Goal: Transaction & Acquisition: Purchase product/service

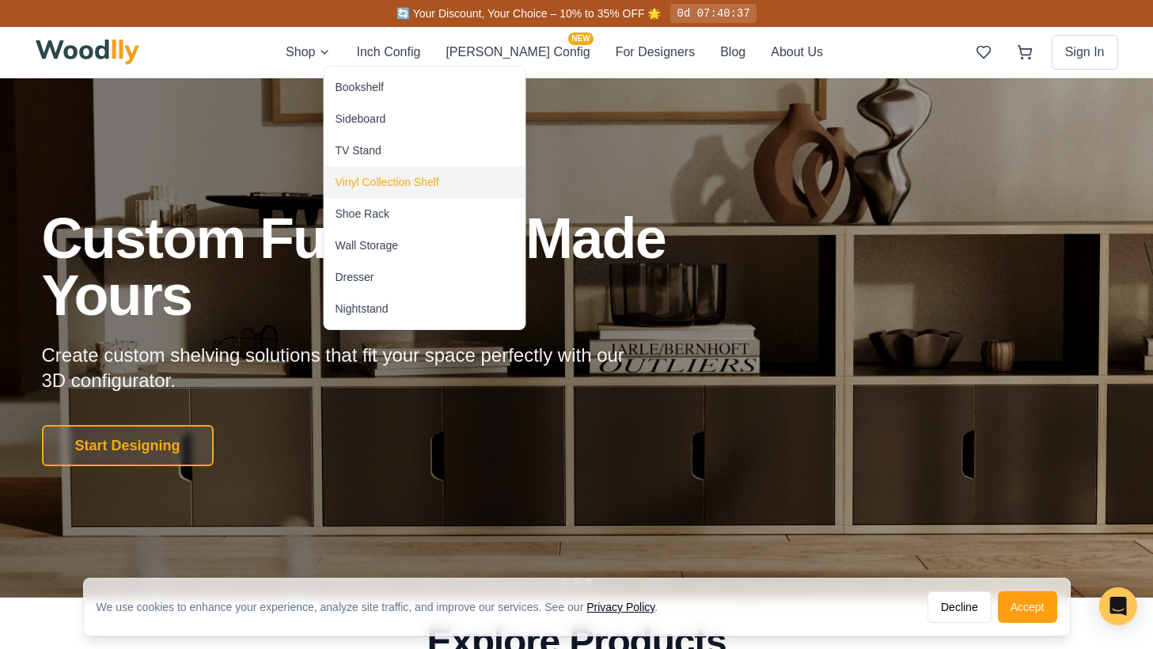
click at [373, 183] on div "Vinyl Collection Shelf" at bounding box center [387, 182] width 104 height 16
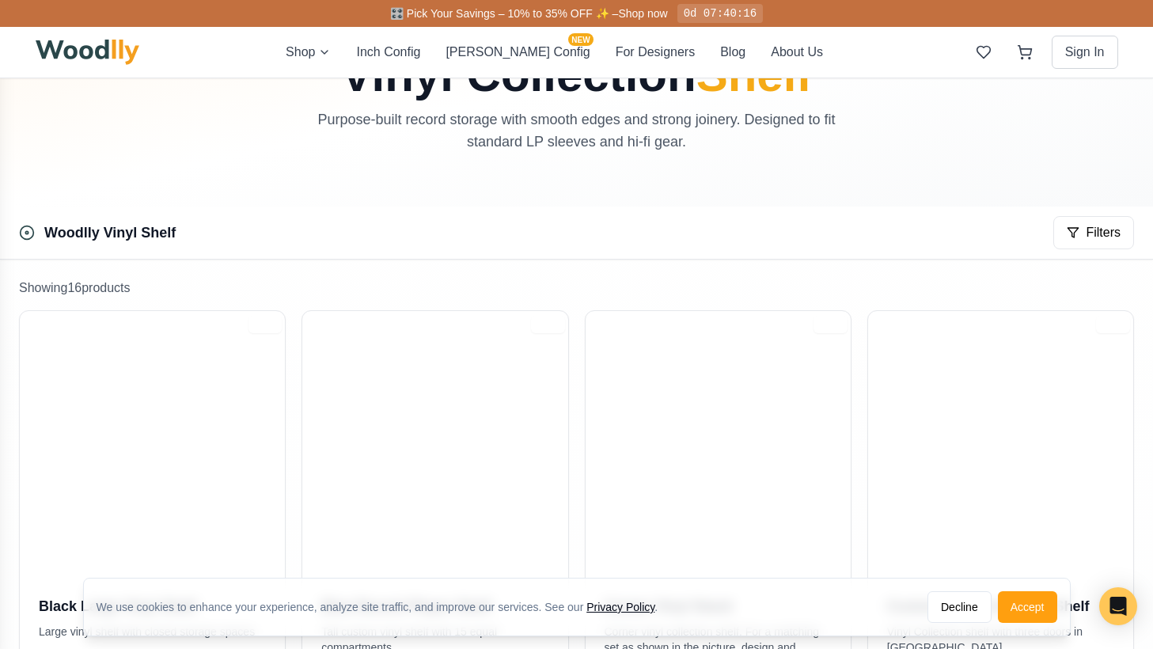
scroll to position [123, 0]
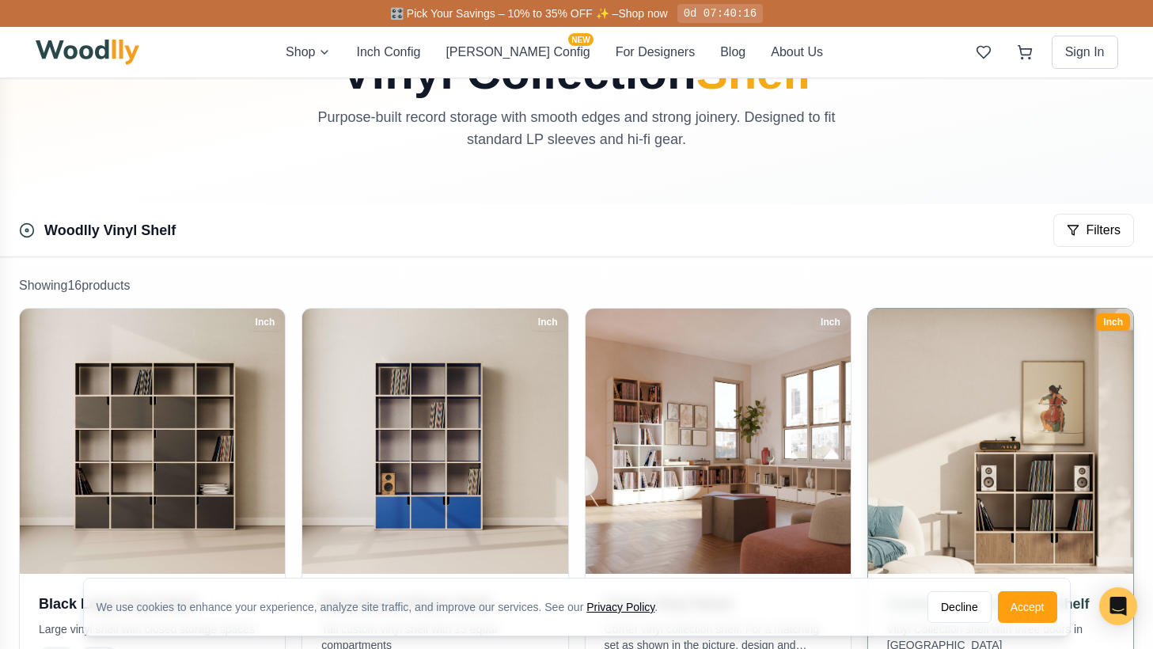
click at [994, 396] on img at bounding box center [1000, 441] width 278 height 278
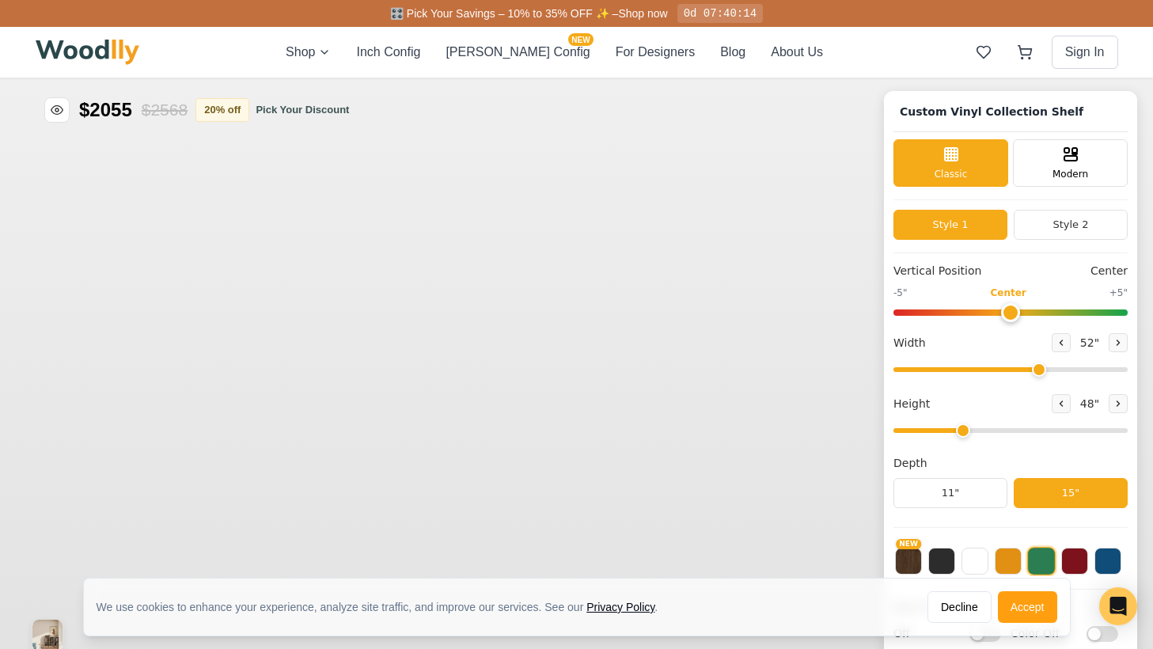
type input "52"
type input "3"
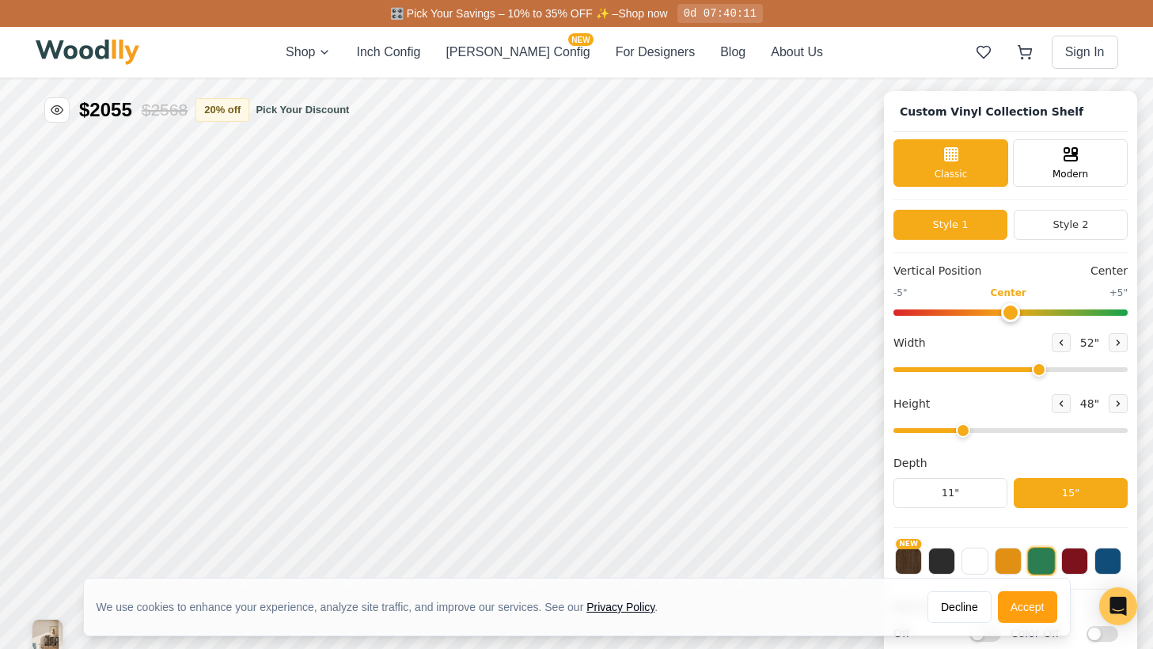
scroll to position [6, 0]
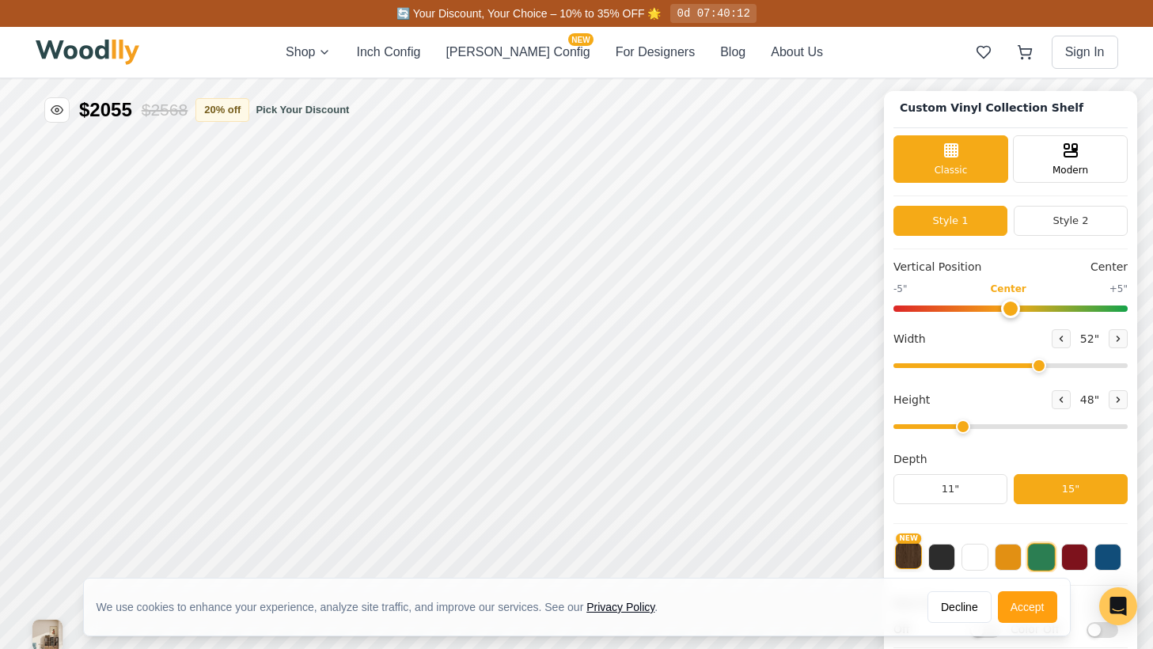
click at [913, 558] on button "NEW" at bounding box center [908, 555] width 27 height 27
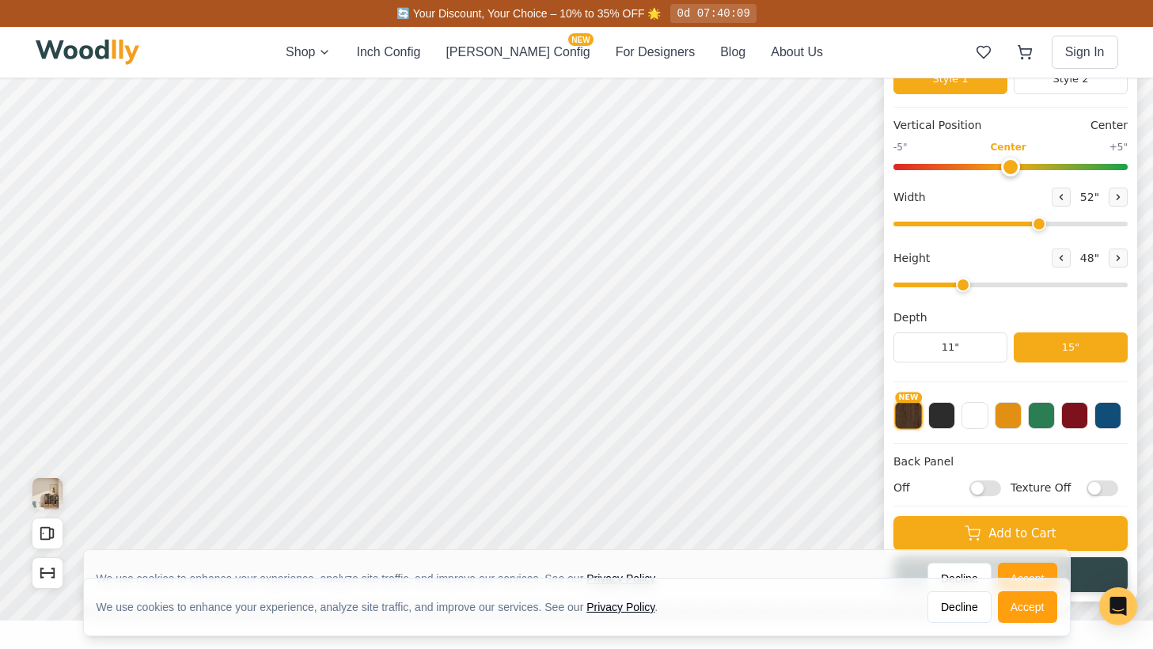
scroll to position [150, 0]
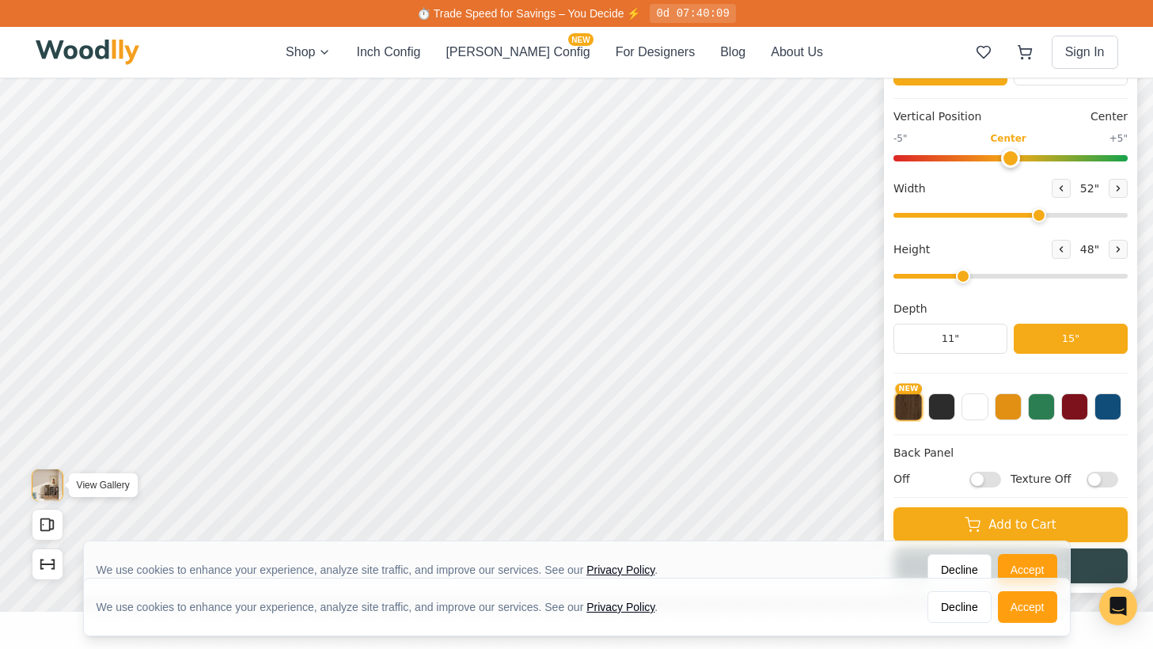
click at [46, 488] on img "View Gallery" at bounding box center [47, 485] width 30 height 32
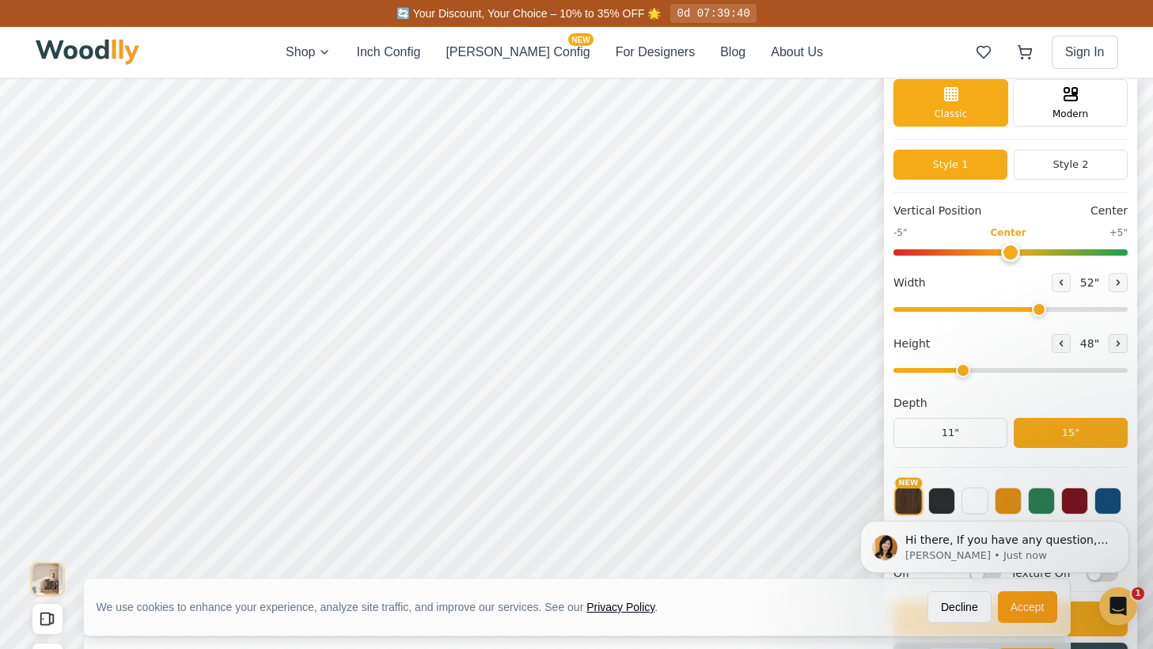
scroll to position [62, 0]
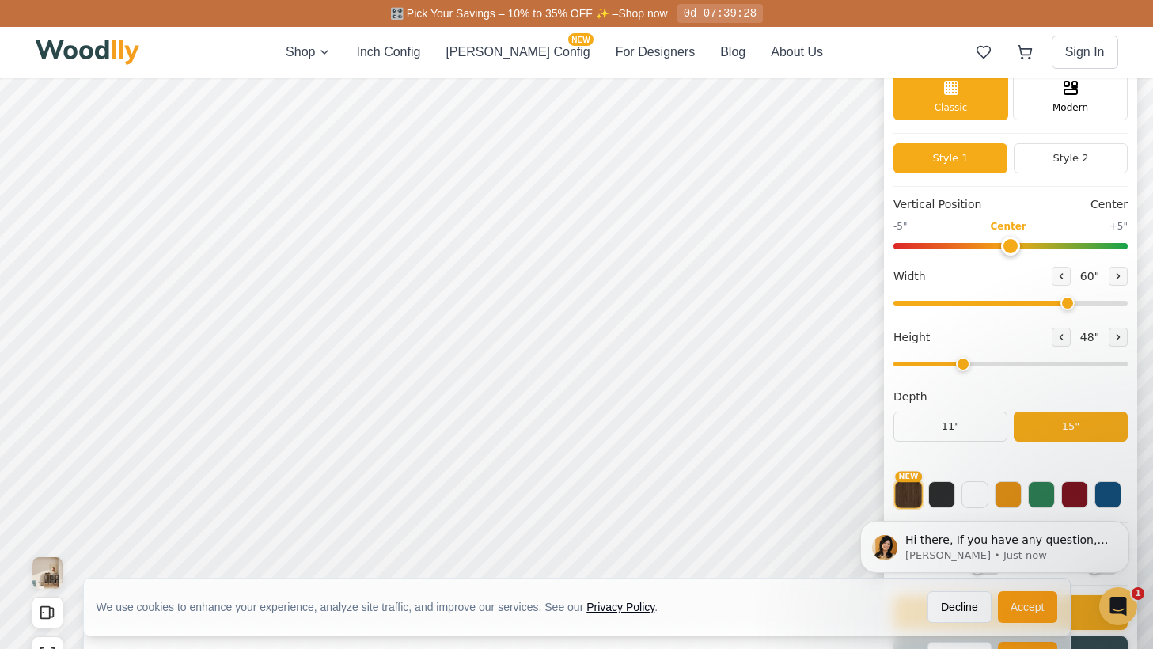
drag, startPoint x: 1037, startPoint y: 305, endPoint x: 1064, endPoint y: 305, distance: 26.9
click at [1065, 305] on input "range" at bounding box center [1010, 303] width 234 height 5
type input "60"
click at [1067, 305] on input "range" at bounding box center [1010, 303] width 234 height 5
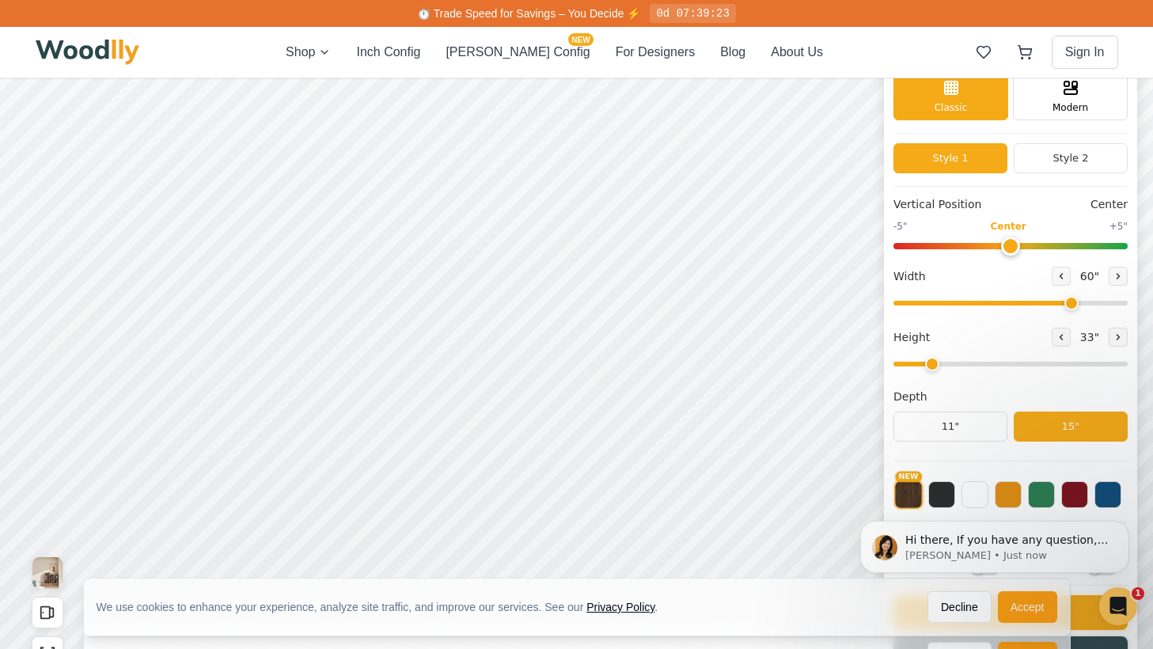
drag, startPoint x: 963, startPoint y: 363, endPoint x: 934, endPoint y: 365, distance: 29.3
type input "2"
click at [934, 365] on input "range" at bounding box center [1010, 363] width 234 height 5
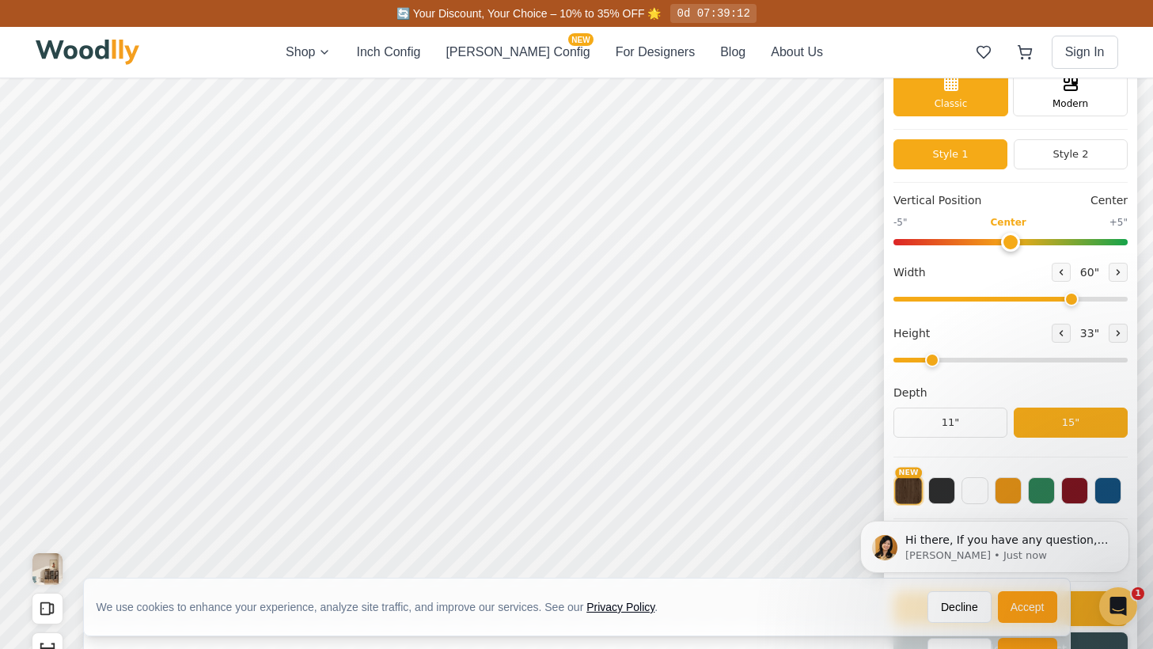
scroll to position [75, 0]
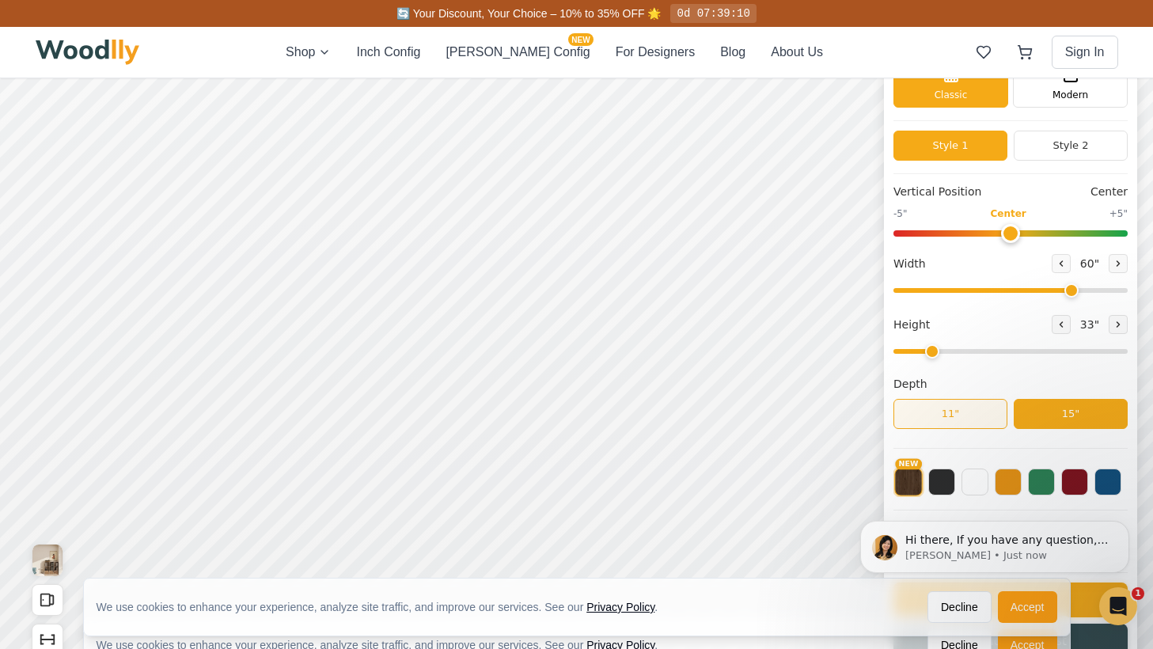
click at [947, 412] on button "11"" at bounding box center [950, 414] width 114 height 30
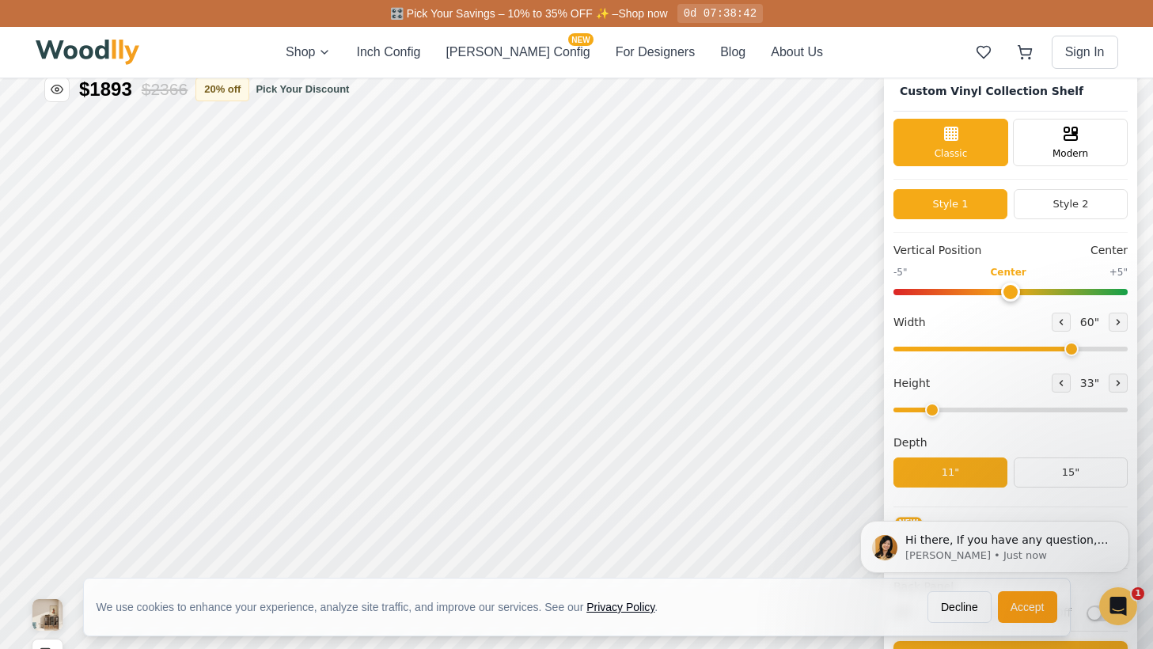
scroll to position [0, 0]
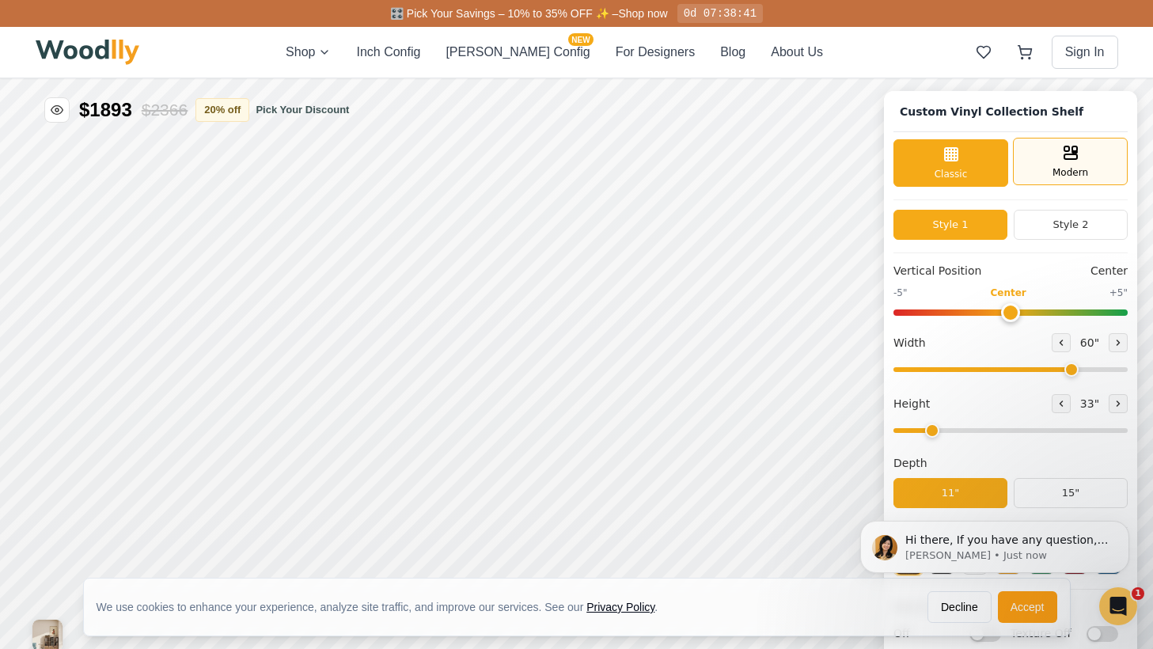
click at [1065, 157] on icon at bounding box center [1070, 152] width 19 height 19
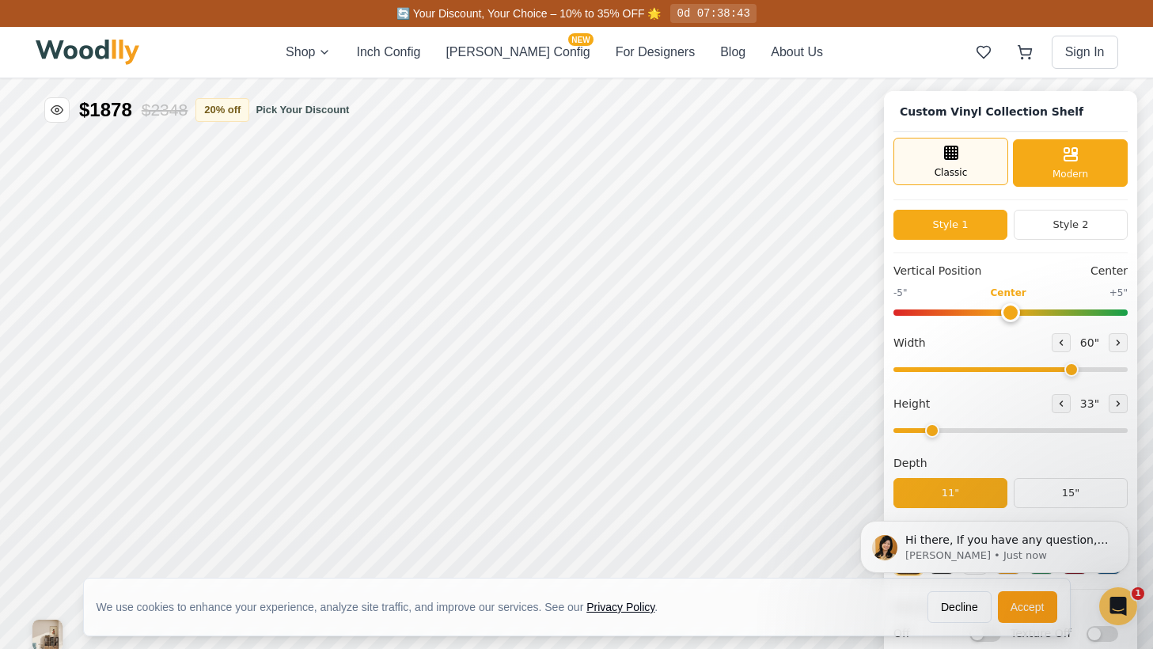
click at [953, 164] on div "Classic" at bounding box center [950, 161] width 115 height 47
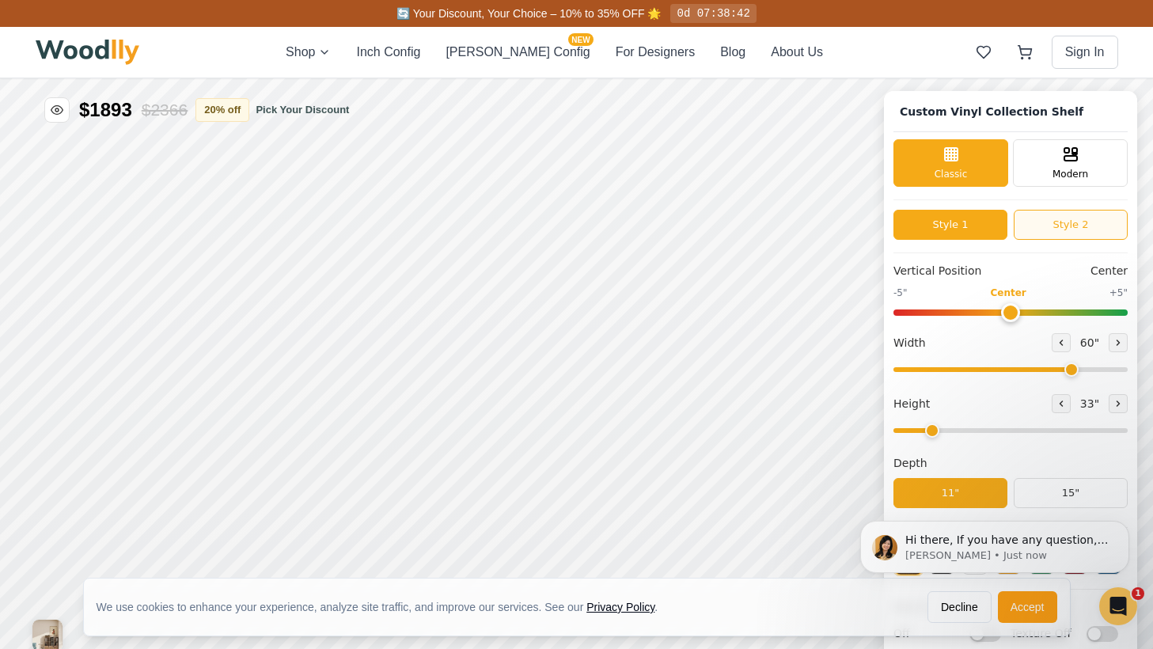
click at [1044, 223] on button "Style 2" at bounding box center [1070, 225] width 114 height 30
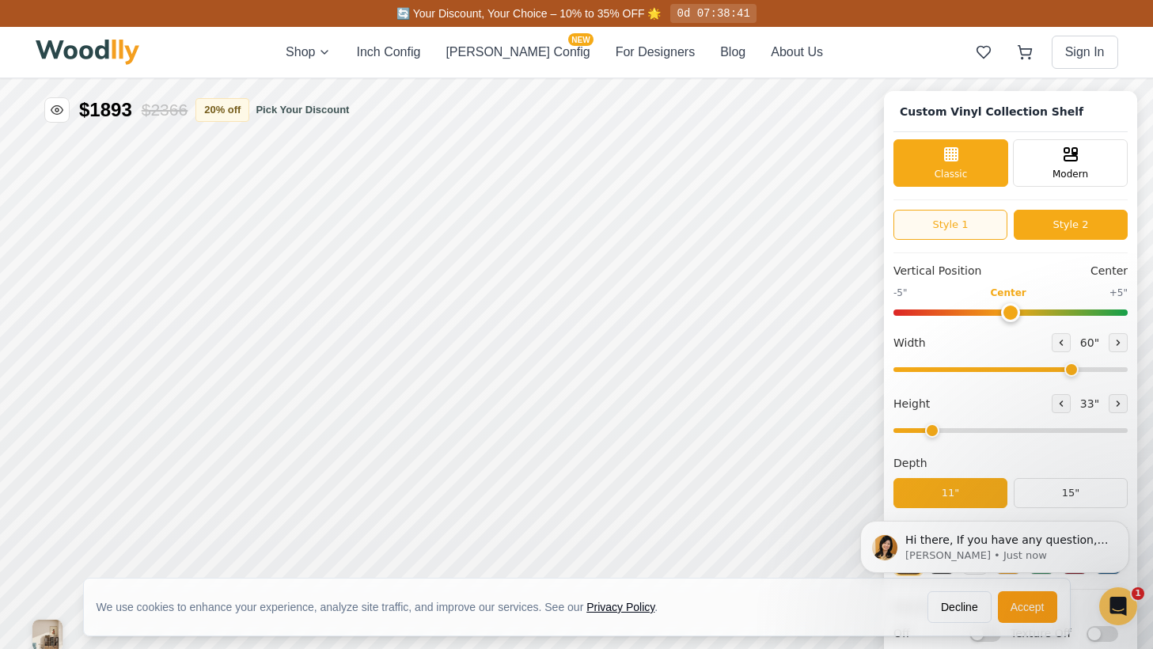
click at [967, 222] on button "Style 1" at bounding box center [950, 225] width 114 height 30
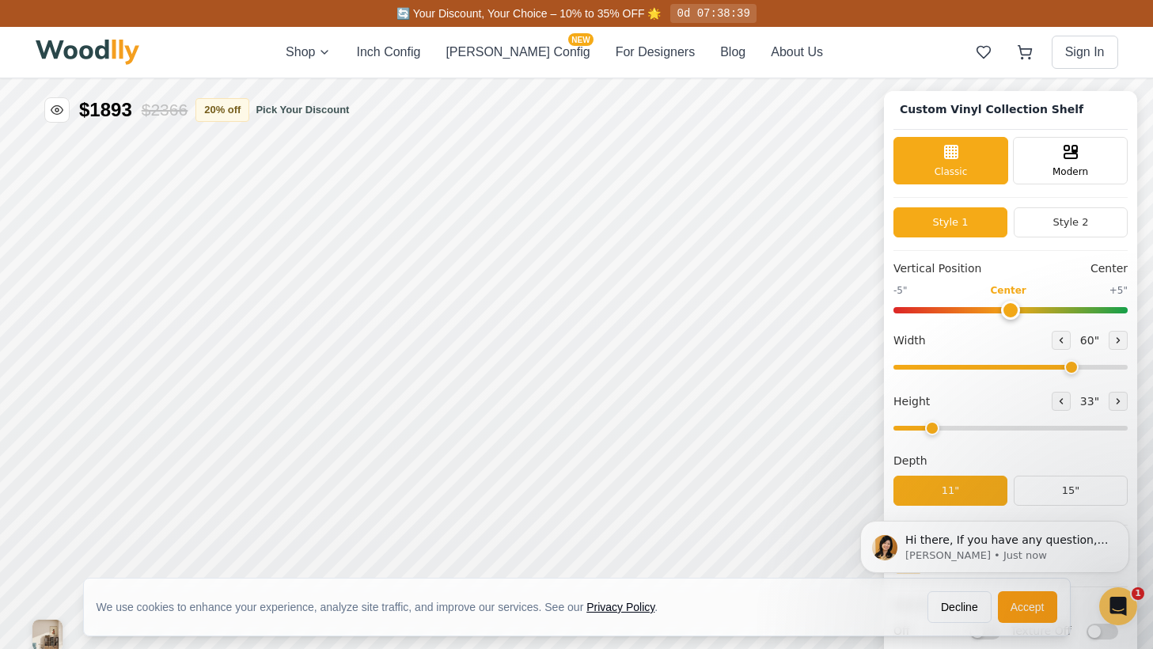
scroll to position [55, 0]
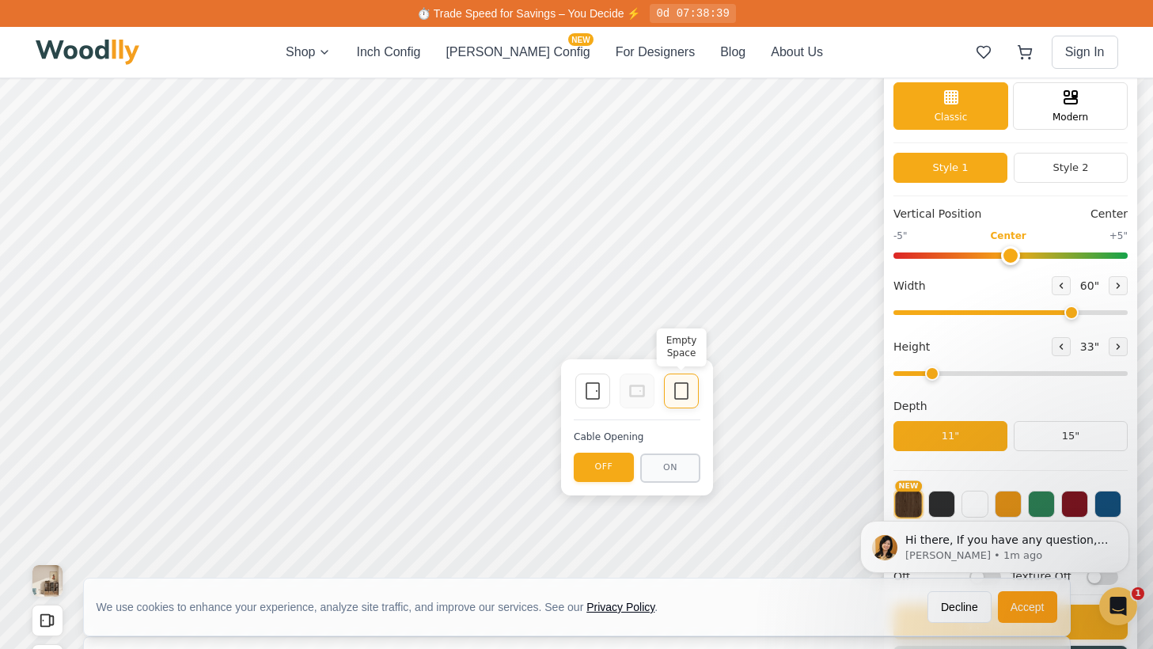
click at [678, 395] on icon at bounding box center [681, 390] width 19 height 19
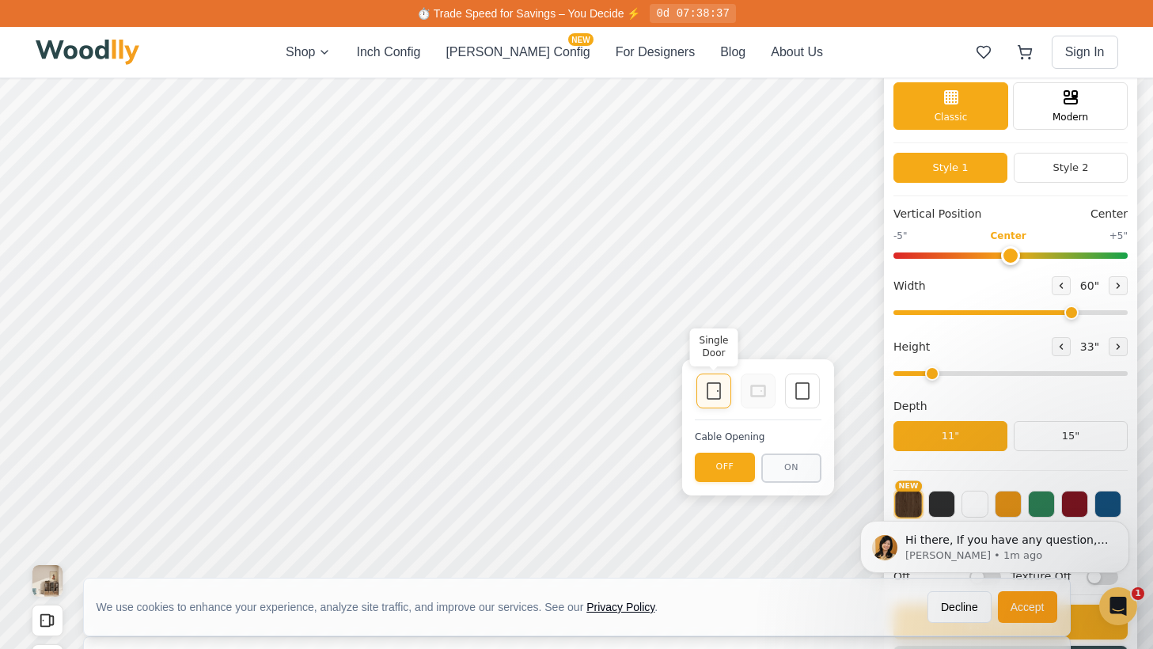
click at [723, 396] on div "Single Door" at bounding box center [713, 390] width 35 height 35
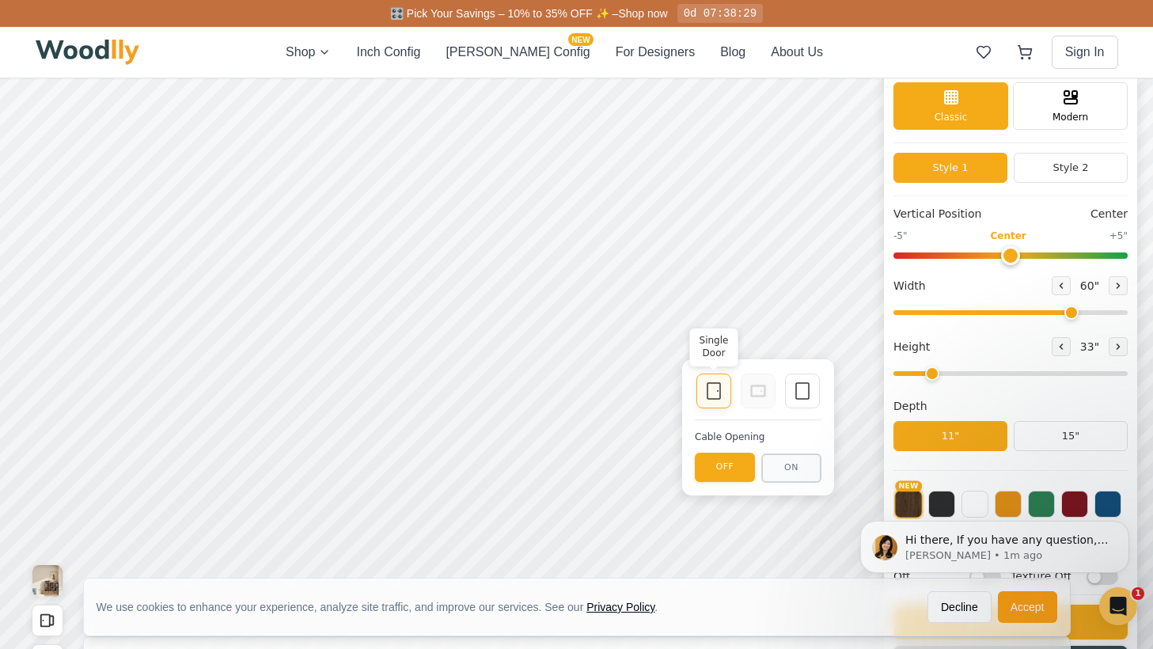
click at [712, 386] on icon at bounding box center [713, 390] width 19 height 19
click at [801, 396] on icon at bounding box center [802, 390] width 19 height 19
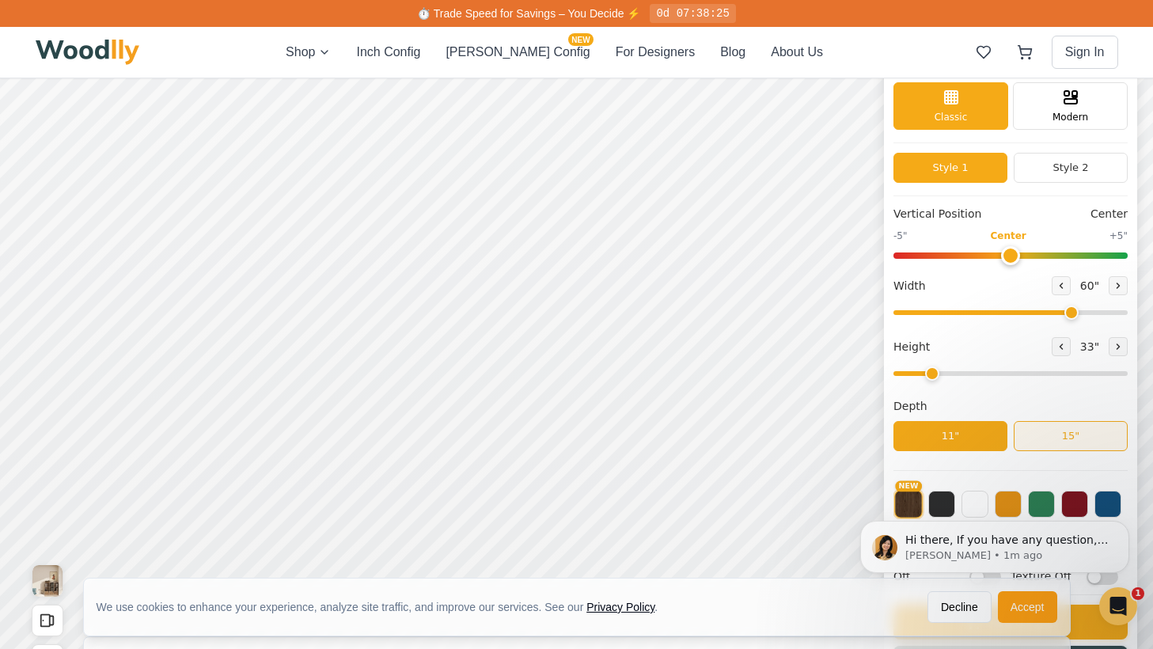
click at [1051, 431] on button "15"" at bounding box center [1070, 436] width 114 height 30
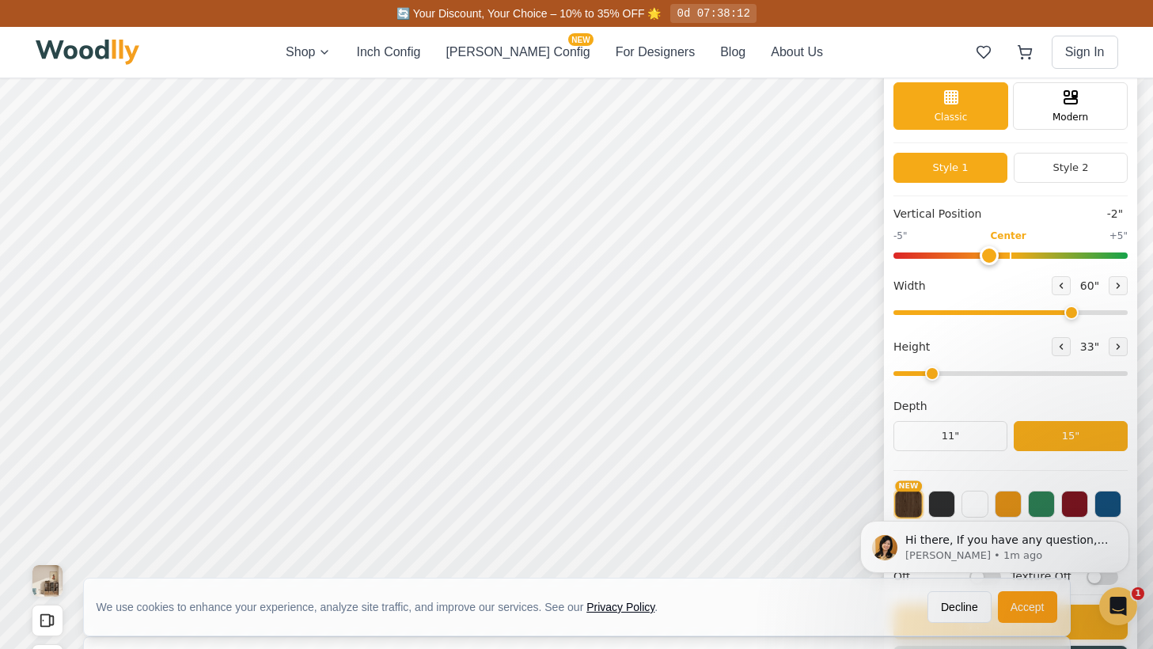
type input "0"
drag, startPoint x: 1014, startPoint y: 252, endPoint x: 1008, endPoint y: 259, distance: 10.1
click at [1008, 259] on input "range" at bounding box center [1010, 255] width 234 height 6
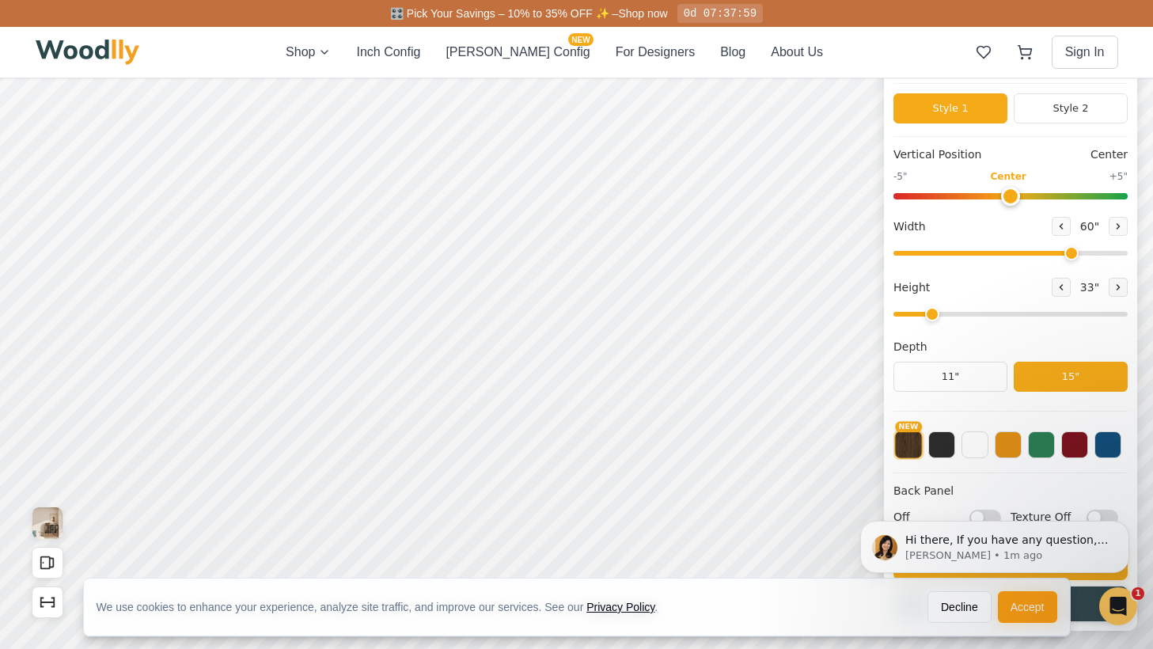
scroll to position [117, 0]
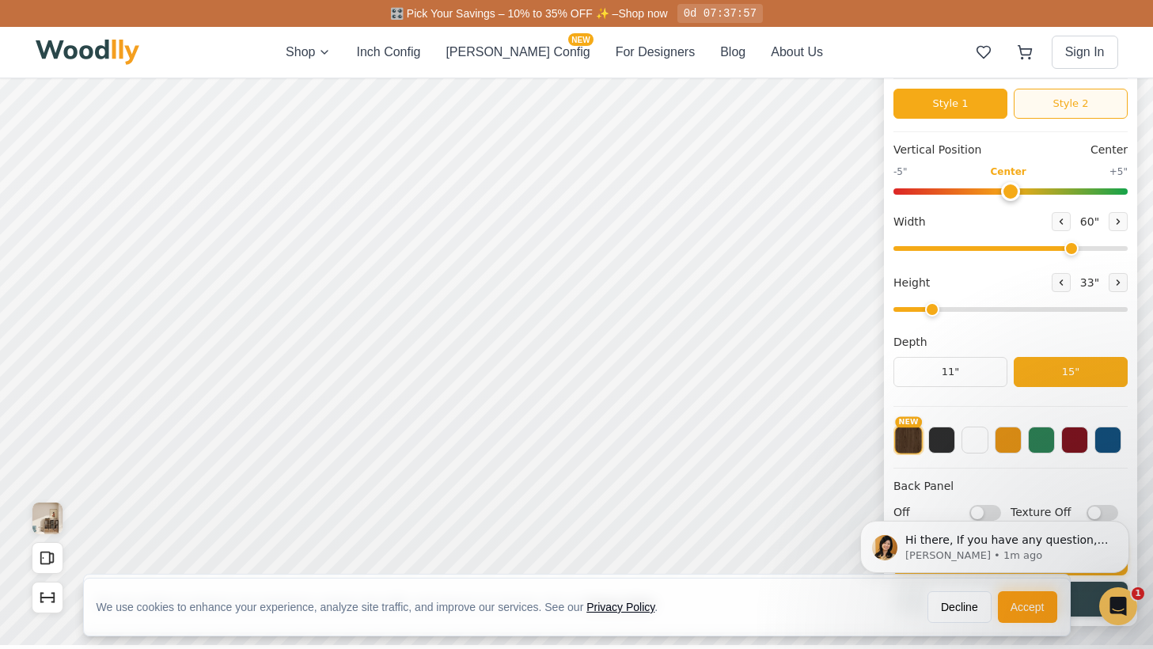
click at [1053, 104] on button "Style 2" at bounding box center [1070, 104] width 114 height 30
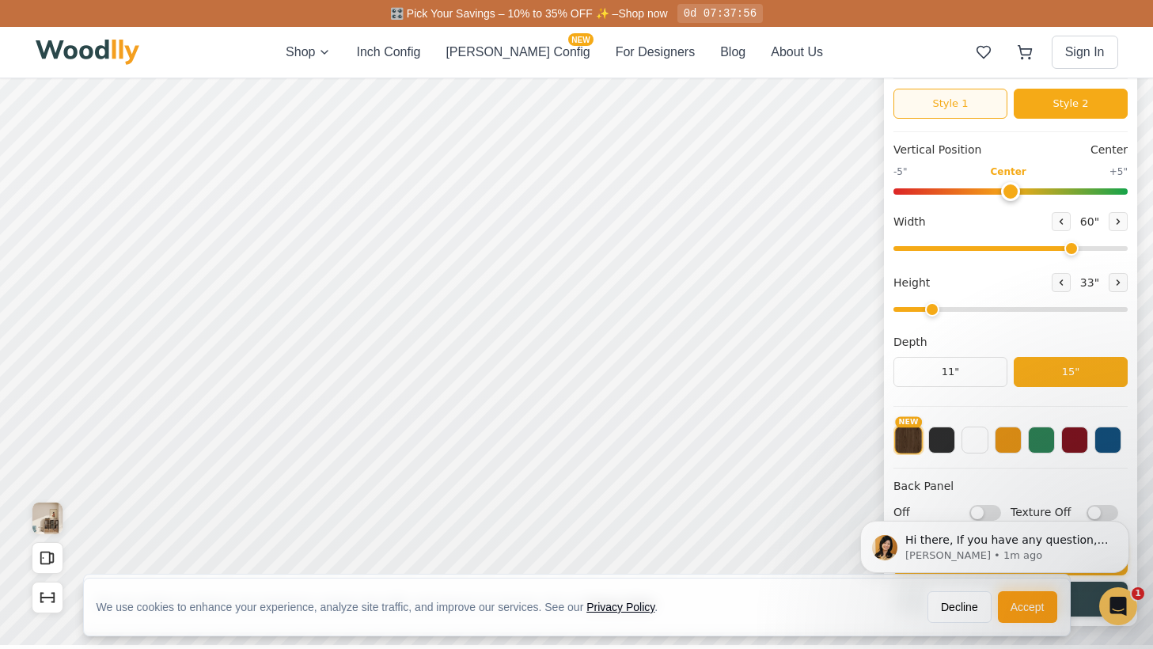
click at [967, 93] on button "Style 1" at bounding box center [950, 104] width 114 height 30
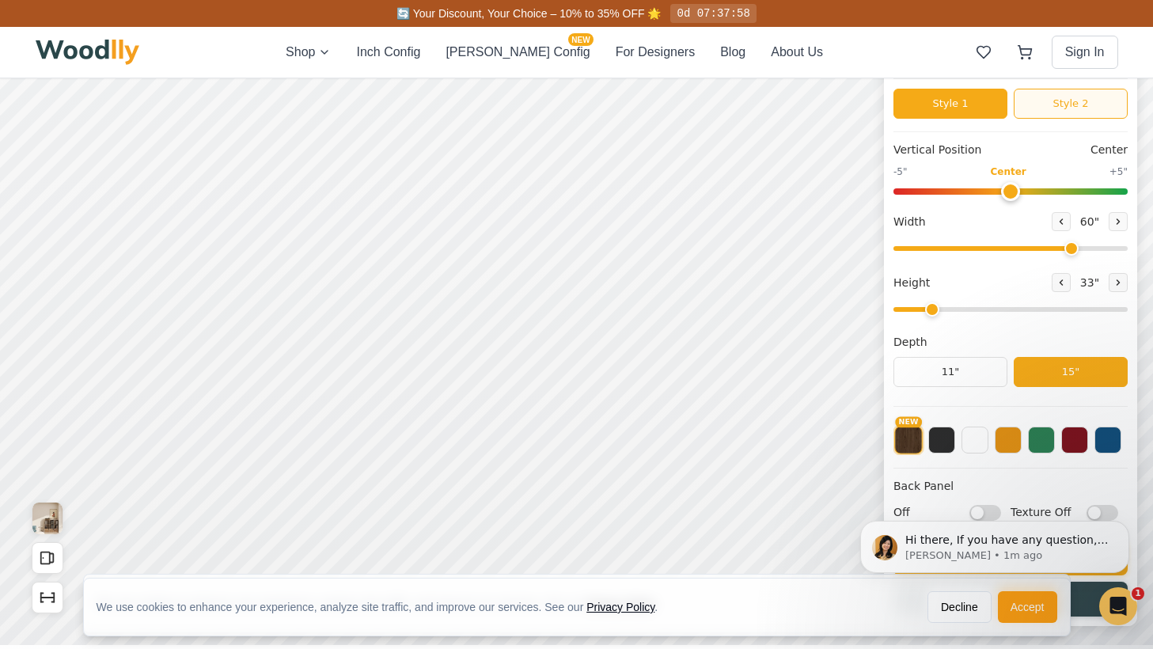
click at [1058, 103] on button "Style 2" at bounding box center [1070, 104] width 114 height 30
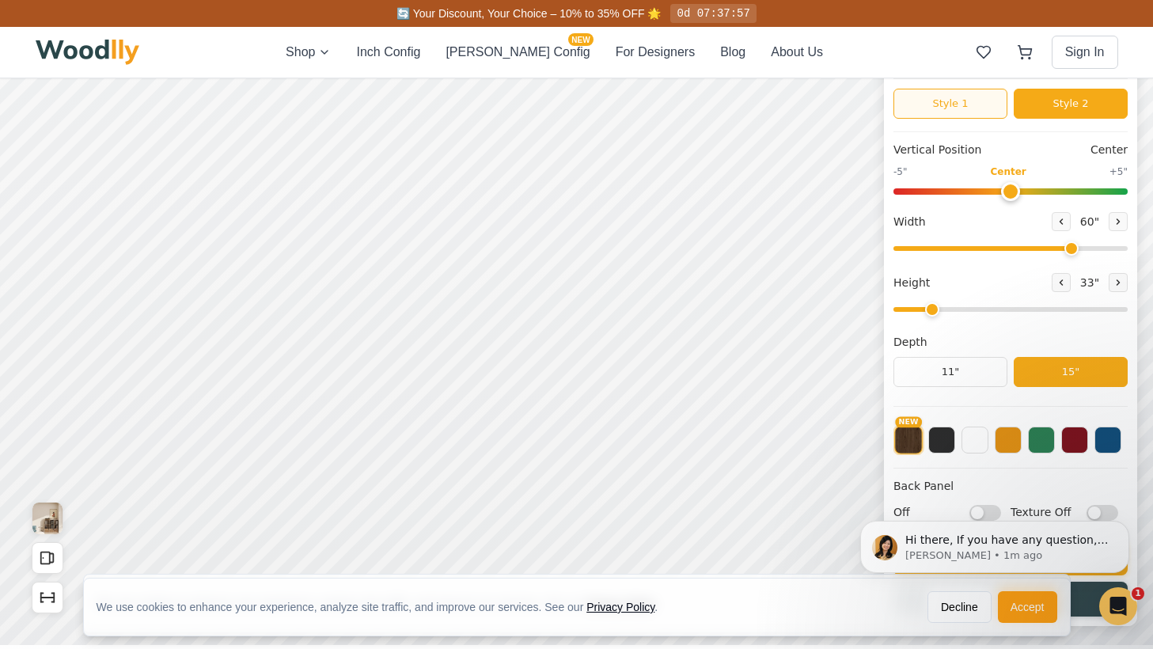
click at [978, 96] on button "Style 1" at bounding box center [950, 104] width 114 height 30
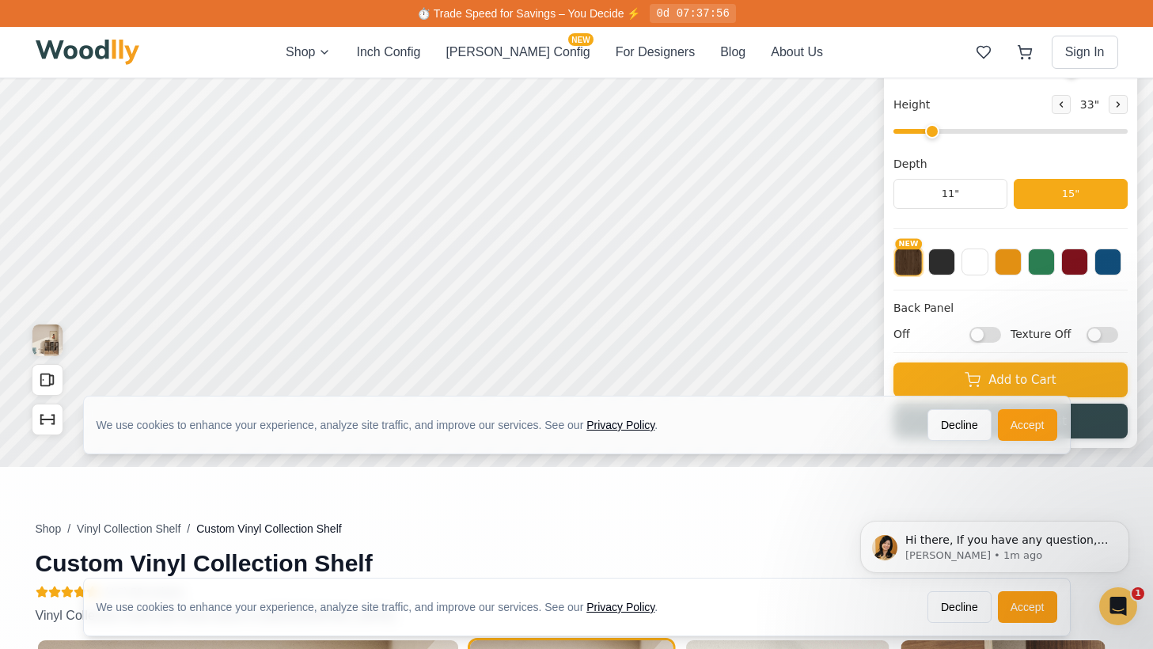
scroll to position [311, 0]
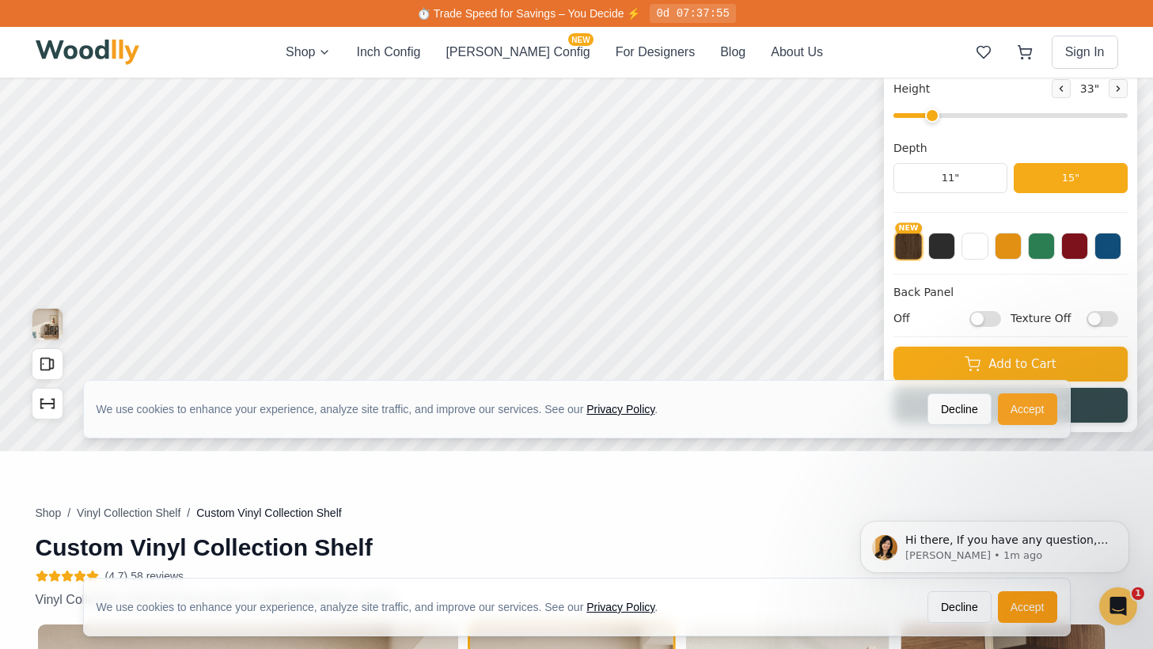
click at [1011, 413] on button "Accept" at bounding box center [1026, 409] width 59 height 32
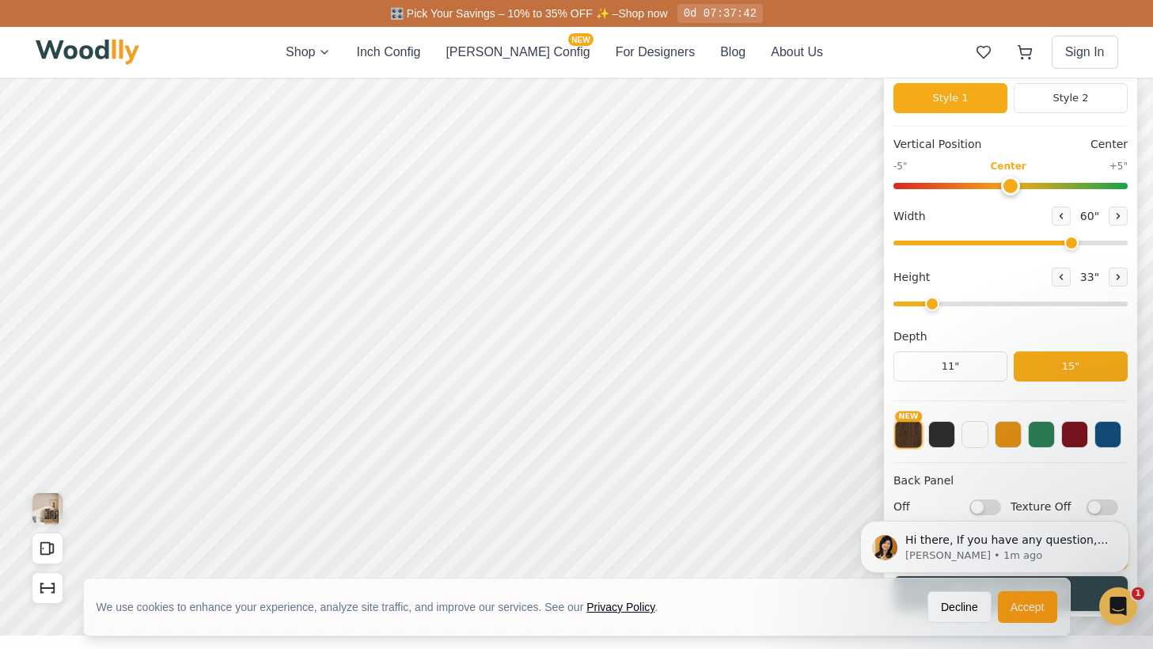
scroll to position [139, 0]
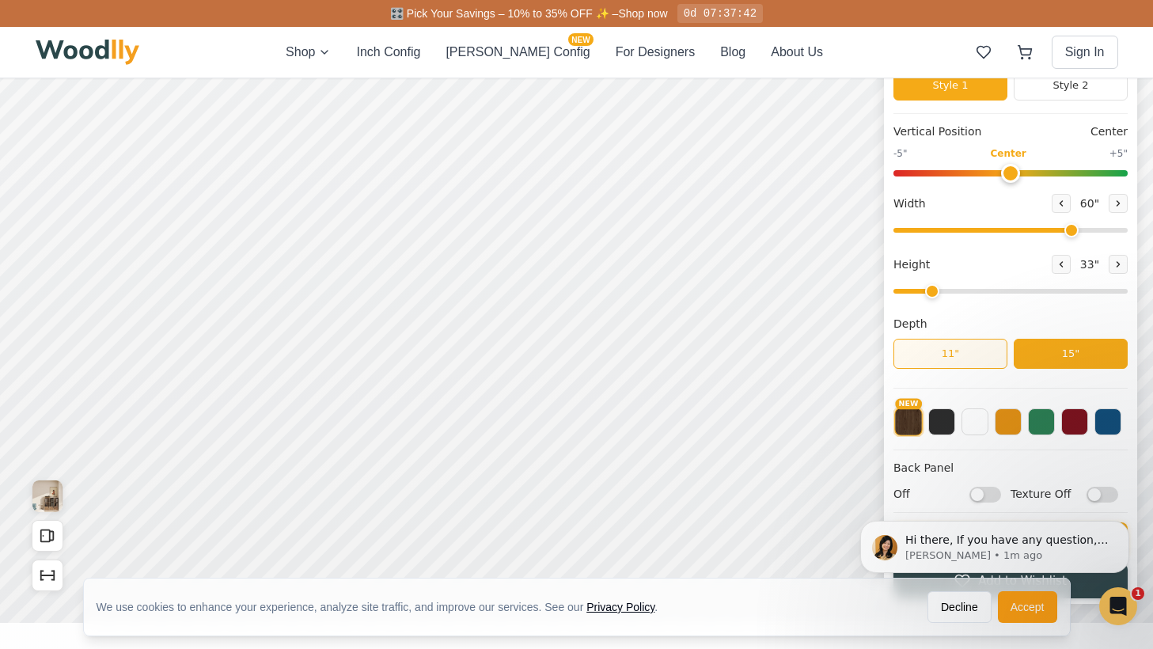
click at [930, 364] on button "11"" at bounding box center [950, 354] width 114 height 30
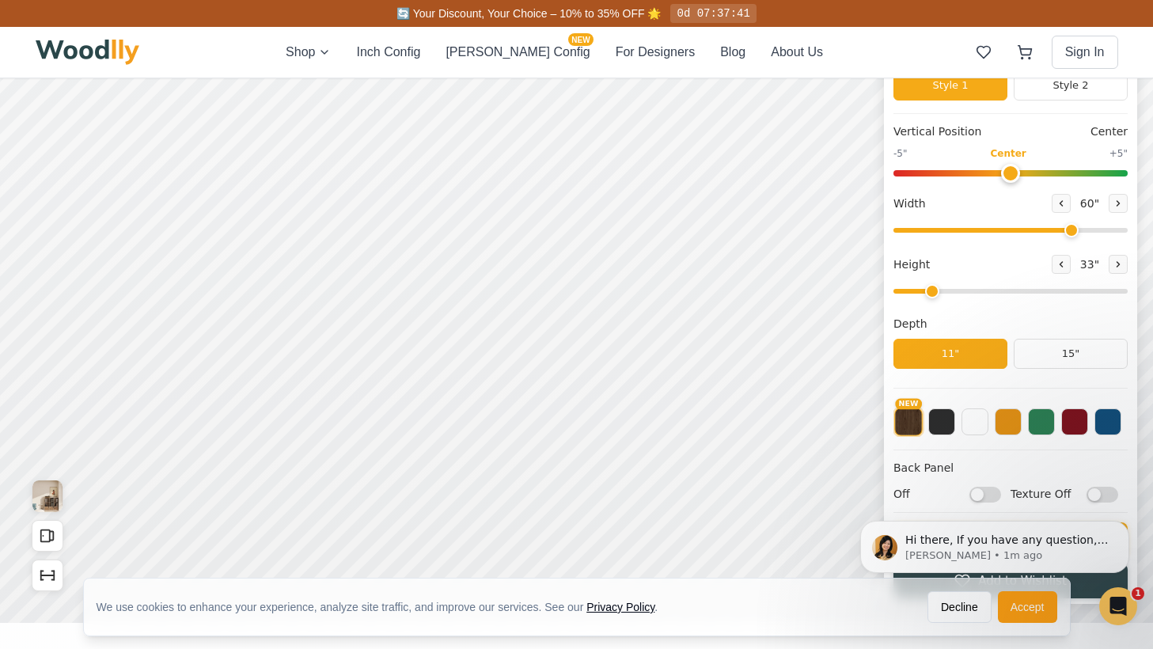
click at [1040, 604] on html "Hi there, If you have any question, we are right here for you. 😊 [PERSON_NAME] …" at bounding box center [994, 546] width 316 height 119
click at [1035, 608] on button "Accept" at bounding box center [1026, 607] width 59 height 32
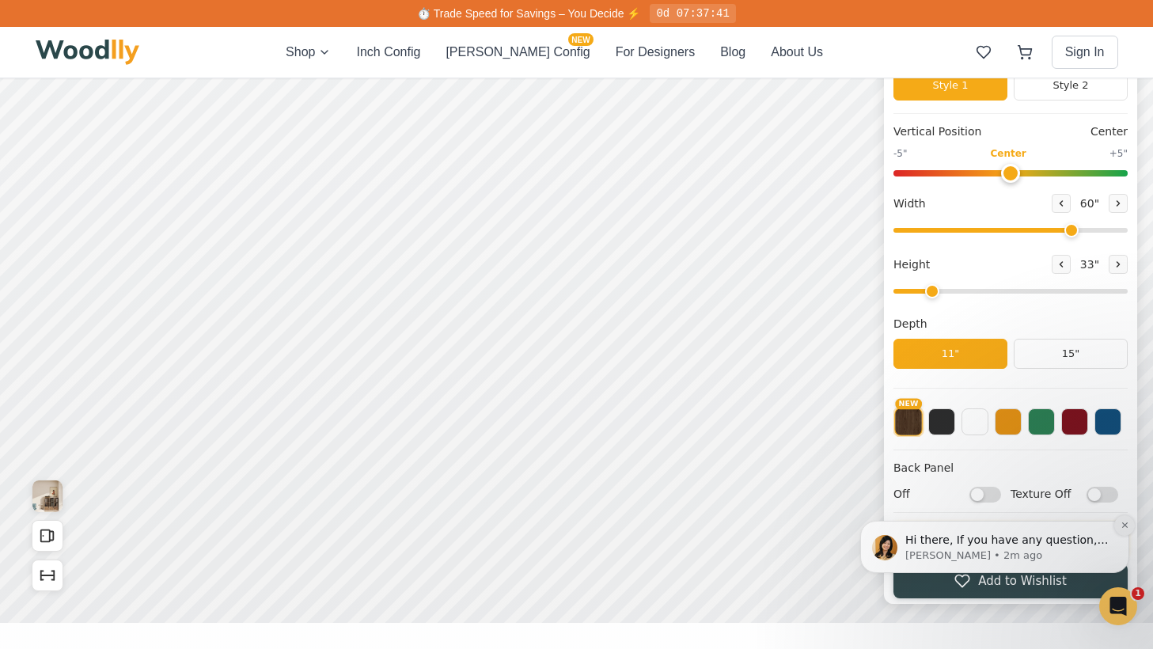
click at [1125, 528] on icon "Dismiss notification" at bounding box center [1124, 524] width 9 height 9
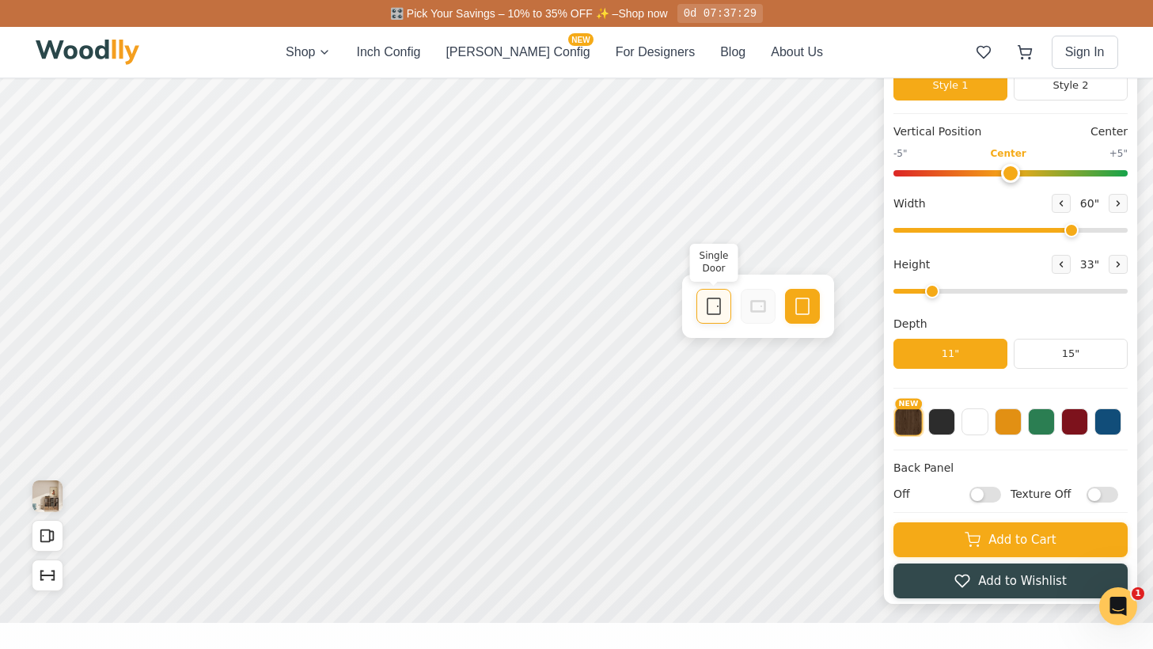
click at [700, 304] on div "Single Door" at bounding box center [713, 306] width 35 height 35
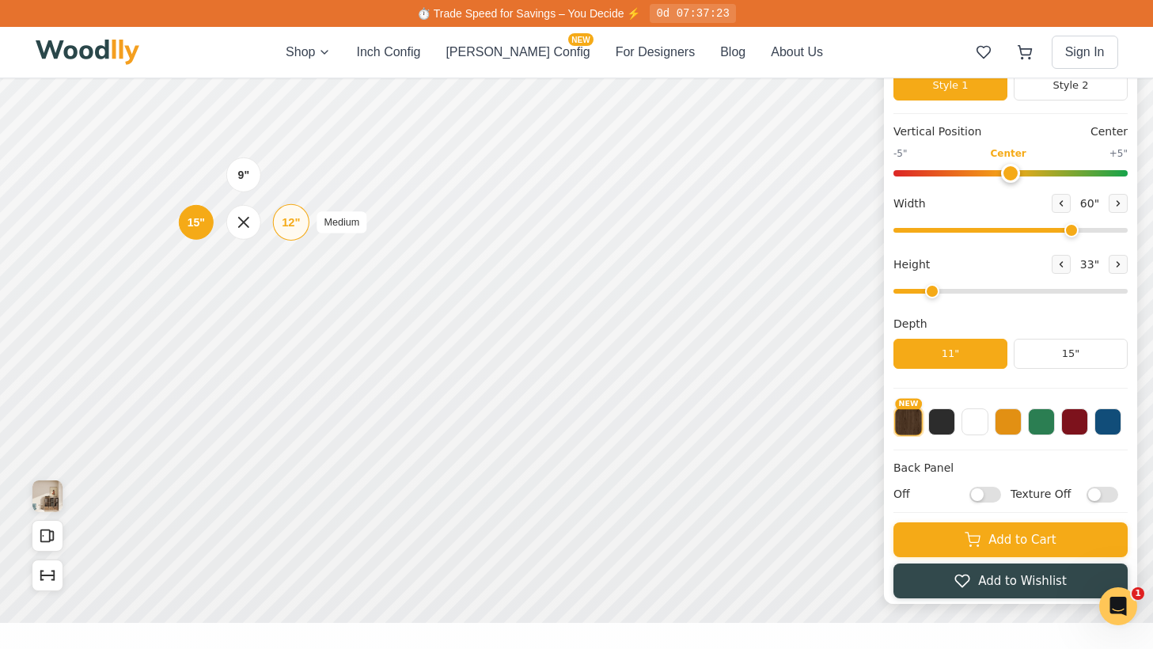
click at [300, 222] on div "12"" at bounding box center [291, 222] width 18 height 17
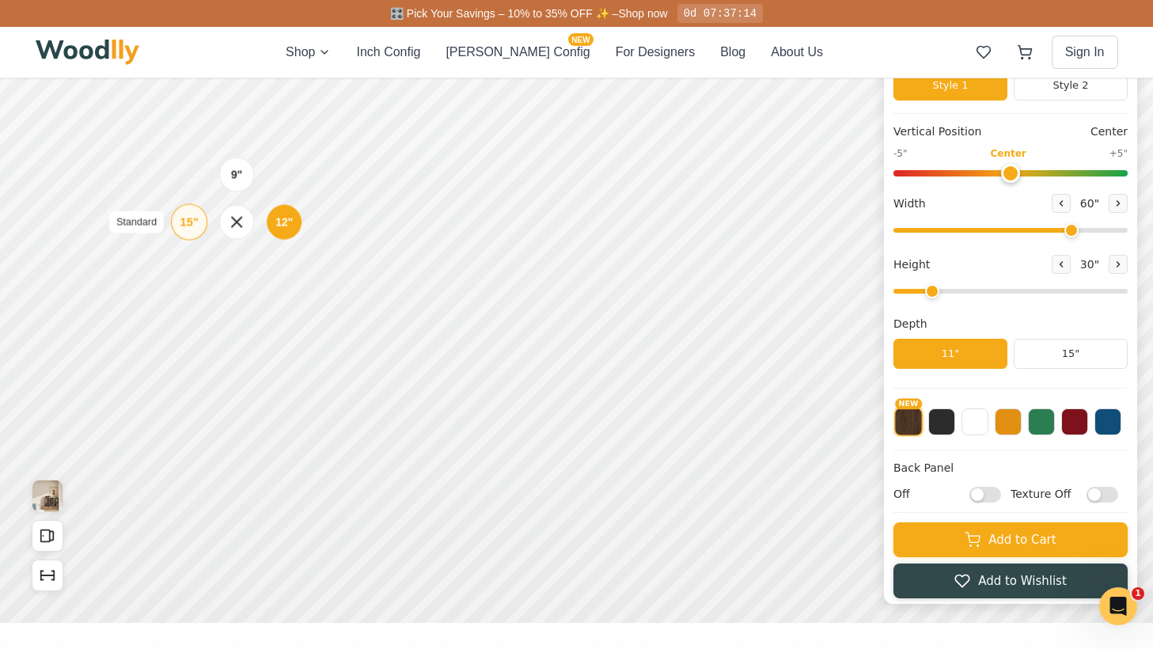
click at [185, 215] on div "15"" at bounding box center [189, 222] width 18 height 17
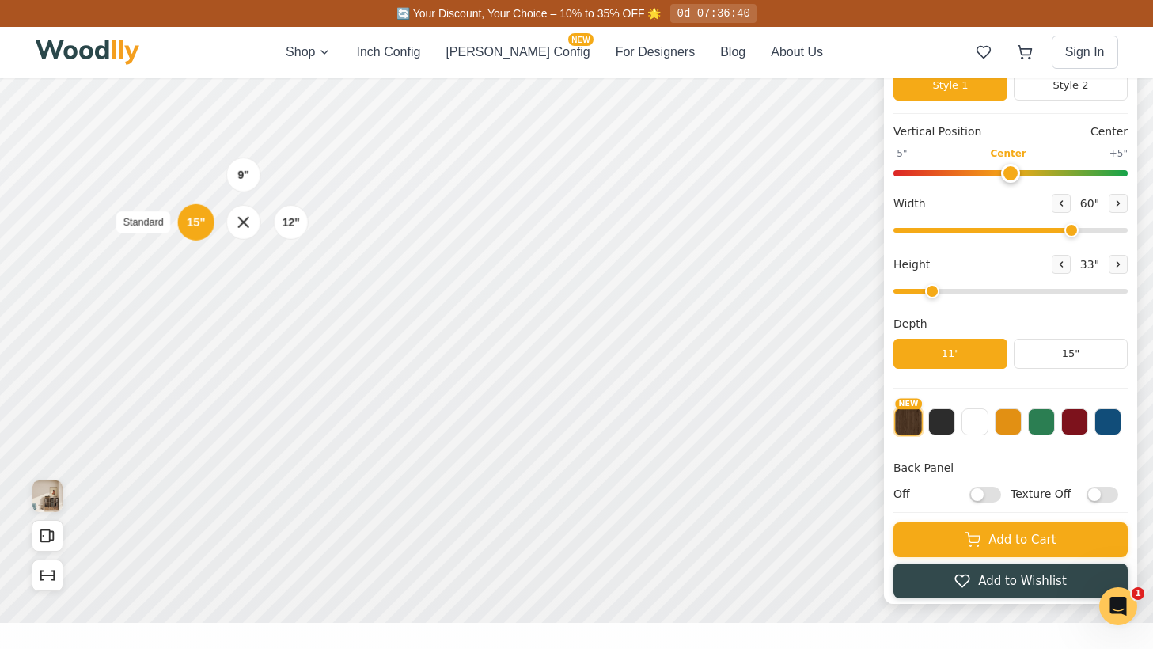
click at [207, 229] on div "15" Standard" at bounding box center [196, 222] width 36 height 36
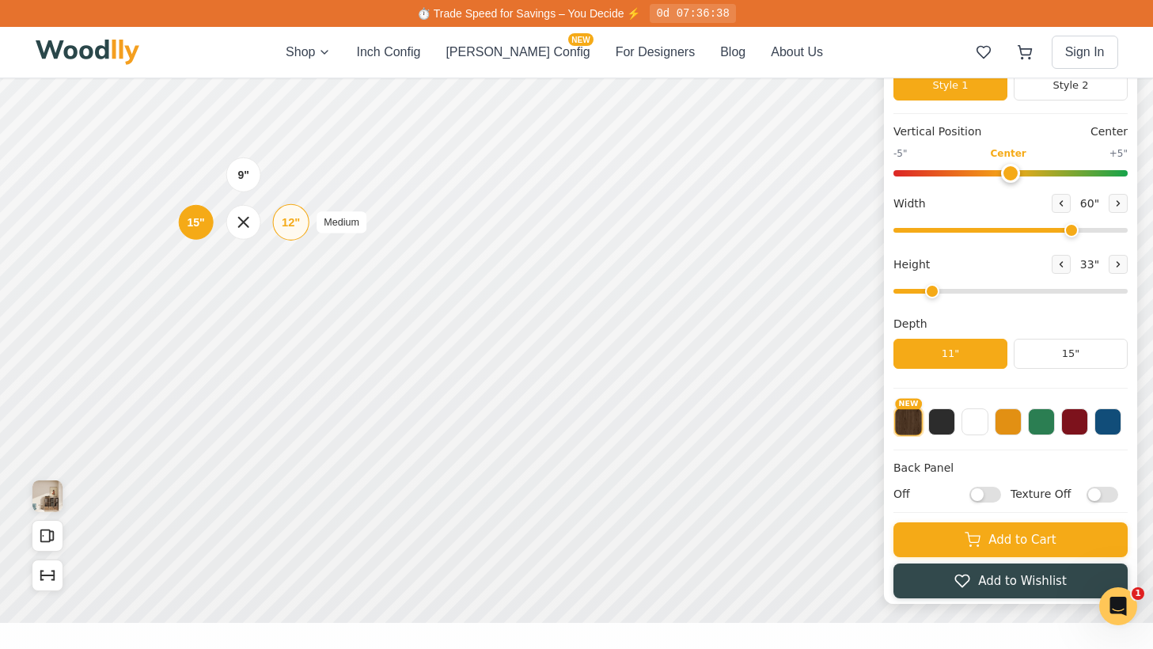
click at [298, 219] on div "12"" at bounding box center [291, 222] width 18 height 17
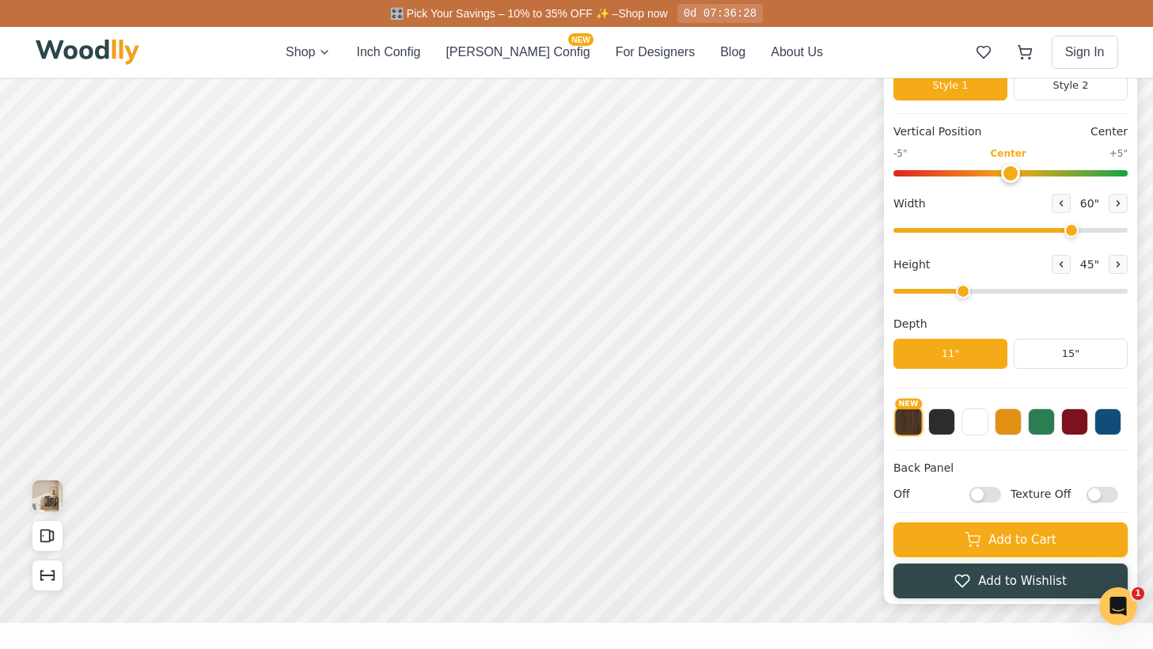
type input "2"
click at [932, 293] on input "range" at bounding box center [1010, 291] width 234 height 5
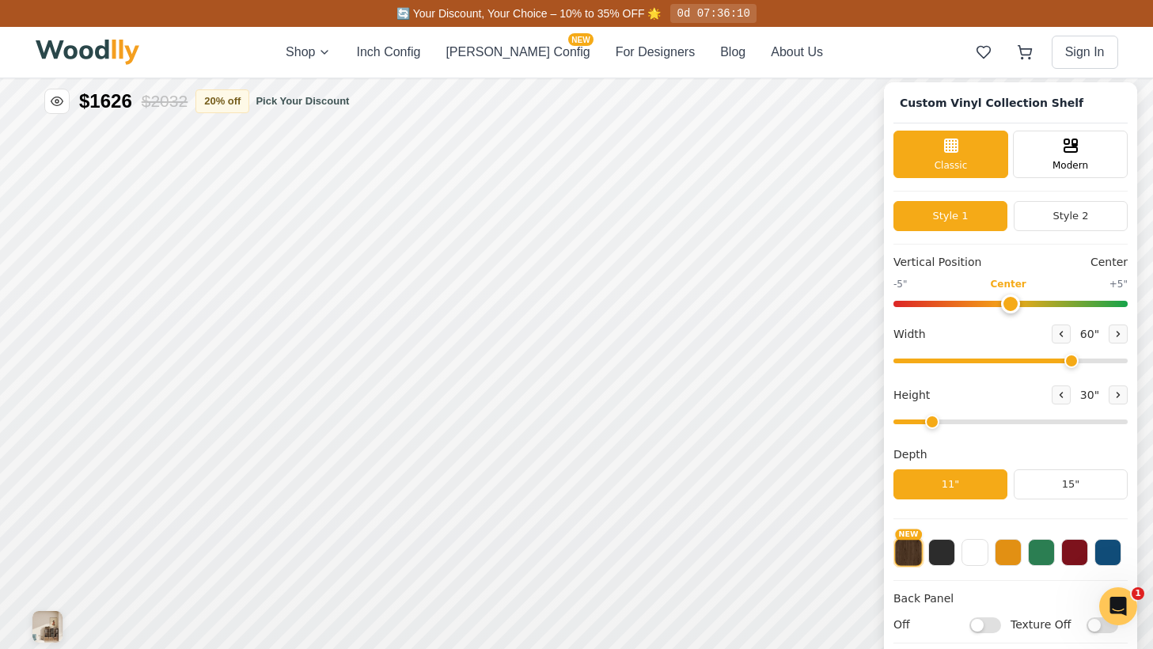
scroll to position [0, 0]
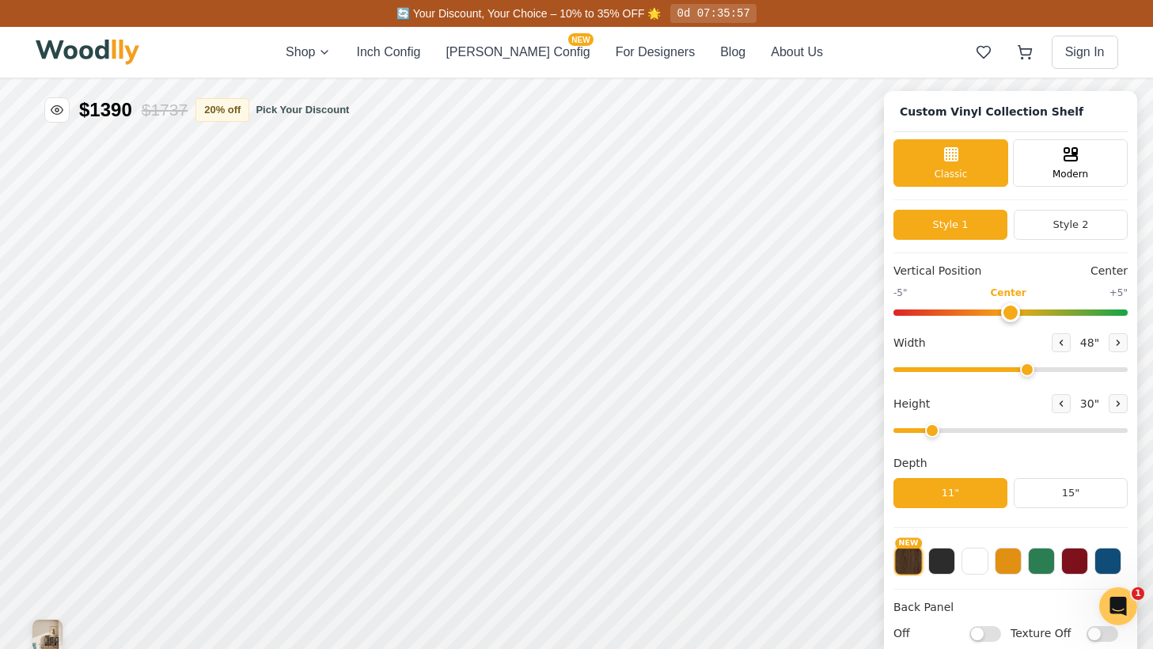
drag, startPoint x: 1063, startPoint y: 374, endPoint x: 1021, endPoint y: 374, distance: 41.9
click at [1021, 372] on input "range" at bounding box center [1010, 369] width 234 height 5
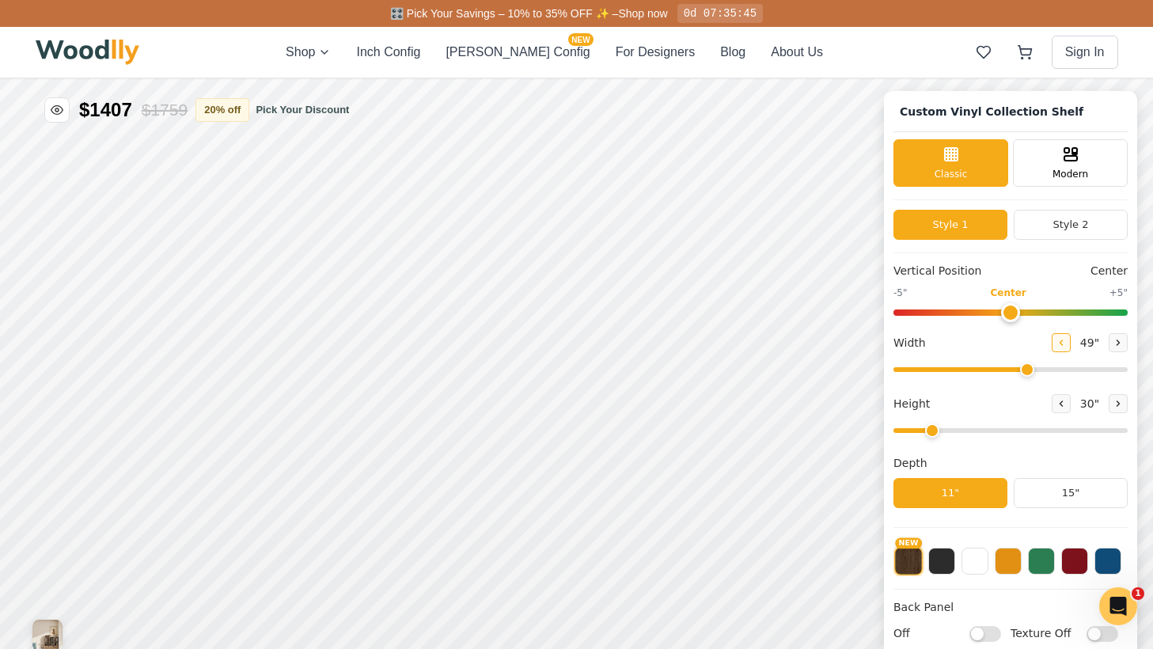
click at [1058, 345] on icon at bounding box center [1060, 342] width 9 height 9
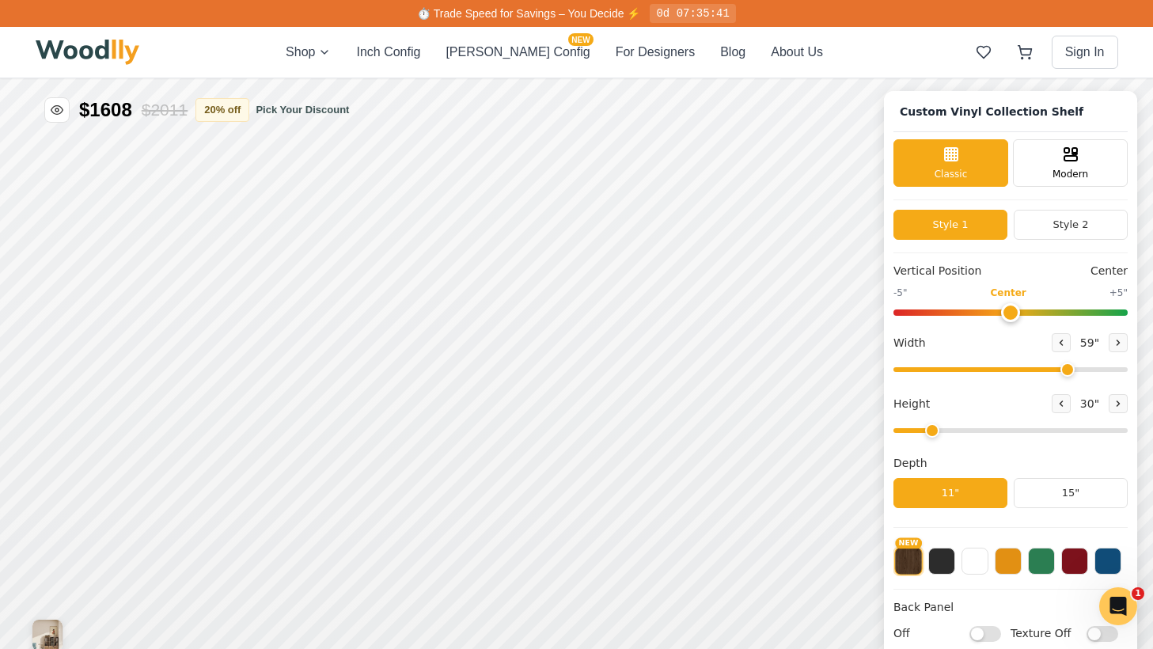
drag, startPoint x: 1026, startPoint y: 368, endPoint x: 1065, endPoint y: 365, distance: 38.8
click at [1065, 367] on input "range" at bounding box center [1010, 369] width 234 height 5
click at [1115, 346] on icon at bounding box center [1117, 342] width 9 height 9
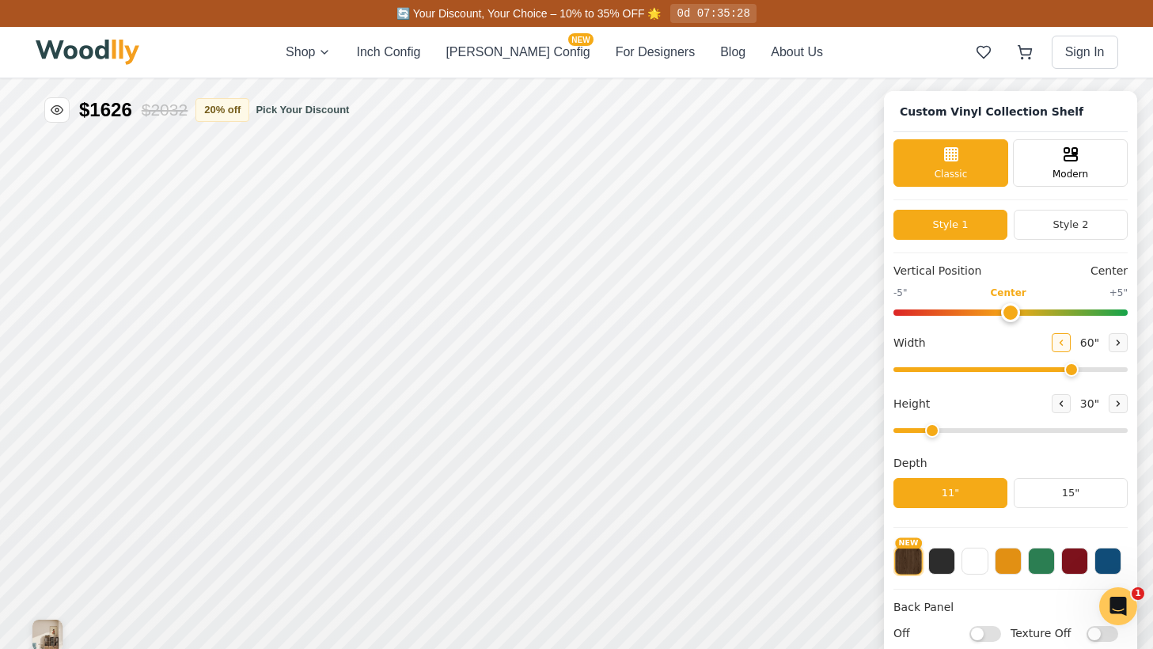
click at [1060, 342] on icon at bounding box center [1060, 342] width 9 height 9
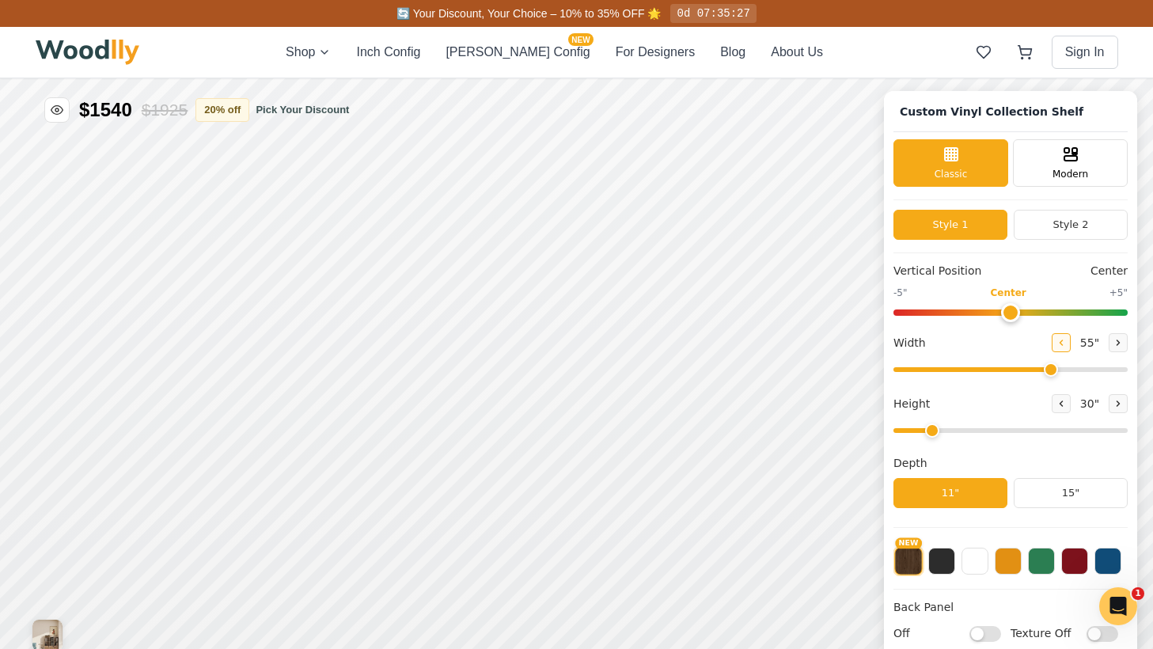
click at [1060, 342] on icon at bounding box center [1060, 342] width 9 height 9
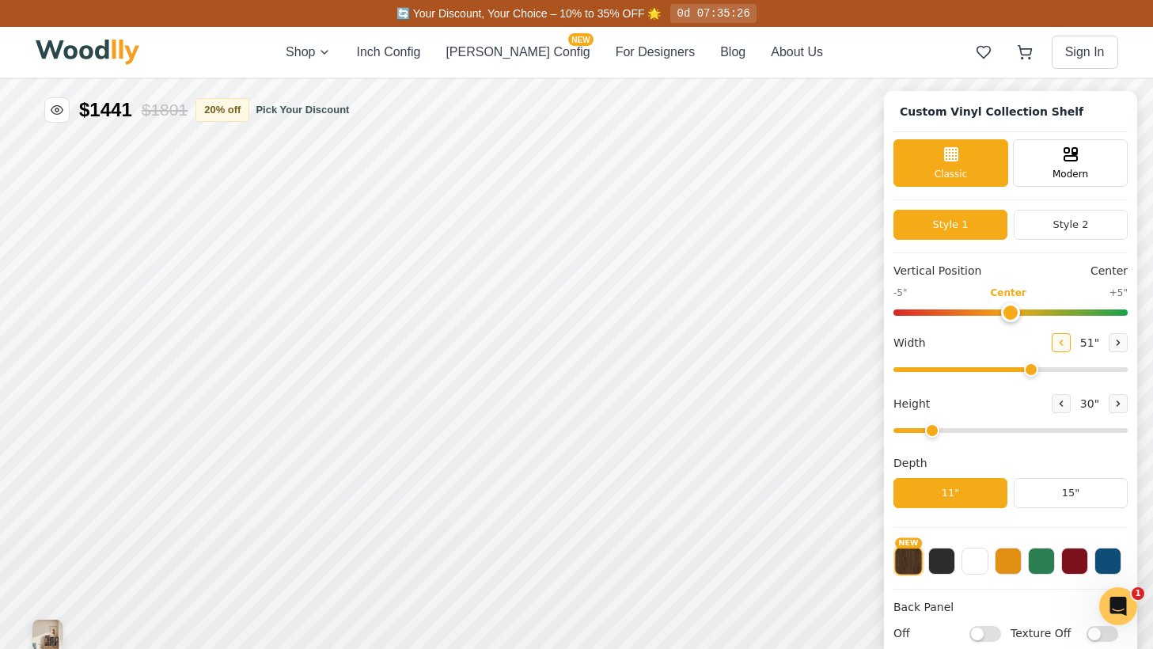
click at [1060, 342] on icon at bounding box center [1060, 342] width 9 height 9
click at [1113, 339] on icon at bounding box center [1117, 342] width 9 height 9
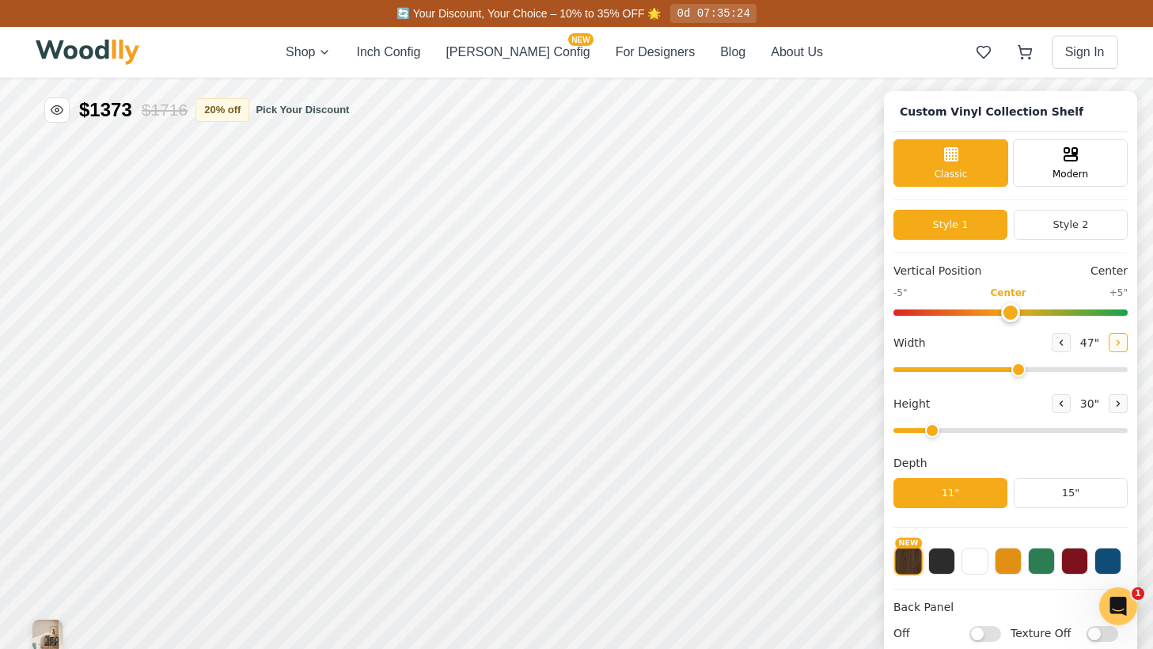
click at [1113, 339] on icon at bounding box center [1117, 342] width 9 height 9
type input "48"
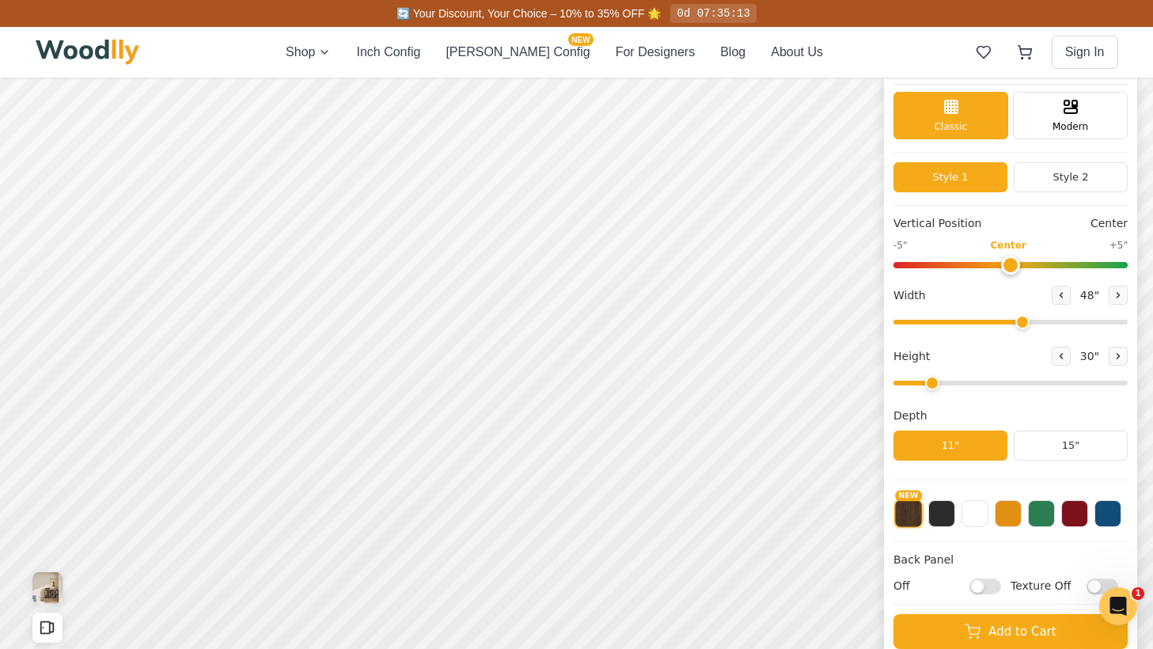
scroll to position [48, 0]
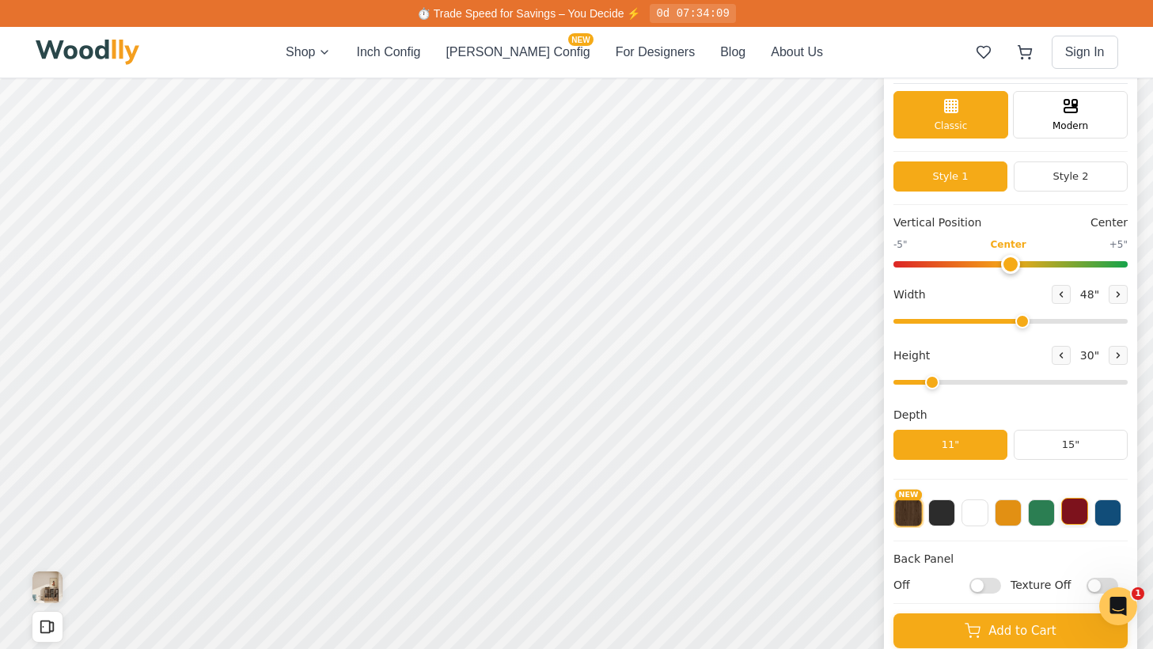
click at [1084, 512] on button at bounding box center [1074, 511] width 27 height 27
click at [1043, 511] on button at bounding box center [1041, 511] width 27 height 27
click at [1003, 516] on button at bounding box center [1007, 511] width 27 height 27
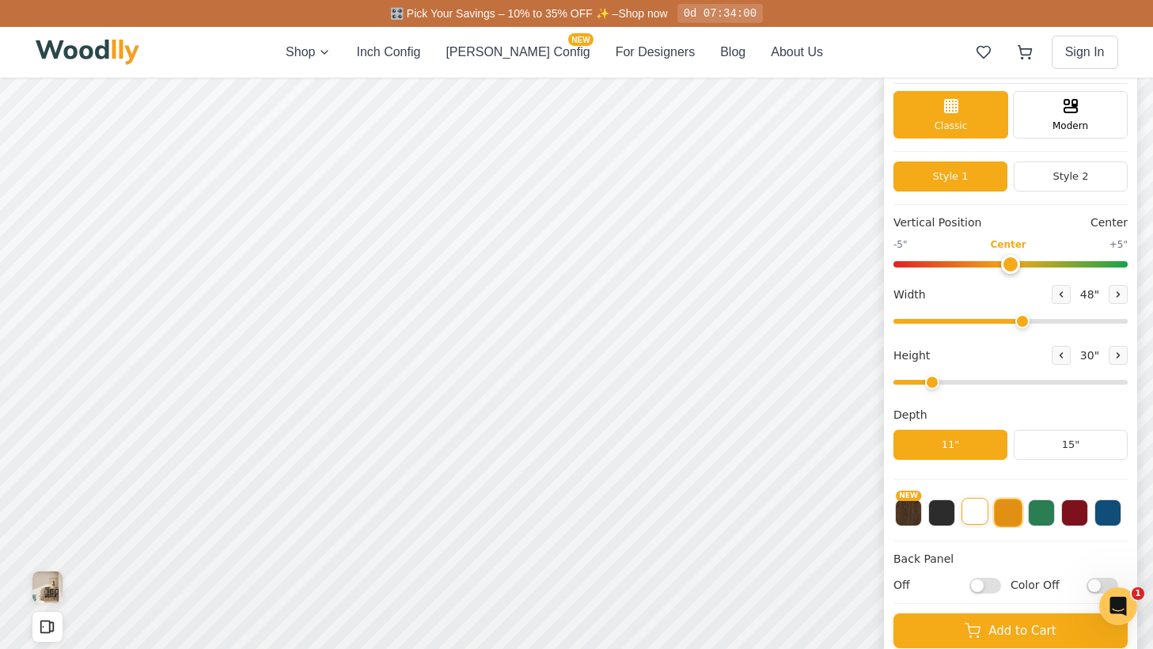
click at [979, 516] on button at bounding box center [974, 511] width 27 height 27
click at [940, 512] on button at bounding box center [941, 511] width 27 height 27
click at [904, 513] on button "NEW" at bounding box center [908, 511] width 27 height 27
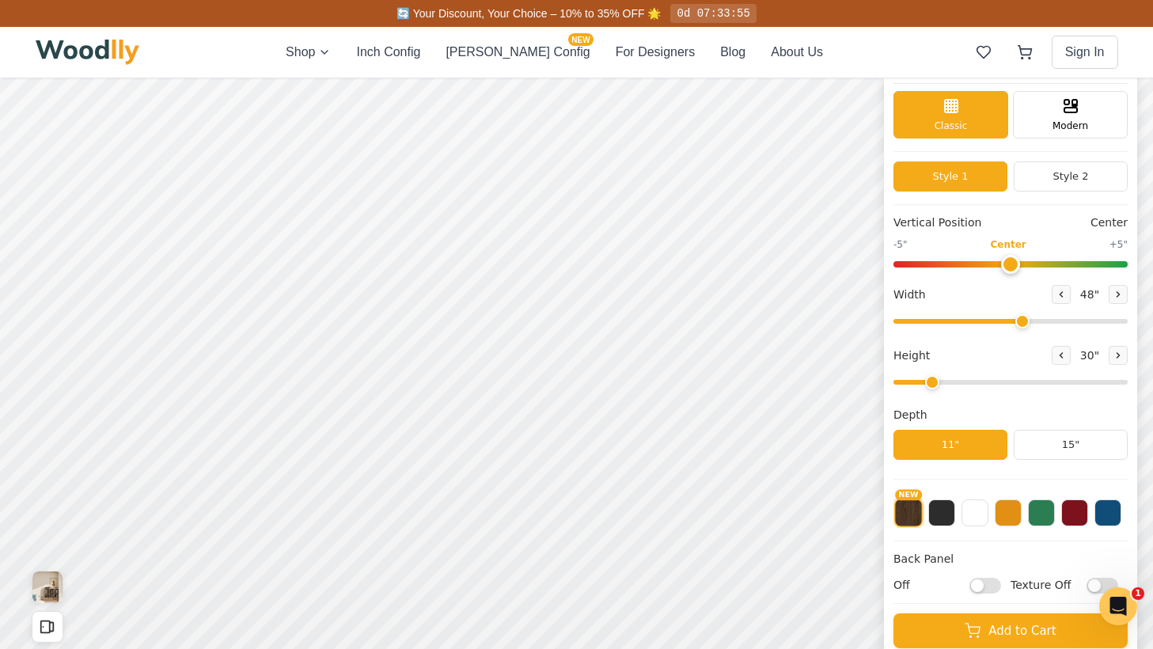
click at [504, 64] on div "Shop Inch Config [PERSON_NAME] Config NEW For Designers Blog About Us Sign In" at bounding box center [577, 52] width 1082 height 51
click at [509, 59] on button "[PERSON_NAME] Config NEW" at bounding box center [517, 52] width 144 height 19
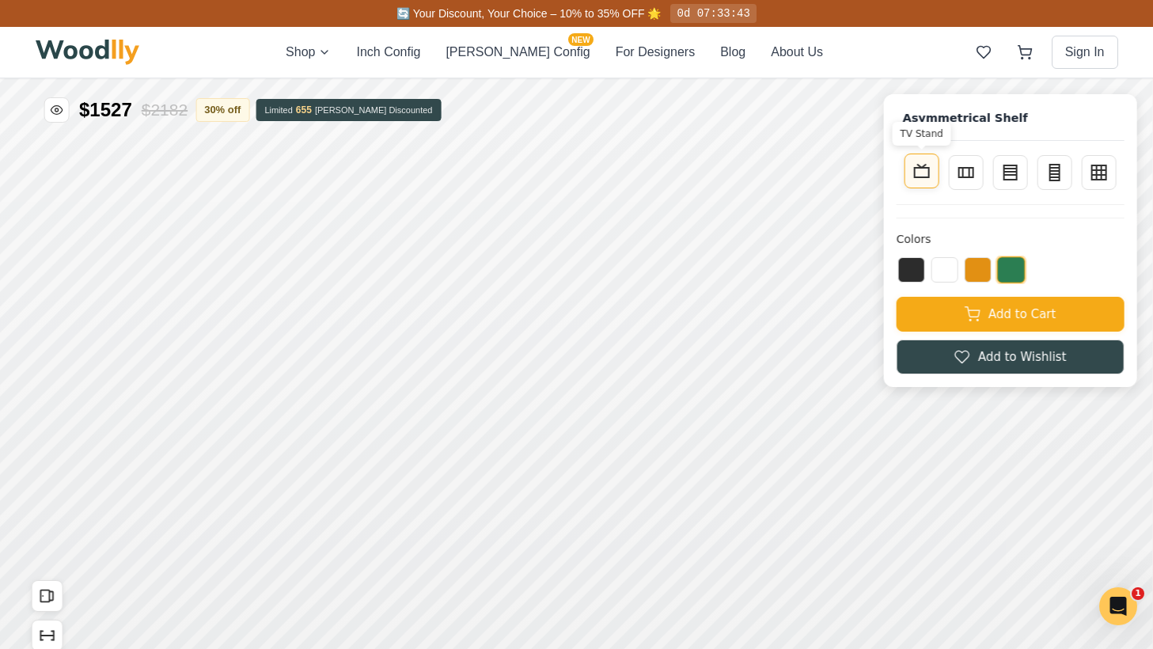
click at [926, 169] on icon at bounding box center [921, 170] width 19 height 19
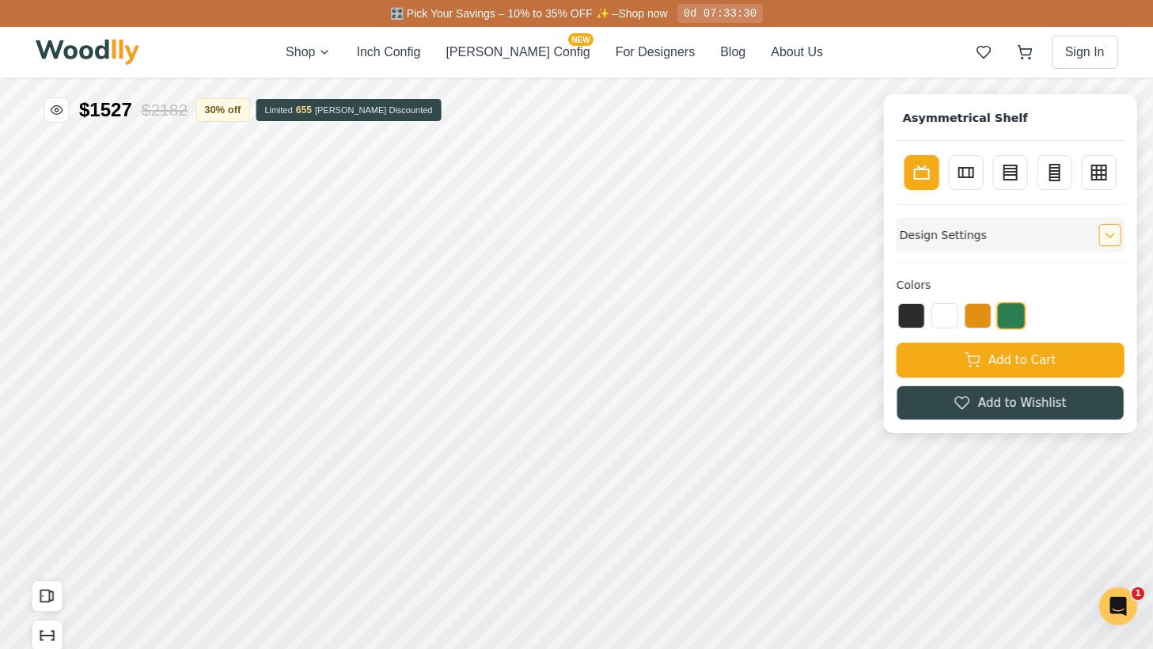
click at [1092, 240] on div "Design Settings" at bounding box center [1010, 235] width 228 height 35
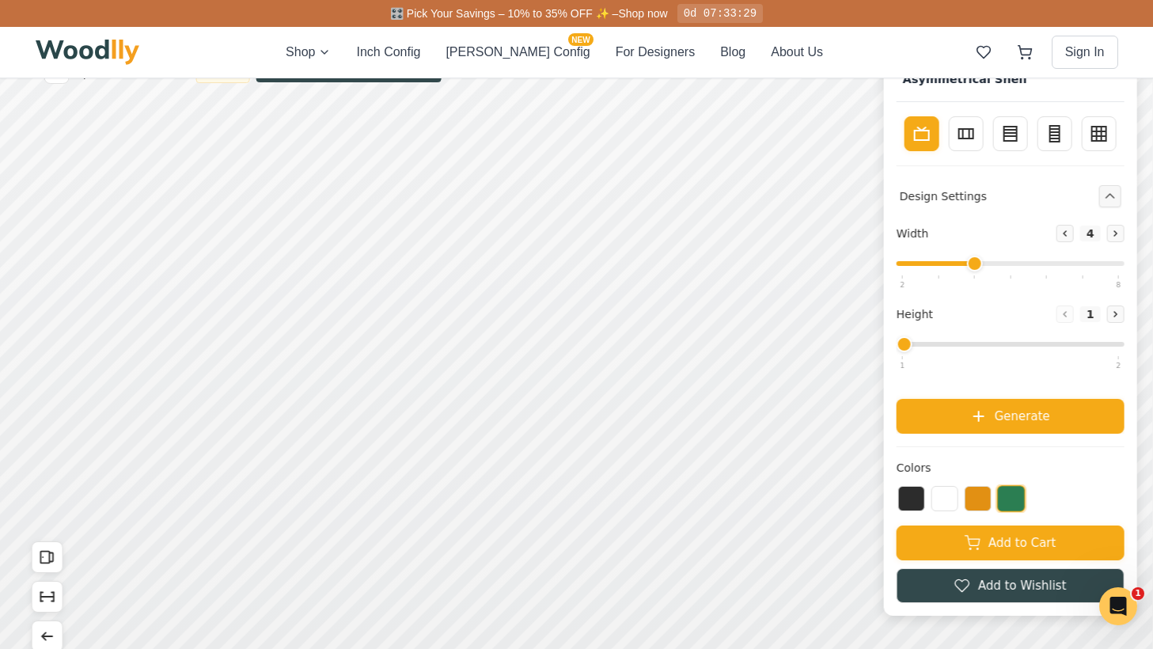
scroll to position [40, 0]
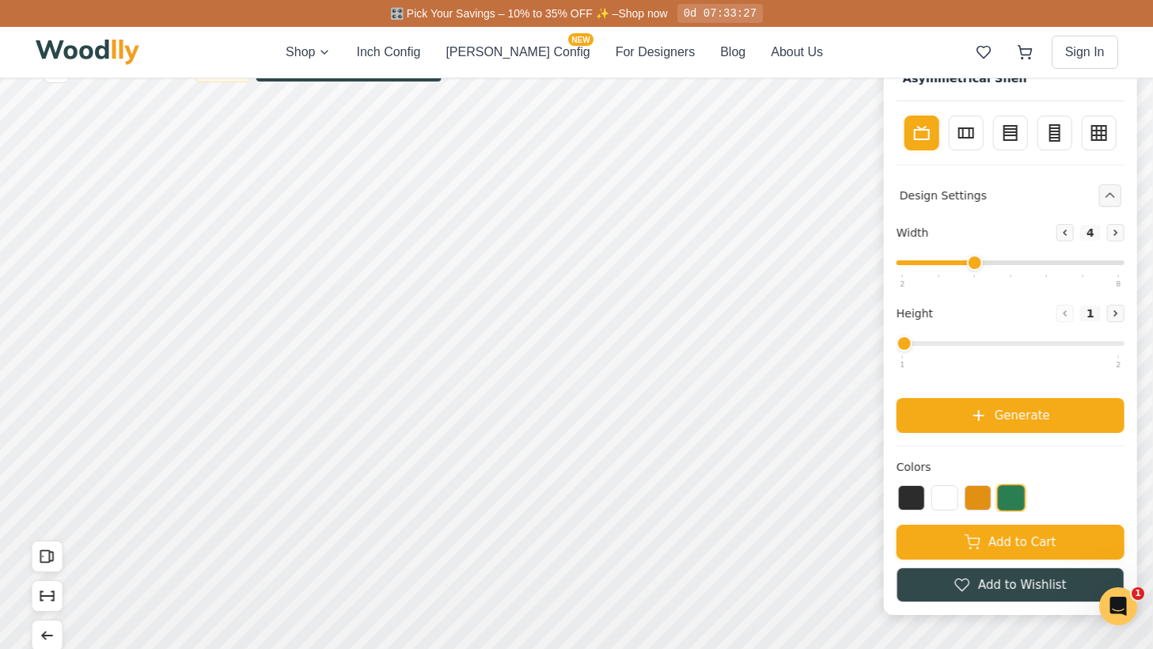
drag, startPoint x: 902, startPoint y: 339, endPoint x: 1003, endPoint y: 345, distance: 101.4
click at [1003, 345] on input "range" at bounding box center [1010, 343] width 228 height 5
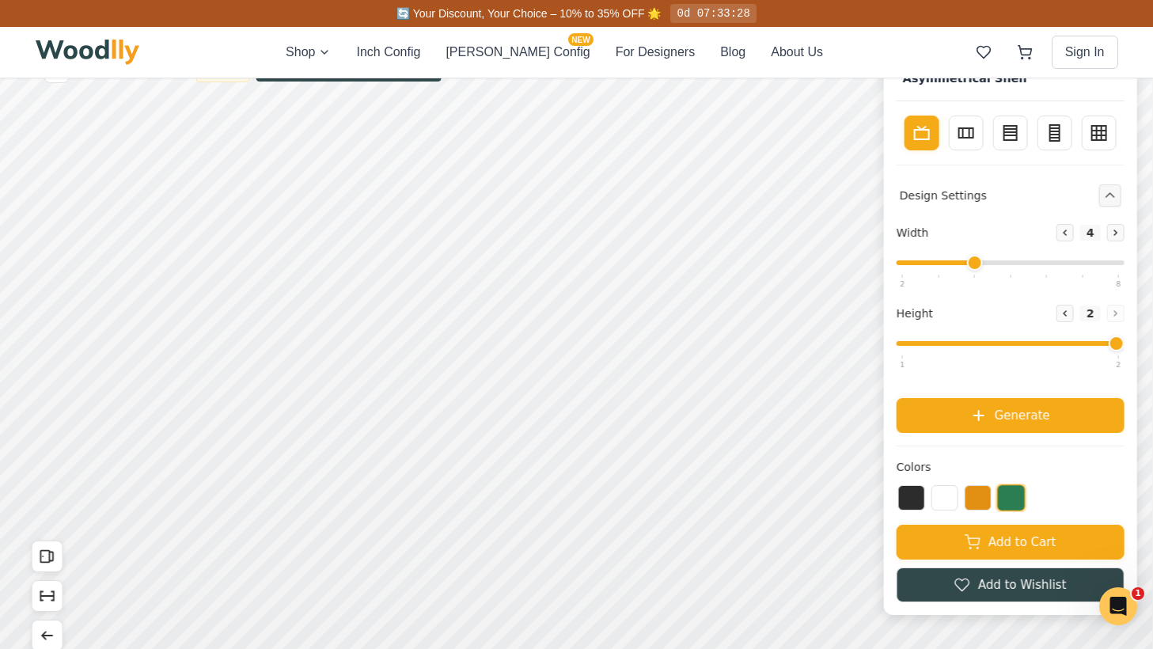
drag, startPoint x: 904, startPoint y: 339, endPoint x: 1101, endPoint y: 362, distance: 198.3
click at [1101, 346] on input "range" at bounding box center [1010, 343] width 228 height 5
drag, startPoint x: 1115, startPoint y: 349, endPoint x: 907, endPoint y: 341, distance: 207.4
click at [907, 342] on input "range" at bounding box center [1010, 343] width 228 height 5
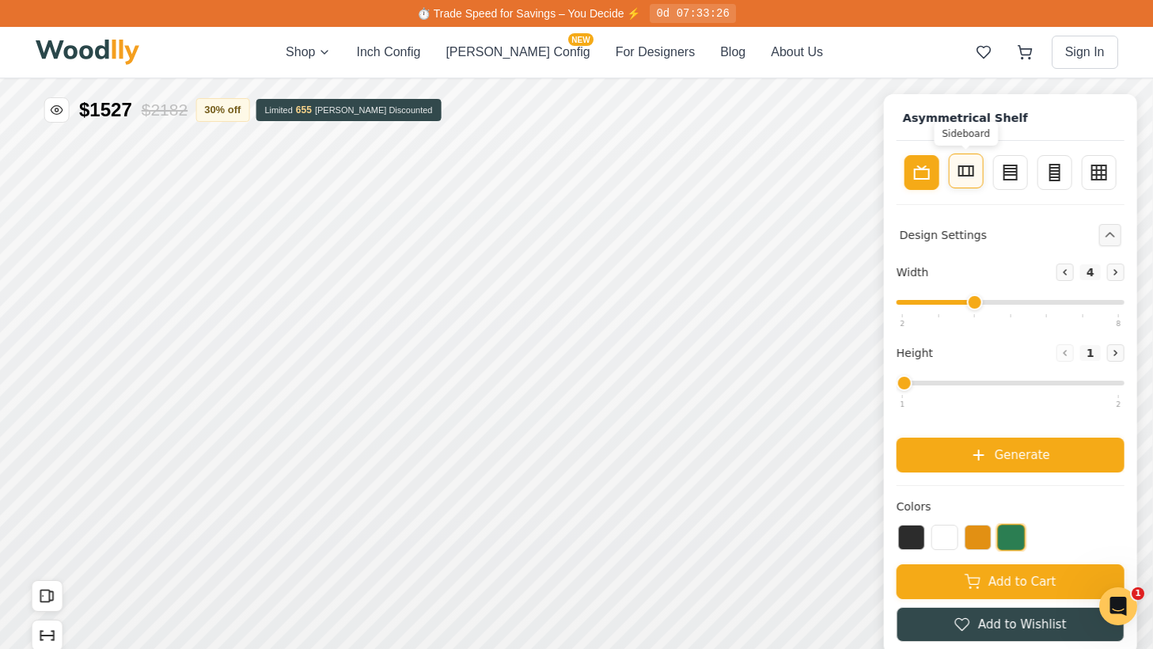
click at [969, 165] on icon at bounding box center [965, 170] width 19 height 19
type input "2"
click at [969, 166] on rect at bounding box center [966, 170] width 14 height 9
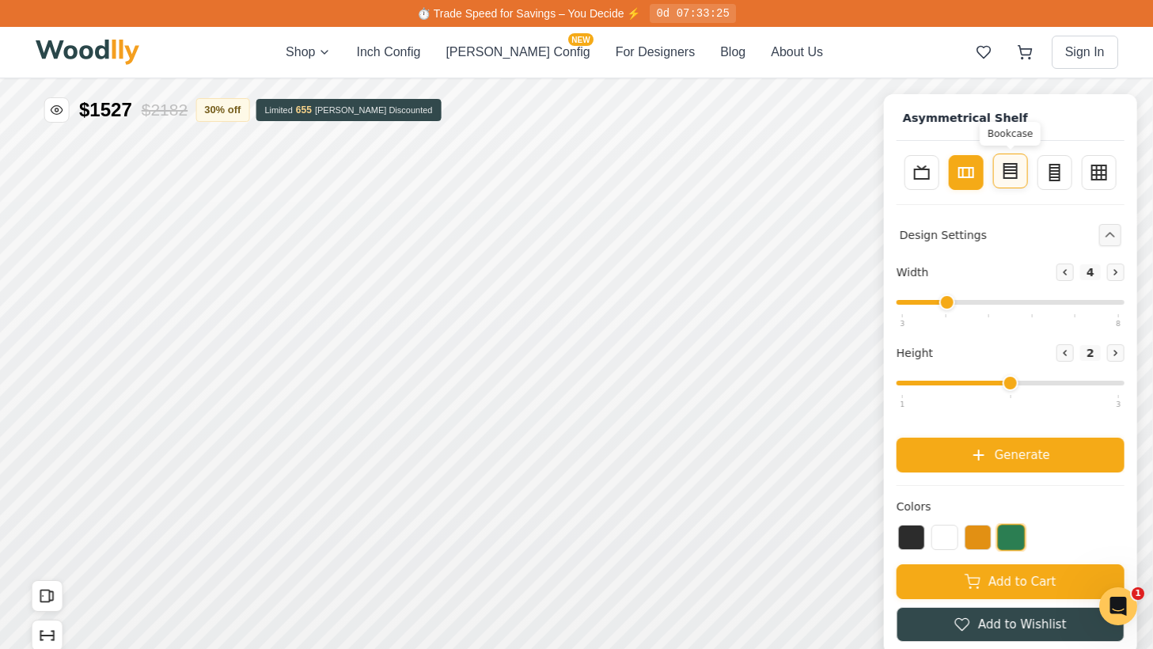
click at [998, 165] on button "Bookcase" at bounding box center [1010, 170] width 35 height 35
type input "3"
type input "4"
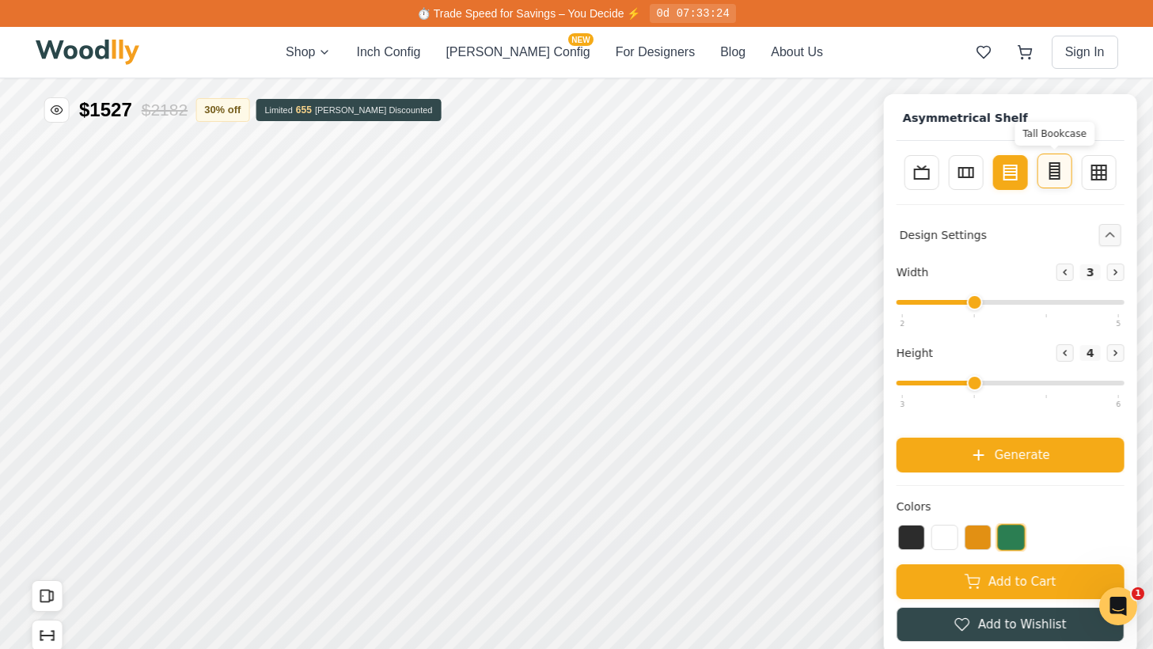
click at [1050, 169] on rect at bounding box center [1054, 171] width 9 height 16
type input "2"
type input "5"
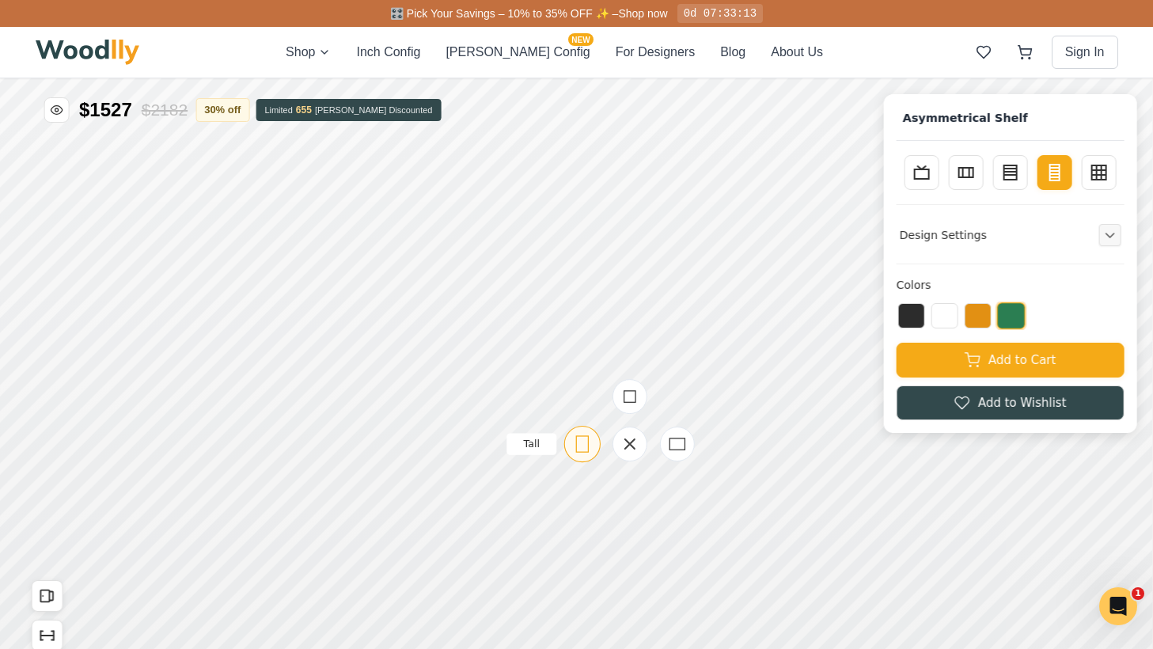
click at [582, 444] on icon at bounding box center [582, 443] width 20 height 20
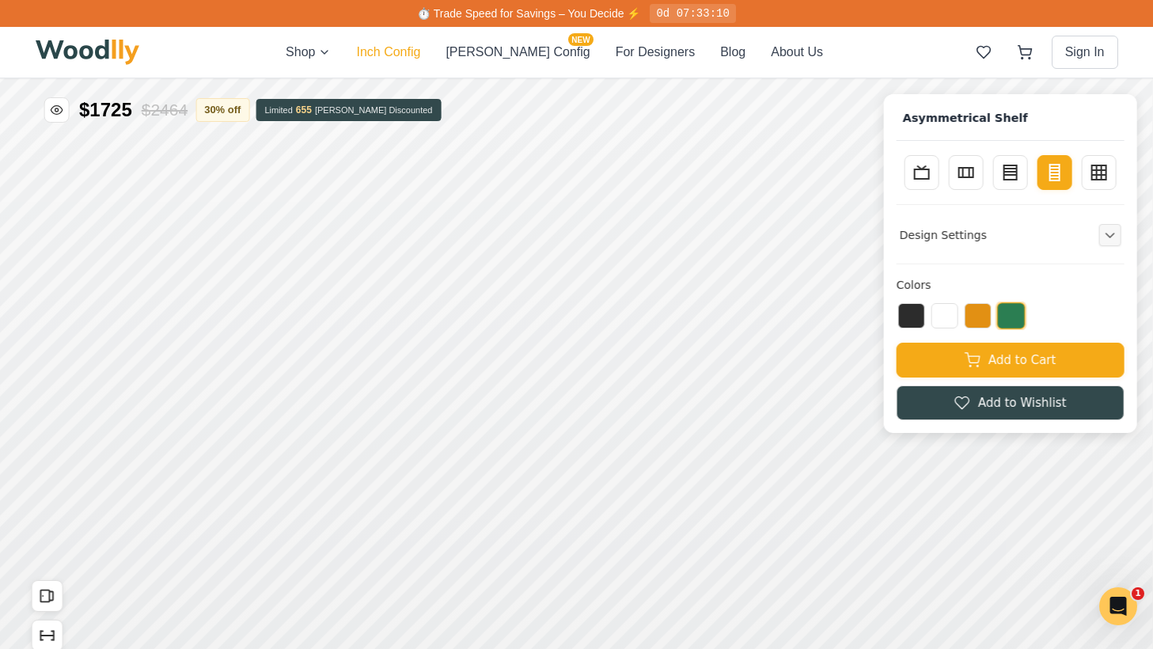
click at [420, 50] on button "Inch Config" at bounding box center [388, 52] width 64 height 19
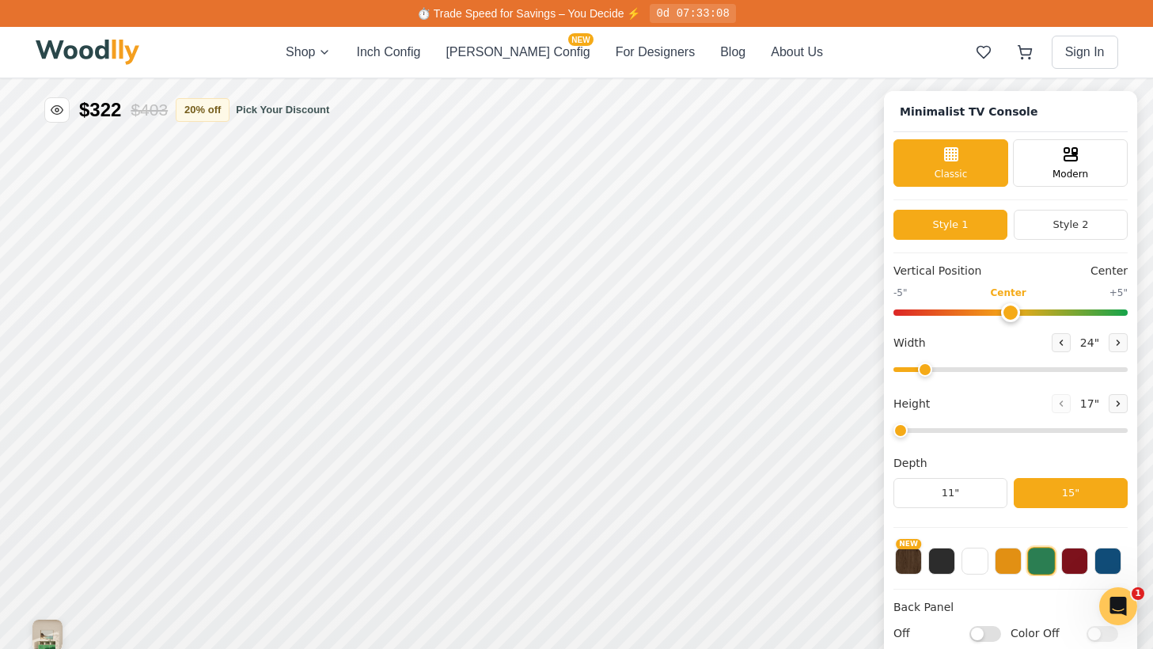
type input "63"
type input "2"
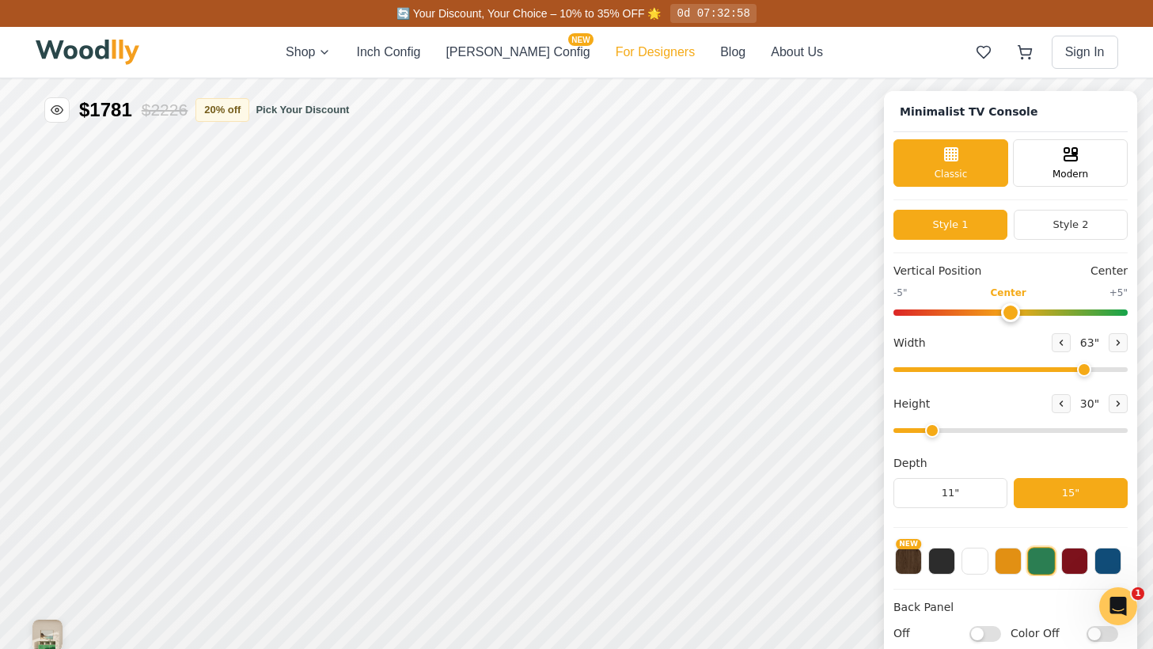
click at [626, 46] on button "For Designers" at bounding box center [654, 52] width 79 height 19
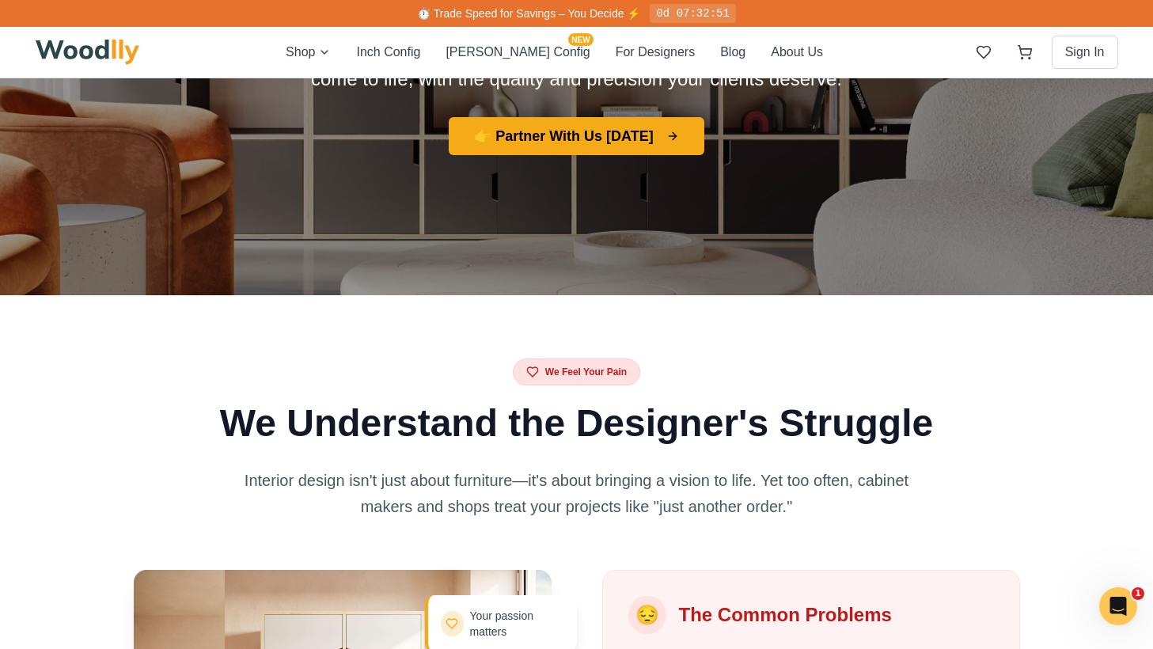
scroll to position [287, 0]
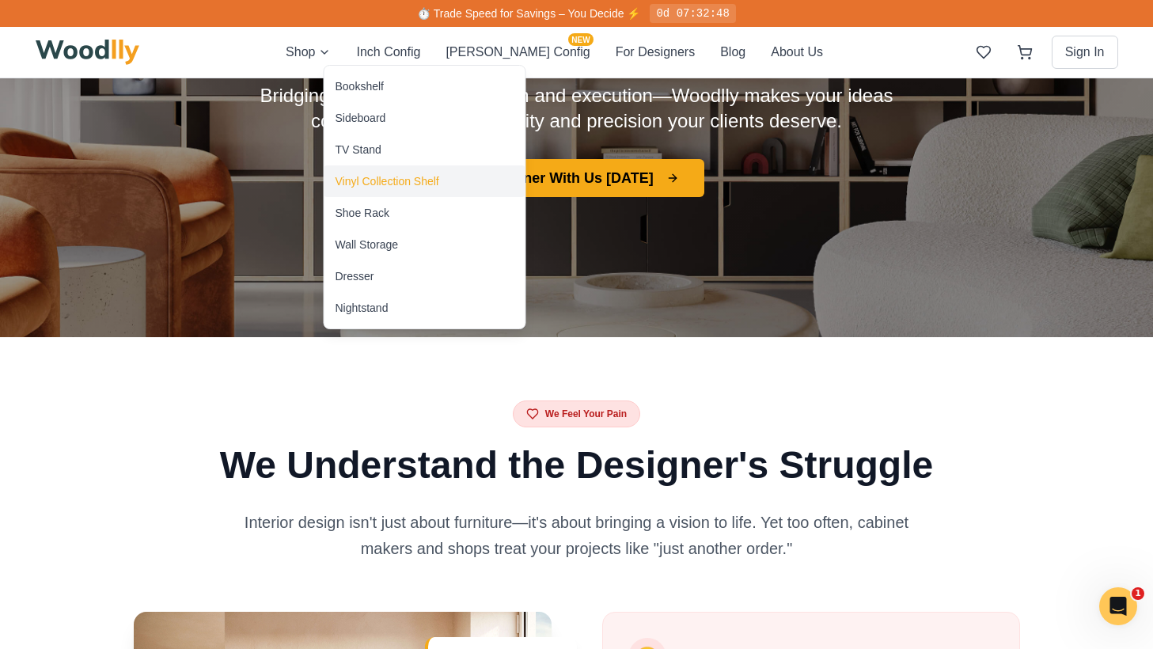
click at [400, 173] on div "Vinyl Collection Shelf" at bounding box center [387, 181] width 104 height 16
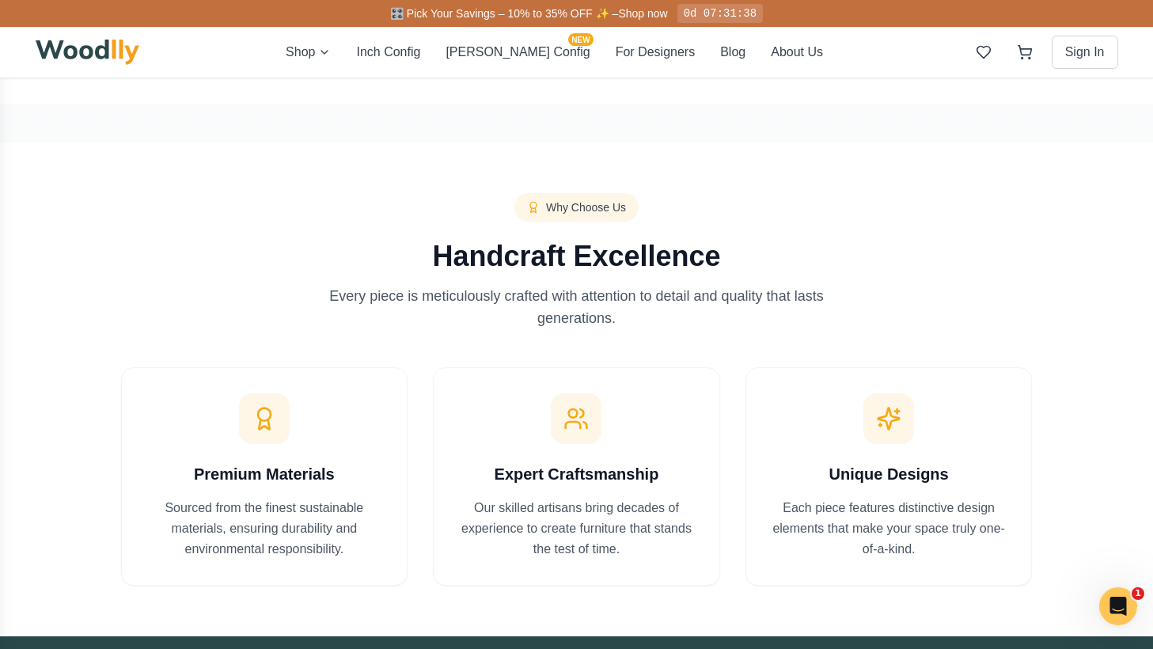
scroll to position [3200, 0]
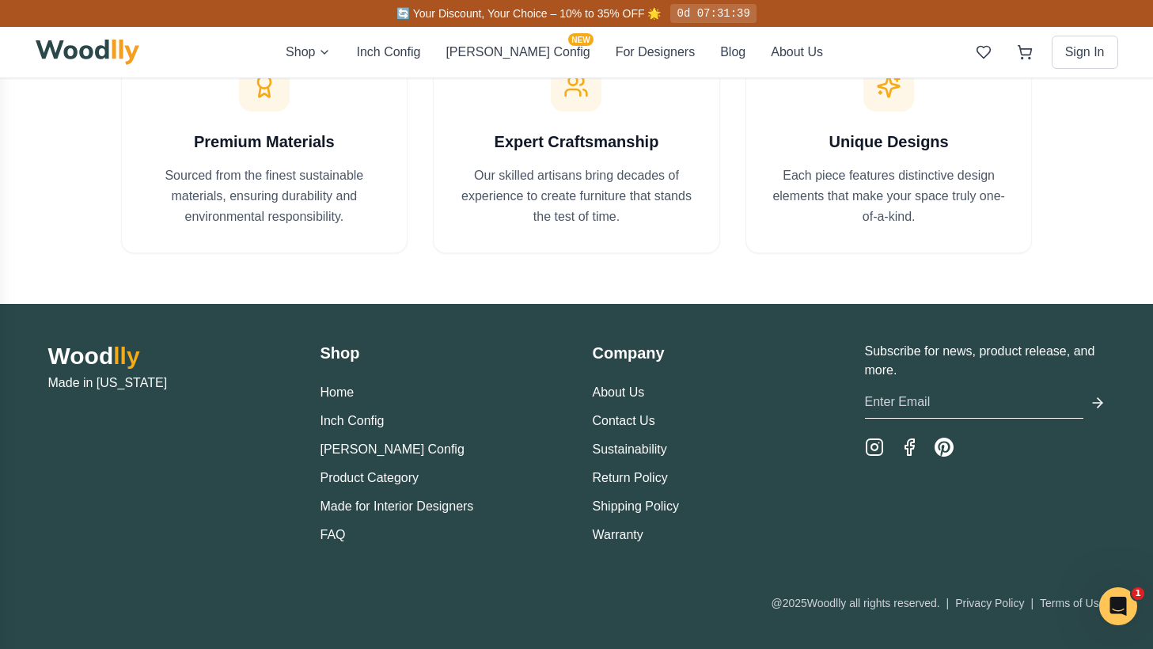
click at [324, 547] on div "Wood lly Made in [US_STATE] Shop Home Inch Config [PERSON_NAME] Config Product …" at bounding box center [576, 476] width 1107 height 269
click at [333, 532] on link "FAQ" at bounding box center [332, 534] width 25 height 13
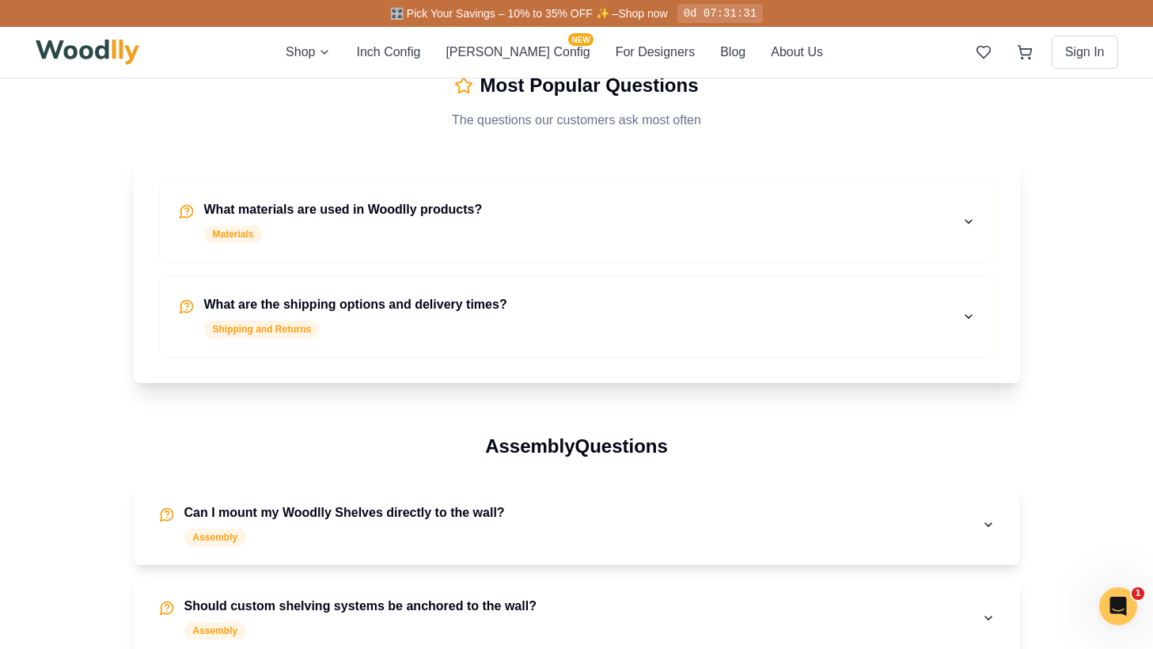
scroll to position [403, 0]
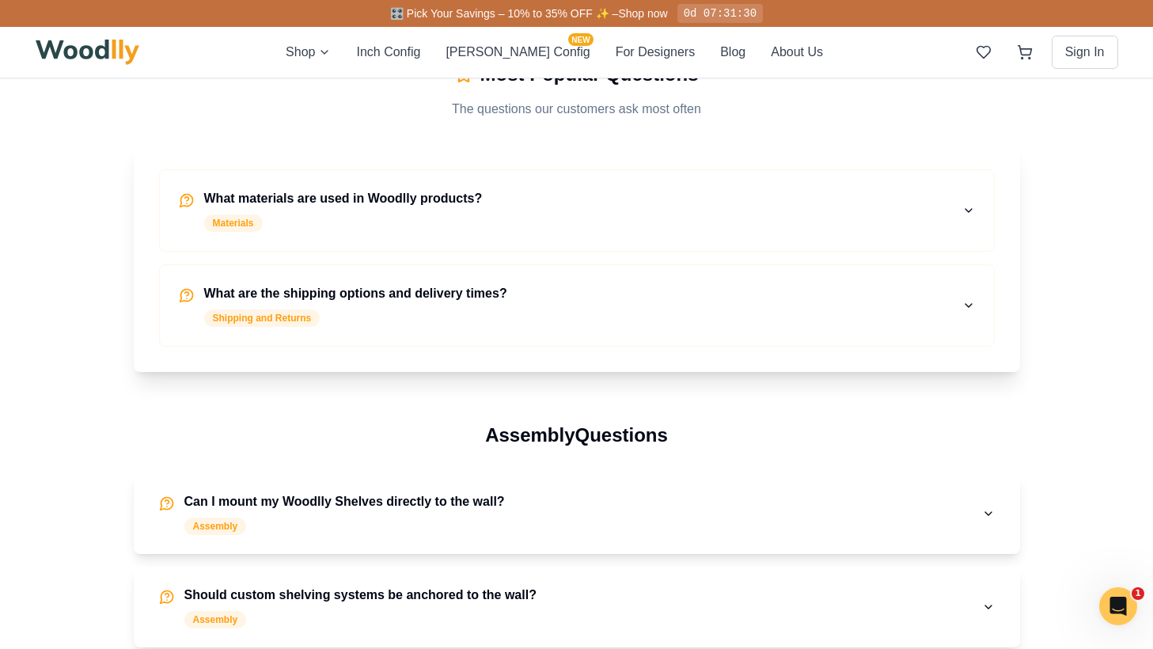
click at [467, 297] on h4 "What are the shipping options and delivery times?" at bounding box center [355, 293] width 303 height 19
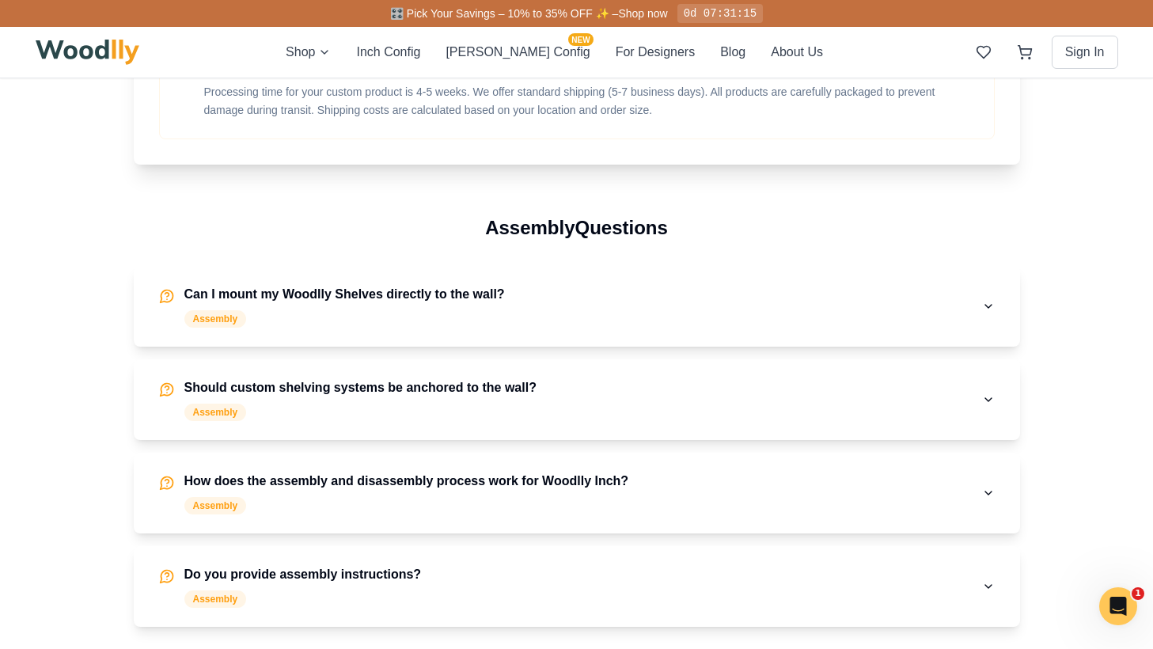
scroll to position [675, 0]
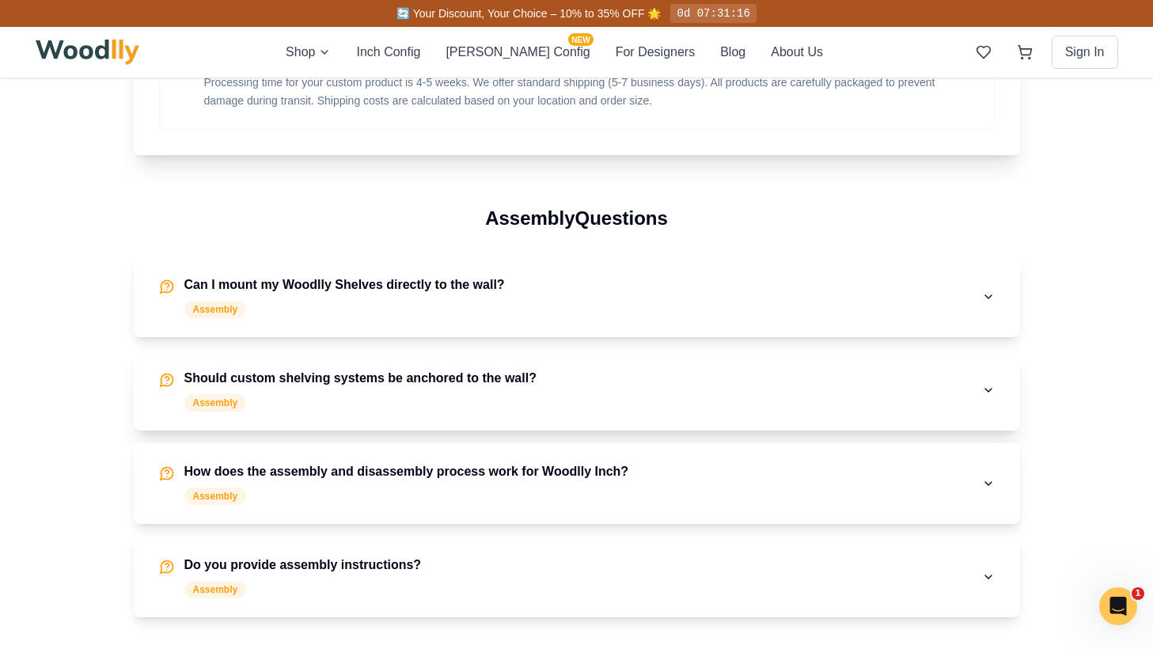
click at [656, 388] on button "Should custom shelving systems be anchored to the wall? Assembly" at bounding box center [577, 390] width 886 height 81
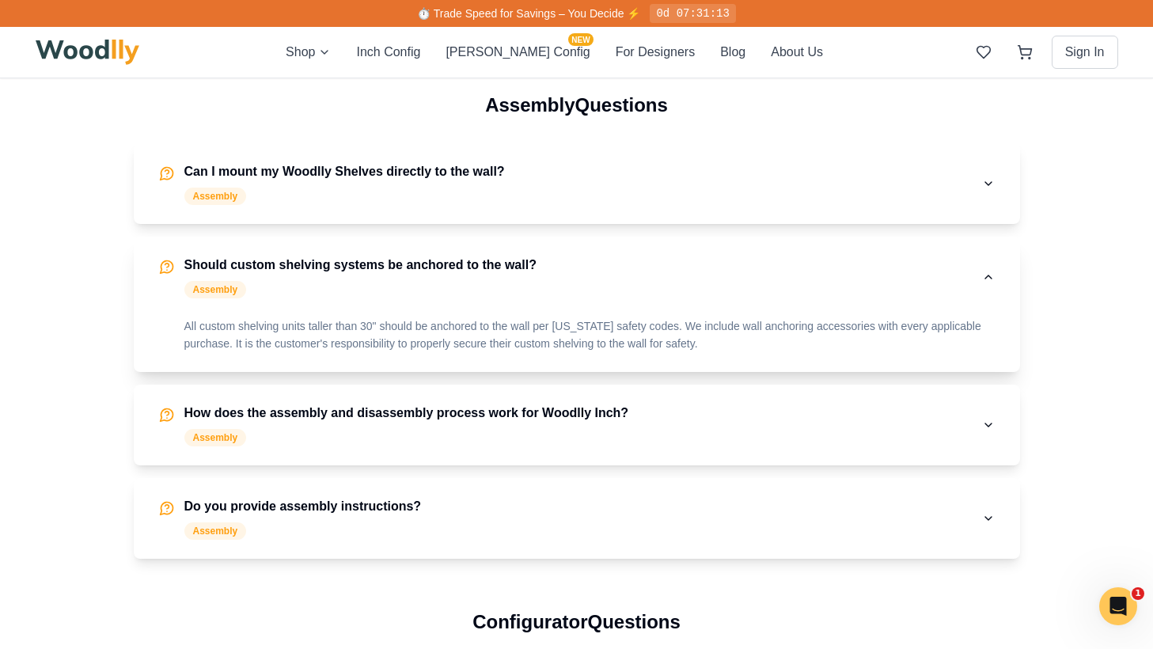
scroll to position [810, 0]
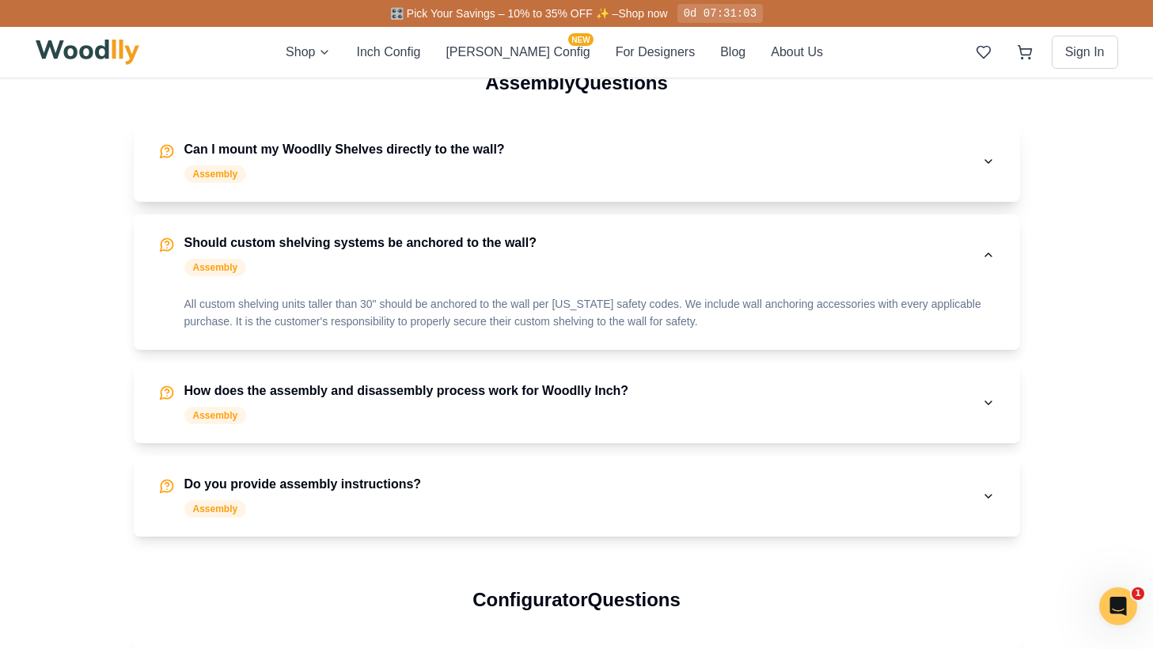
click at [558, 154] on button "Can I mount my Woodlly Shelves directly to the wall? Assembly" at bounding box center [577, 161] width 886 height 81
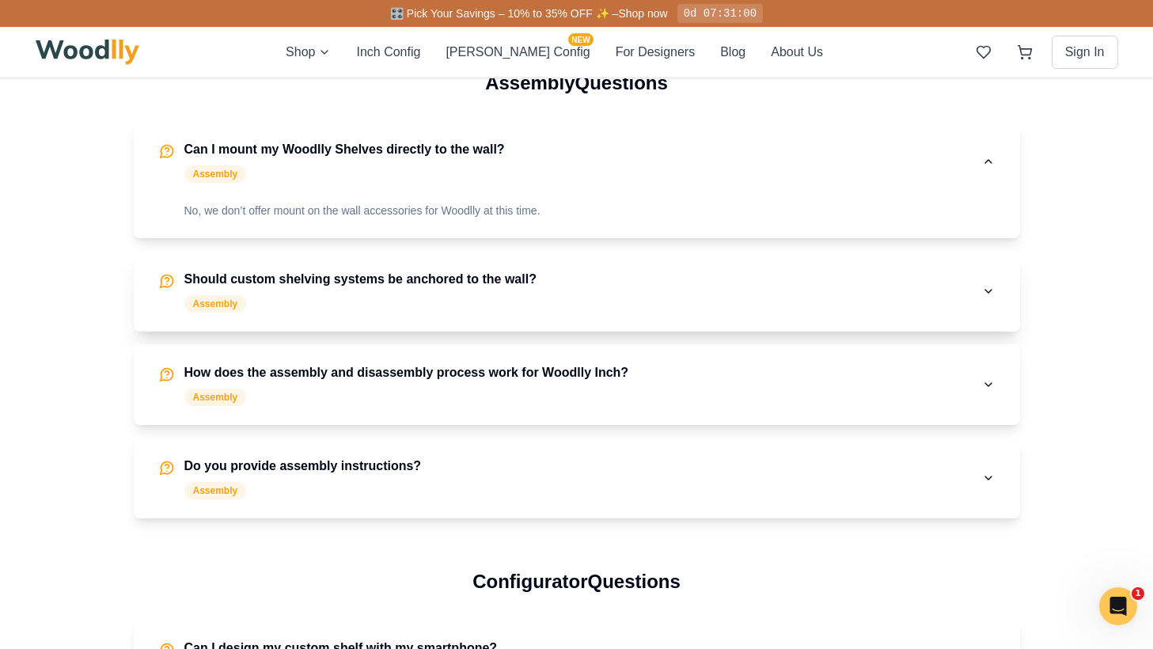
click at [589, 285] on button "Should custom shelving systems be anchored to the wall? Assembly" at bounding box center [577, 291] width 886 height 81
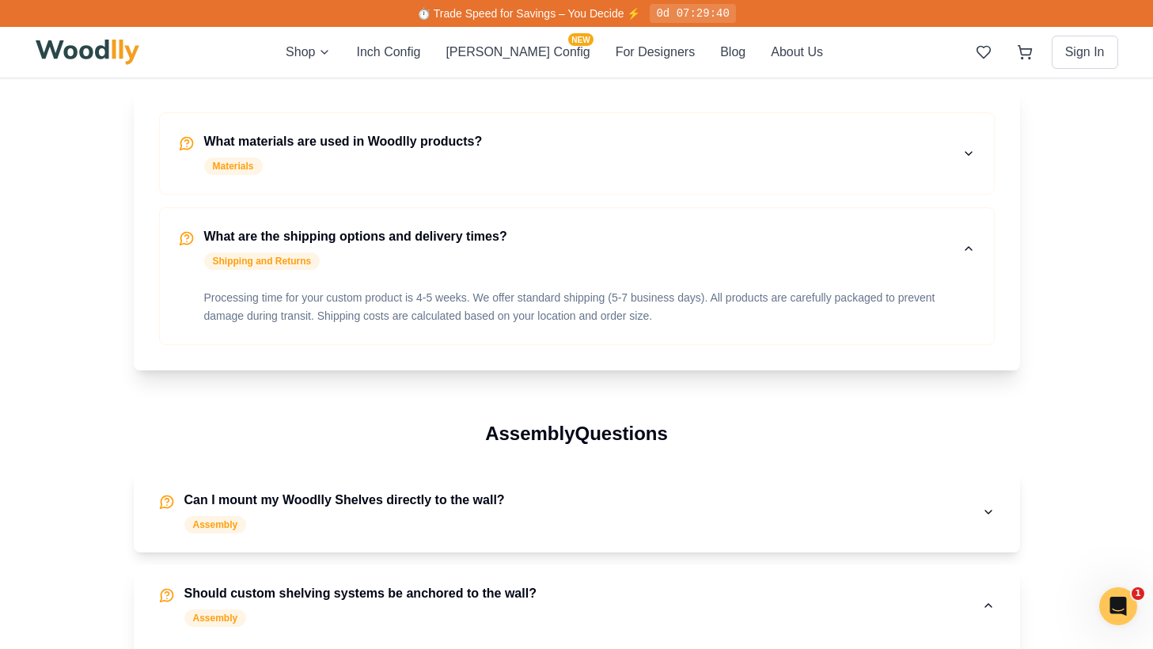
scroll to position [0, 0]
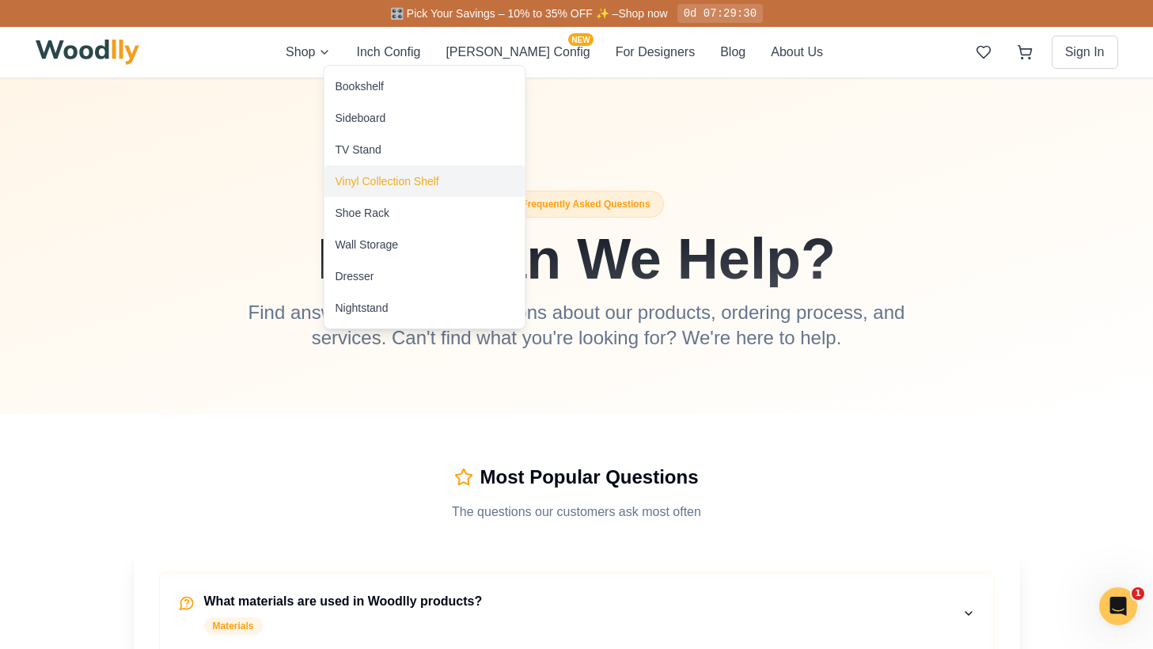
click at [383, 187] on div "Vinyl Collection Shelf" at bounding box center [387, 181] width 104 height 16
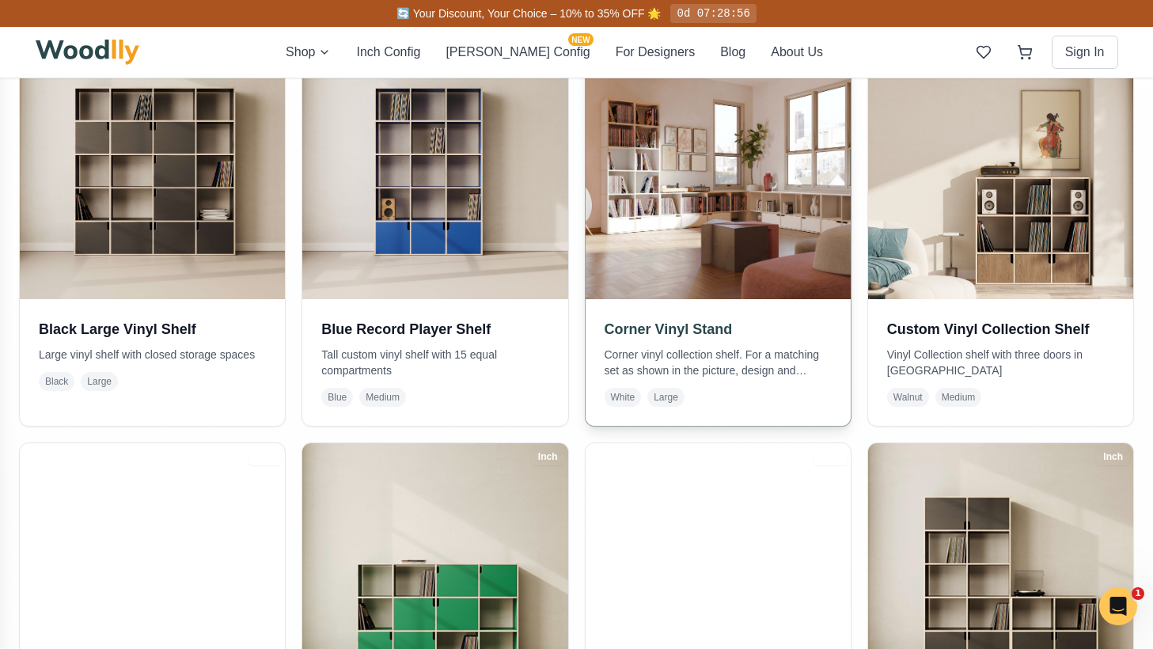
scroll to position [410, 0]
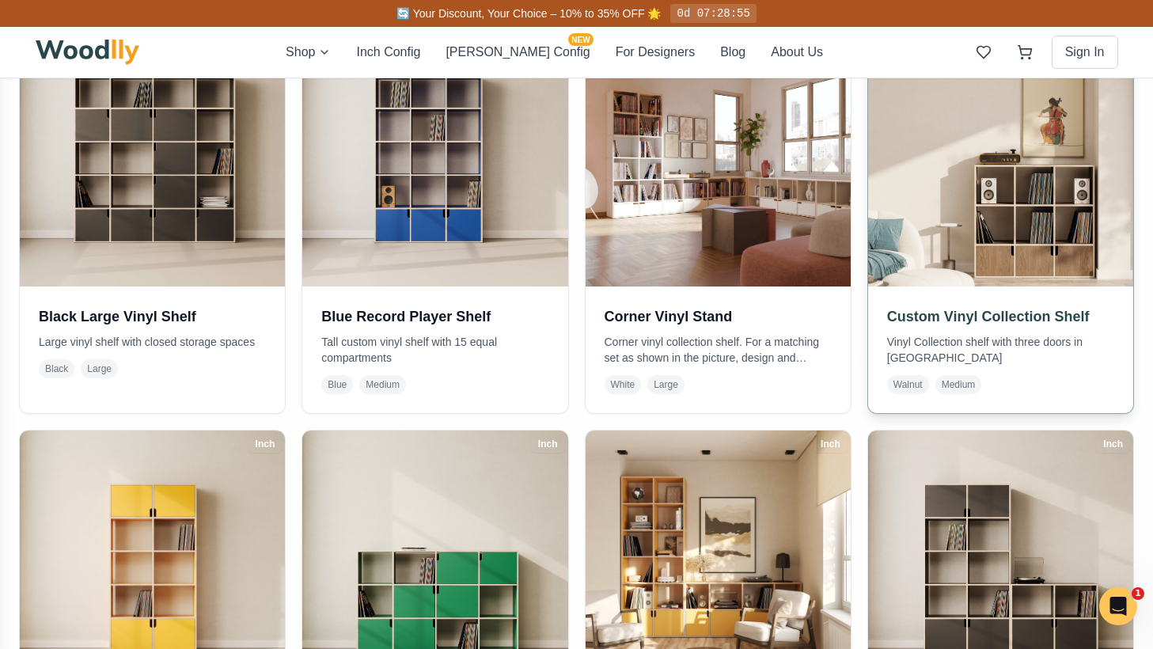
click at [976, 322] on h3 "Custom Vinyl Collection Shelf" at bounding box center [1000, 316] width 227 height 22
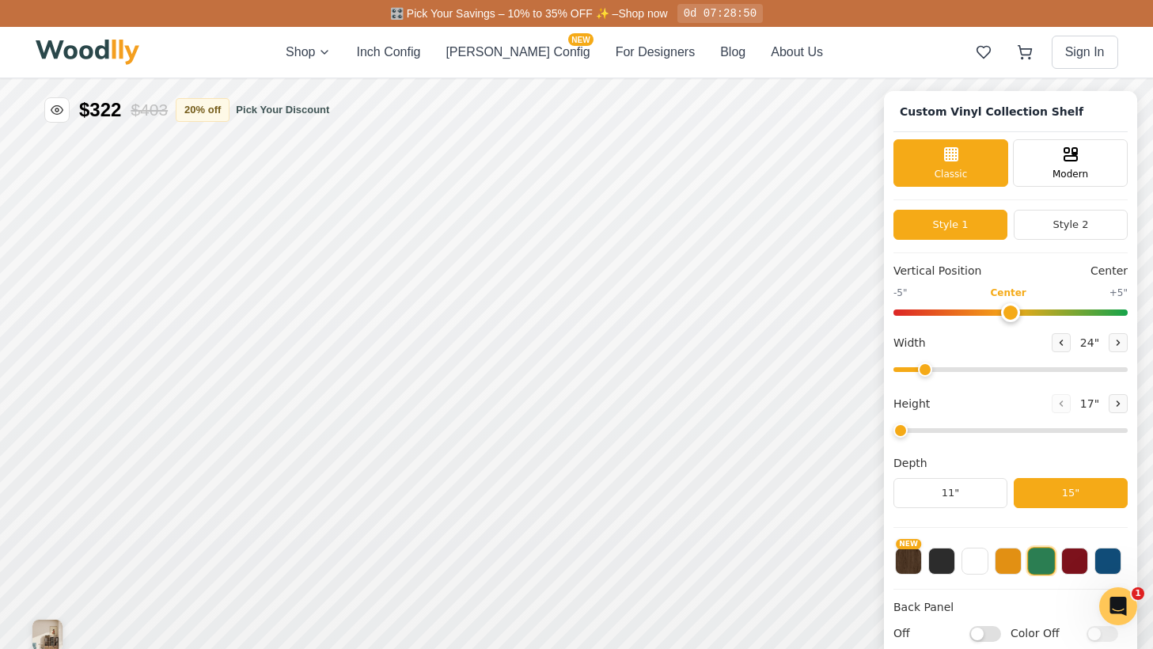
type input "52"
type input "3"
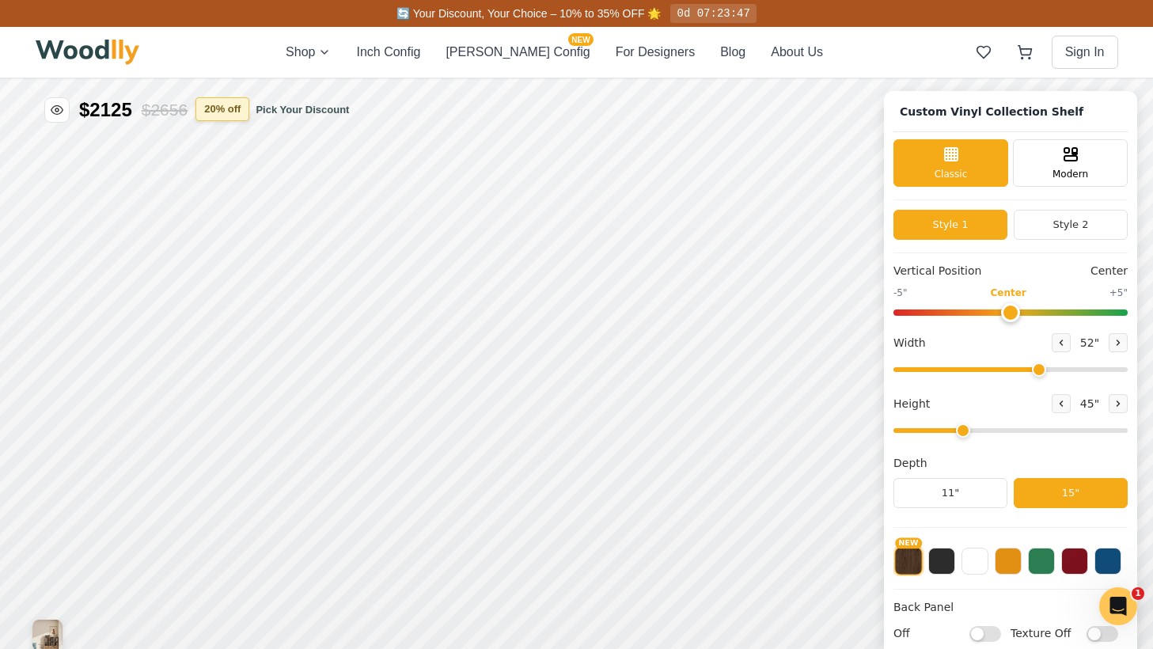
click at [239, 108] on button "20 % off" at bounding box center [222, 109] width 54 height 24
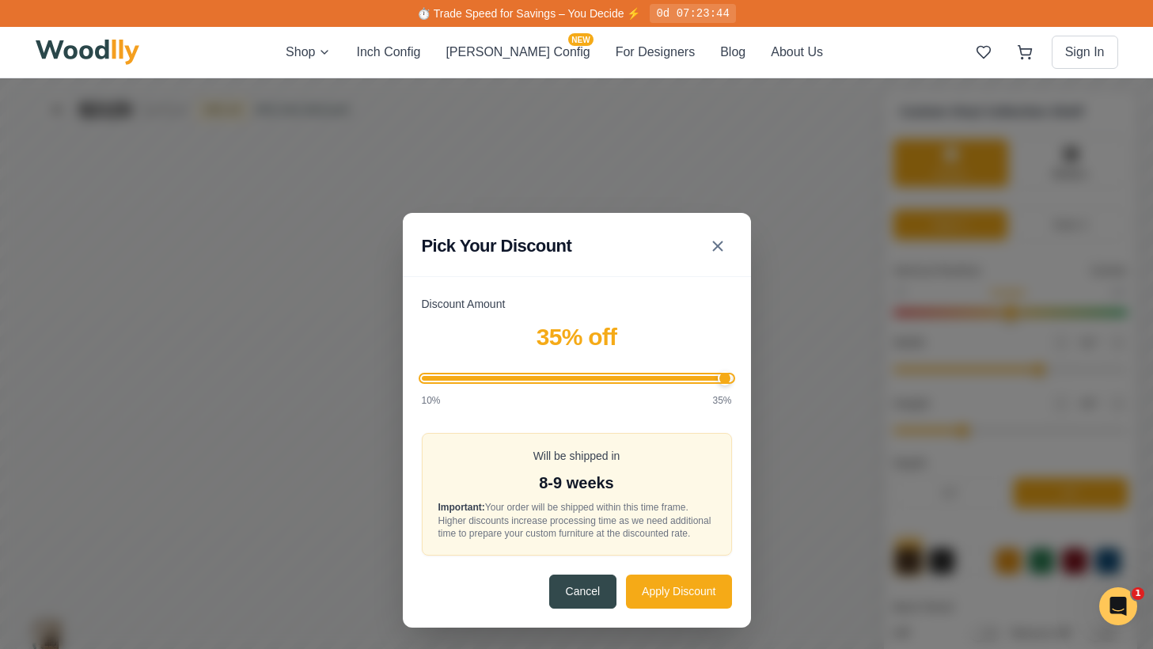
drag, startPoint x: 550, startPoint y: 376, endPoint x: 740, endPoint y: 390, distance: 191.2
click at [732, 380] on input "Discount Amount" at bounding box center [577, 378] width 310 height 5
drag, startPoint x: 723, startPoint y: 377, endPoint x: 767, endPoint y: 399, distance: 49.5
click at [732, 380] on input "Discount Amount" at bounding box center [577, 378] width 310 height 5
drag, startPoint x: 721, startPoint y: 370, endPoint x: 610, endPoint y: 382, distance: 111.4
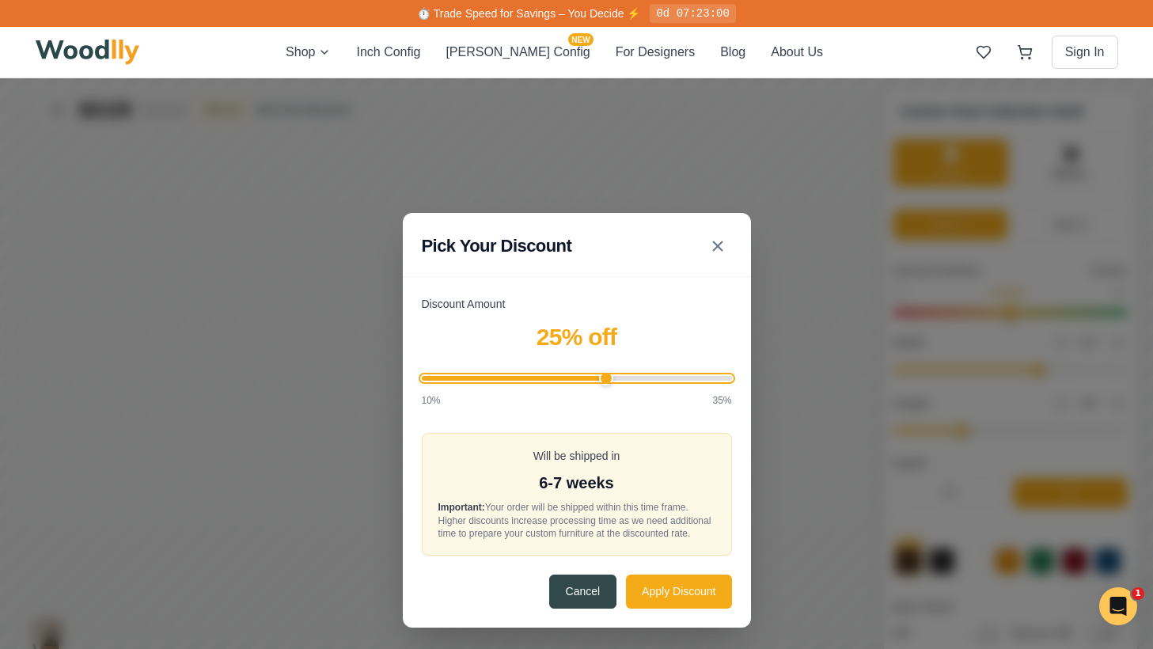
click at [610, 380] on input "Discount Amount" at bounding box center [577, 378] width 310 height 5
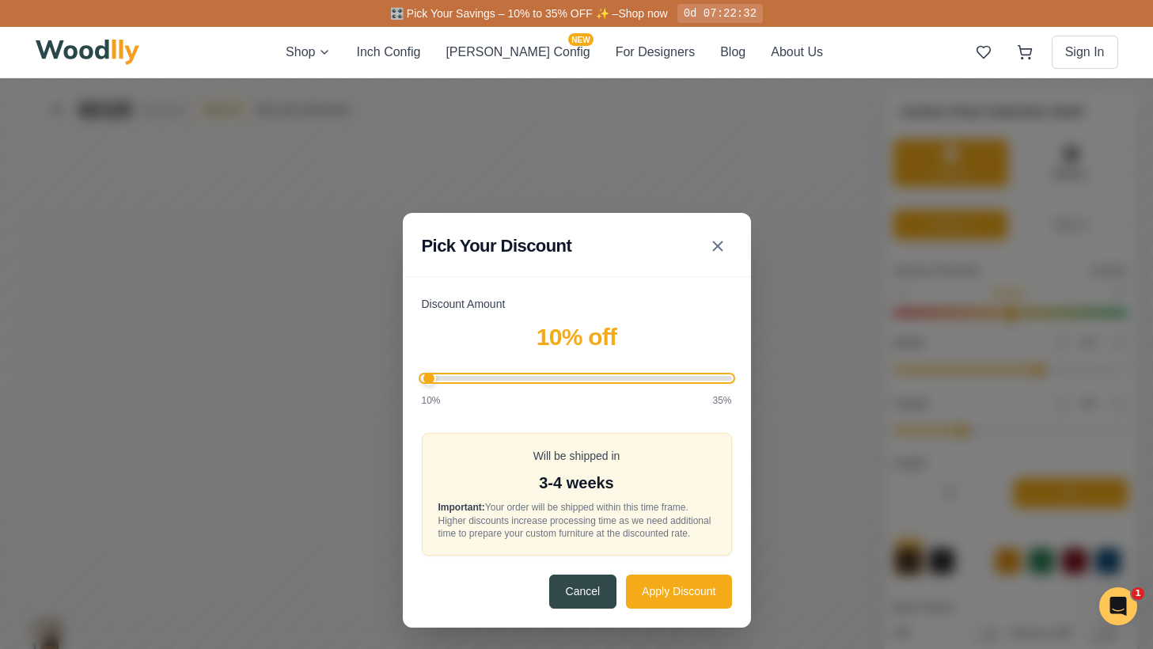
drag, startPoint x: 607, startPoint y: 375, endPoint x: 427, endPoint y: 389, distance: 180.9
type input "10"
click at [426, 380] on input "Discount Amount" at bounding box center [577, 378] width 310 height 5
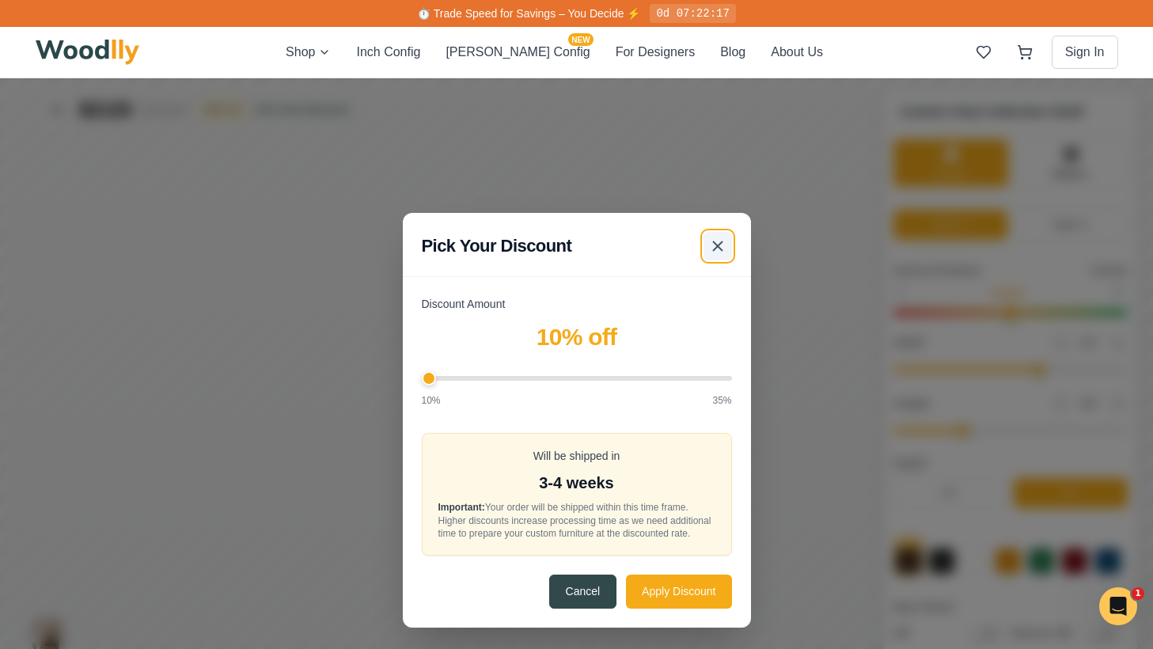
click at [719, 237] on icon at bounding box center [717, 246] width 19 height 19
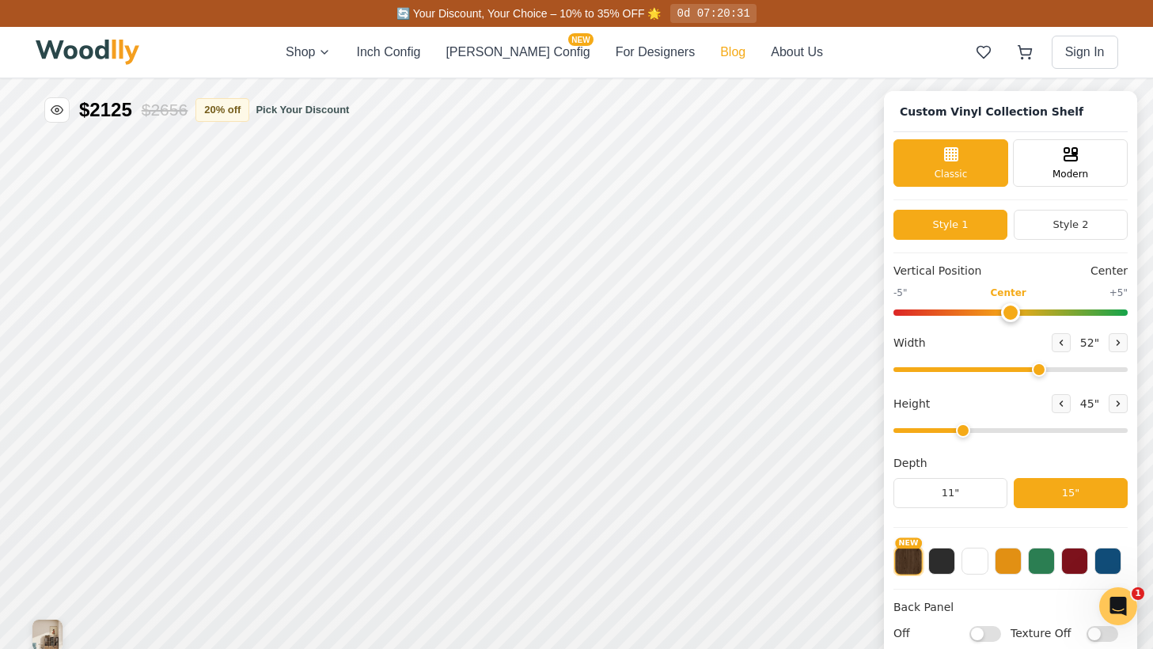
click at [720, 52] on button "Blog" at bounding box center [732, 52] width 25 height 19
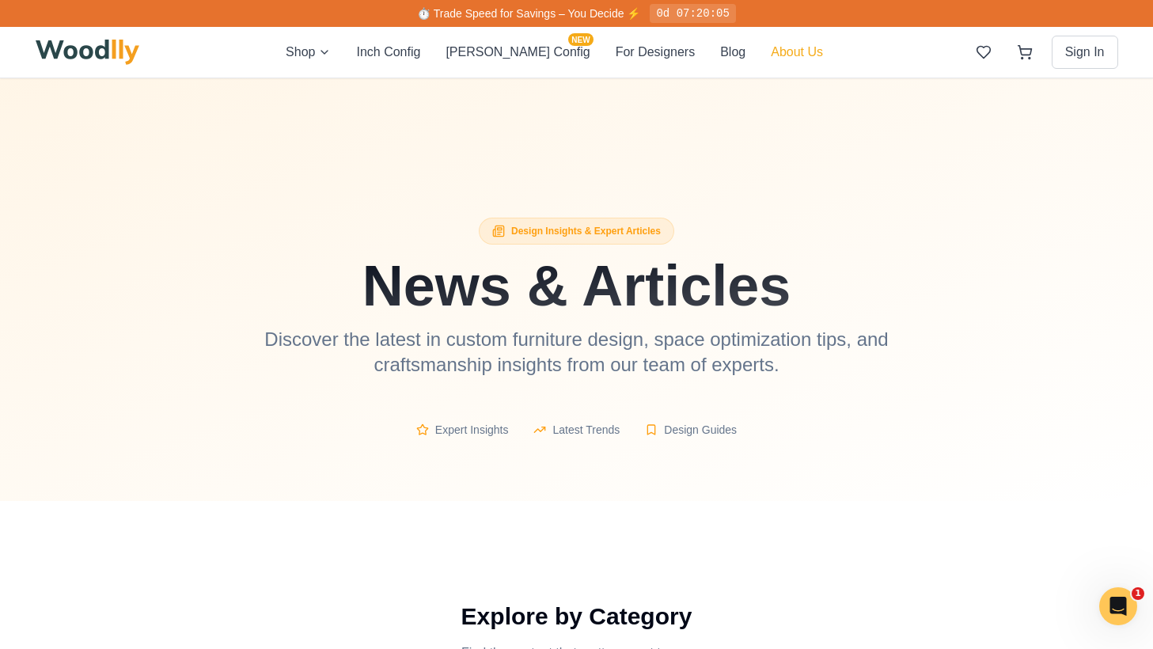
click at [770, 53] on button "About Us" at bounding box center [796, 52] width 52 height 19
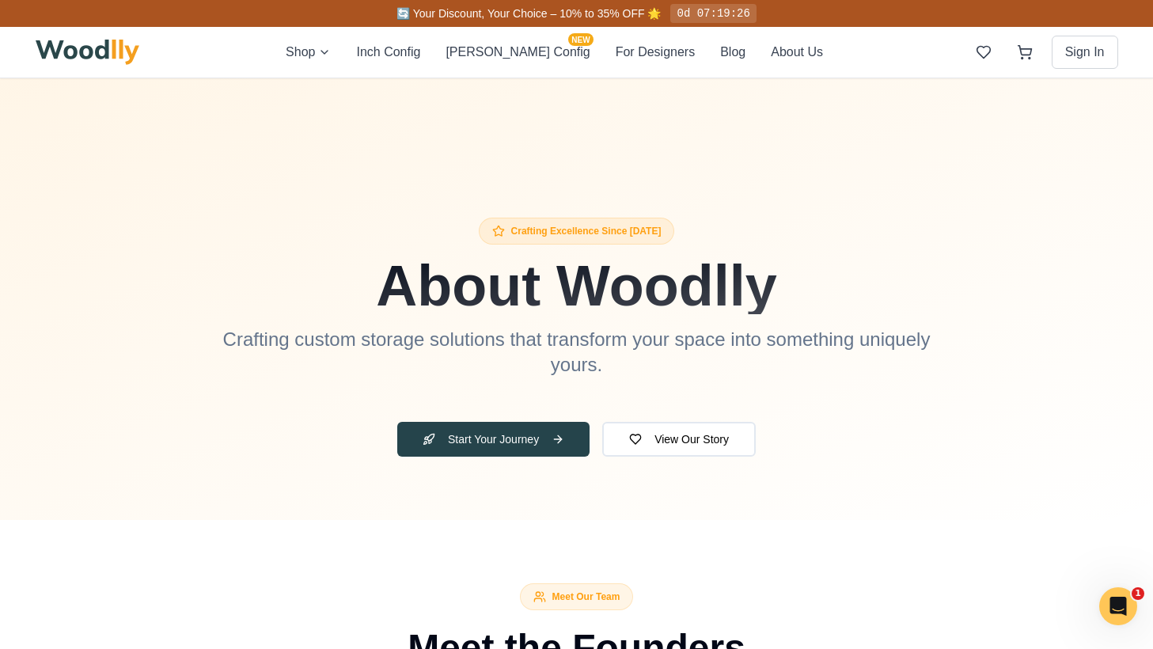
click at [358, 64] on div "Shop Inch Config [PERSON_NAME] Config NEW For Designers Blog About Us Sign In" at bounding box center [577, 52] width 1082 height 51
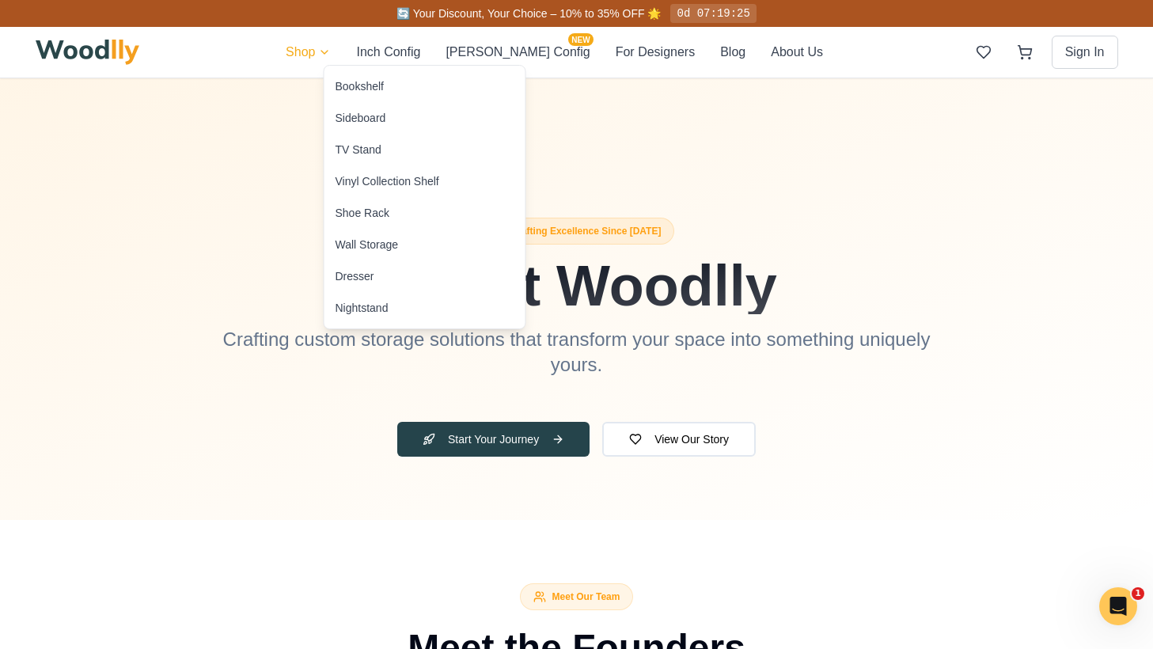
click at [381, 180] on div "Vinyl Collection Shelf" at bounding box center [387, 181] width 104 height 16
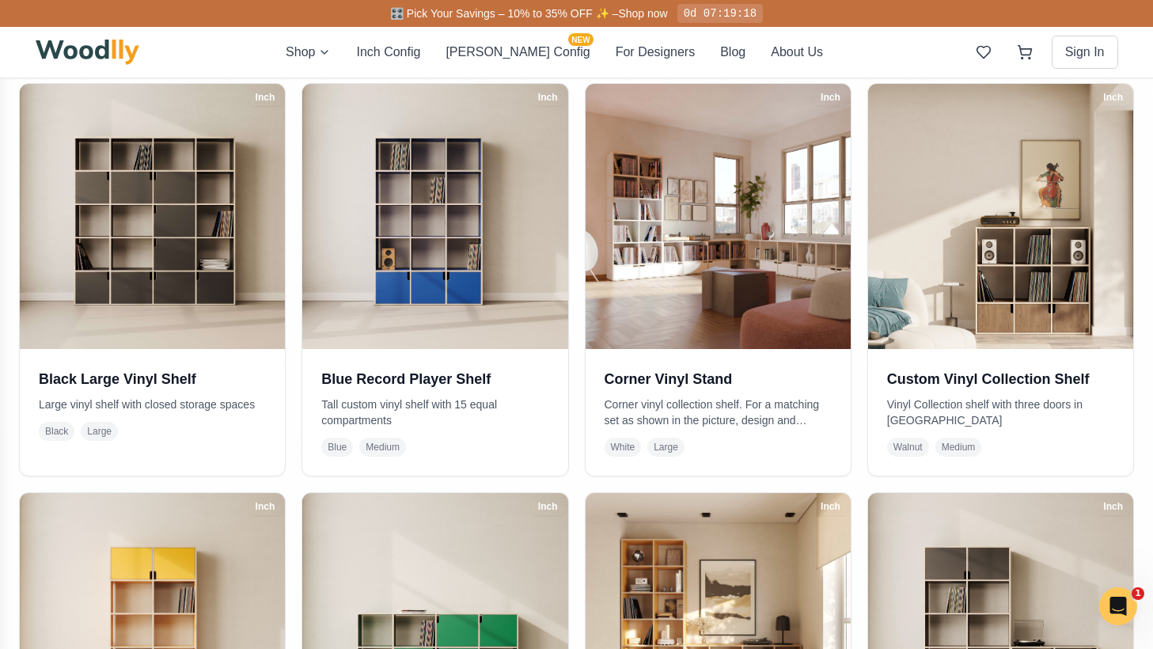
scroll to position [352, 0]
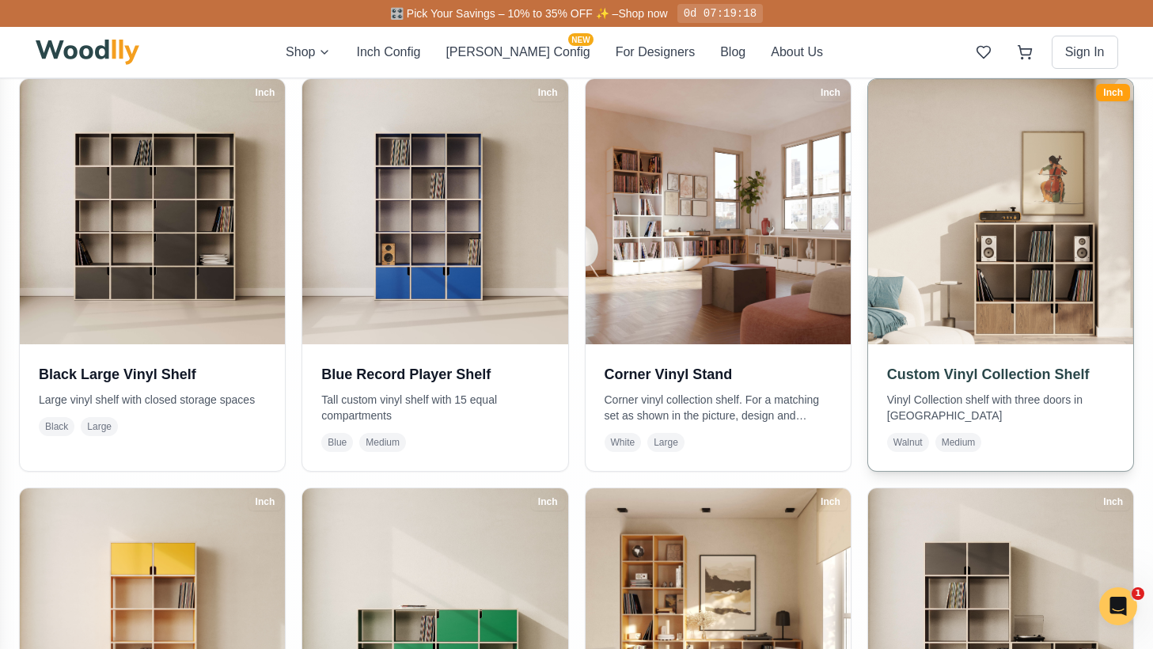
click at [1043, 273] on img at bounding box center [1000, 212] width 278 height 278
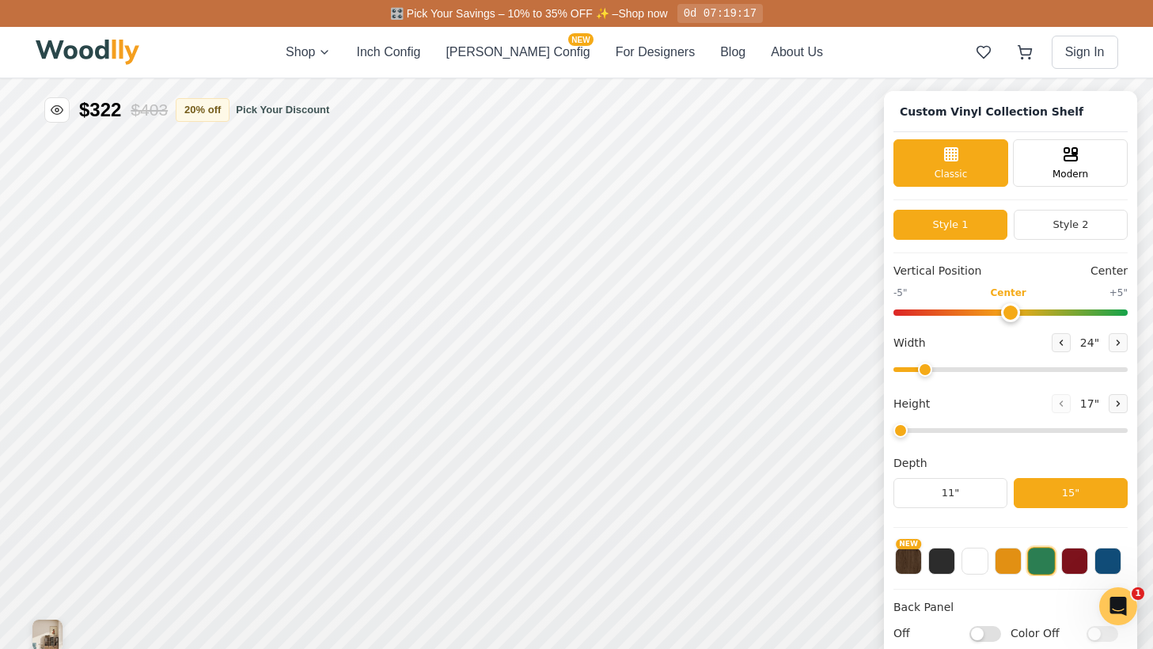
type input "52"
type input "3"
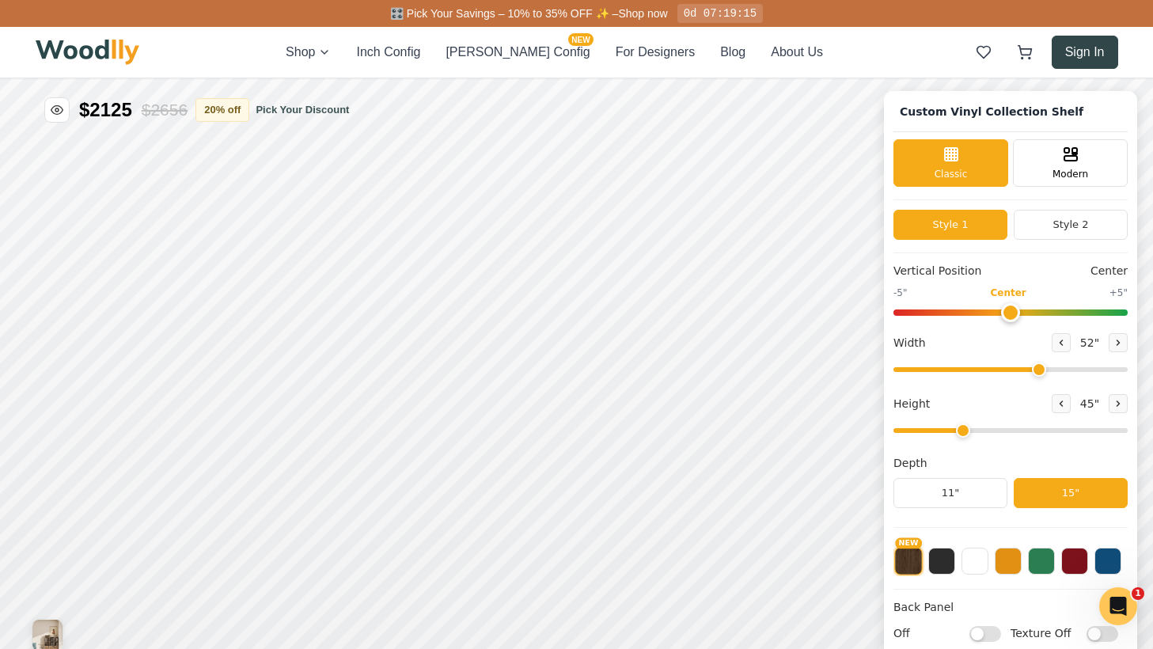
click at [1085, 59] on button "Sign In" at bounding box center [1084, 52] width 66 height 33
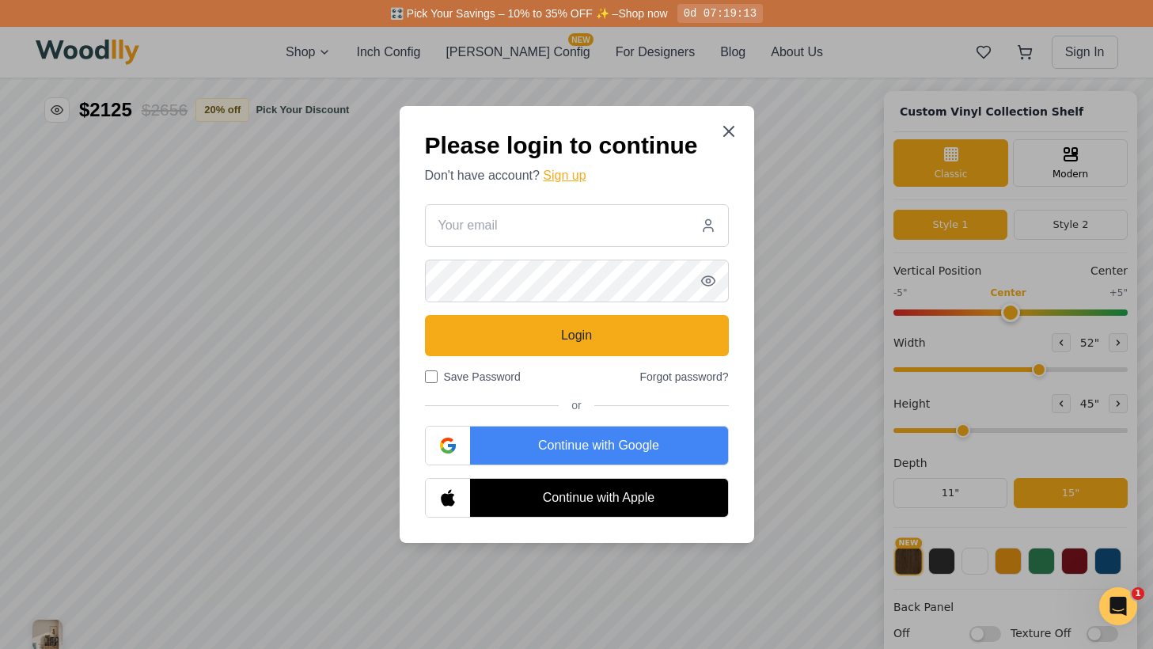
click at [567, 180] on button "Sign up" at bounding box center [564, 175] width 43 height 19
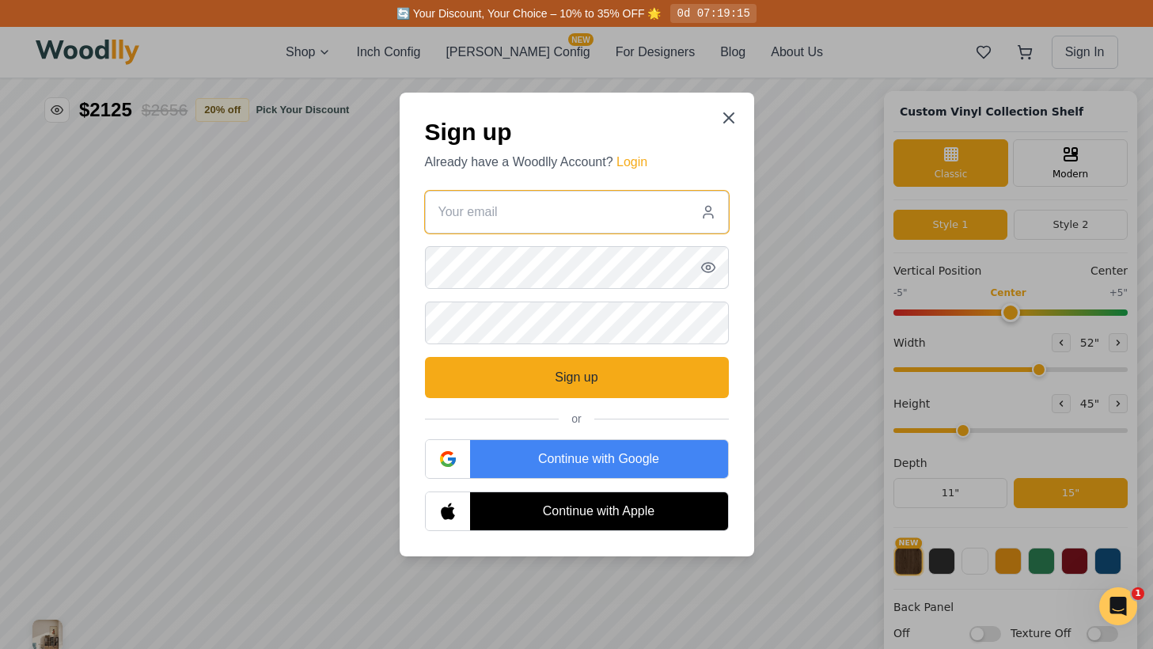
click at [558, 218] on input "email" at bounding box center [577, 212] width 304 height 43
type input "[PERSON_NAME][EMAIL_ADDRESS][DOMAIN_NAME]"
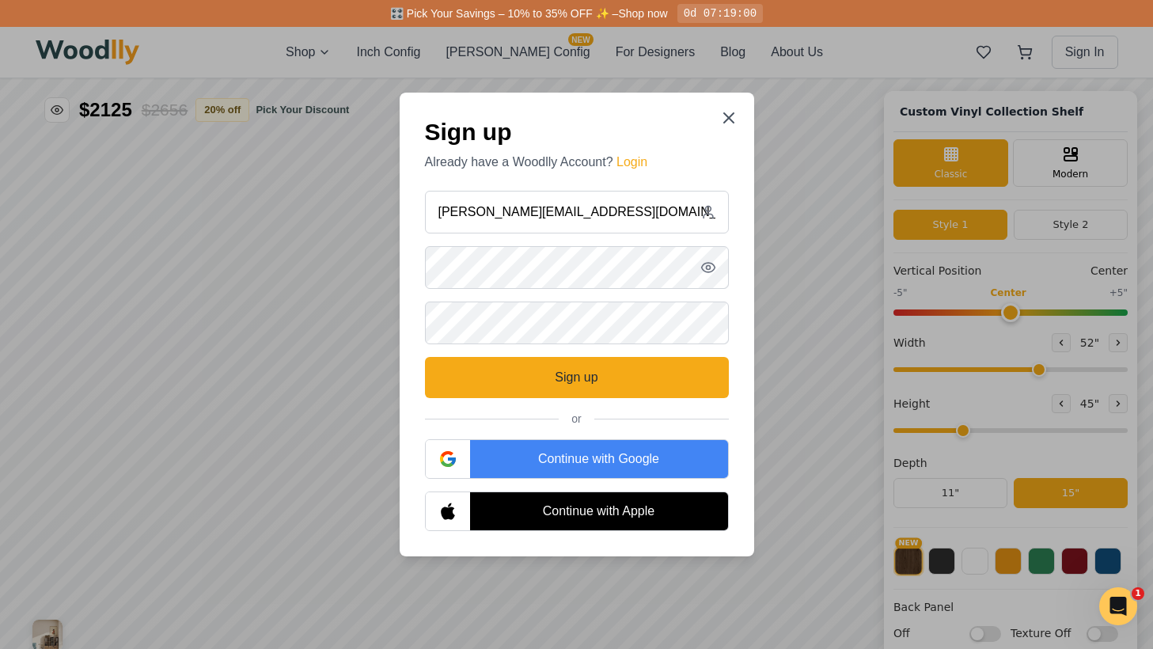
click at [605, 138] on h2 "Sign up" at bounding box center [577, 132] width 304 height 28
click at [589, 392] on button "Sign up" at bounding box center [577, 377] width 304 height 41
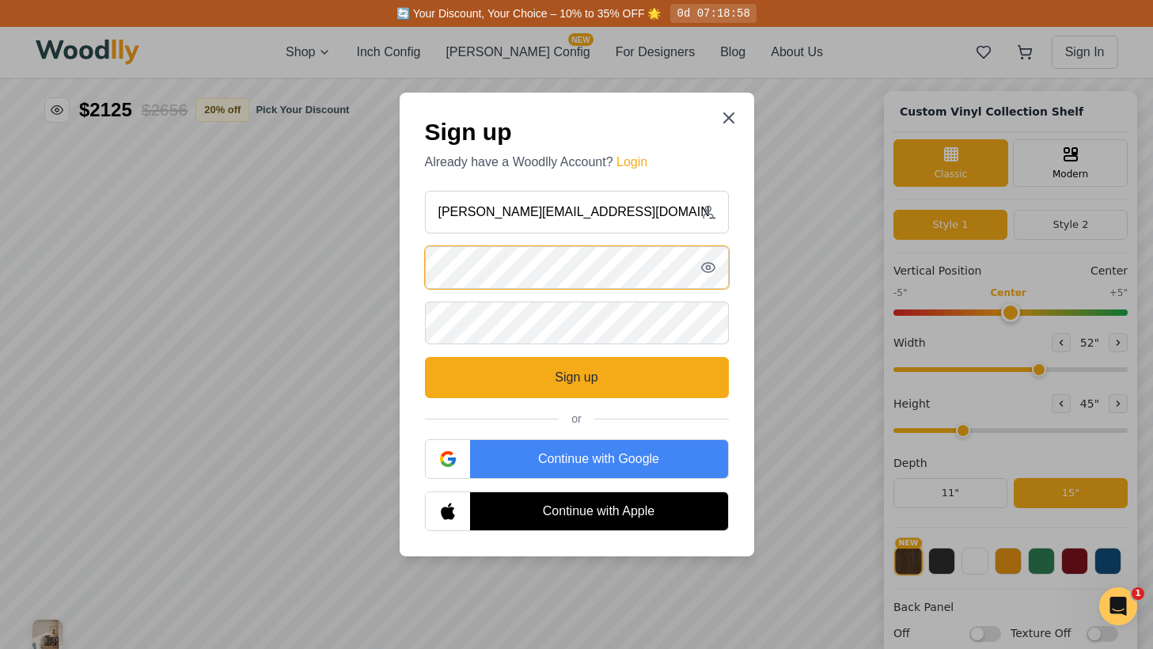
click at [308, 253] on div "Sign up Already have a Woodlly Account? Login [PERSON_NAME][EMAIL_ADDRESS][DOMA…" at bounding box center [576, 324] width 1153 height 649
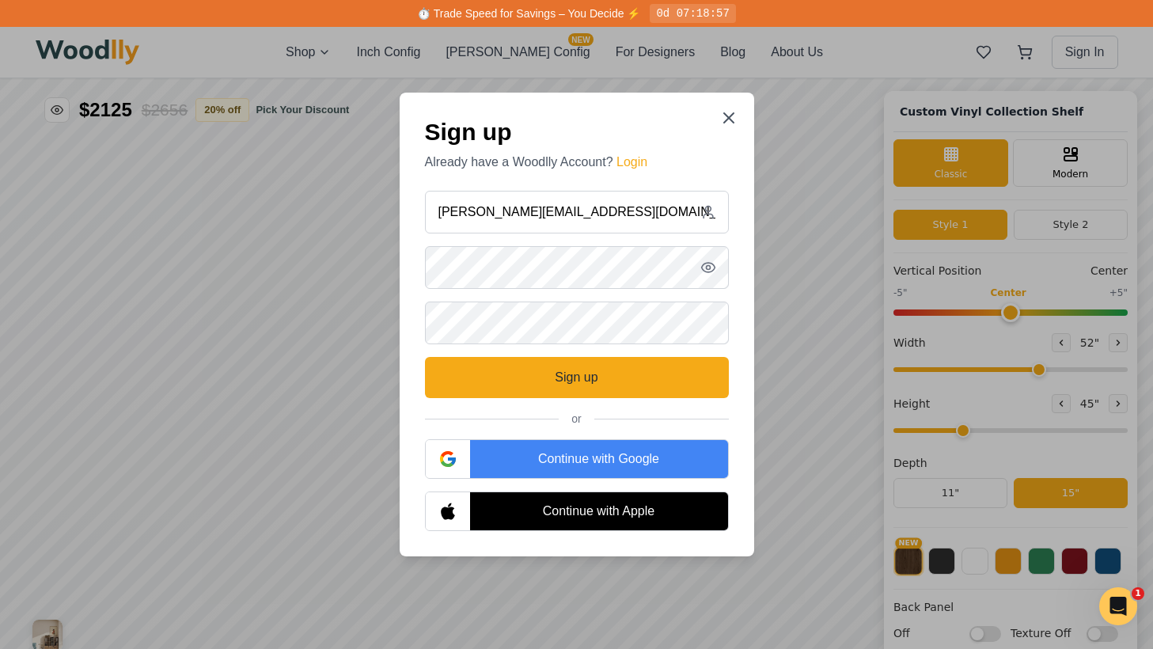
click at [602, 127] on h2 "Sign up" at bounding box center [577, 132] width 304 height 28
click at [713, 266] on icon "button" at bounding box center [707, 267] width 13 height 9
click at [361, 316] on div "Sign up Already have a Woodlly Account? Login [PERSON_NAME][EMAIL_ADDRESS][DOMA…" at bounding box center [576, 324] width 1153 height 649
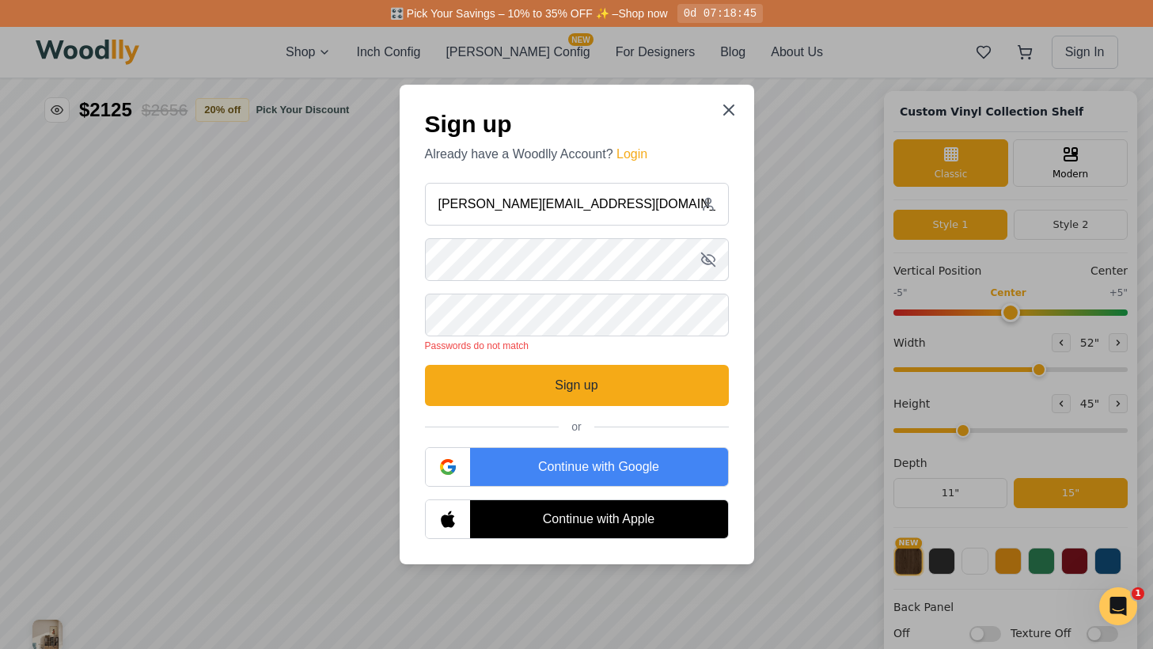
click at [623, 115] on h2 "Sign up" at bounding box center [577, 124] width 304 height 28
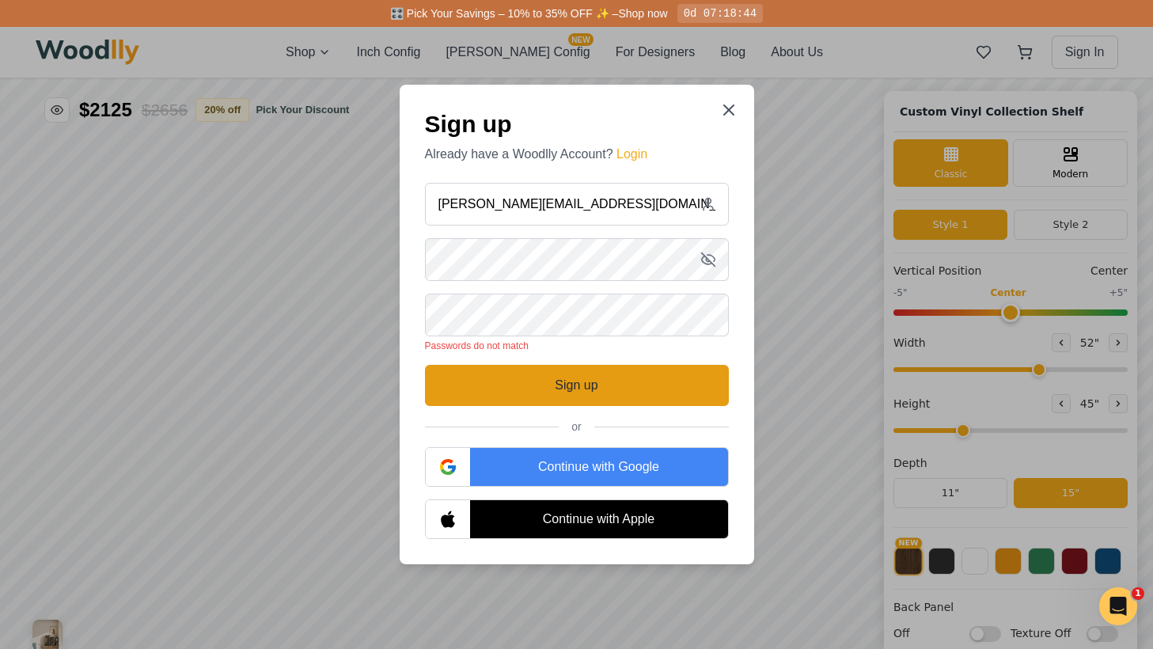
click at [576, 390] on button "Sign up" at bounding box center [577, 385] width 304 height 41
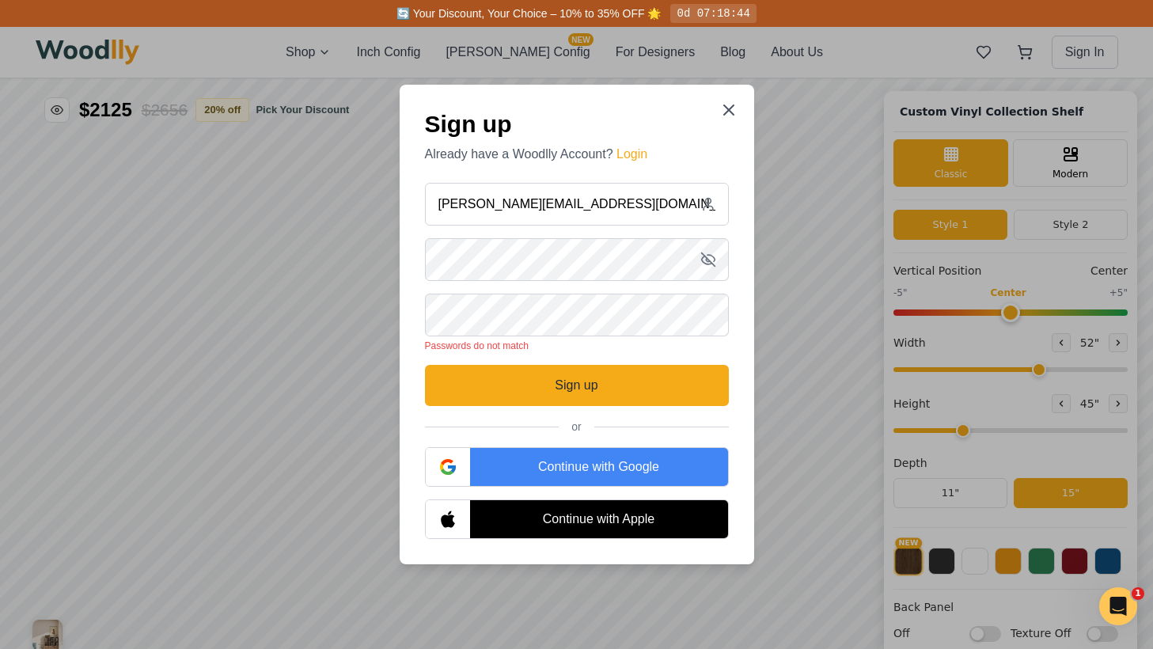
click at [640, 96] on div "Sign up Already have a Woodlly Account? Login [PERSON_NAME][EMAIL_ADDRESS][DOMA…" at bounding box center [576, 324] width 354 height 479
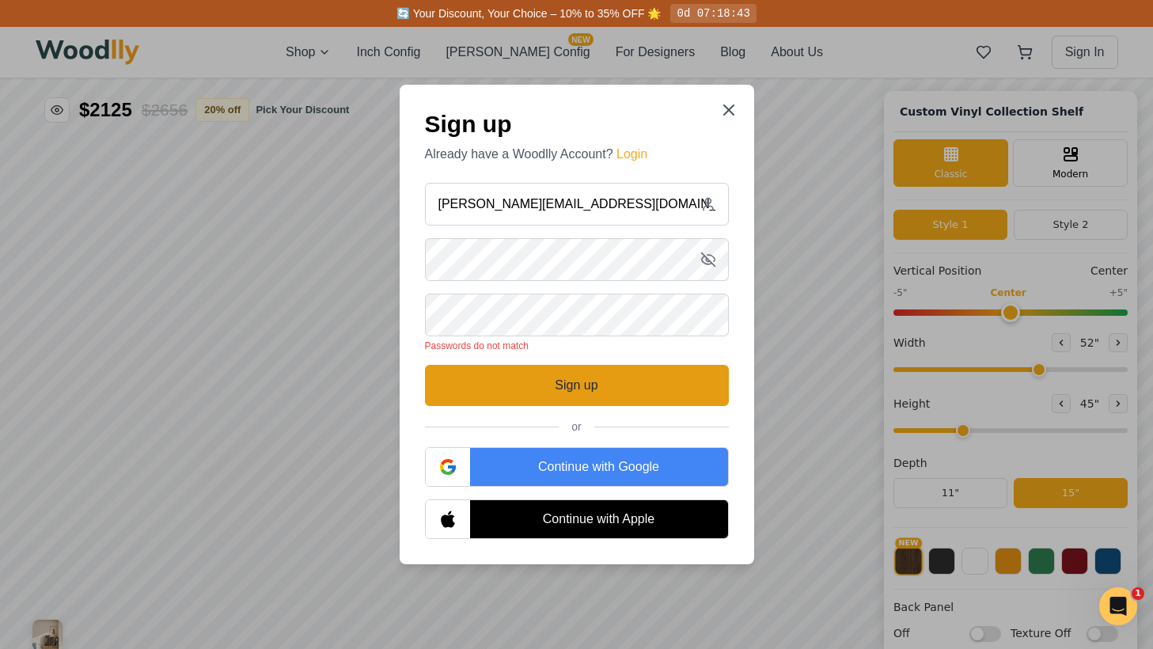
click at [562, 387] on button "Sign up" at bounding box center [577, 385] width 304 height 41
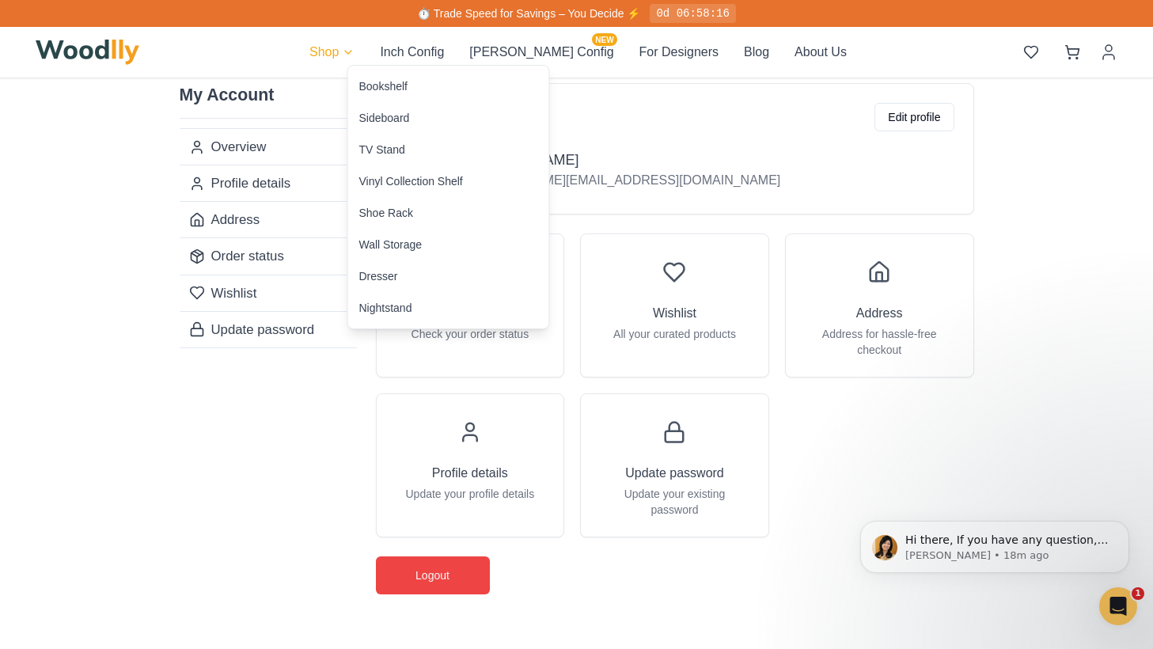
click at [376, 49] on html "⏱️ Trade Speed for Savings – You Decide ⚡ 0d 06:58:16 Shop Inch Config Cella Co…" at bounding box center [576, 545] width 1153 height 1091
click at [415, 185] on div "Vinyl Collection Shelf" at bounding box center [411, 181] width 104 height 16
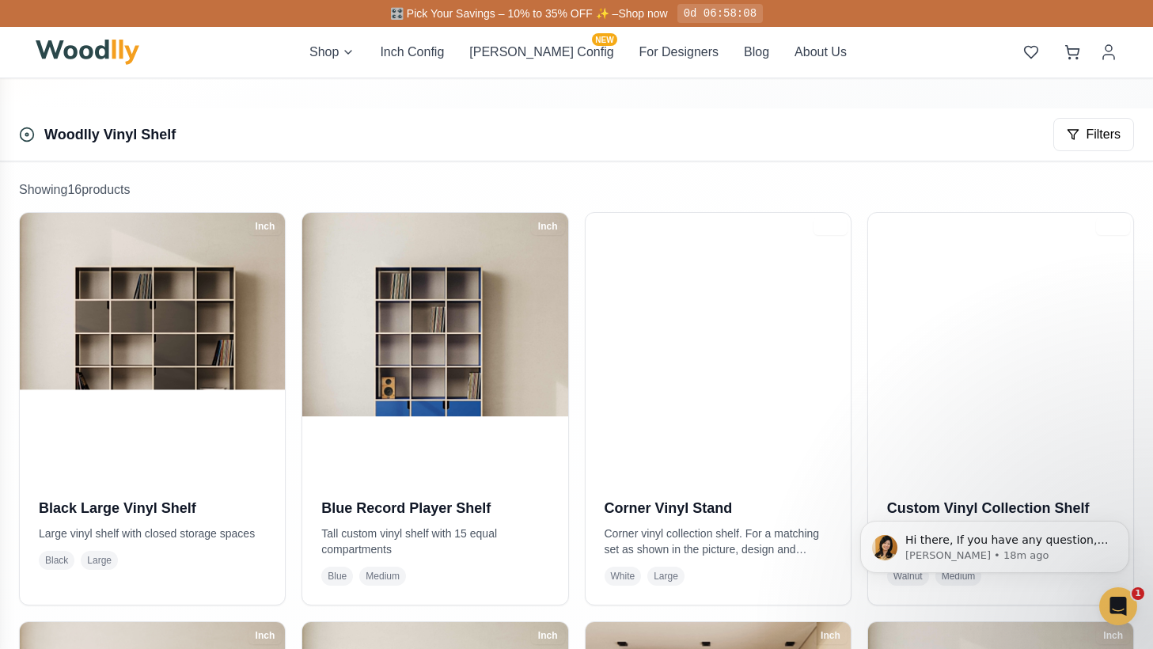
scroll to position [278, 0]
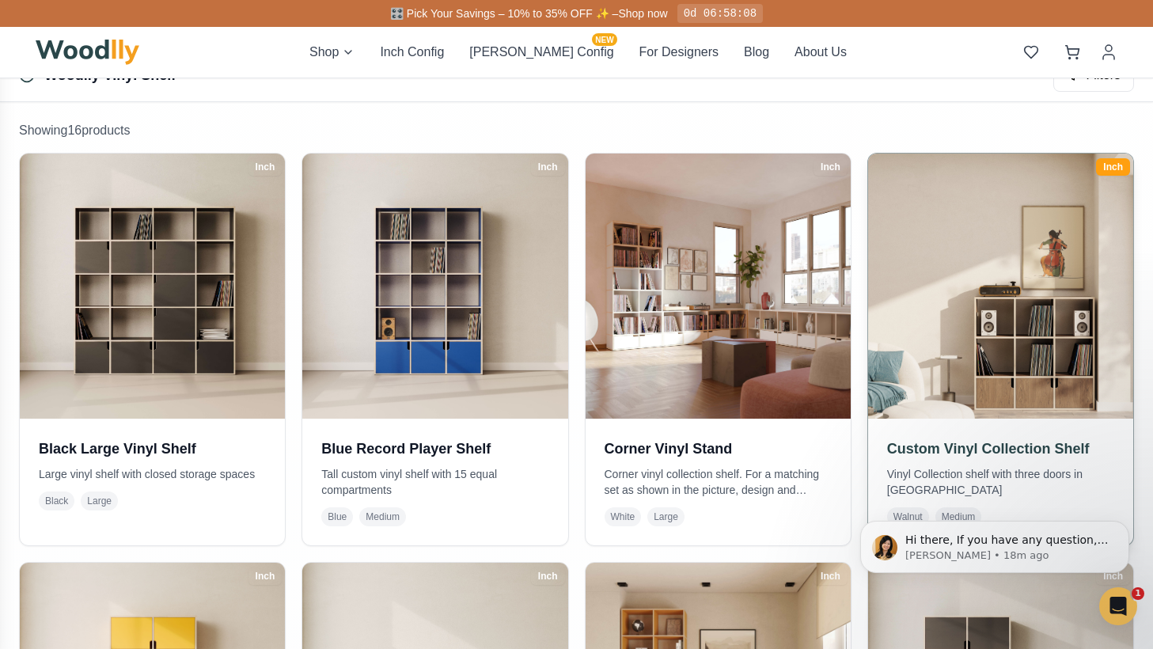
click at [1040, 284] on img at bounding box center [1000, 286] width 278 height 278
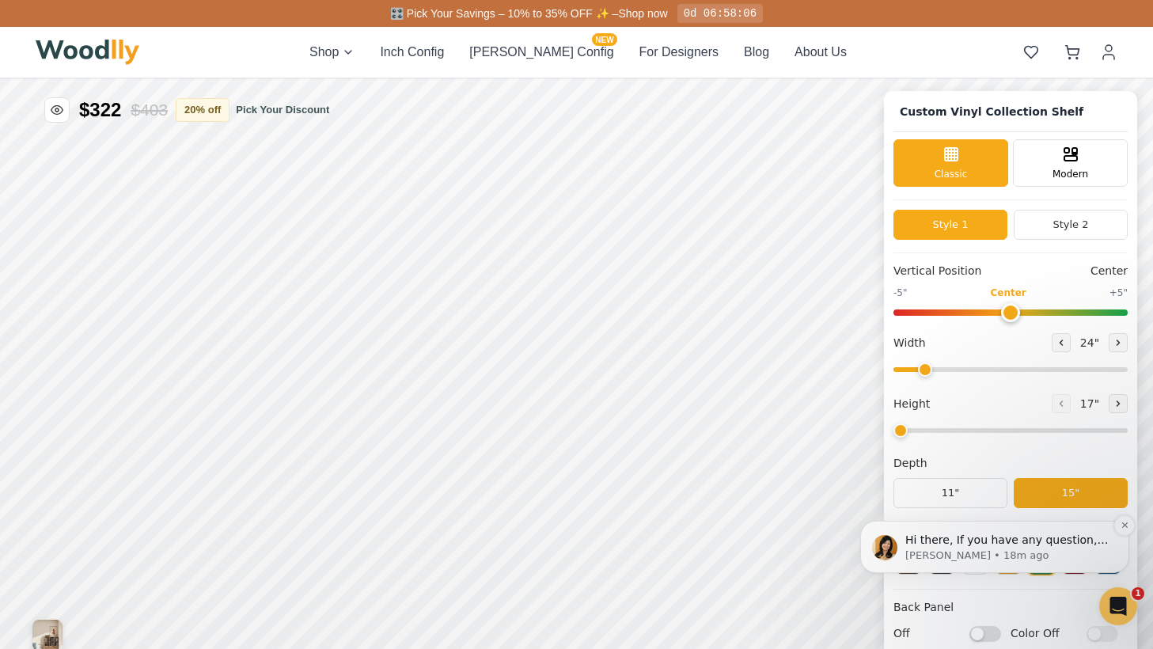
type input "52"
click at [1122, 526] on icon "Dismiss notification" at bounding box center [1124, 525] width 6 height 6
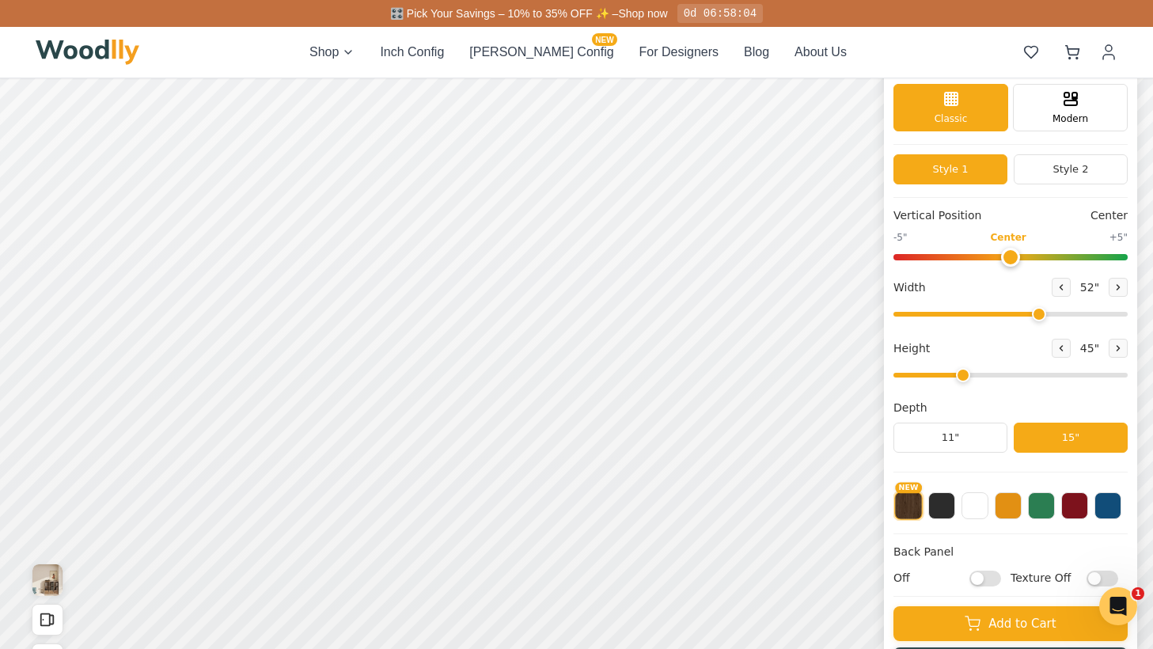
scroll to position [62, 0]
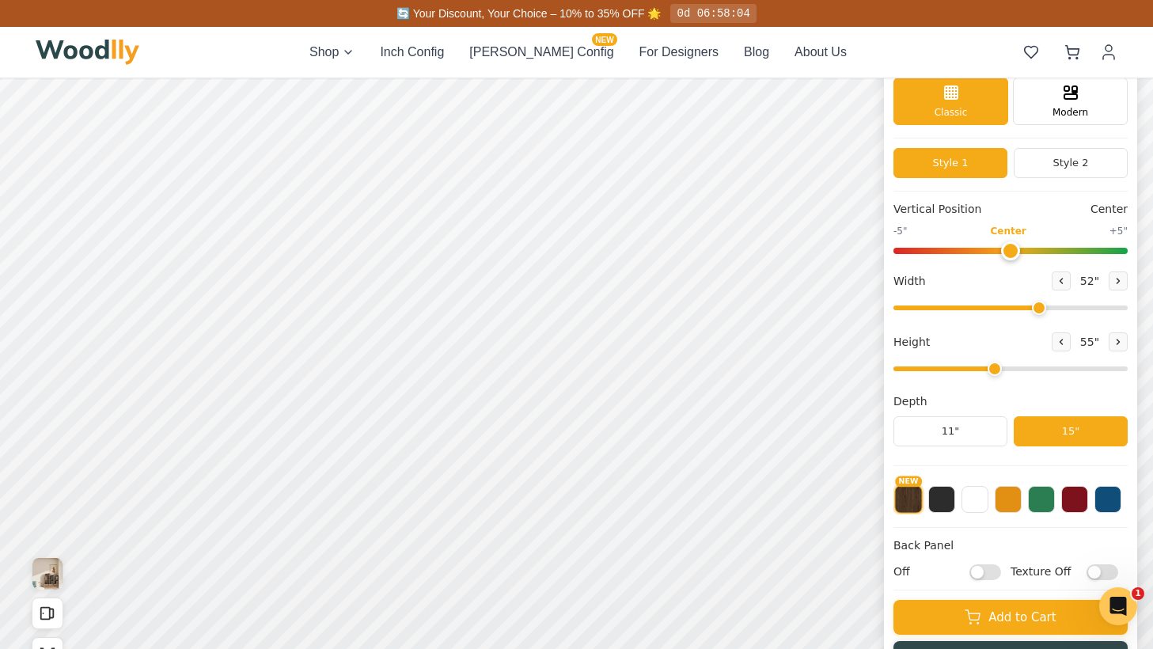
type input "3"
drag, startPoint x: 961, startPoint y: 371, endPoint x: 970, endPoint y: 368, distance: 9.3
click at [970, 368] on input "range" at bounding box center [1010, 368] width 234 height 5
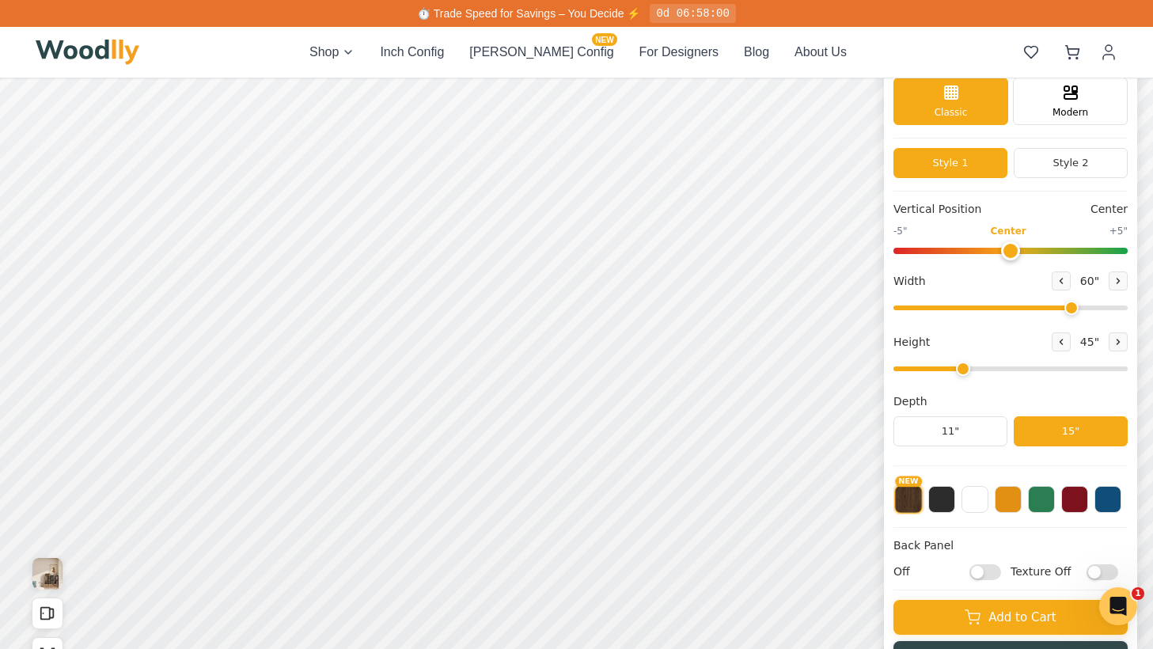
drag, startPoint x: 1039, startPoint y: 306, endPoint x: 1065, endPoint y: 306, distance: 26.1
type input "60"
click at [1065, 306] on input "range" at bounding box center [1010, 307] width 234 height 5
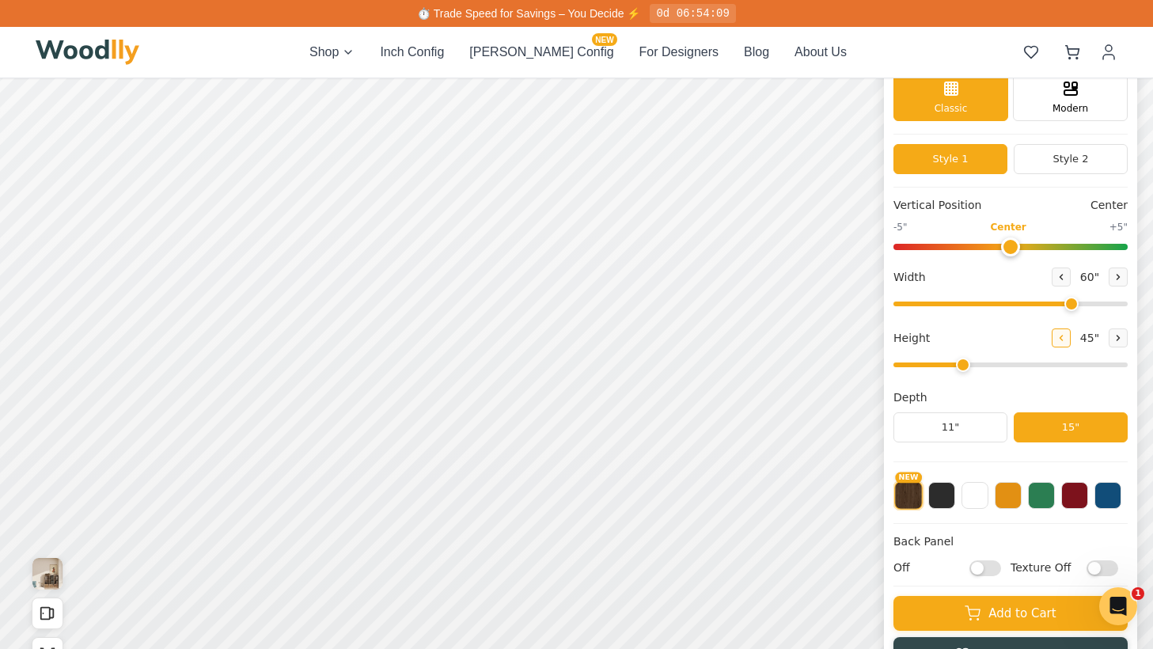
click at [1056, 335] on icon at bounding box center [1060, 337] width 9 height 9
type input "2"
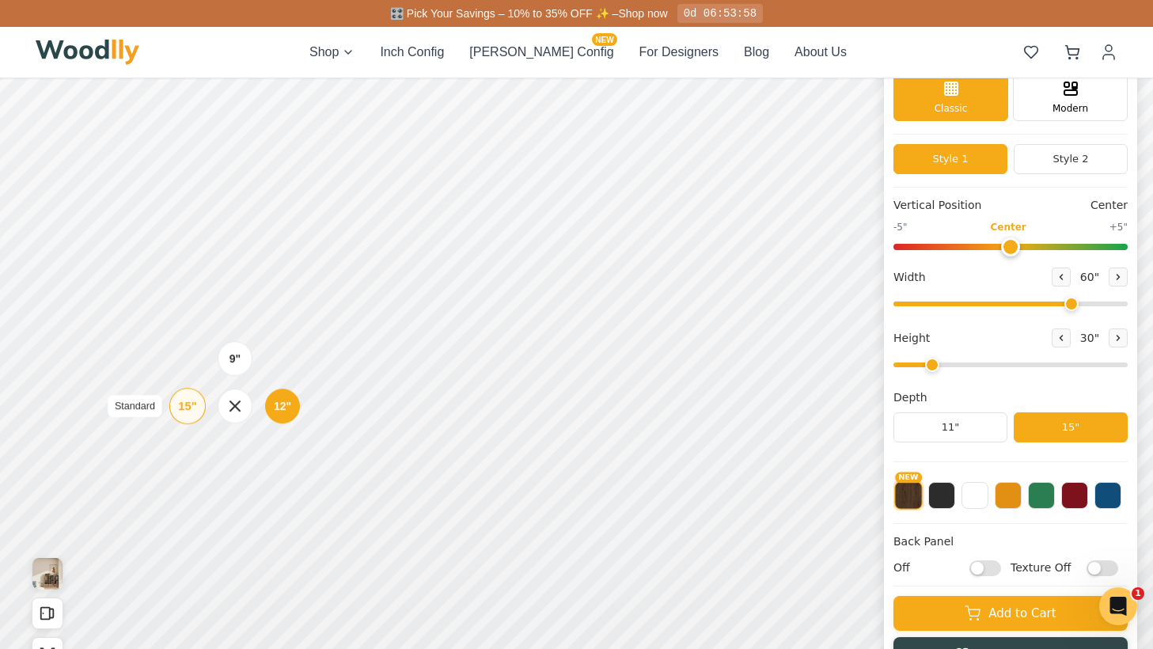
click at [176, 408] on div "15" Standard" at bounding box center [187, 406] width 36 height 36
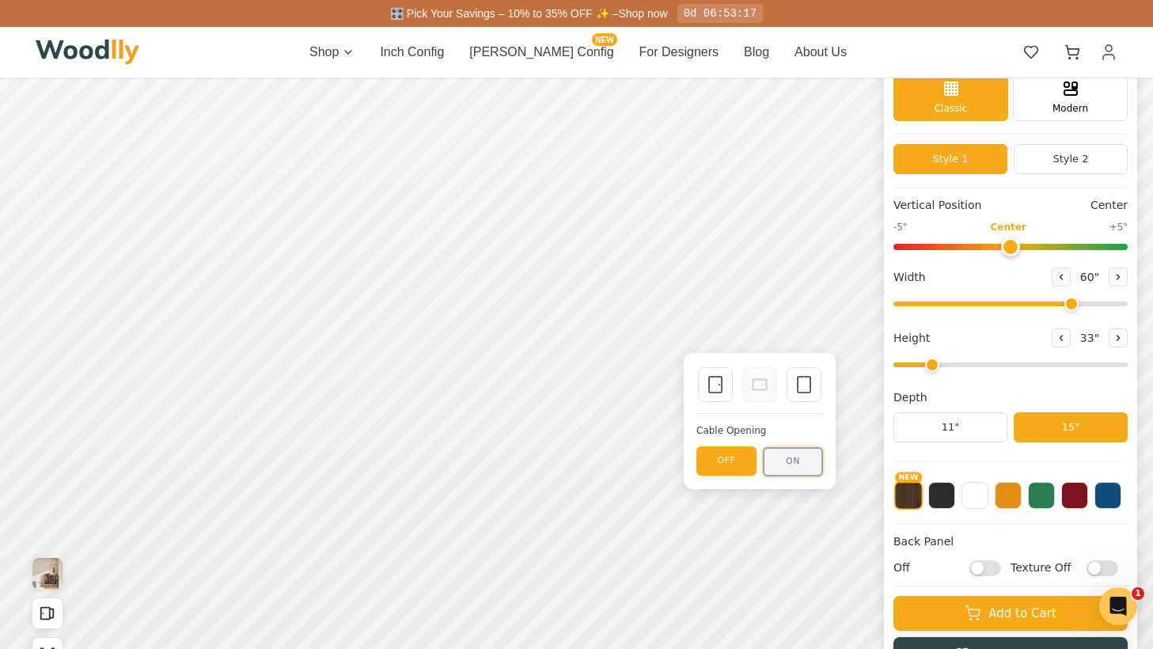
click at [790, 458] on button "ON" at bounding box center [793, 461] width 60 height 29
click at [803, 383] on icon at bounding box center [803, 384] width 19 height 19
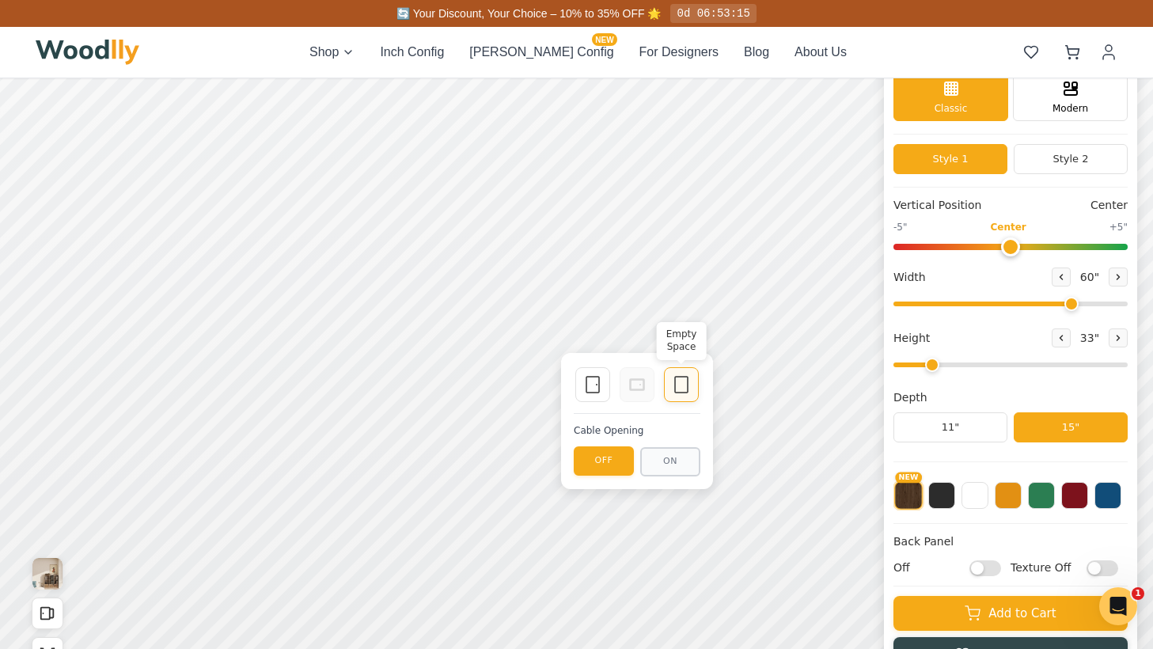
click at [691, 385] on div "Empty Space" at bounding box center [681, 384] width 35 height 35
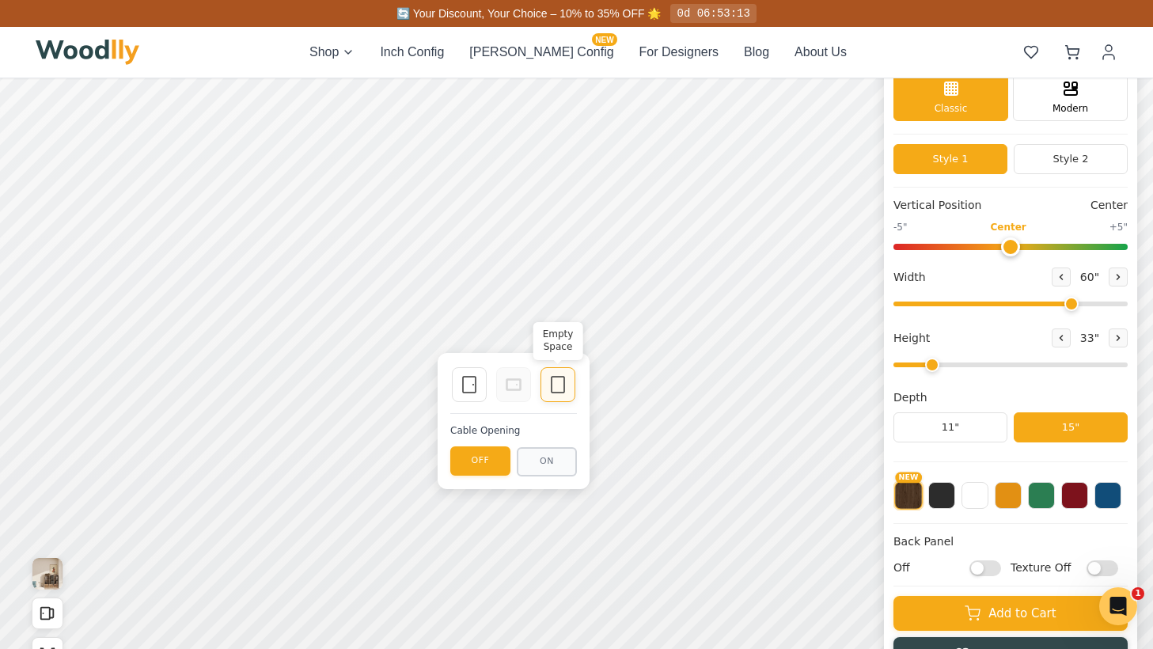
click at [563, 383] on icon at bounding box center [557, 384] width 19 height 19
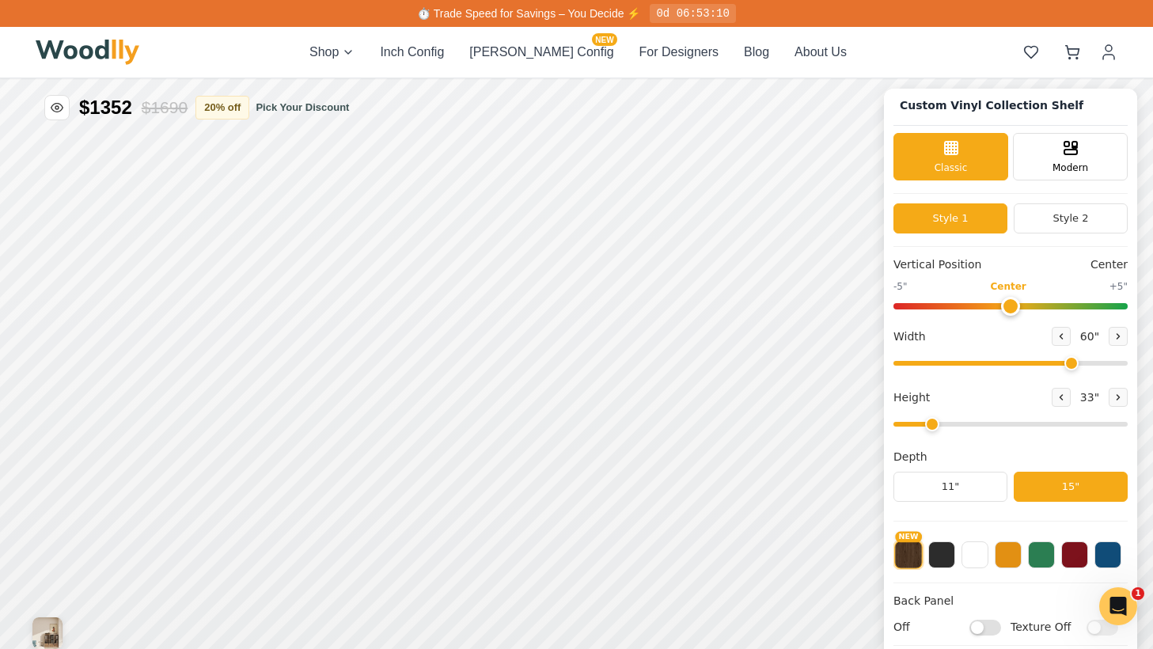
scroll to position [32, 0]
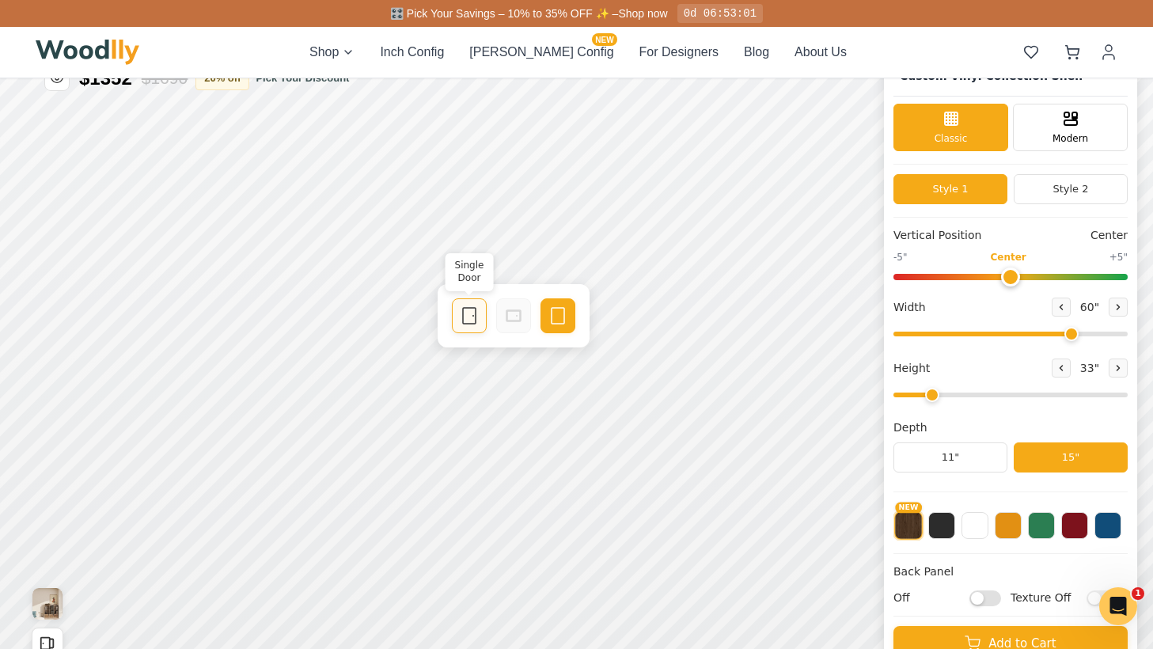
click at [471, 314] on icon at bounding box center [469, 315] width 19 height 19
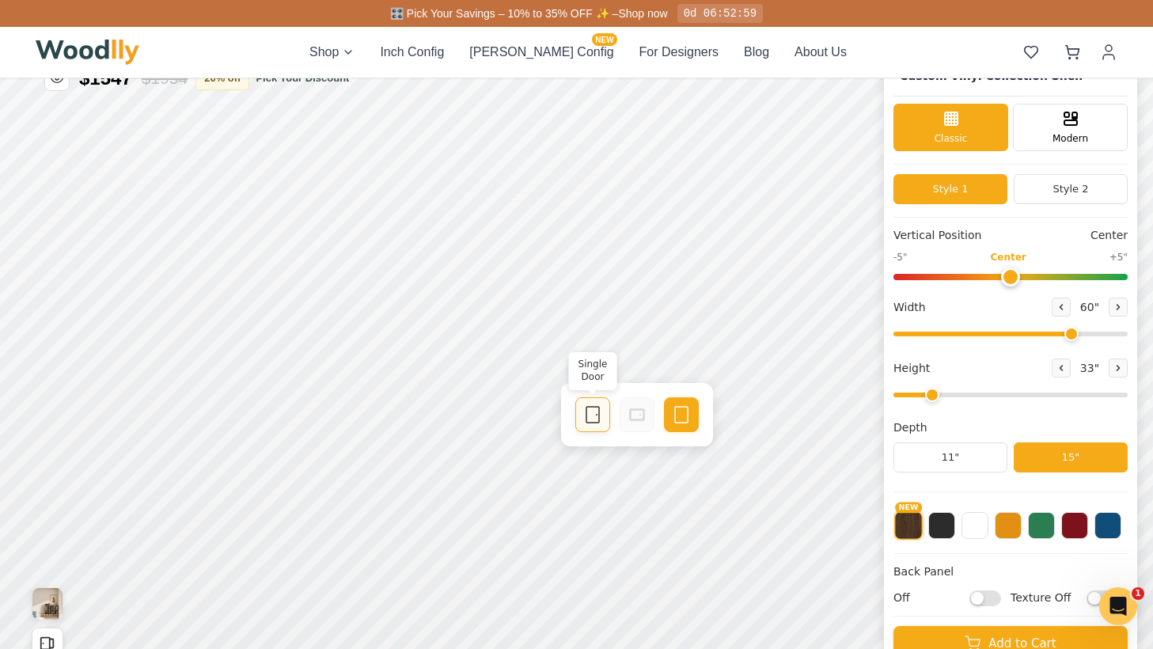
click at [592, 422] on rect at bounding box center [592, 415] width 13 height 16
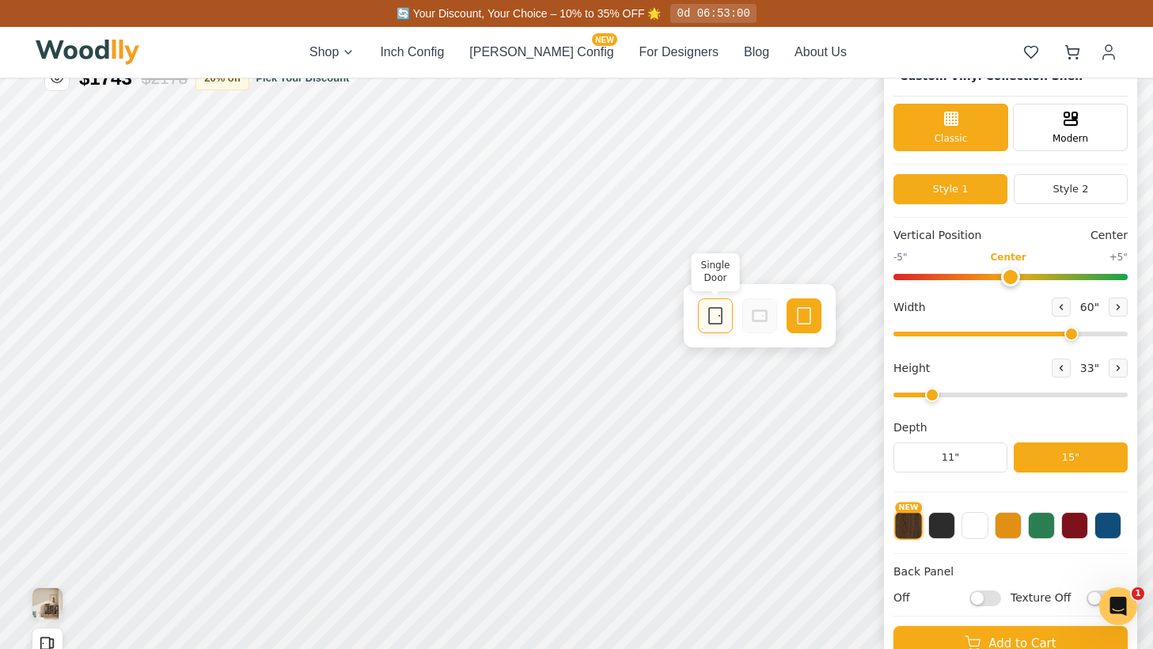
click at [713, 308] on rect at bounding box center [715, 316] width 13 height 16
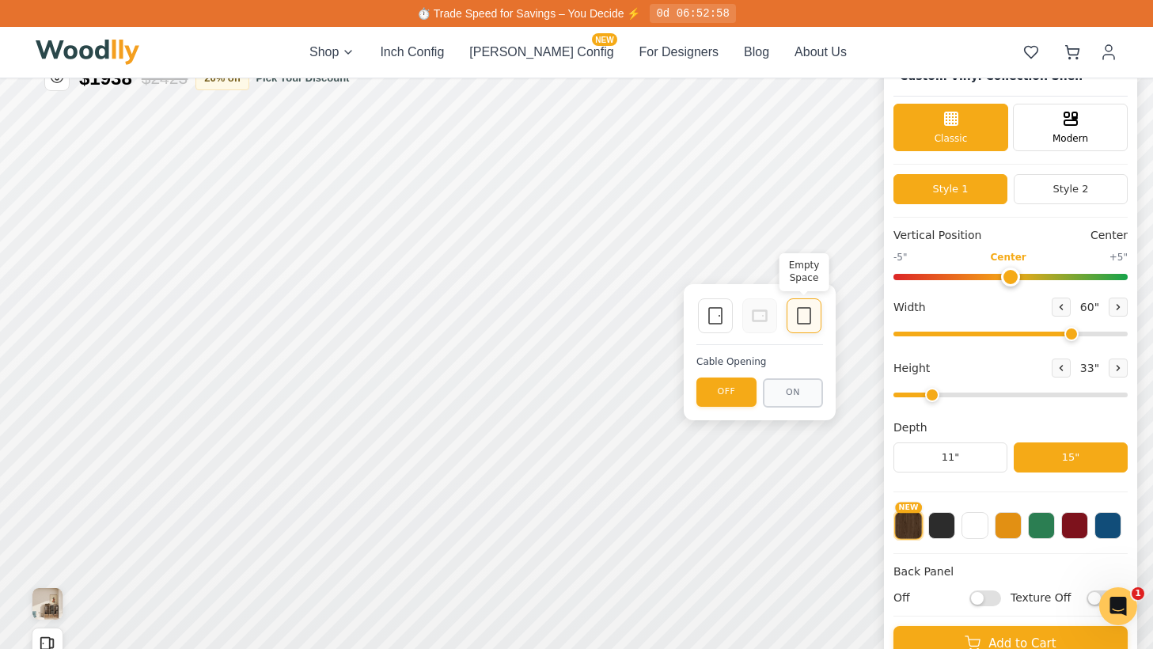
click at [794, 315] on icon at bounding box center [803, 315] width 19 height 19
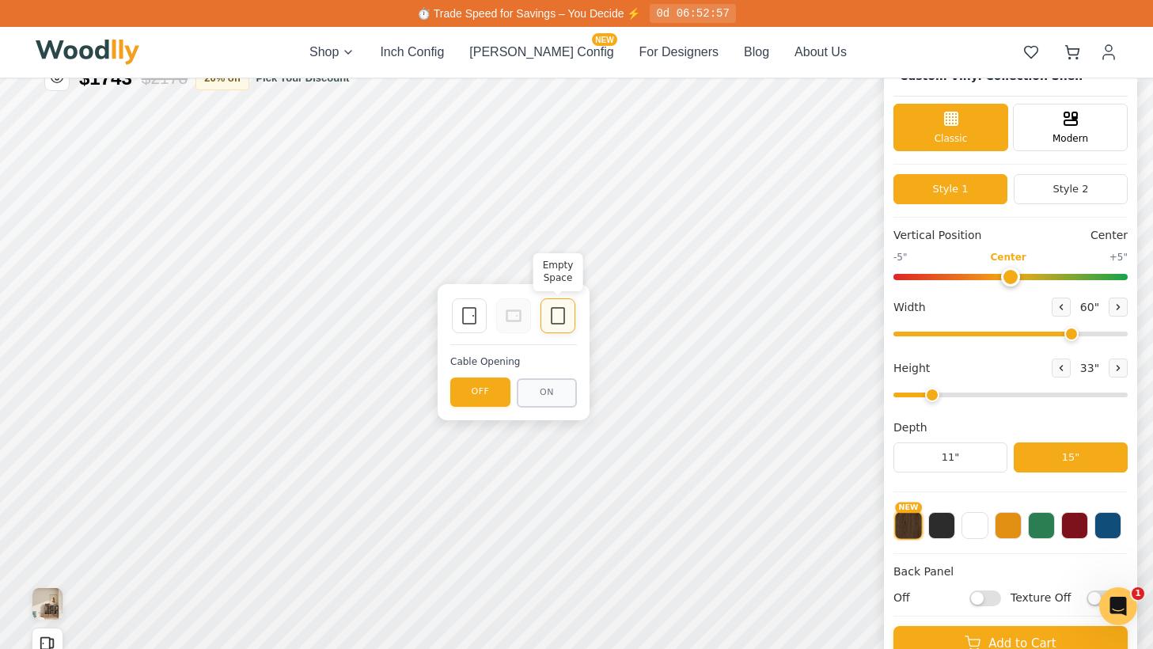
click at [551, 312] on rect at bounding box center [557, 316] width 13 height 16
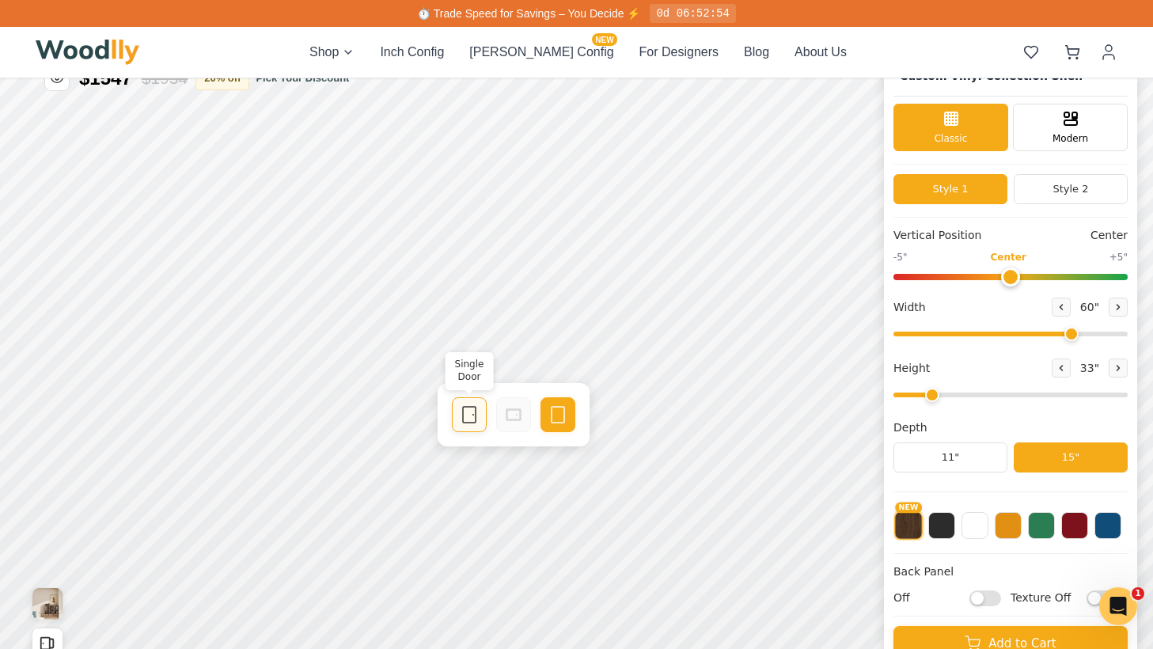
click at [472, 417] on icon at bounding box center [469, 414] width 19 height 19
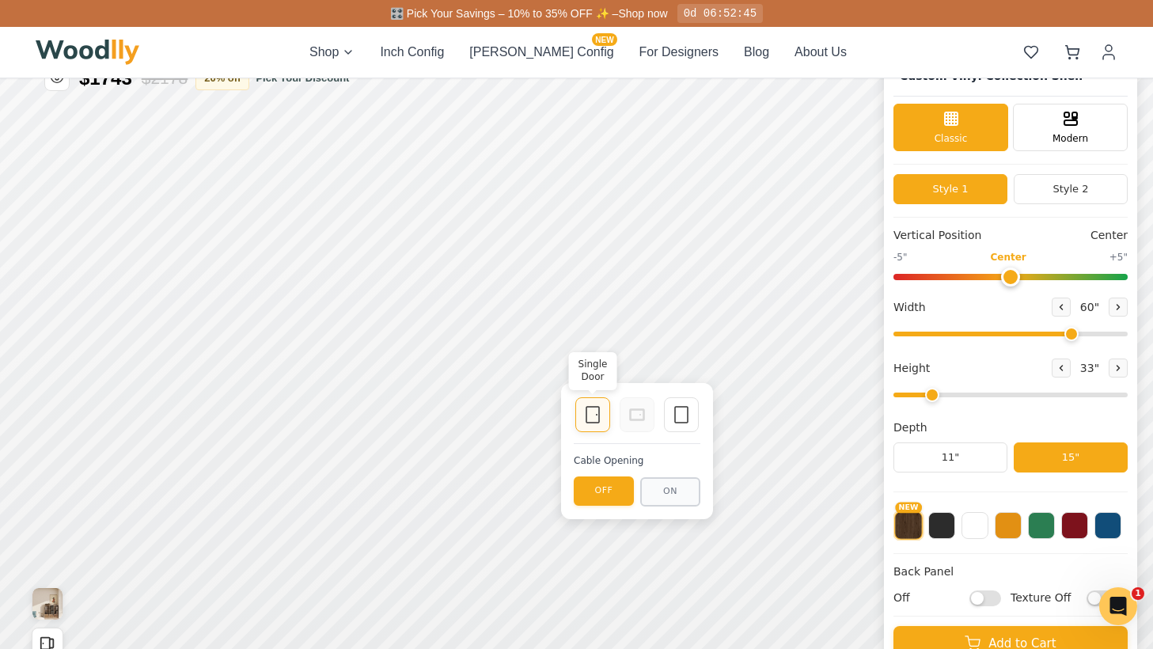
click at [590, 413] on icon at bounding box center [592, 414] width 19 height 19
click at [676, 414] on icon at bounding box center [681, 414] width 19 height 19
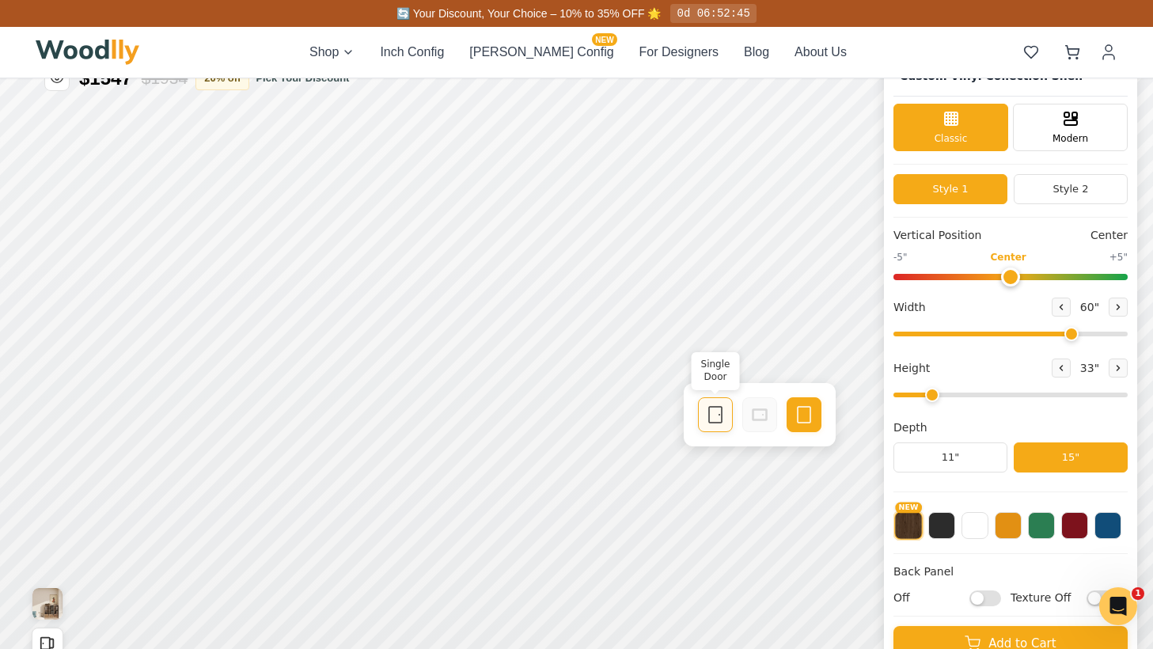
click at [702, 413] on div "Single Door" at bounding box center [715, 414] width 35 height 35
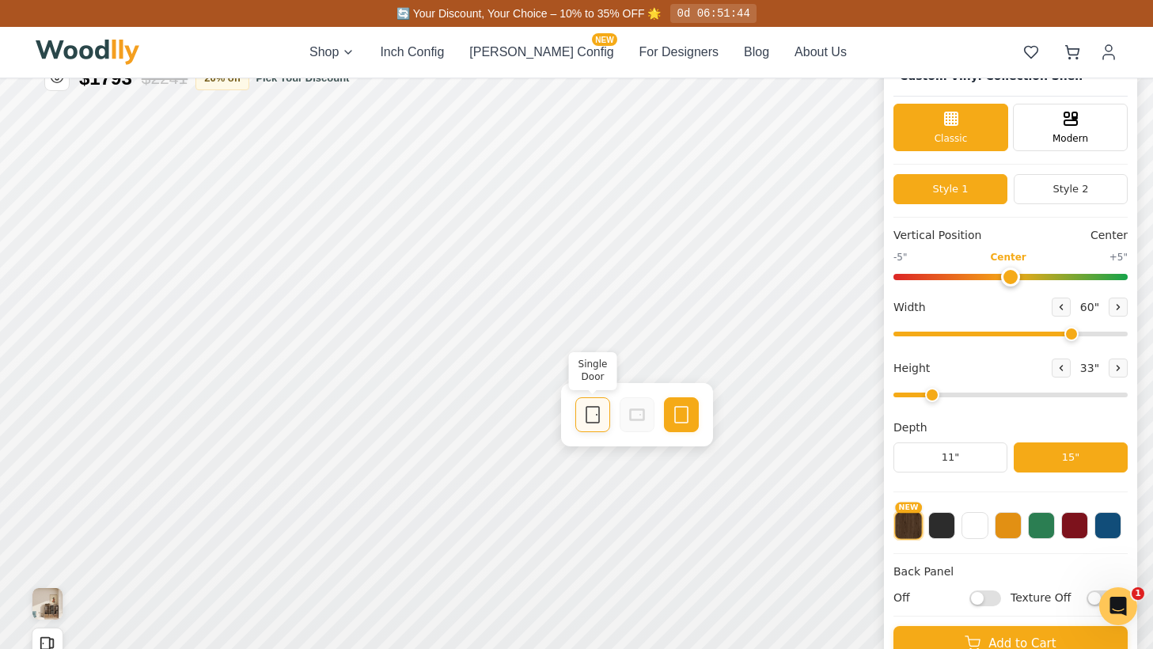
click at [588, 418] on icon at bounding box center [592, 414] width 19 height 19
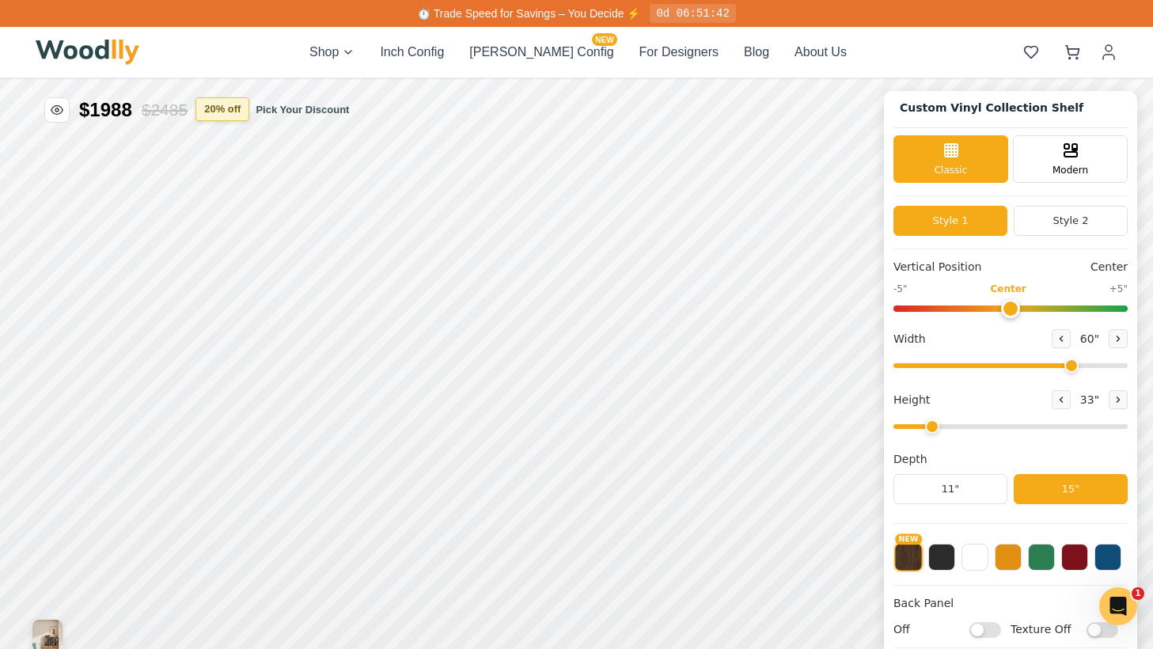
click at [218, 104] on button "20 % off" at bounding box center [222, 109] width 54 height 24
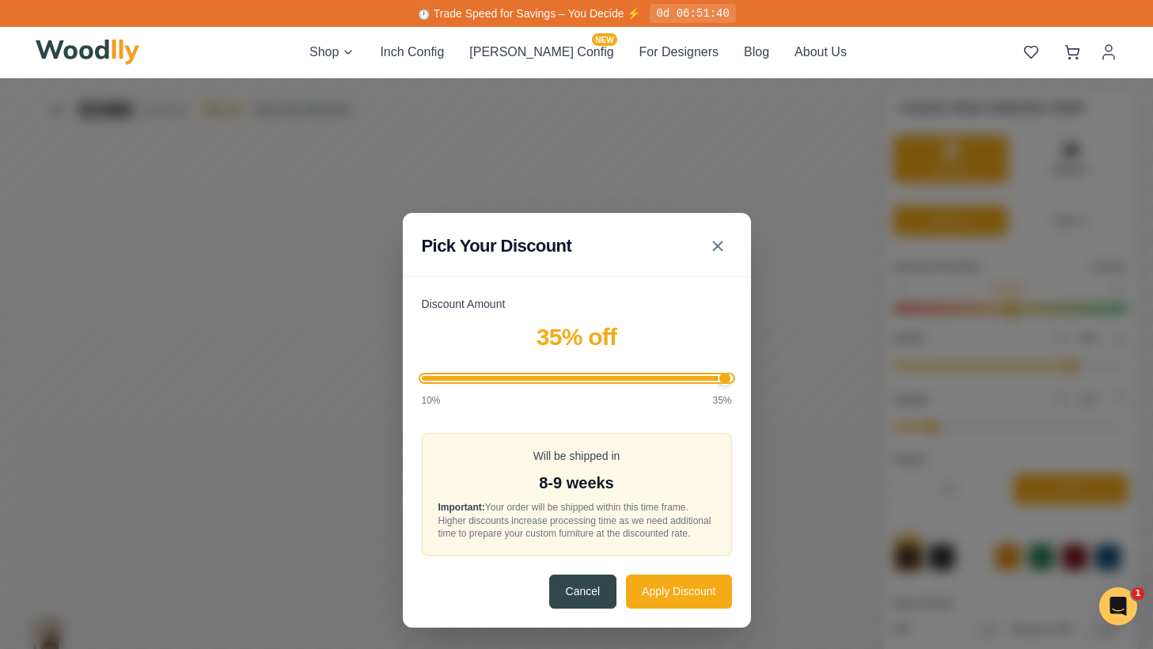
drag, startPoint x: 547, startPoint y: 373, endPoint x: 796, endPoint y: 372, distance: 249.2
type input "35"
click at [732, 376] on input "Discount Amount" at bounding box center [577, 378] width 310 height 5
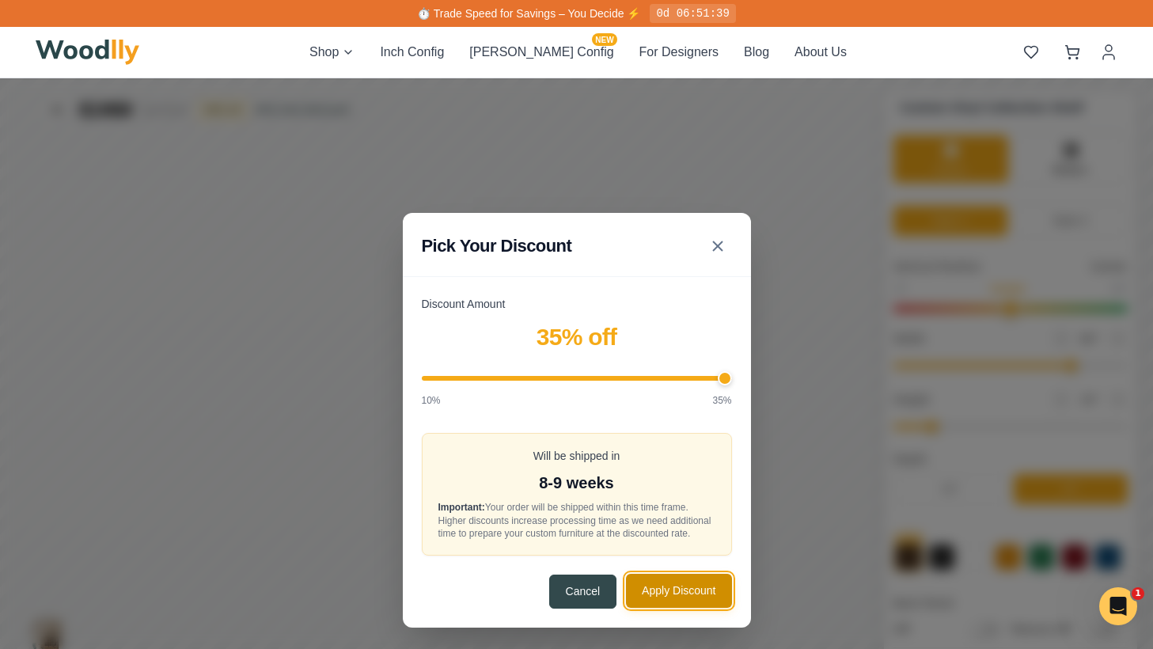
click at [678, 600] on button "Apply Discount" at bounding box center [678, 590] width 105 height 34
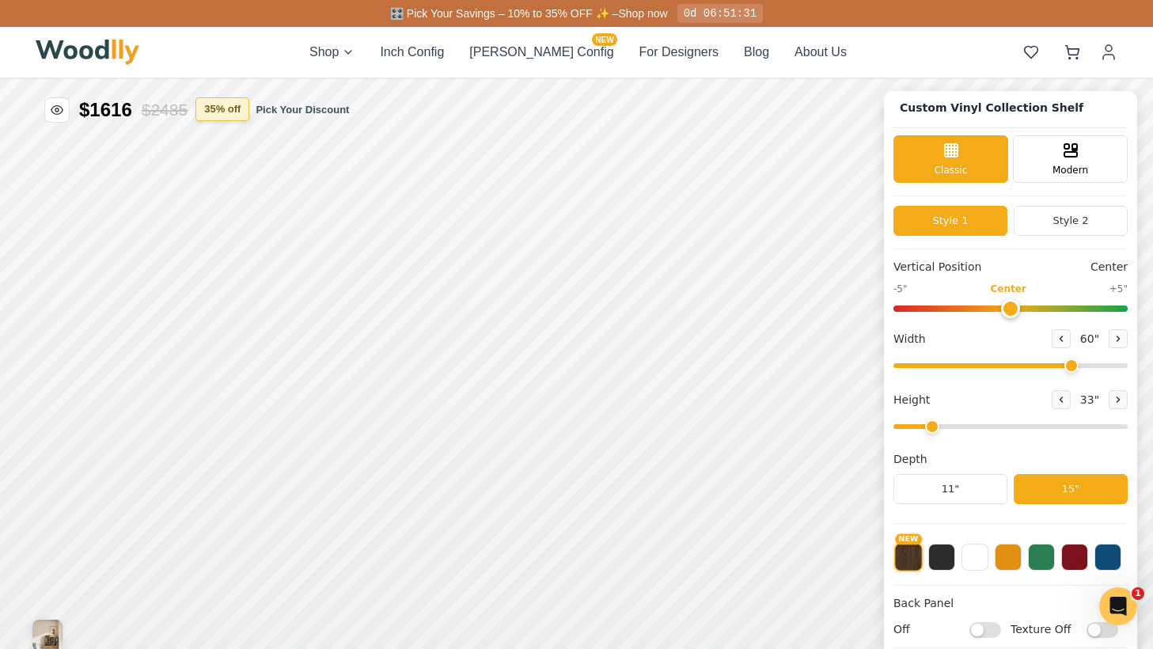
click at [235, 109] on button "35 % off" at bounding box center [222, 109] width 54 height 24
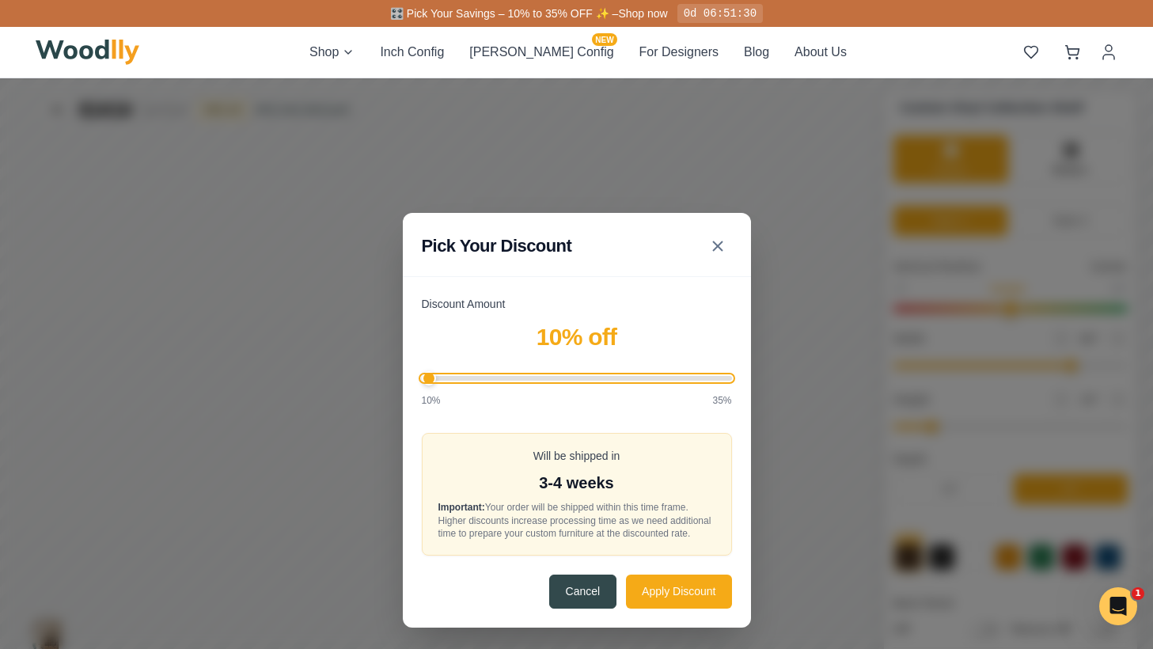
drag, startPoint x: 726, startPoint y: 372, endPoint x: 290, endPoint y: 366, distance: 435.9
type input "10"
click at [422, 376] on input "Discount Amount" at bounding box center [577, 378] width 310 height 5
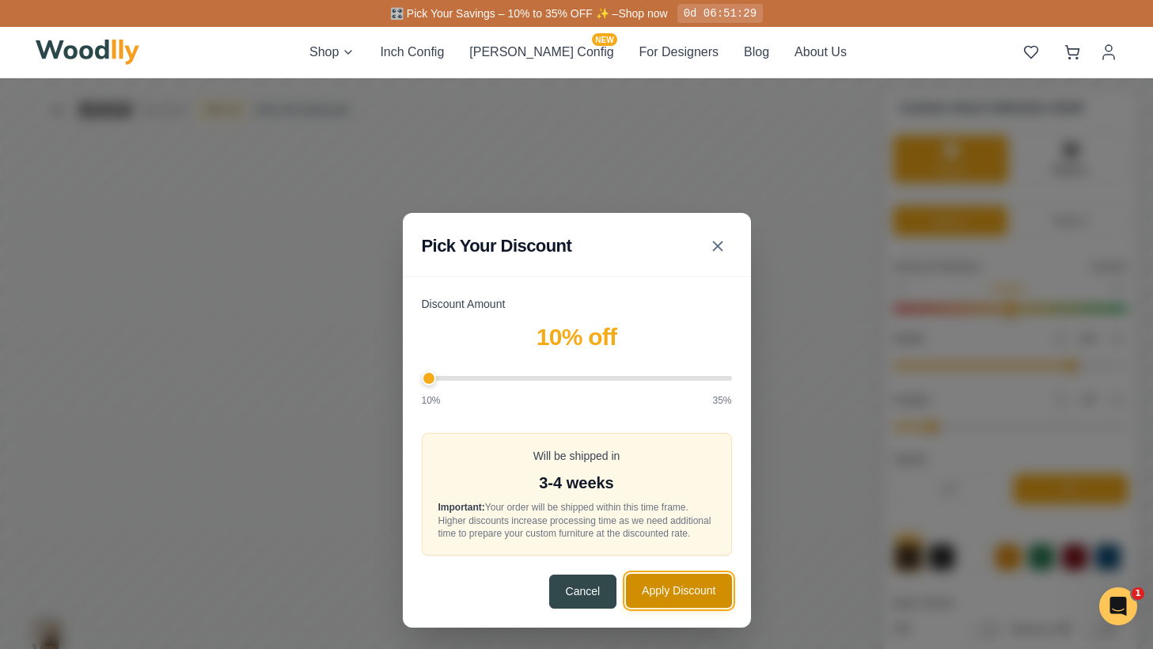
click at [681, 598] on button "Apply Discount" at bounding box center [678, 590] width 105 height 34
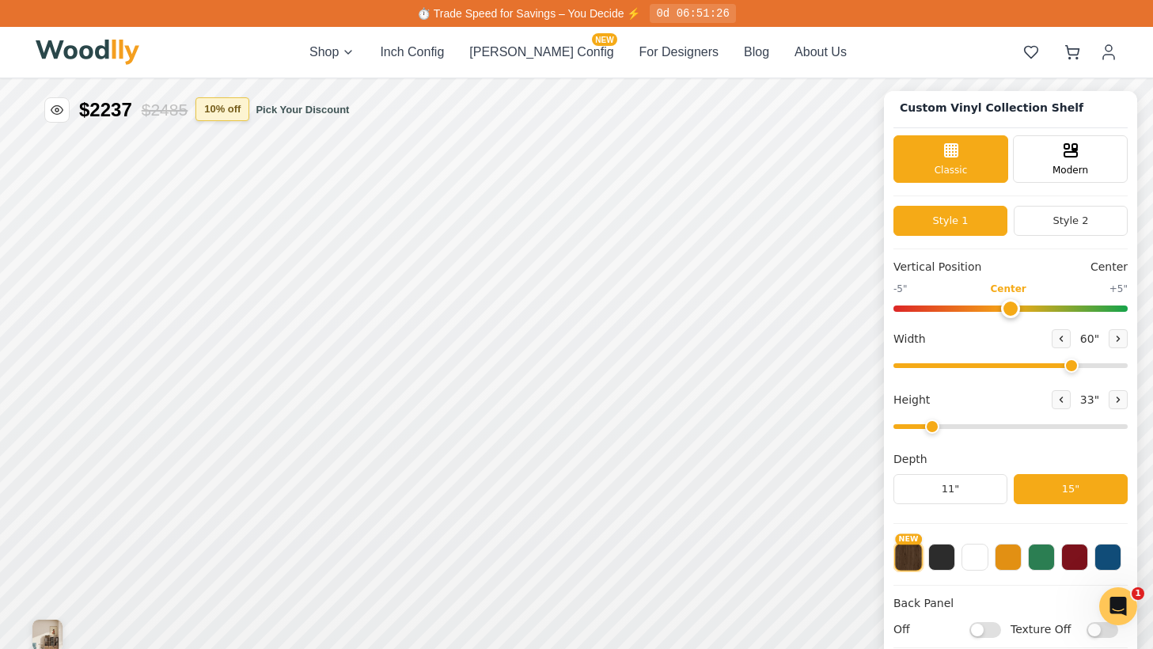
click at [225, 116] on button "10 % off" at bounding box center [222, 109] width 54 height 24
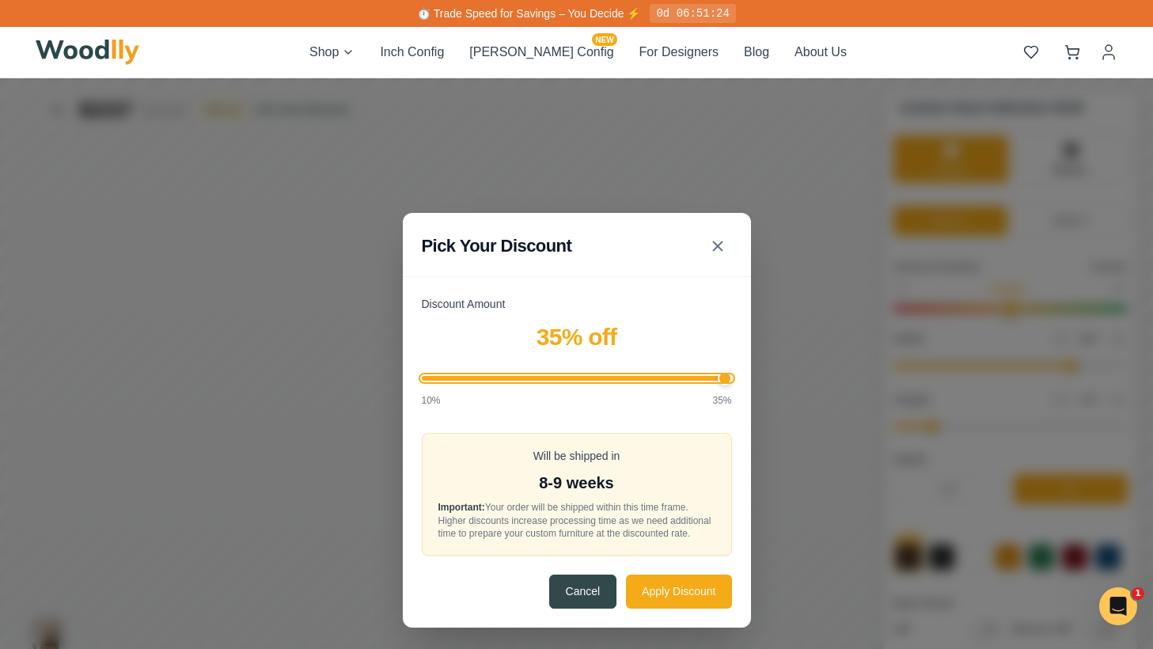
drag, startPoint x: 426, startPoint y: 369, endPoint x: 782, endPoint y: 400, distance: 357.4
type input "35"
click at [732, 380] on input "Discount Amount" at bounding box center [577, 378] width 310 height 5
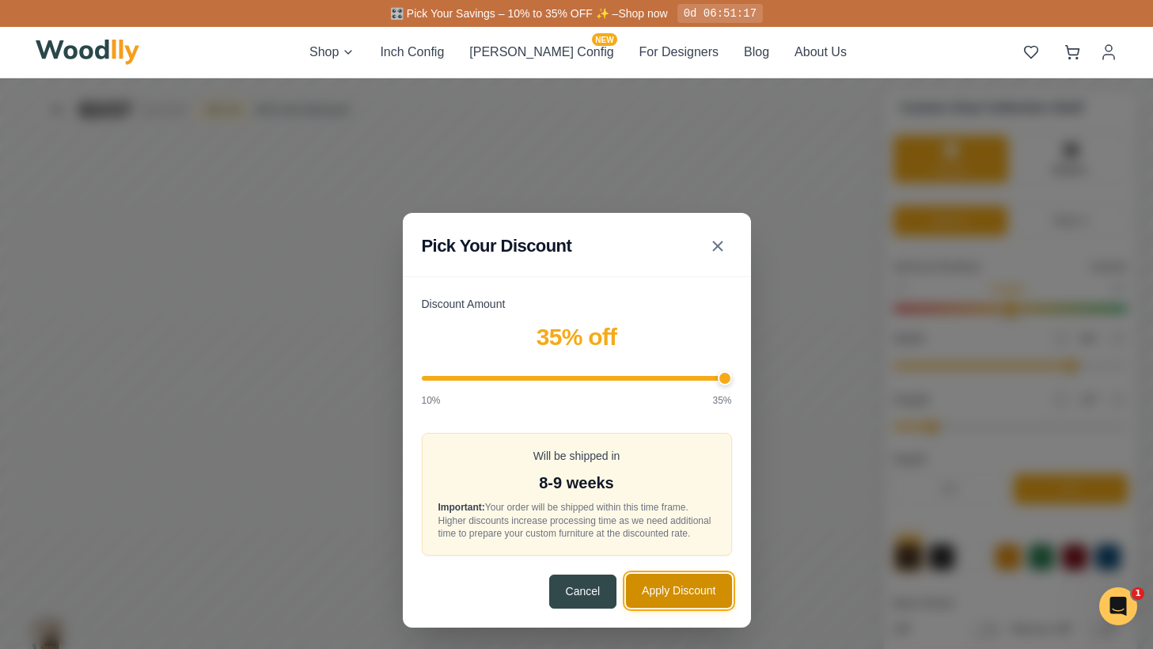
click at [690, 602] on button "Apply Discount" at bounding box center [678, 590] width 105 height 34
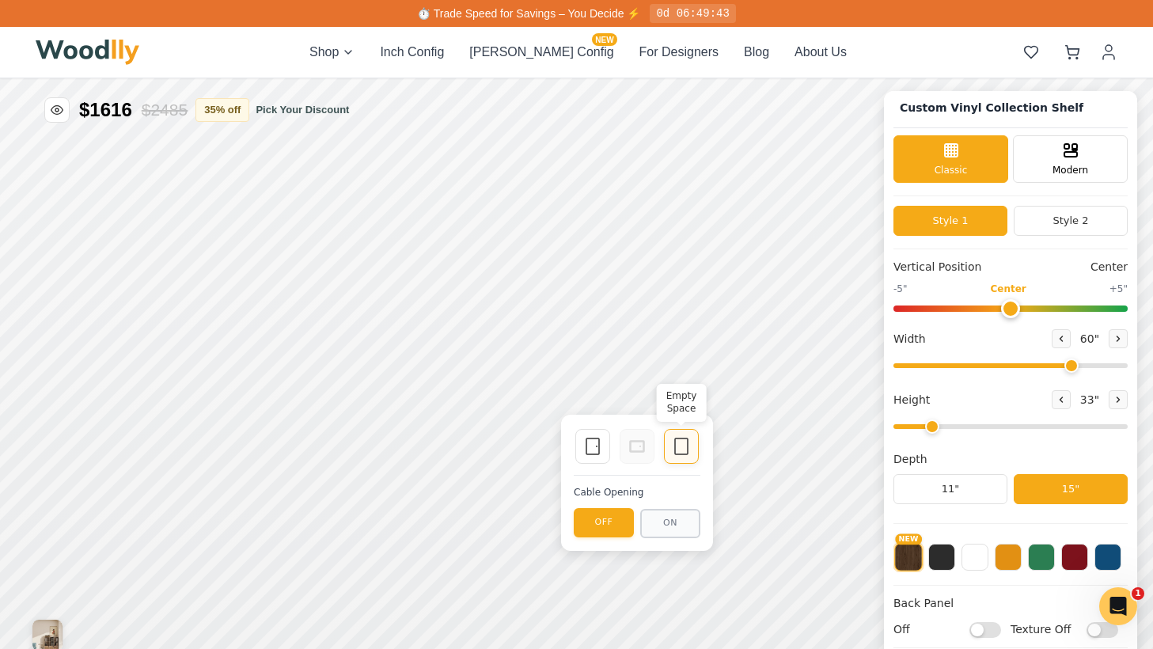
click at [676, 447] on icon at bounding box center [681, 446] width 19 height 19
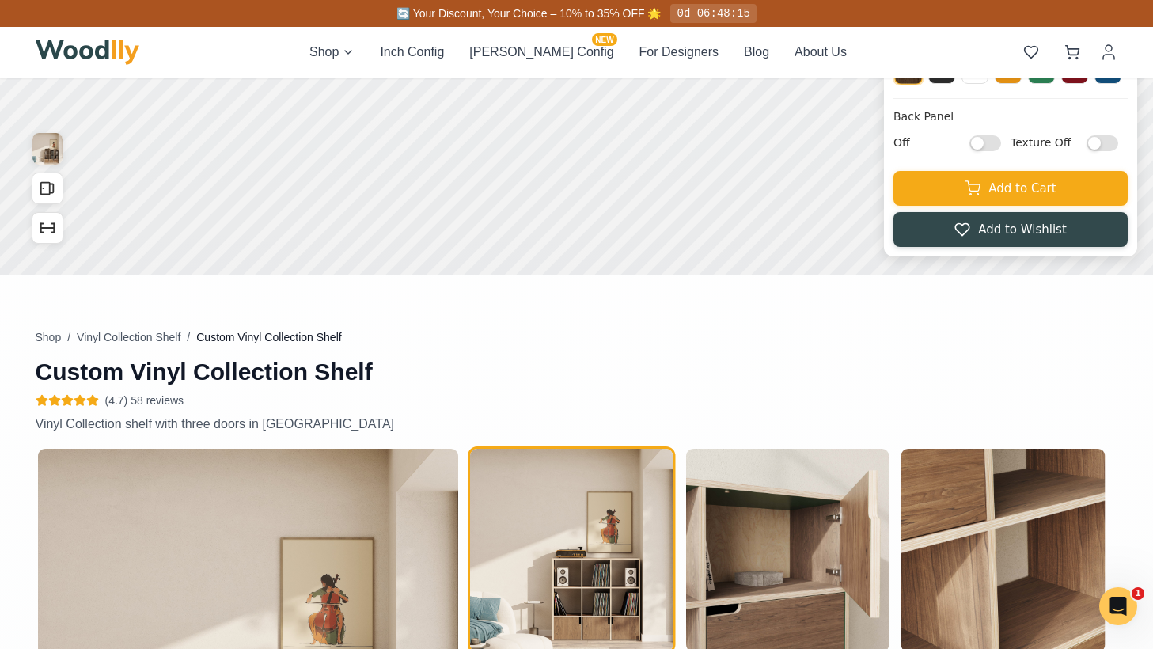
scroll to position [351, 0]
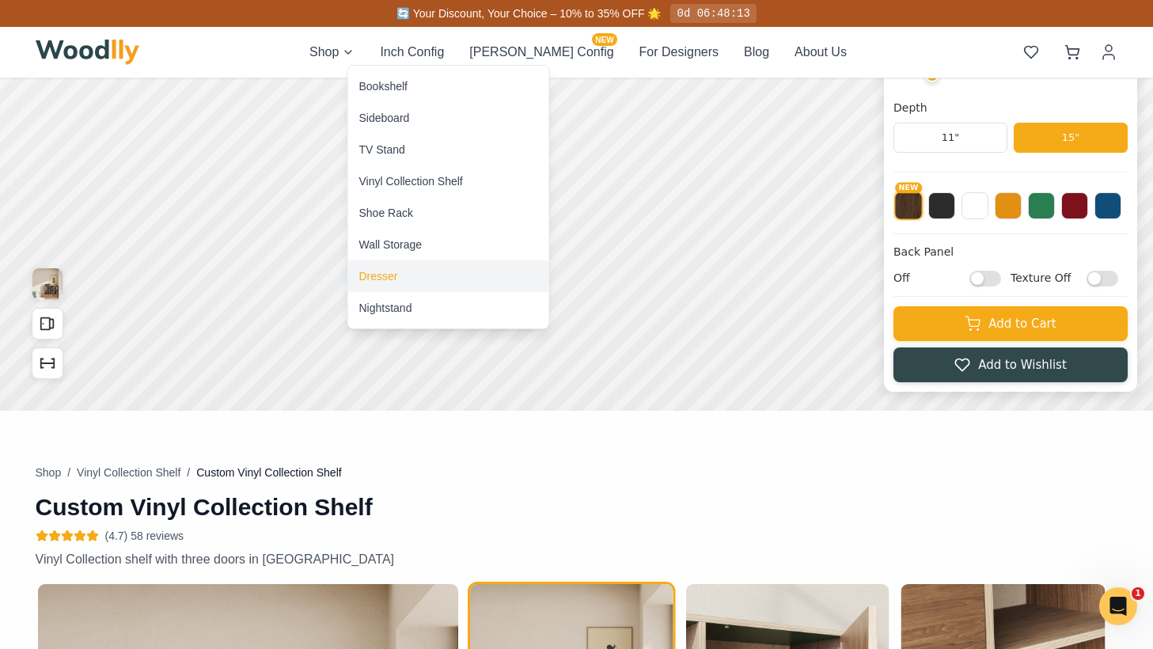
click at [384, 278] on div "Dresser" at bounding box center [378, 276] width 39 height 16
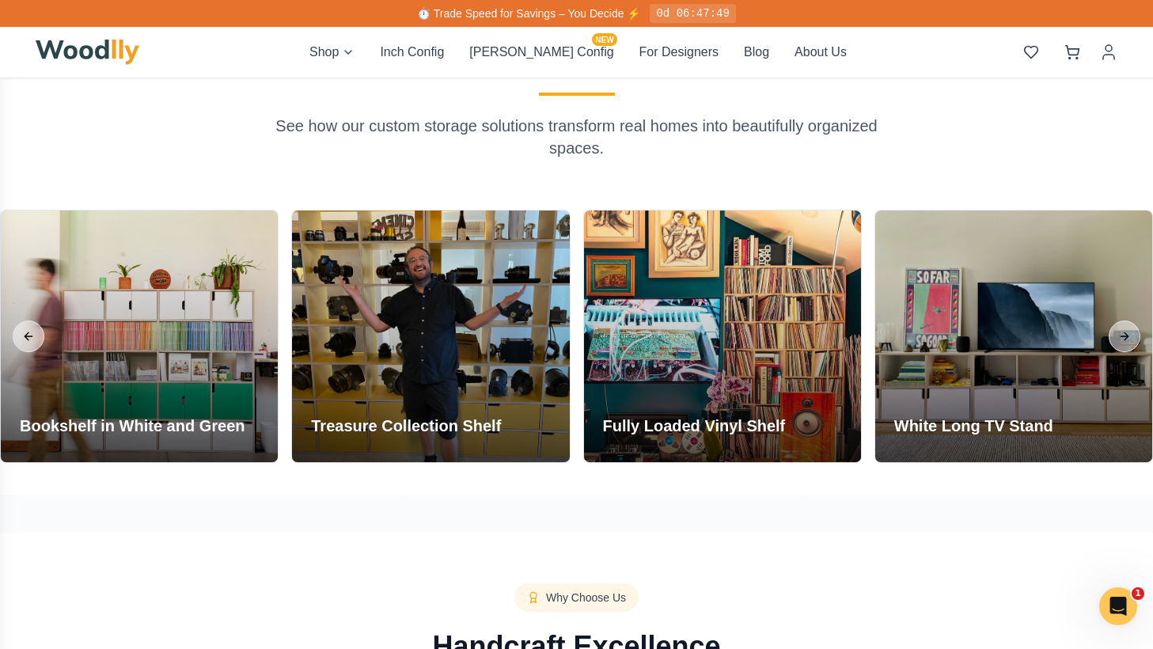
scroll to position [1660, 0]
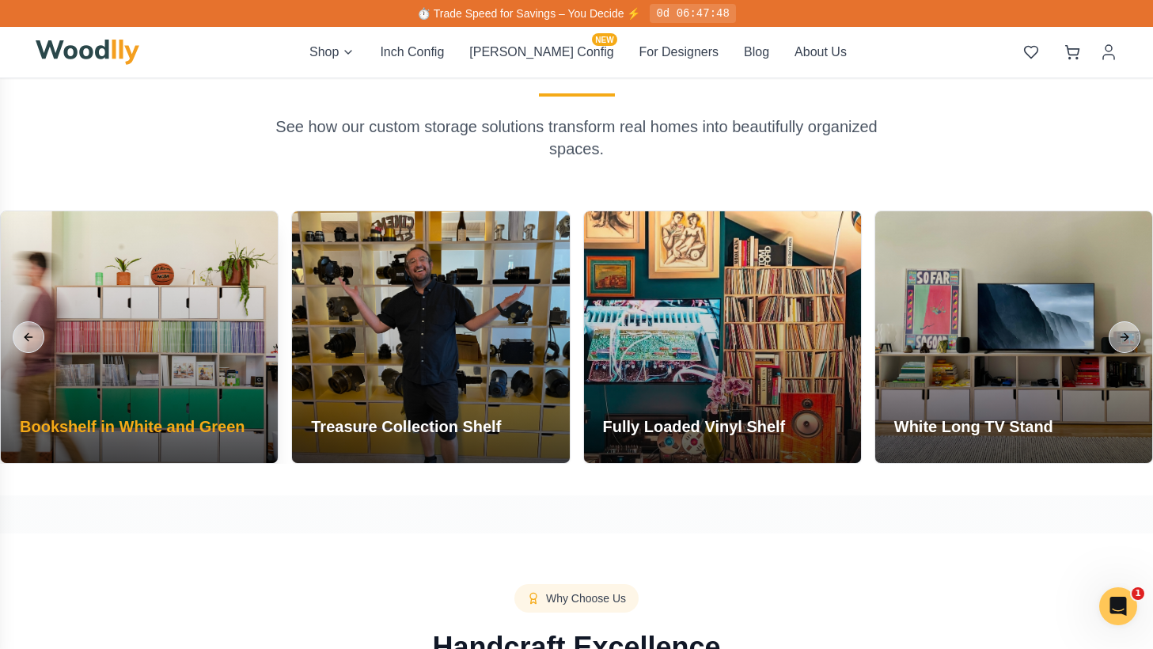
click at [179, 306] on div at bounding box center [139, 337] width 277 height 252
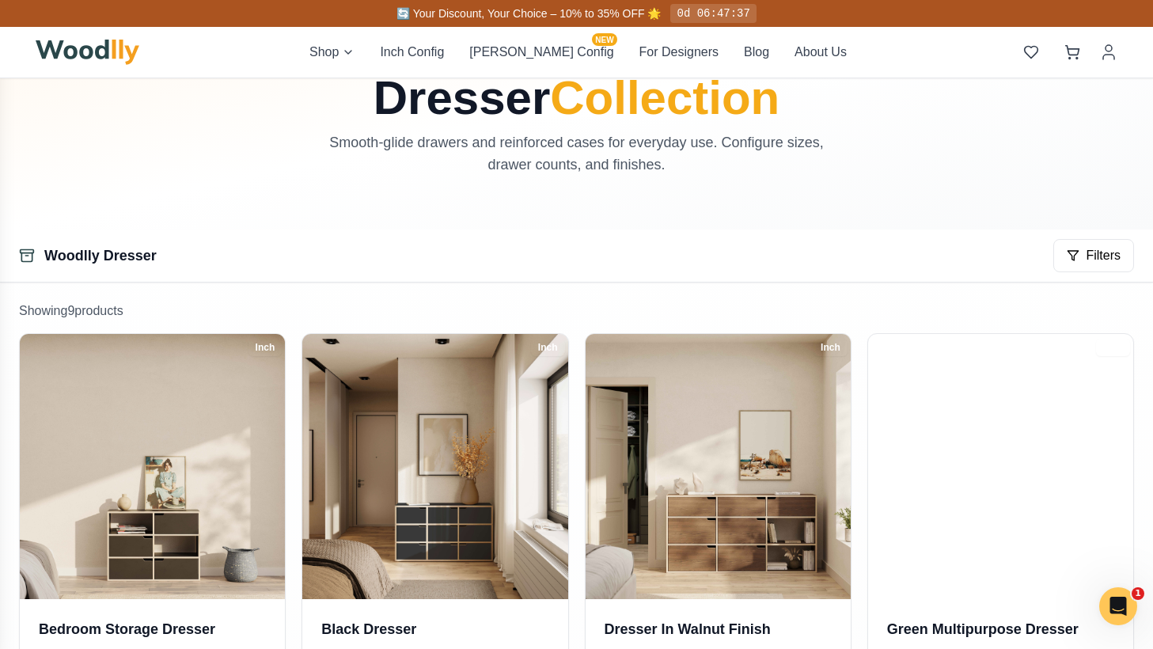
scroll to position [0, 0]
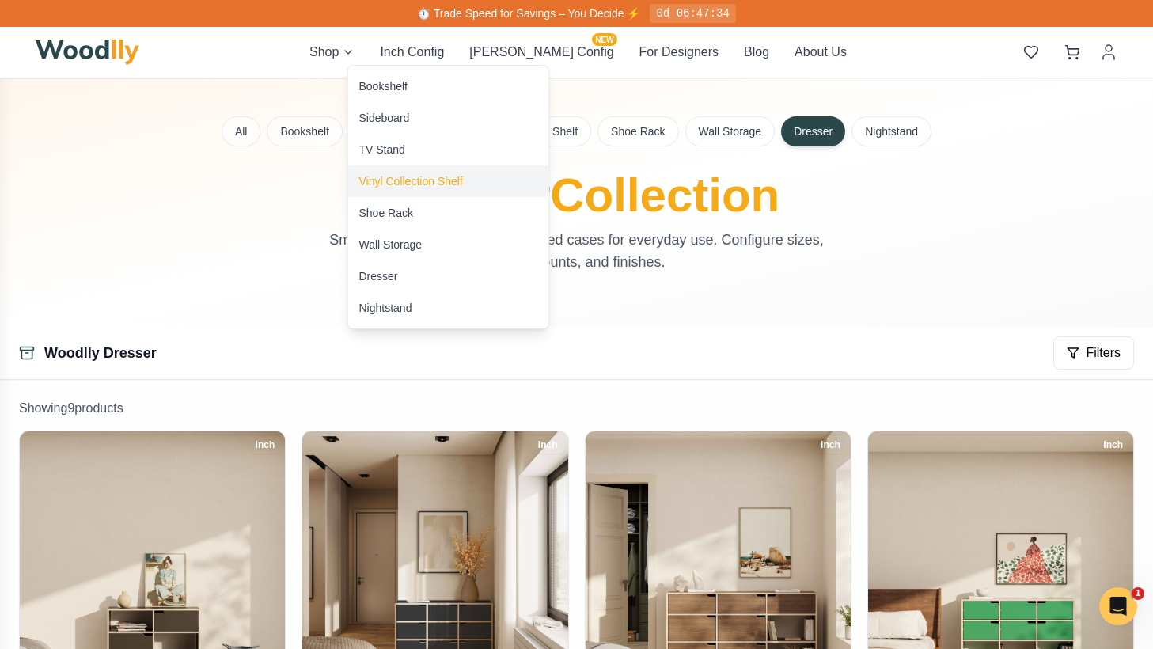
drag, startPoint x: 390, startPoint y: 218, endPoint x: 395, endPoint y: 173, distance: 45.3
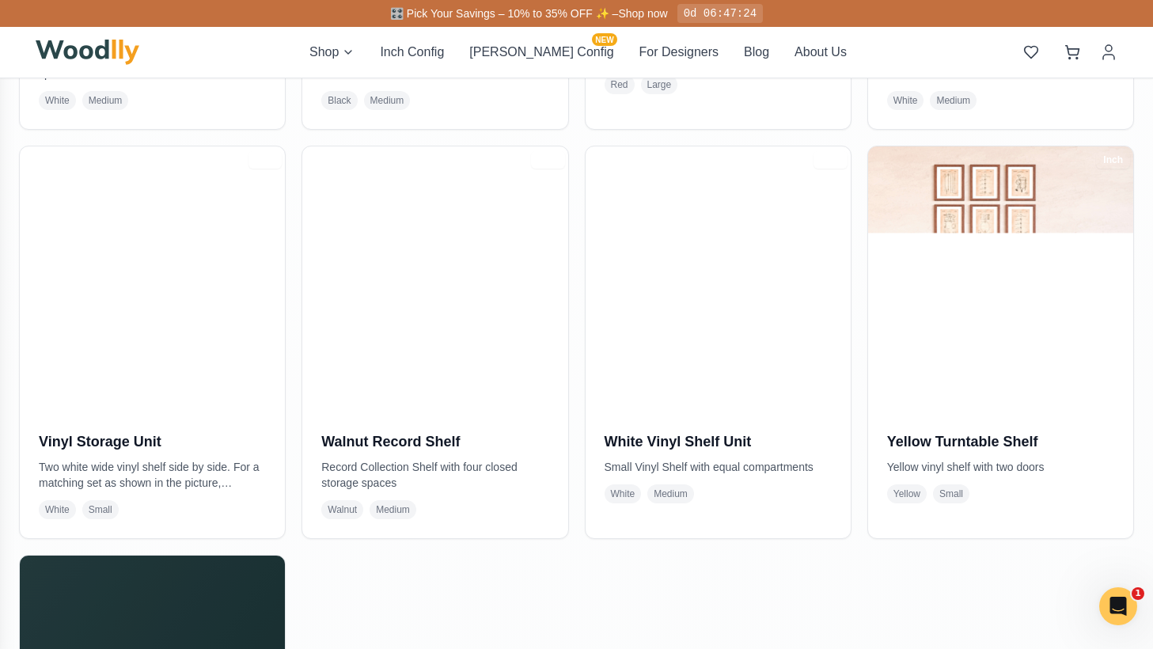
scroll to position [1513, 0]
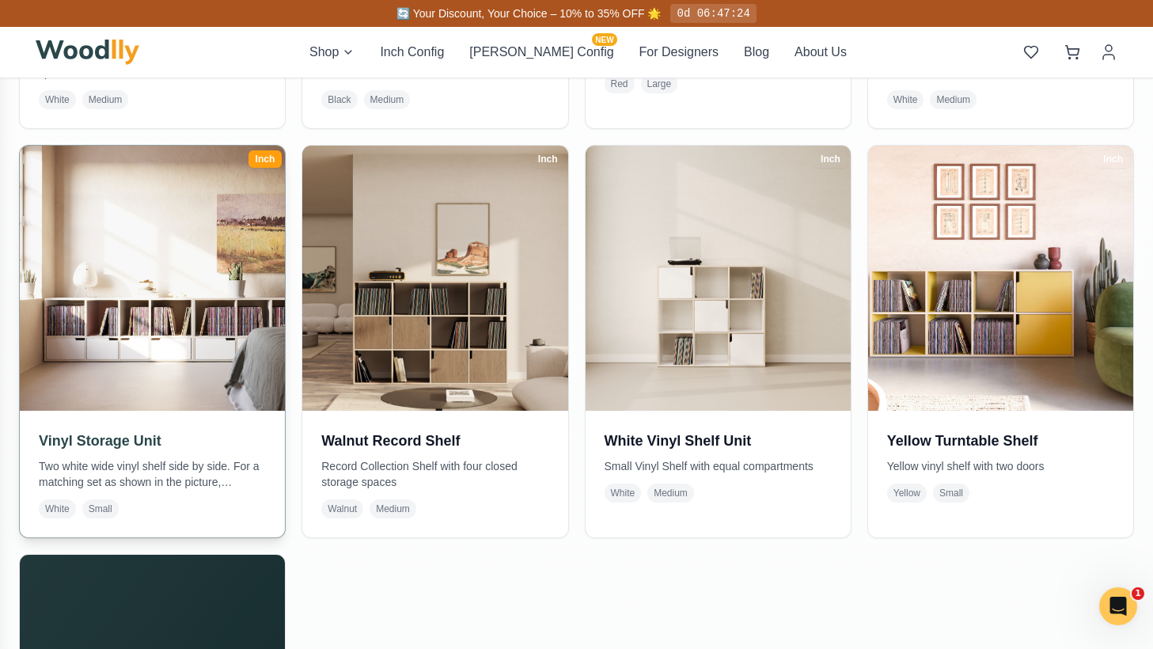
click at [184, 334] on img at bounding box center [152, 277] width 278 height 278
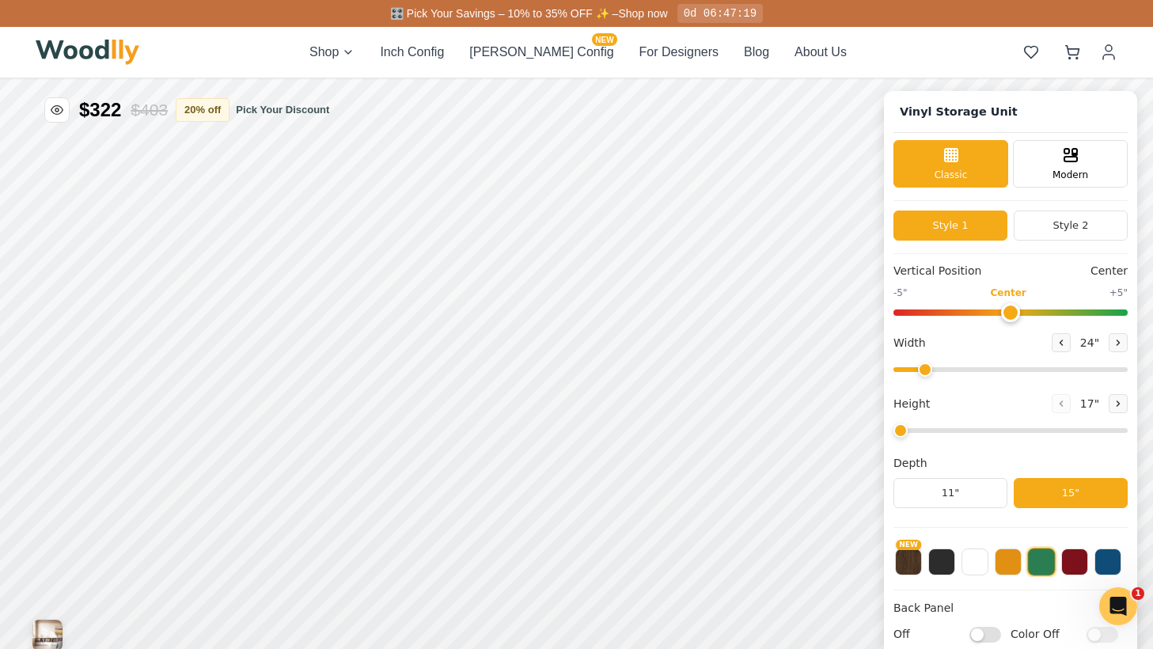
type input "72"
type input "2"
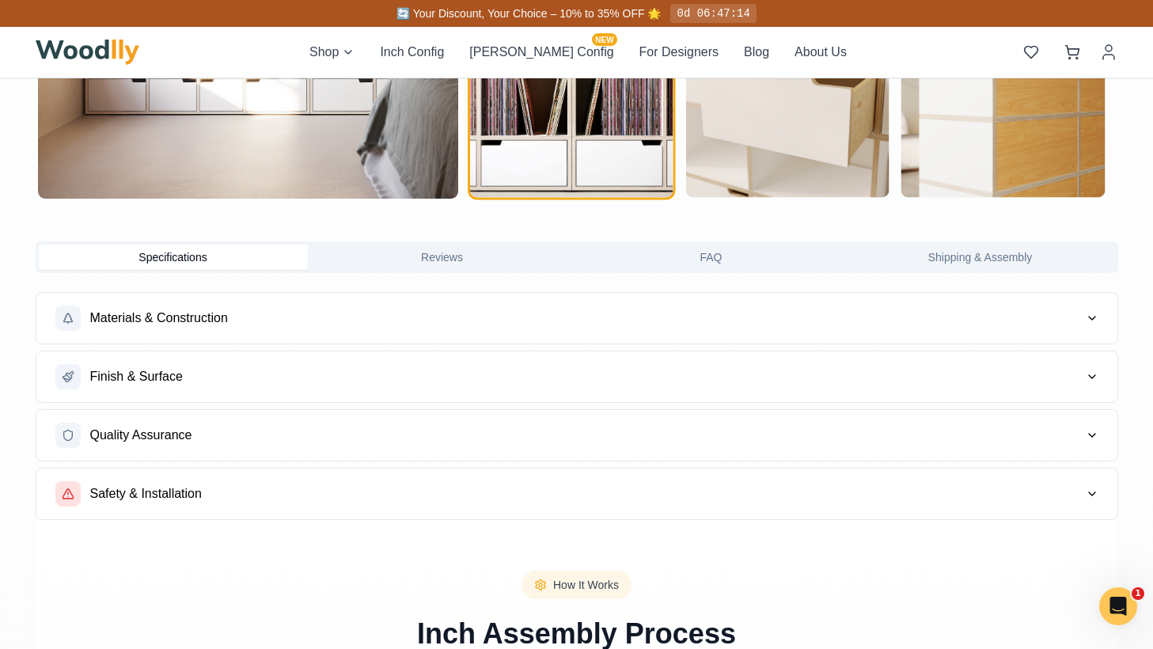
scroll to position [1159, 0]
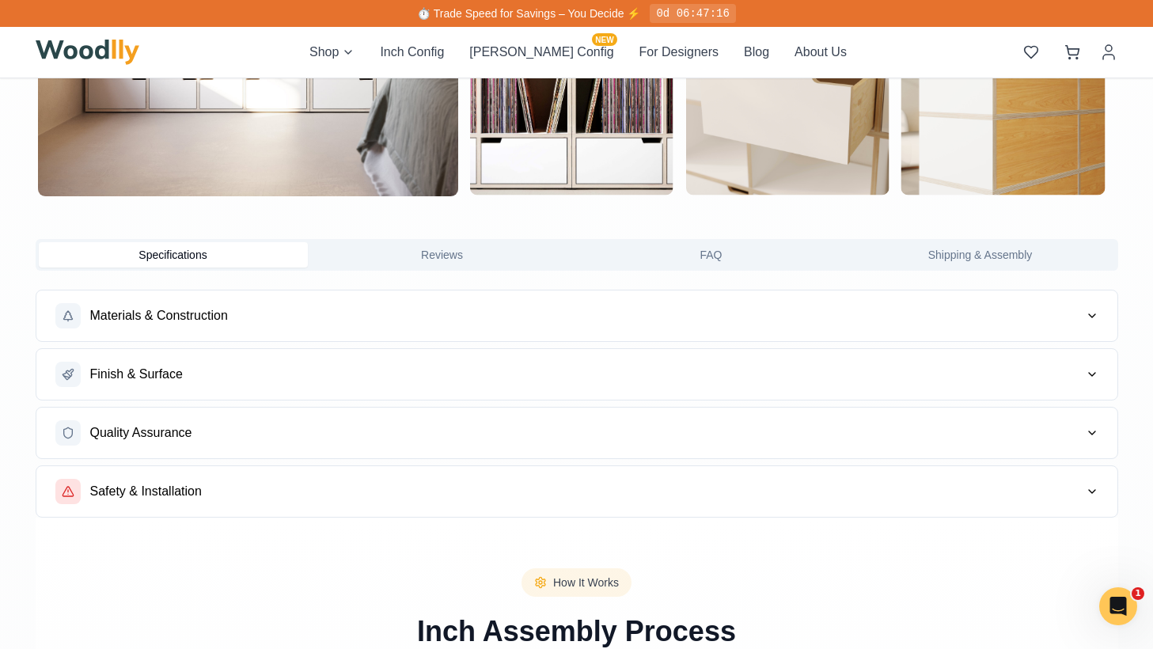
click at [233, 312] on button "Materials & Construction" at bounding box center [576, 315] width 1081 height 51
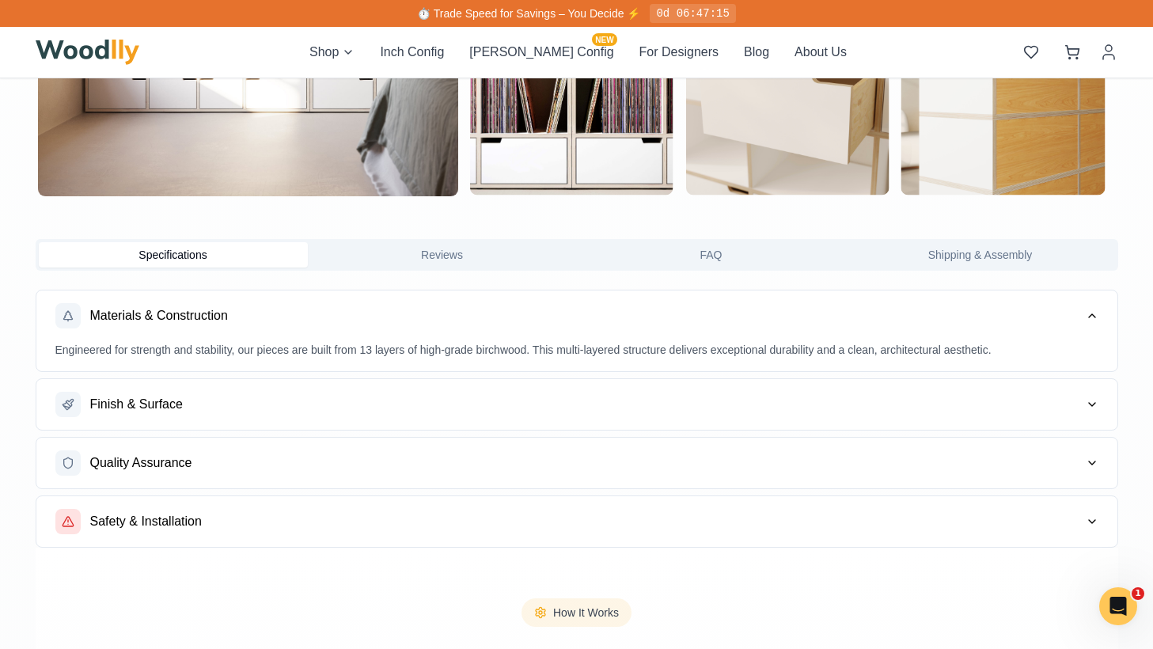
click at [233, 312] on button "Materials & Construction" at bounding box center [576, 315] width 1081 height 51
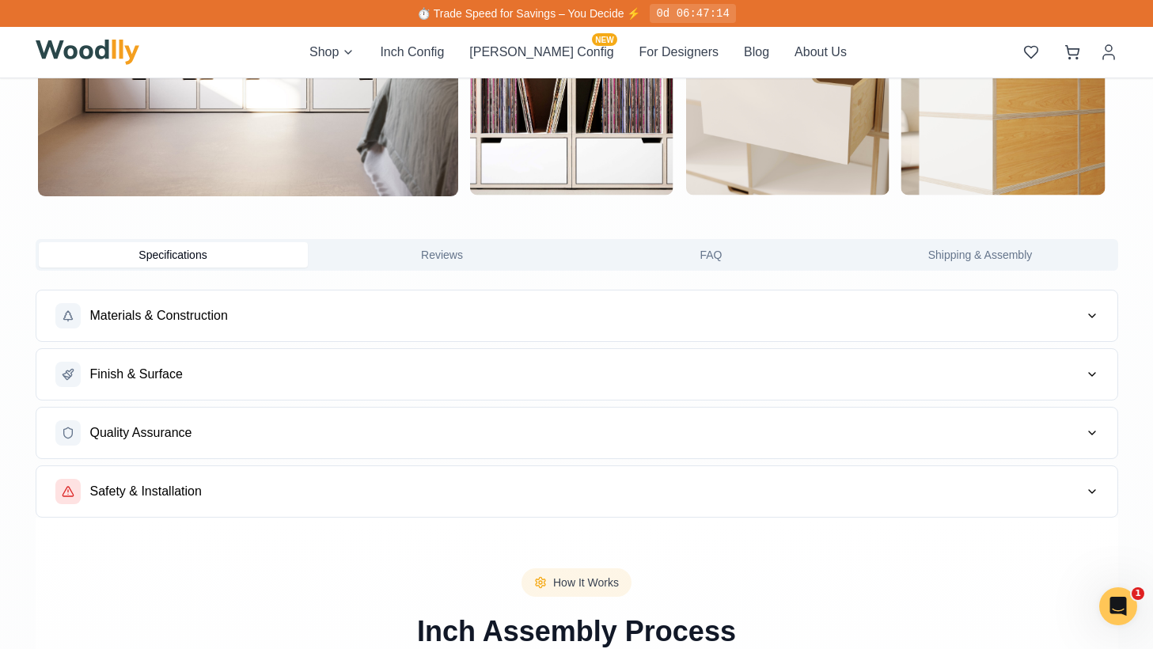
click at [233, 378] on button "Finish & Surface" at bounding box center [576, 374] width 1081 height 51
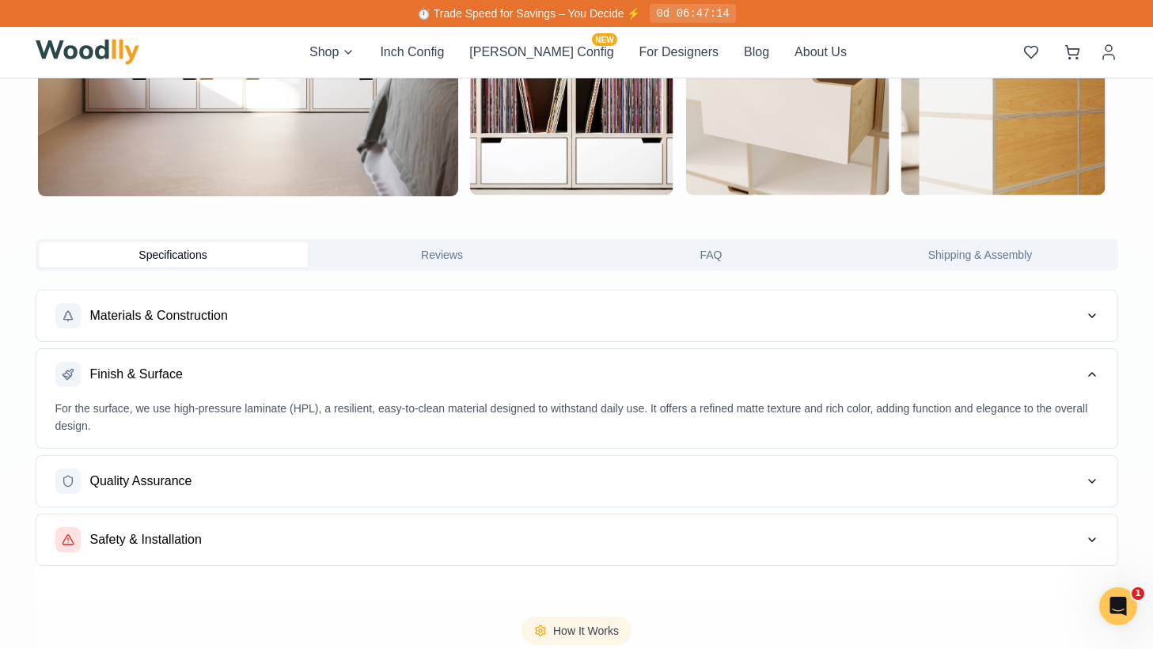
click at [233, 378] on button "Finish & Surface" at bounding box center [576, 374] width 1081 height 51
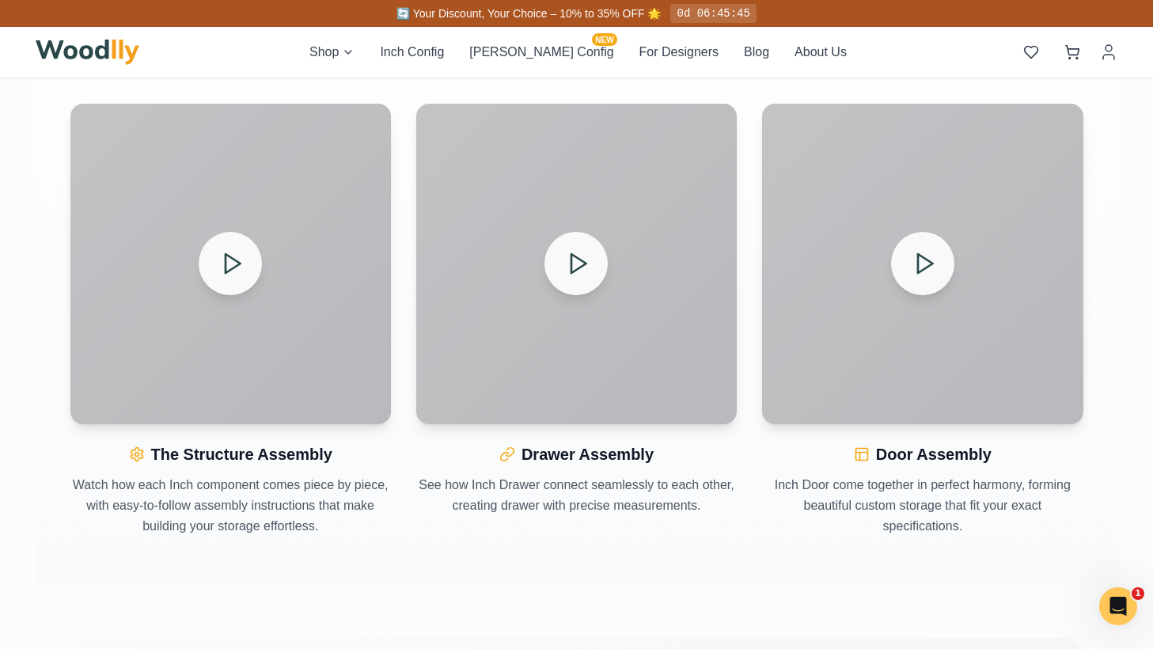
scroll to position [1758, 0]
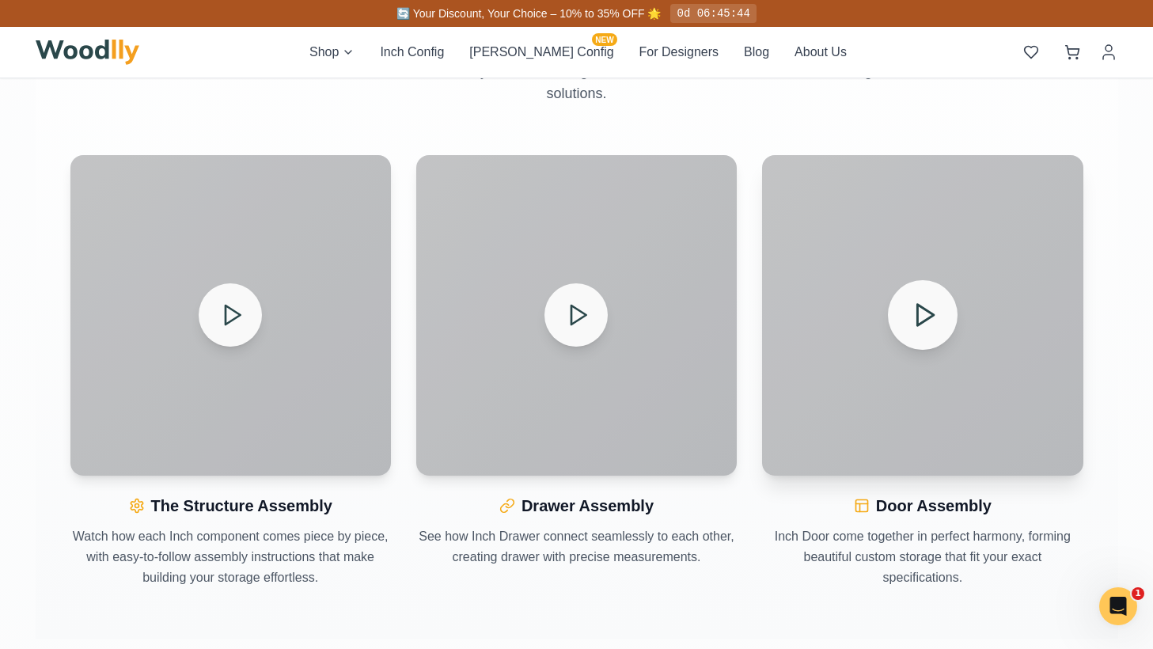
click at [944, 301] on button at bounding box center [923, 315] width 70 height 70
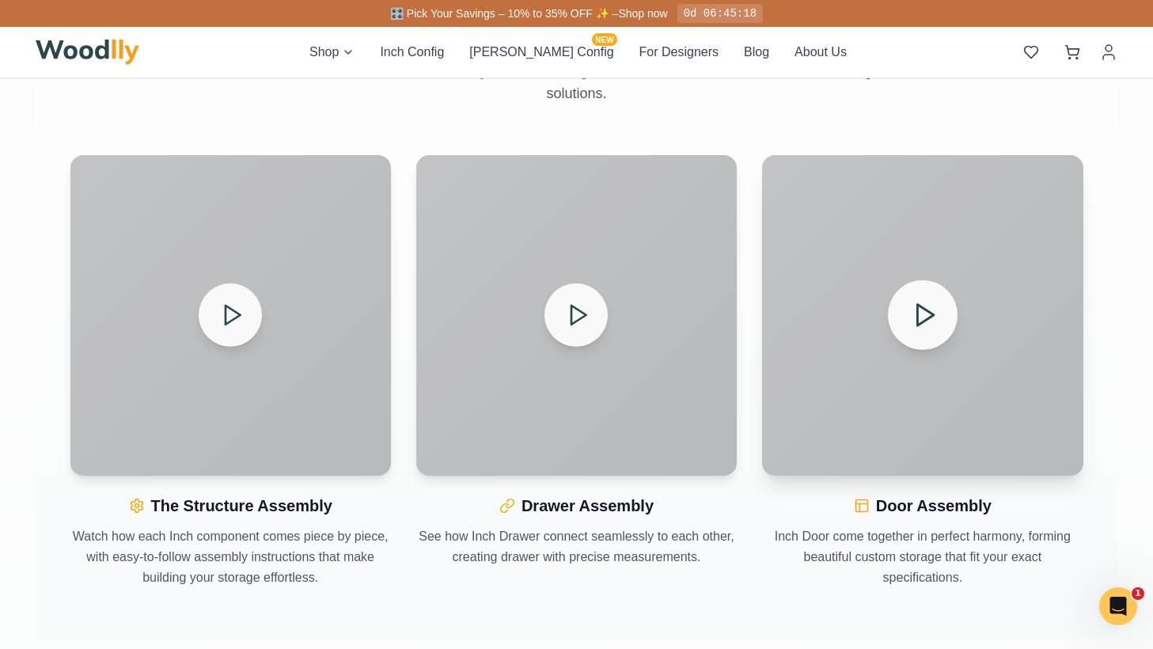
click at [934, 316] on icon at bounding box center [924, 315] width 28 height 28
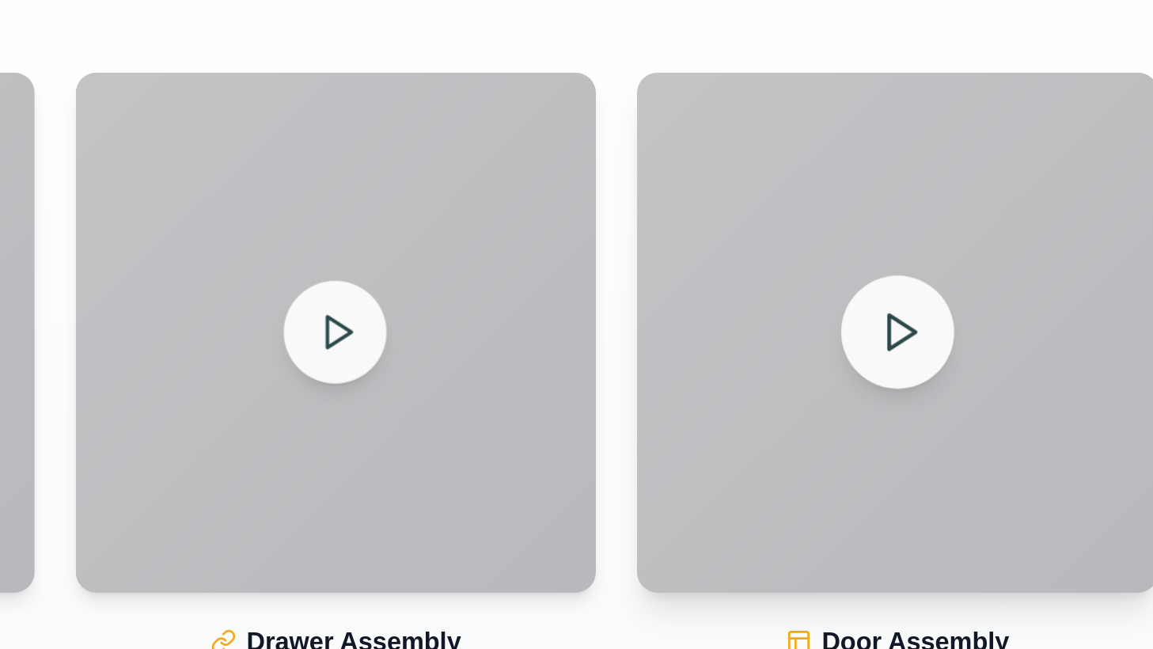
click at [927, 316] on icon at bounding box center [924, 315] width 28 height 28
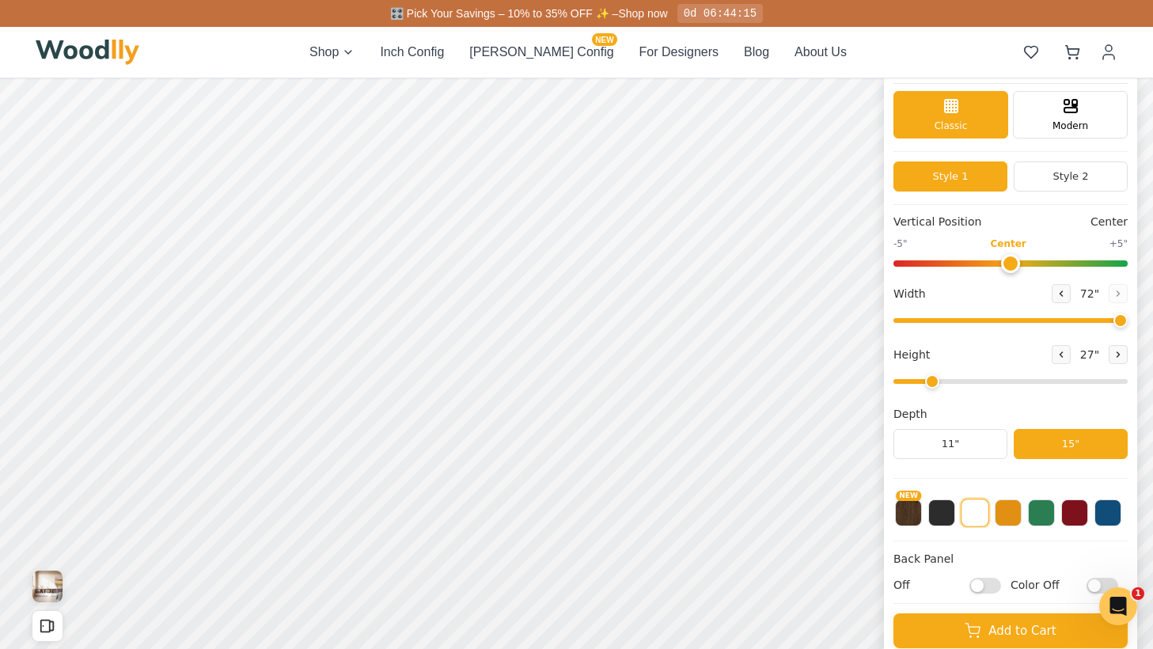
scroll to position [0, 0]
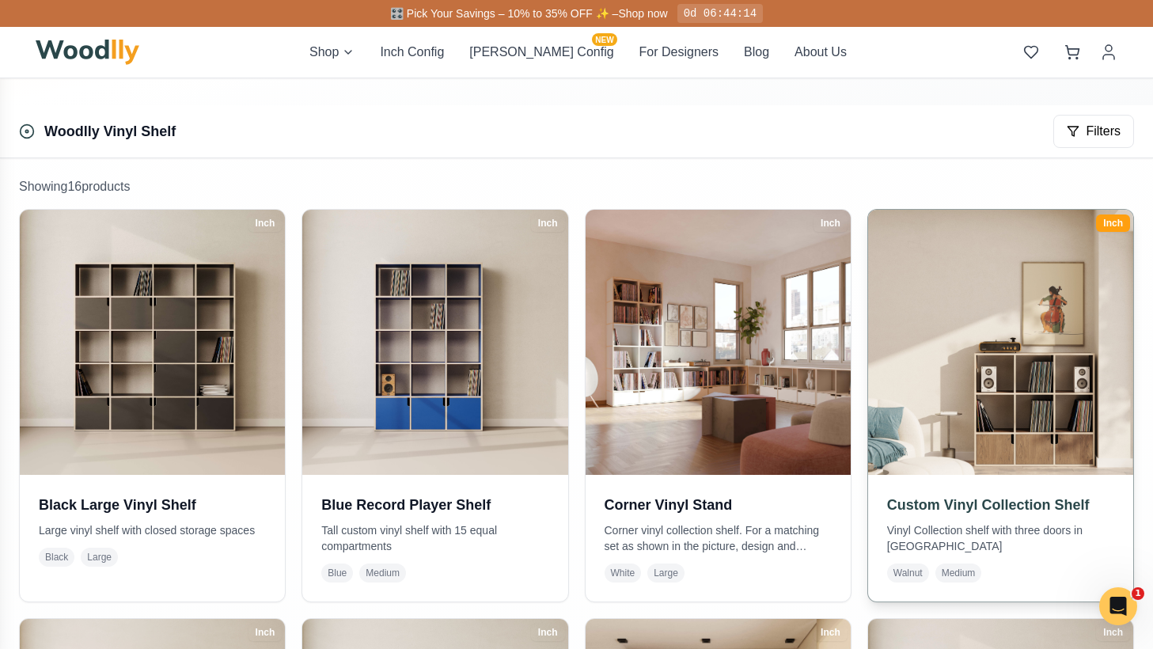
scroll to position [229, 0]
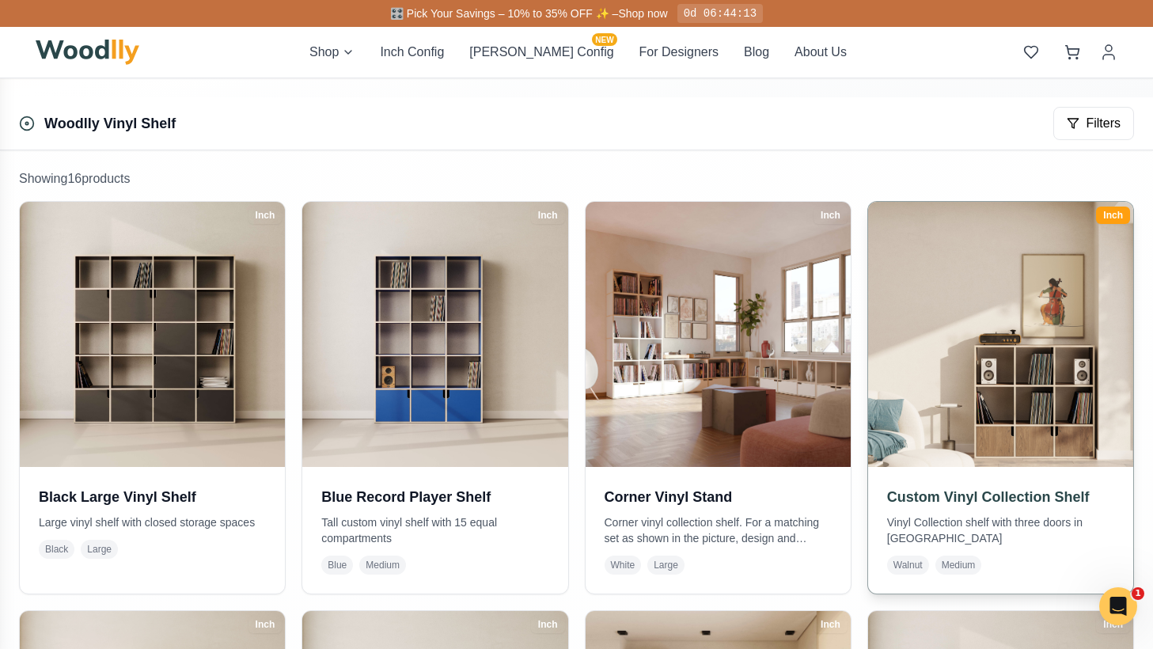
click at [1030, 330] on img at bounding box center [1000, 334] width 278 height 278
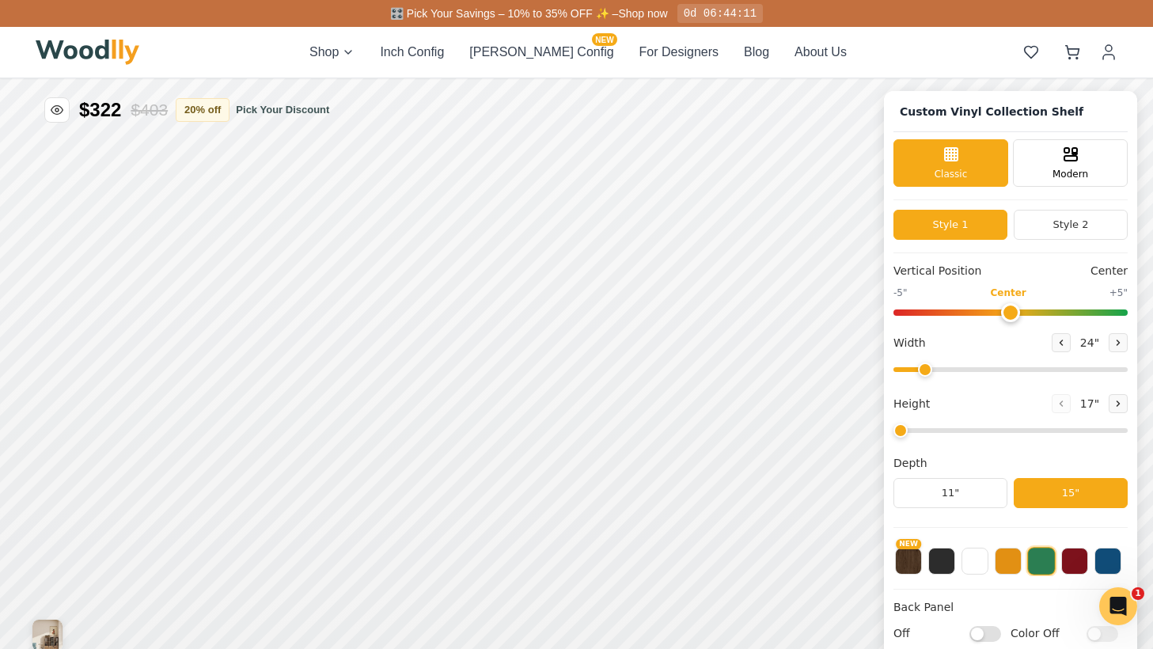
type input "52"
type input "3"
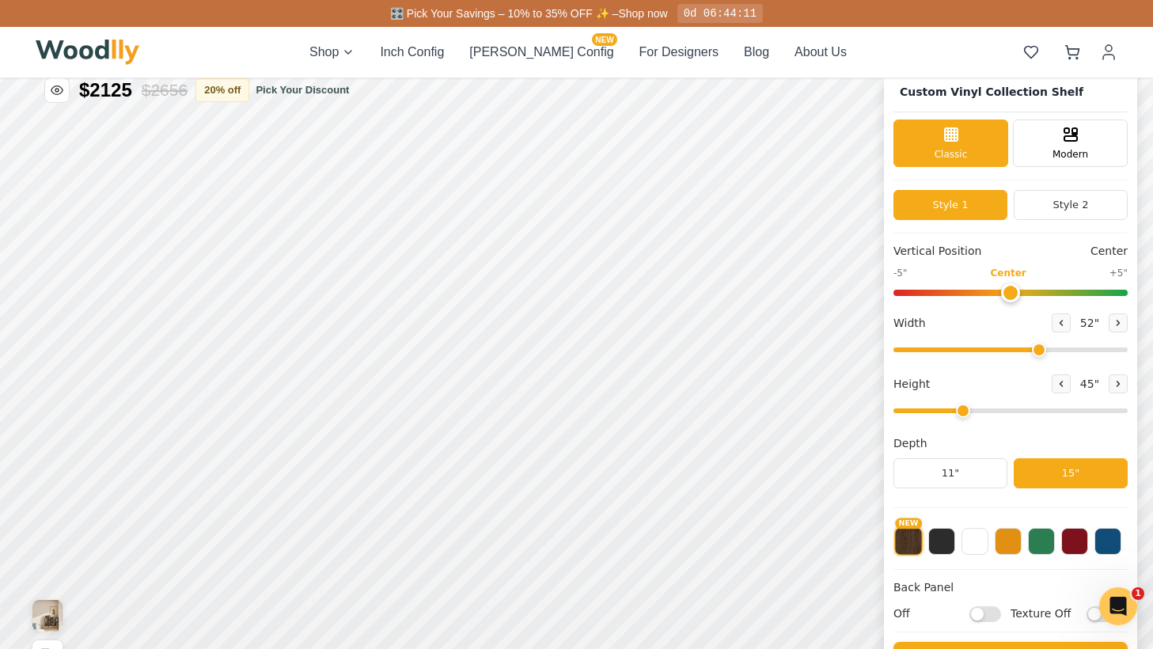
scroll to position [23, 0]
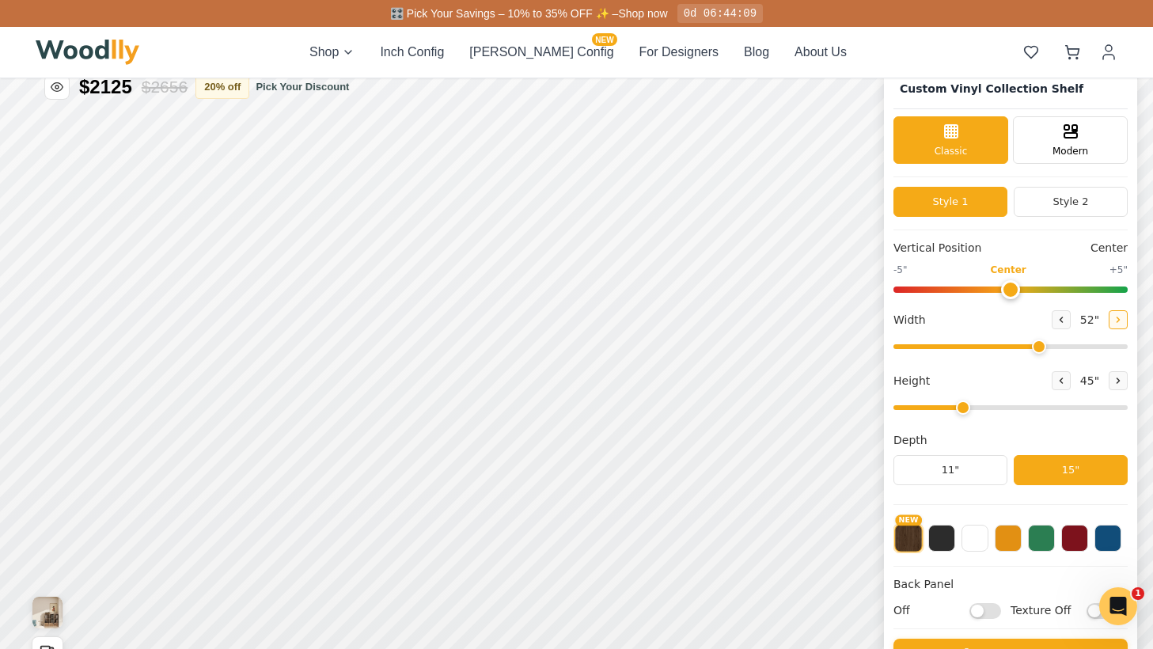
click at [1115, 324] on icon at bounding box center [1117, 319] width 9 height 9
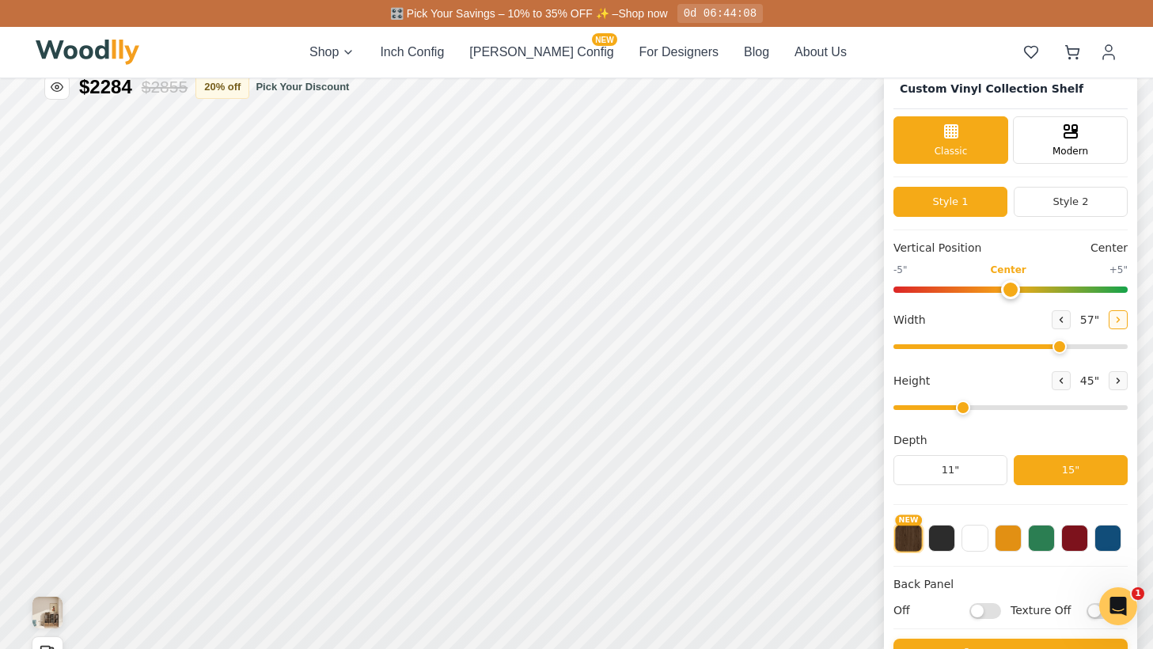
click at [1115, 324] on icon at bounding box center [1117, 319] width 9 height 9
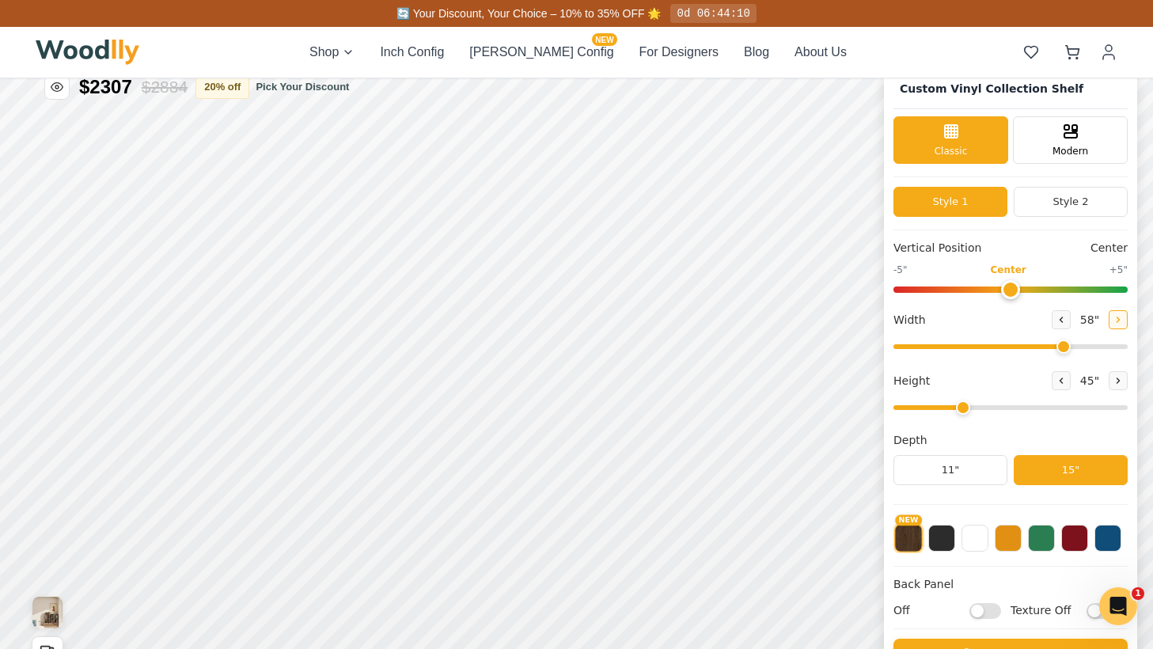
click at [1115, 324] on icon at bounding box center [1117, 319] width 9 height 9
type input "60"
click at [214, 480] on div "15"" at bounding box center [216, 480] width 18 height 17
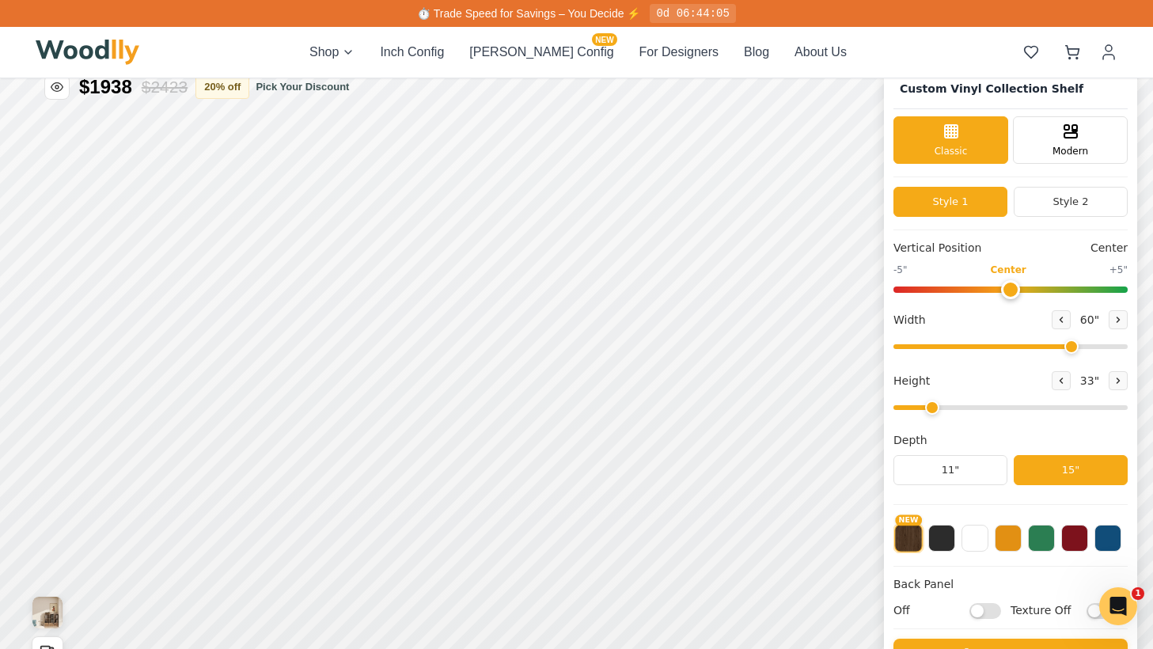
drag, startPoint x: 959, startPoint y: 411, endPoint x: 930, endPoint y: 411, distance: 28.5
click at [930, 410] on input "range" at bounding box center [1010, 407] width 234 height 5
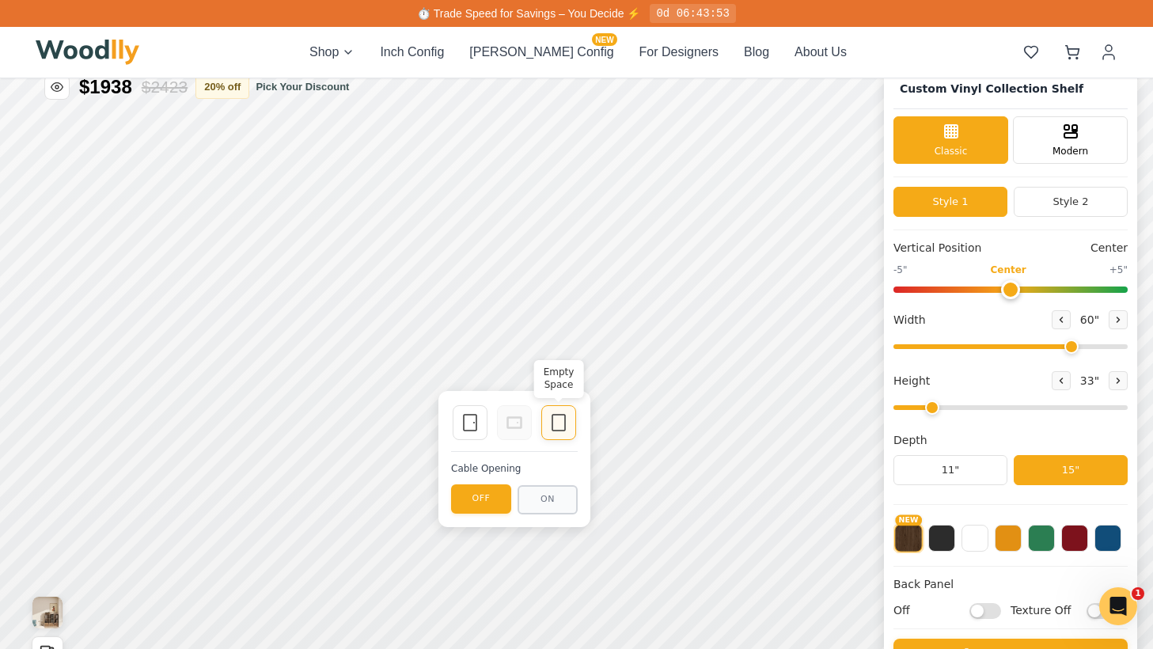
click at [559, 429] on icon at bounding box center [558, 422] width 19 height 19
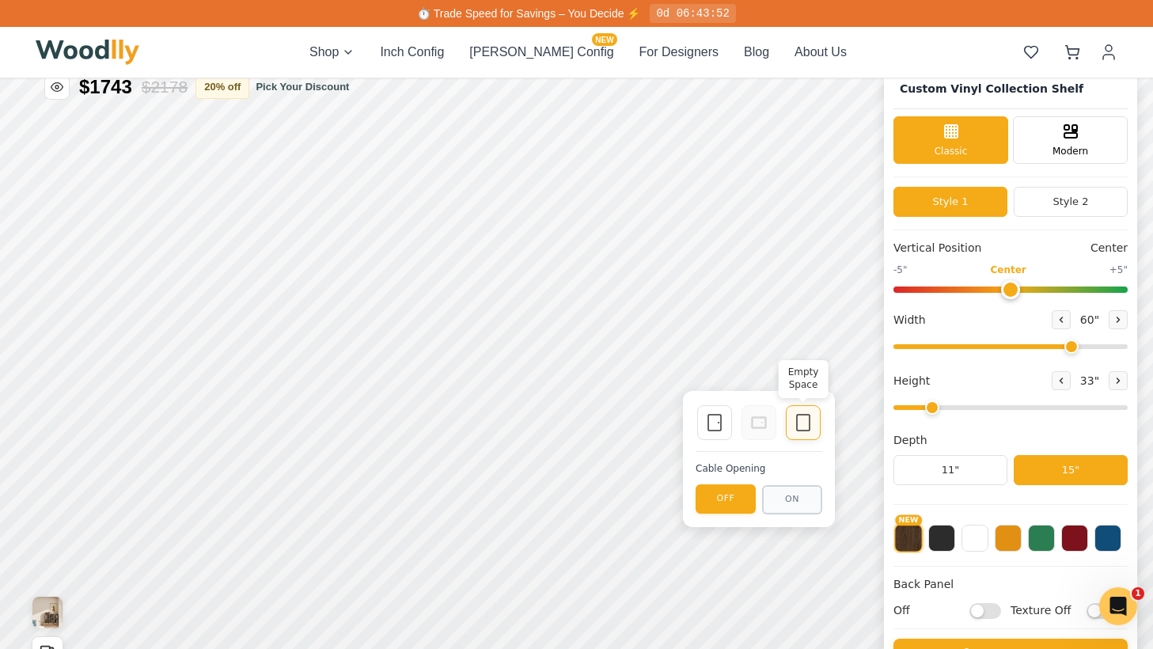
click at [808, 418] on icon at bounding box center [802, 422] width 19 height 19
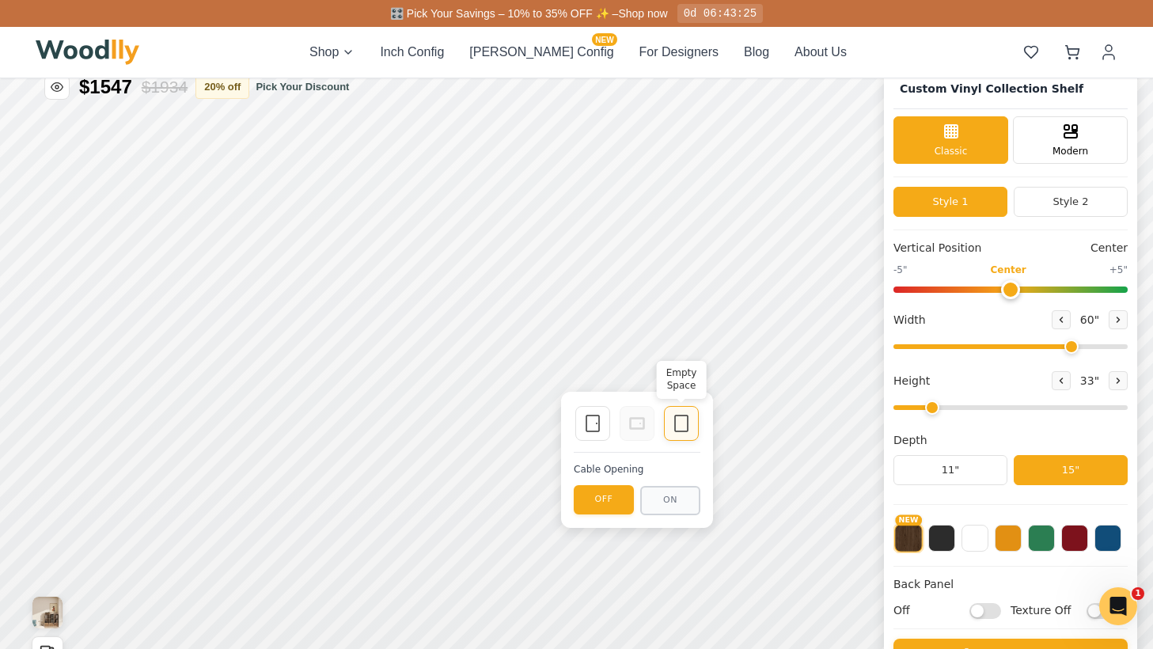
click at [683, 426] on icon at bounding box center [681, 423] width 19 height 19
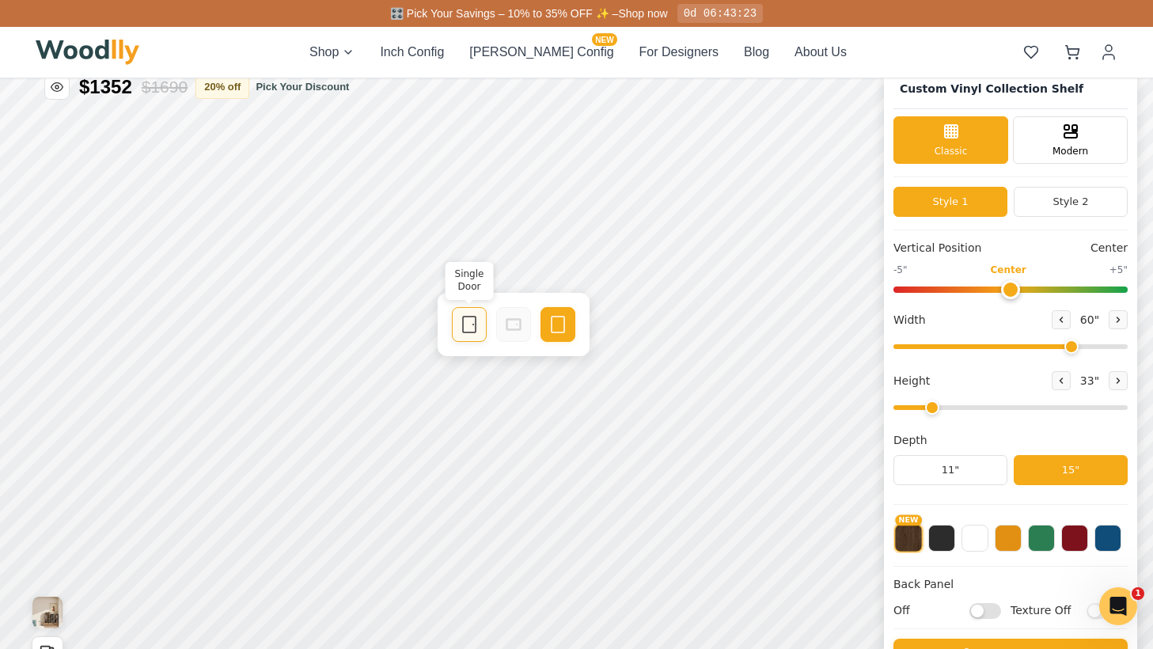
click at [469, 326] on icon at bounding box center [469, 324] width 19 height 19
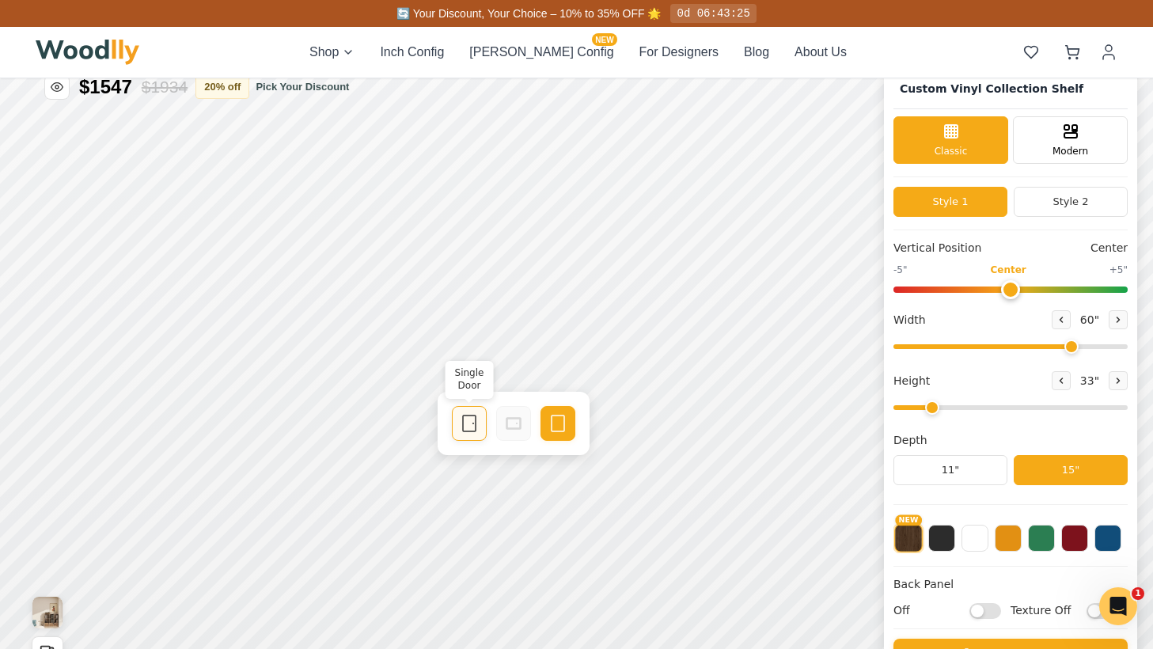
click at [466, 429] on icon at bounding box center [469, 423] width 19 height 19
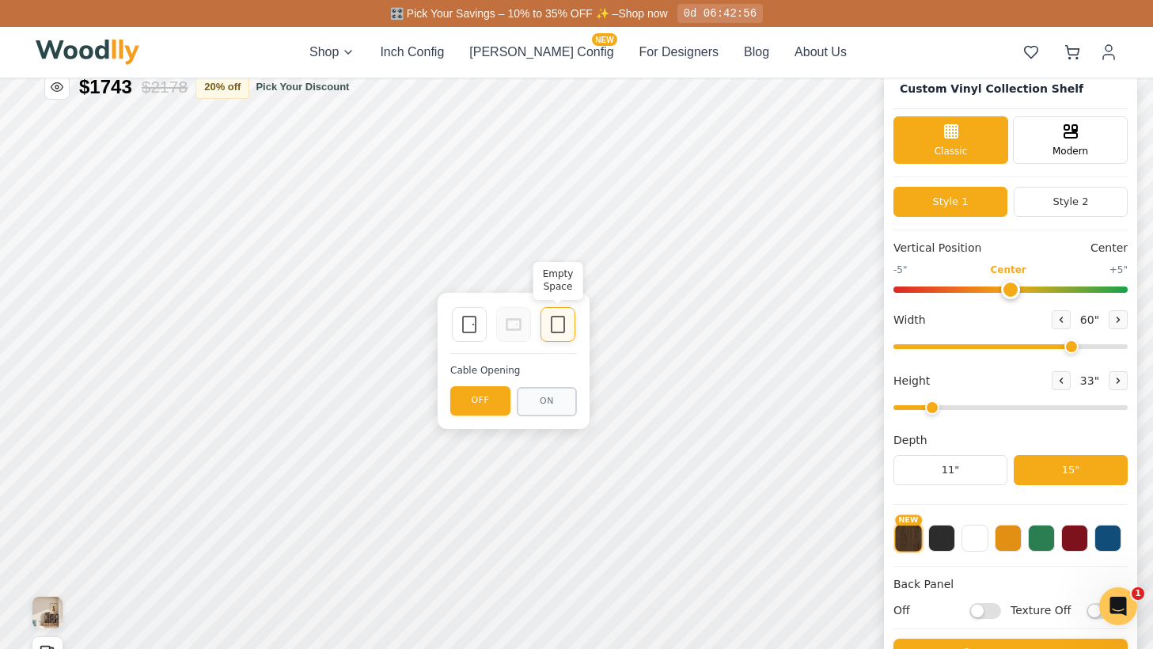
click at [555, 327] on icon at bounding box center [557, 324] width 19 height 19
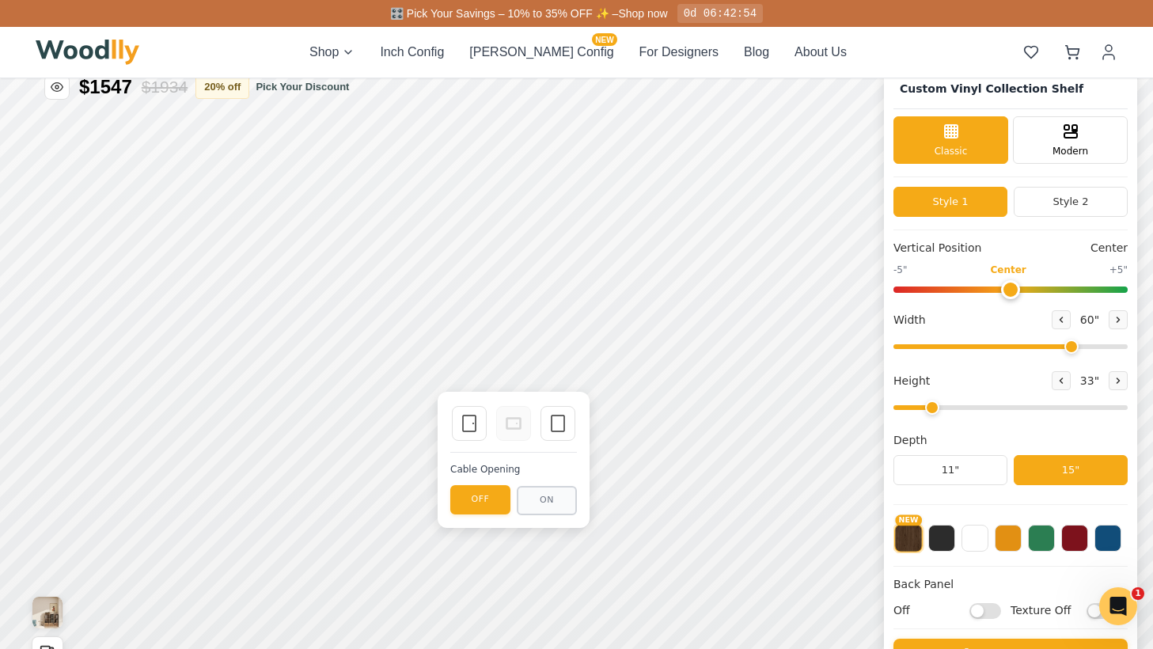
click at [559, 442] on div "Single Door Empty Space Cable Opening OFF ON" at bounding box center [513, 460] width 152 height 136
click at [559, 418] on icon at bounding box center [557, 423] width 19 height 19
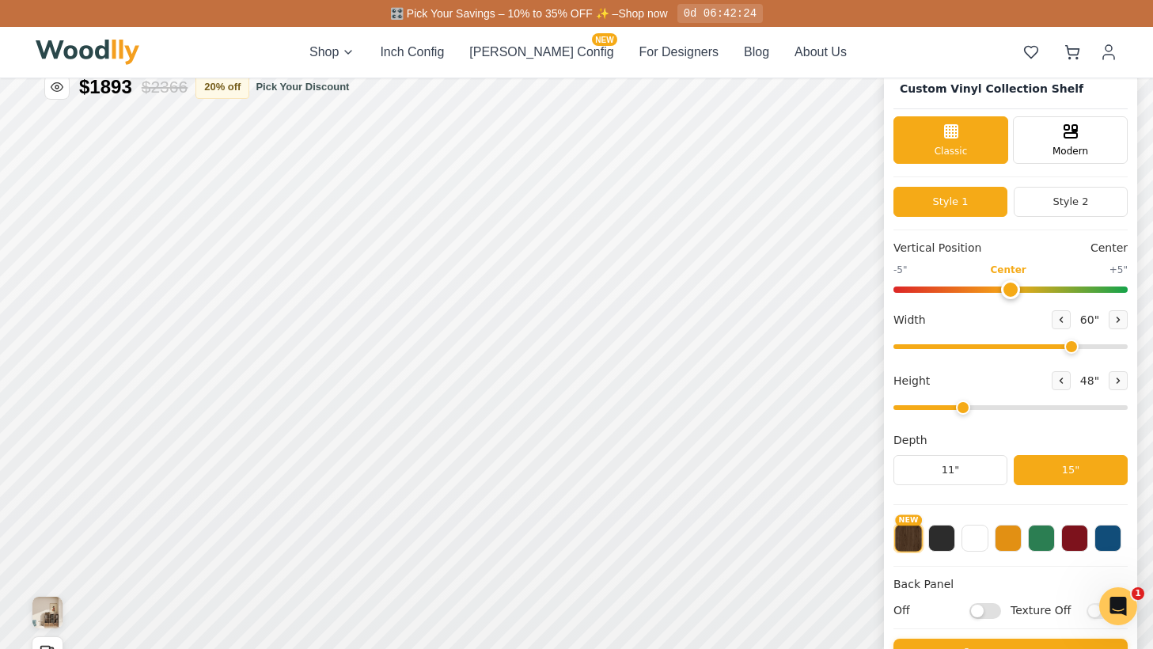
drag, startPoint x: 933, startPoint y: 406, endPoint x: 957, endPoint y: 404, distance: 24.6
click at [957, 405] on input "range" at bounding box center [1010, 407] width 234 height 5
click at [318, 493] on div "12" Medium" at bounding box center [315, 478] width 36 height 36
click at [525, 463] on icon at bounding box center [526, 461] width 19 height 19
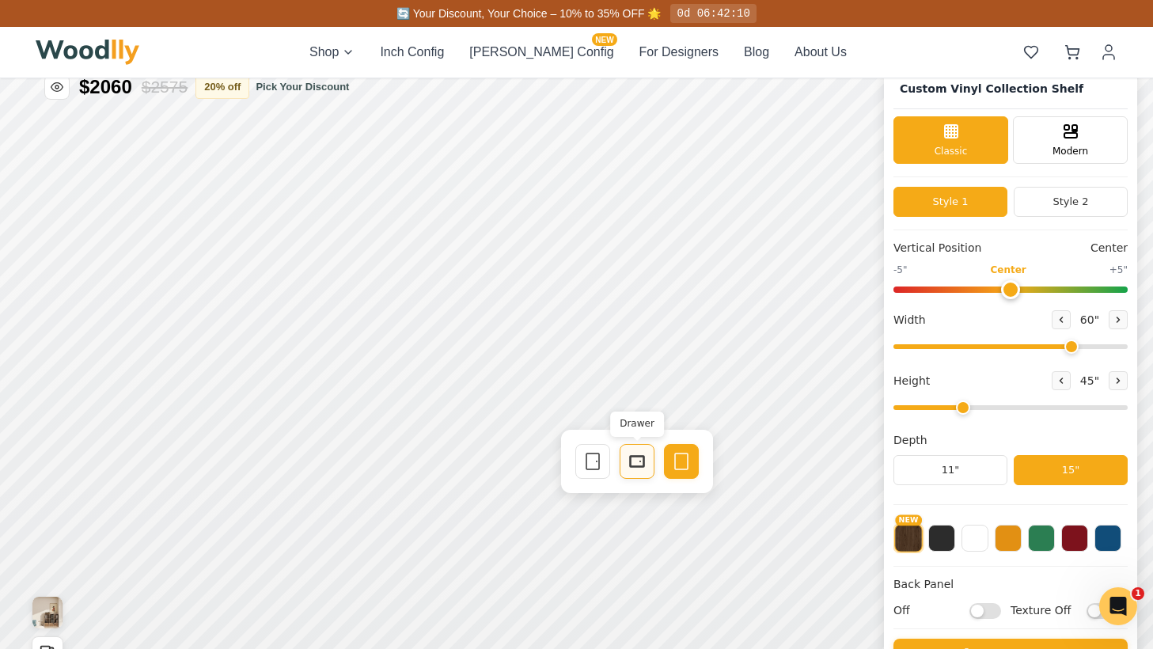
click at [638, 461] on icon at bounding box center [636, 461] width 19 height 19
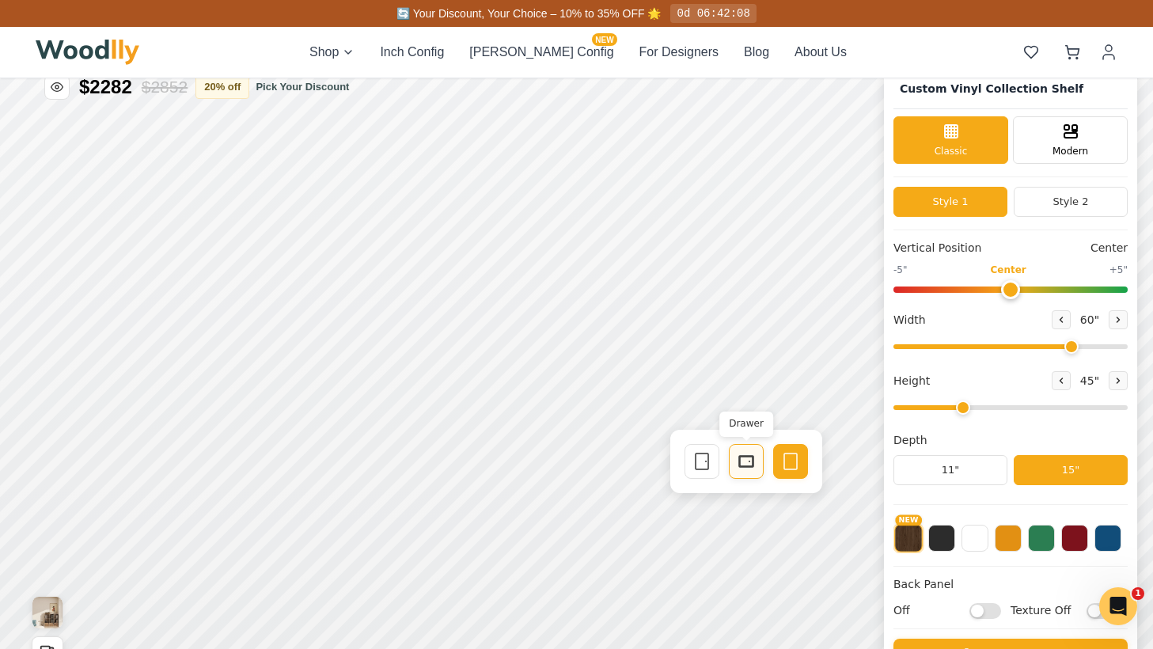
click at [735, 464] on div "Drawer" at bounding box center [746, 461] width 35 height 35
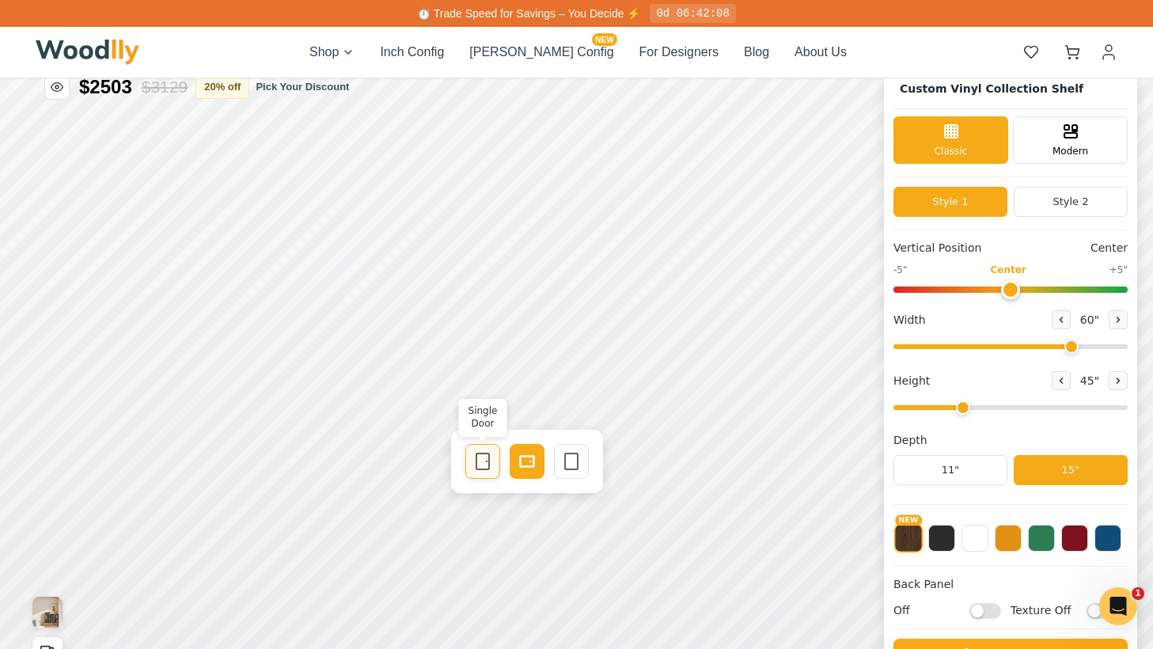
click at [480, 456] on icon at bounding box center [482, 461] width 19 height 19
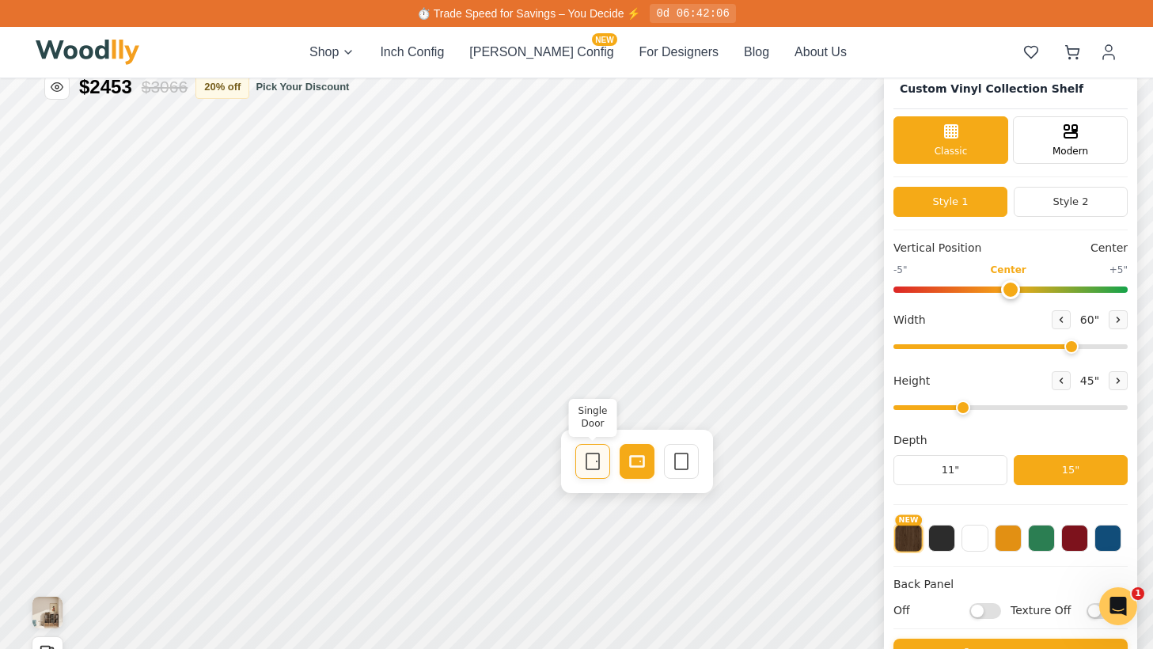
click at [578, 463] on div "Single Door" at bounding box center [592, 461] width 35 height 35
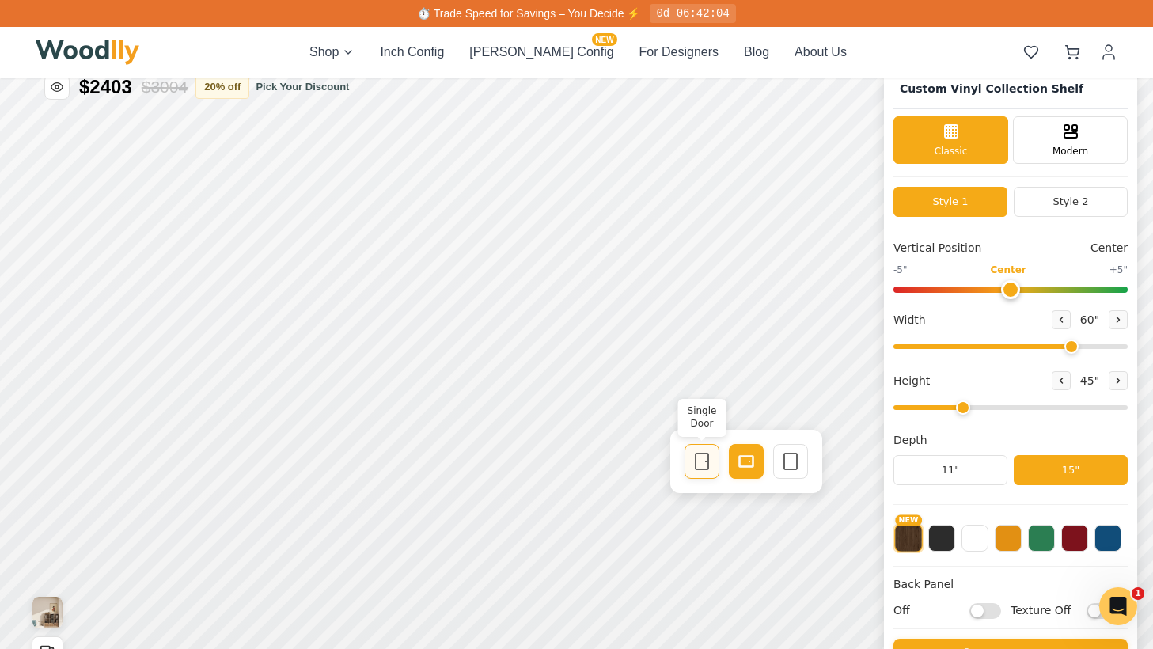
click at [708, 453] on rect at bounding box center [701, 461] width 13 height 16
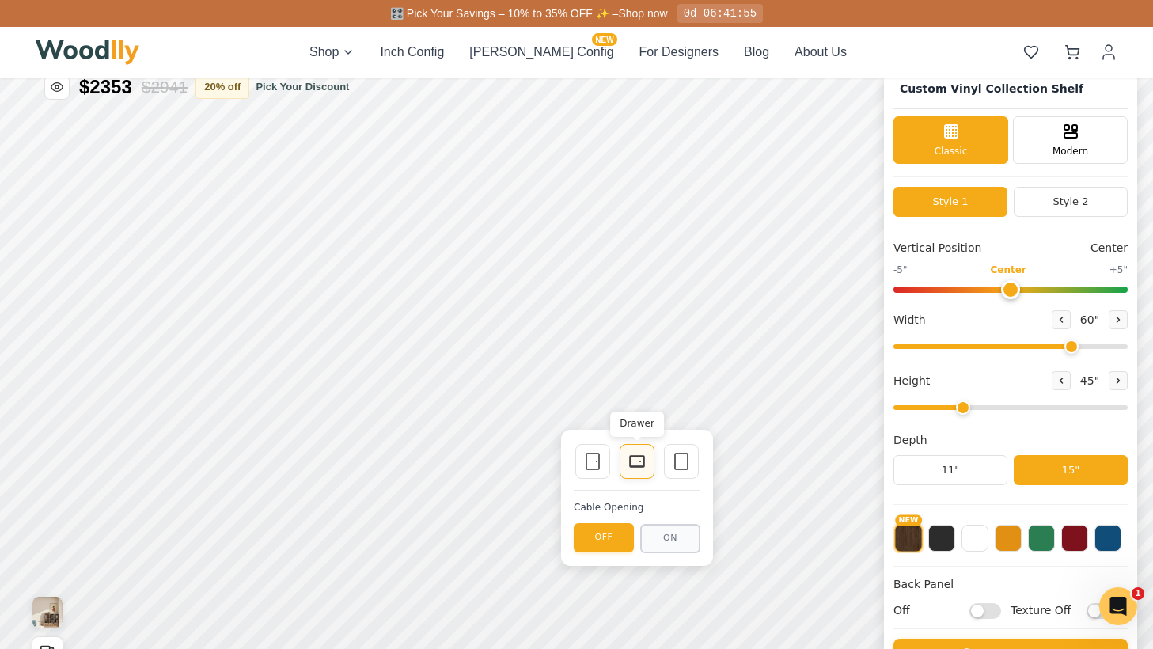
click at [641, 460] on icon at bounding box center [636, 461] width 19 height 19
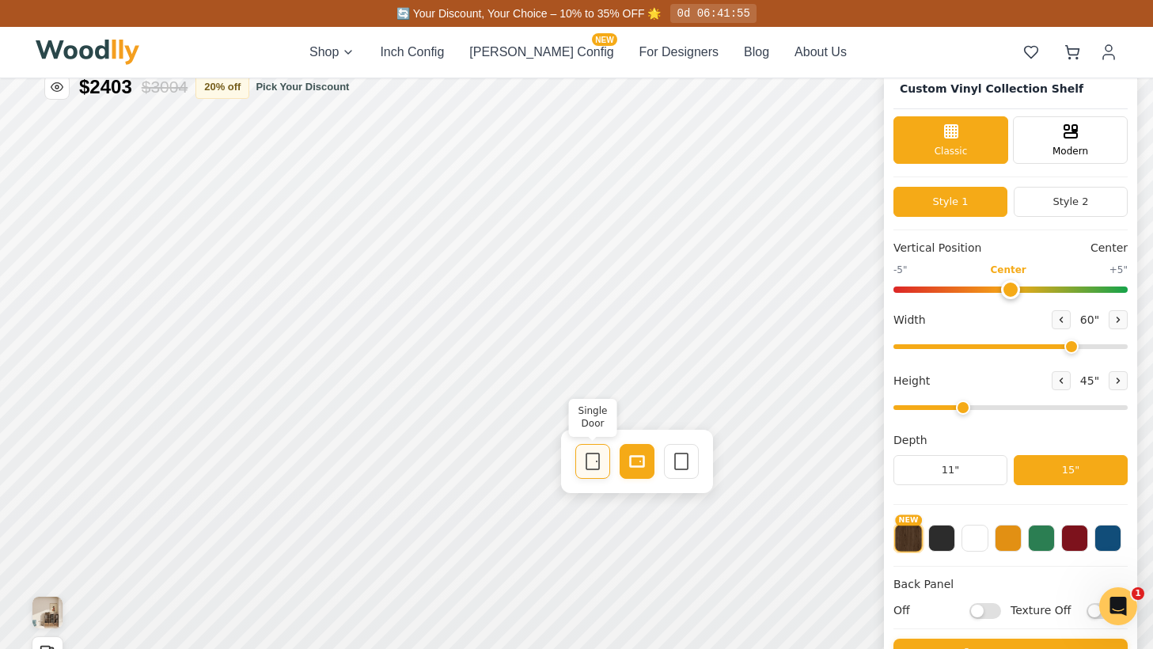
click at [592, 455] on icon at bounding box center [592, 461] width 19 height 19
drag, startPoint x: 961, startPoint y: 410, endPoint x: 942, endPoint y: 408, distance: 19.1
type input "2"
click at [942, 408] on input "range" at bounding box center [1010, 407] width 234 height 5
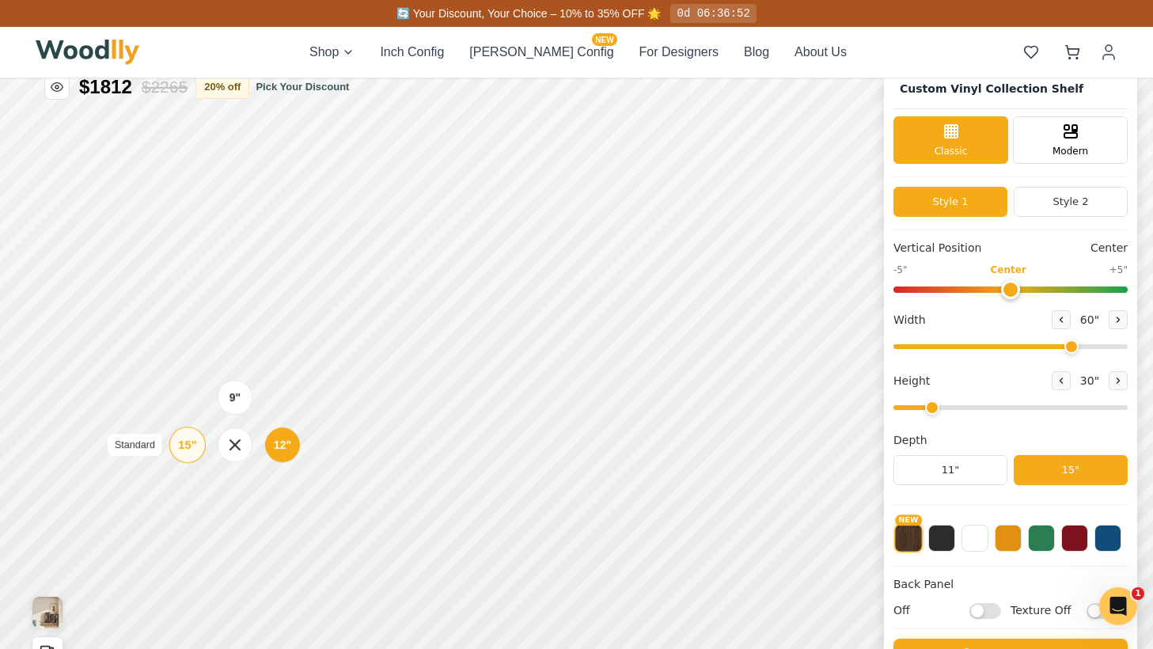
click at [177, 449] on div "15" Standard" at bounding box center [187, 444] width 36 height 36
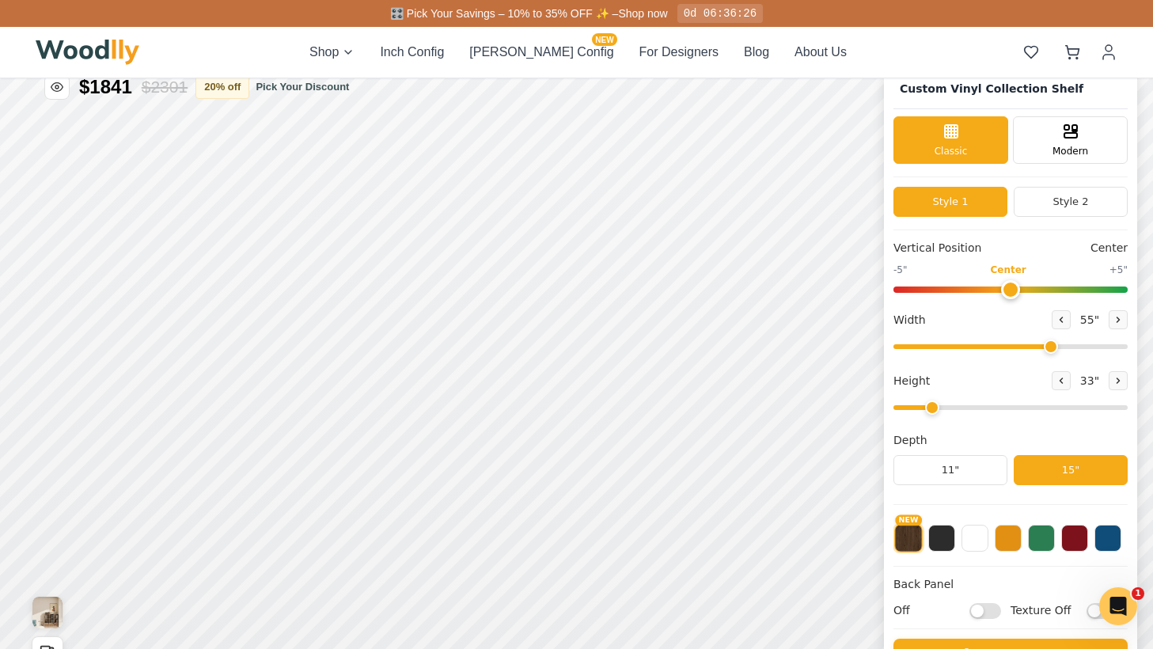
drag, startPoint x: 1067, startPoint y: 346, endPoint x: 1047, endPoint y: 346, distance: 19.8
click at [1047, 346] on input "range" at bounding box center [1010, 346] width 234 height 5
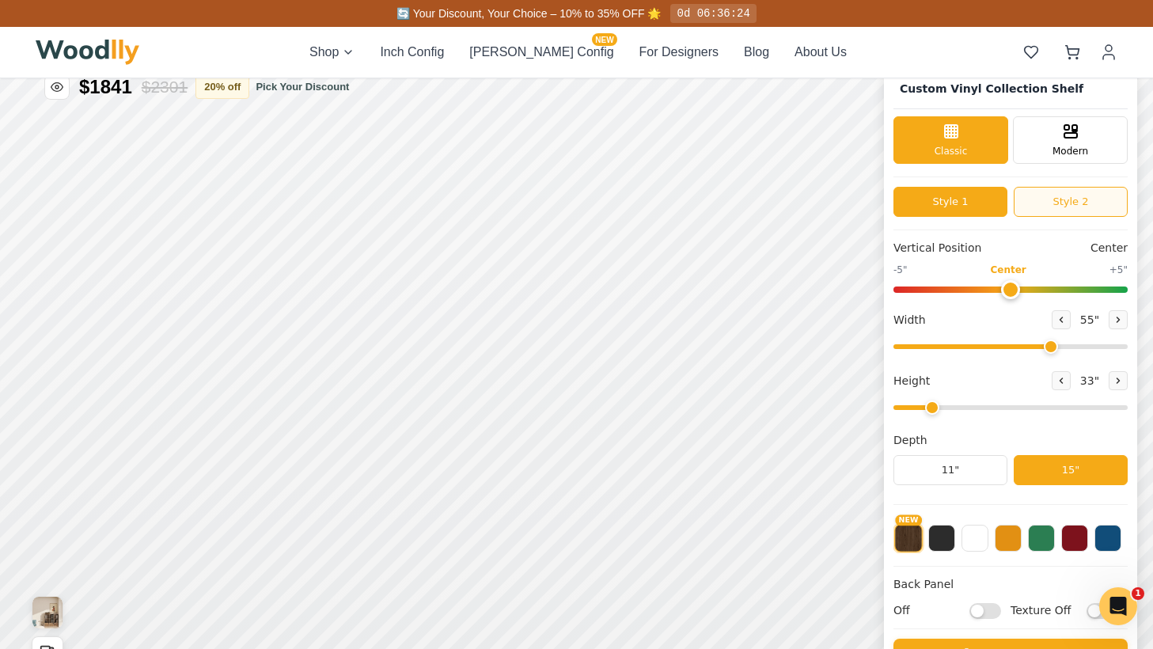
click at [1065, 202] on button "Style 2" at bounding box center [1070, 202] width 114 height 30
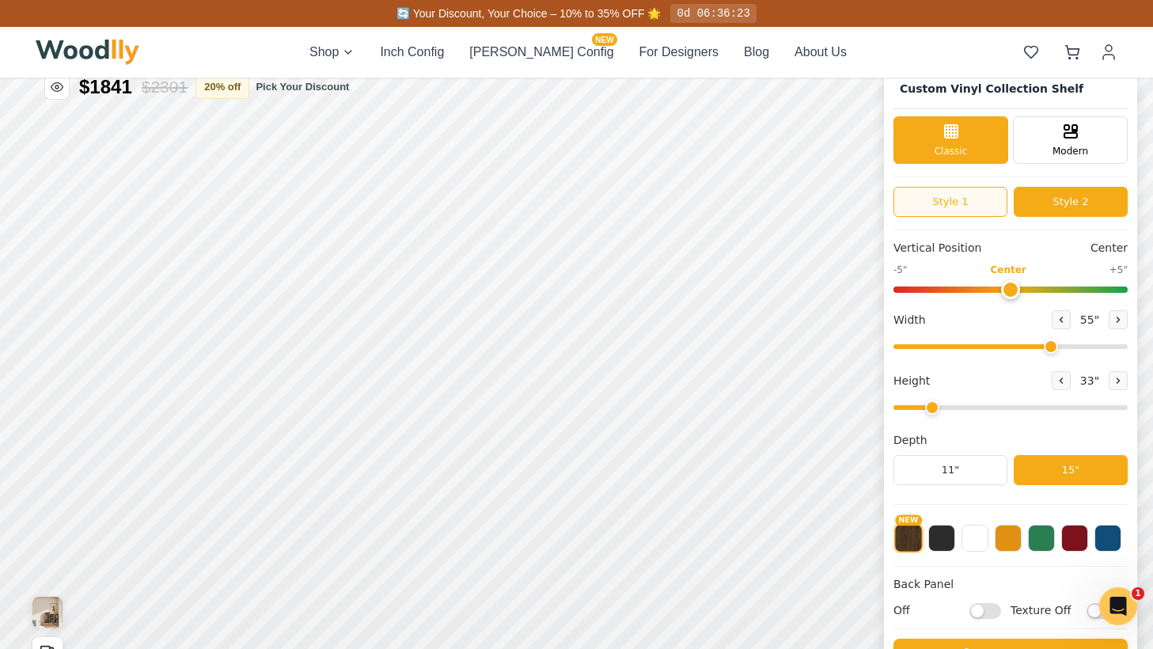
click at [941, 202] on button "Style 1" at bounding box center [950, 202] width 114 height 30
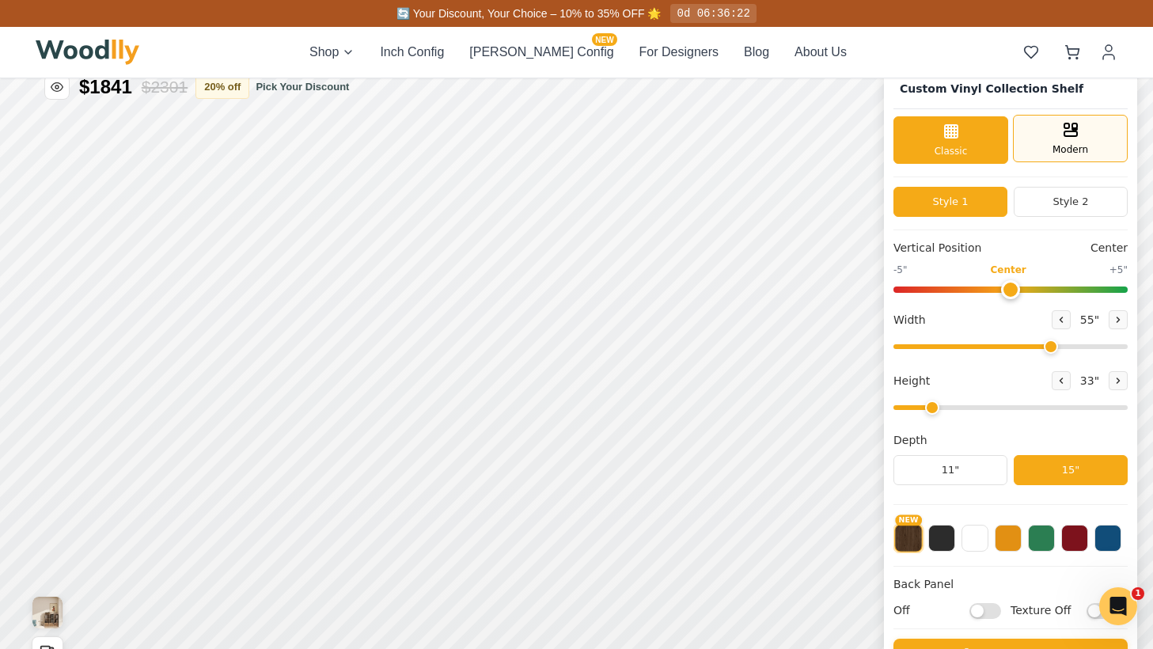
click at [1046, 148] on div "Modern" at bounding box center [1069, 138] width 115 height 47
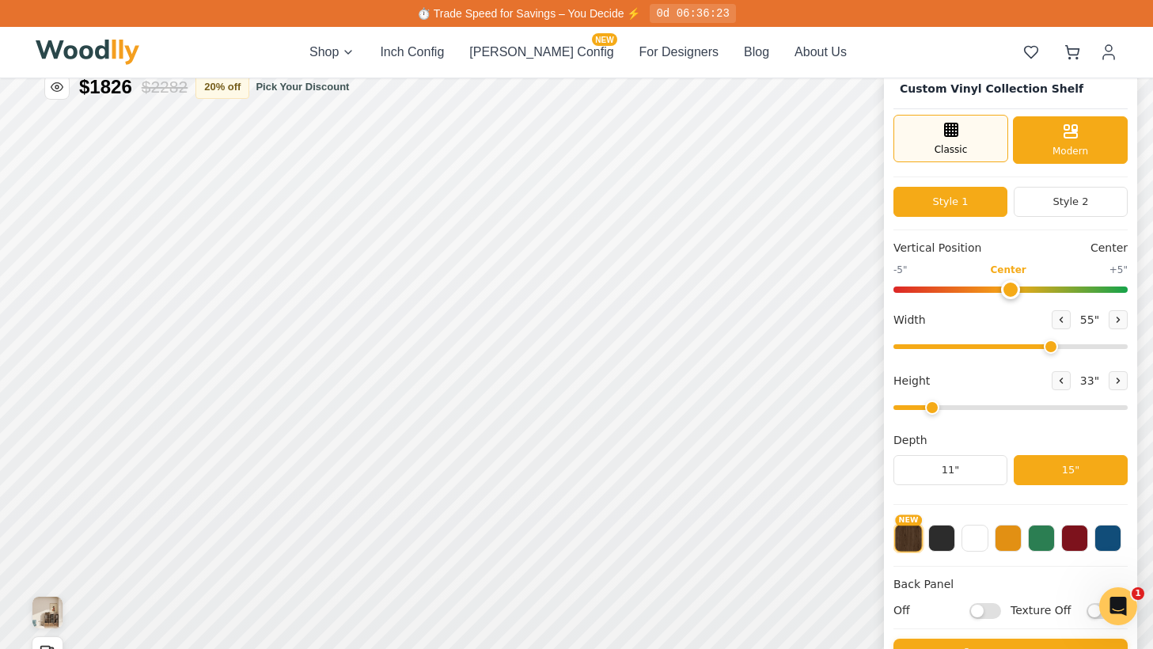
click at [907, 134] on div "Classic" at bounding box center [950, 138] width 115 height 47
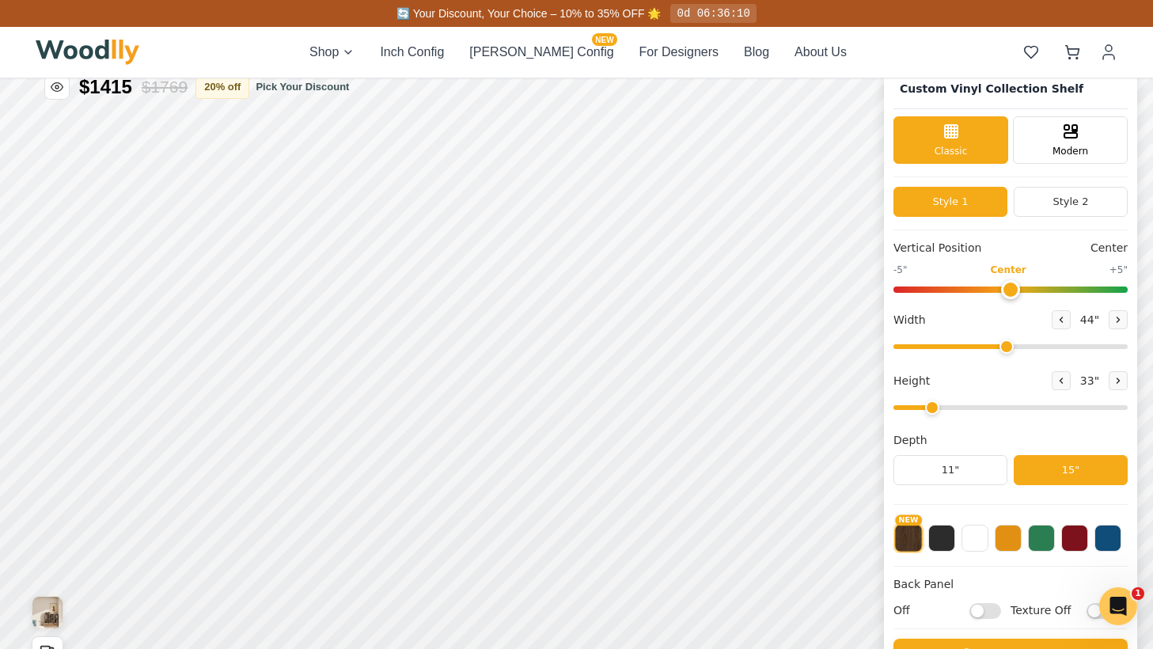
drag, startPoint x: 1046, startPoint y: 350, endPoint x: 1002, endPoint y: 344, distance: 44.0
click at [1002, 344] on input "range" at bounding box center [1010, 346] width 234 height 5
click at [1117, 320] on icon at bounding box center [1118, 319] width 2 height 5
click at [1051, 324] on button at bounding box center [1060, 319] width 19 height 19
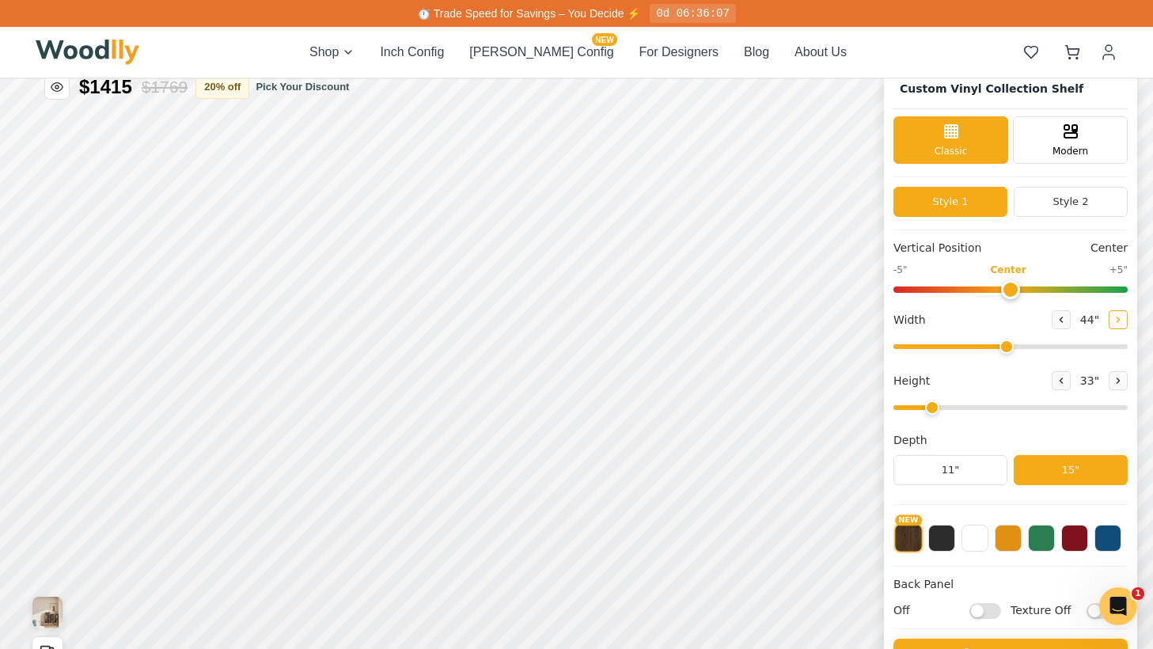
click at [1113, 317] on icon at bounding box center [1117, 319] width 9 height 9
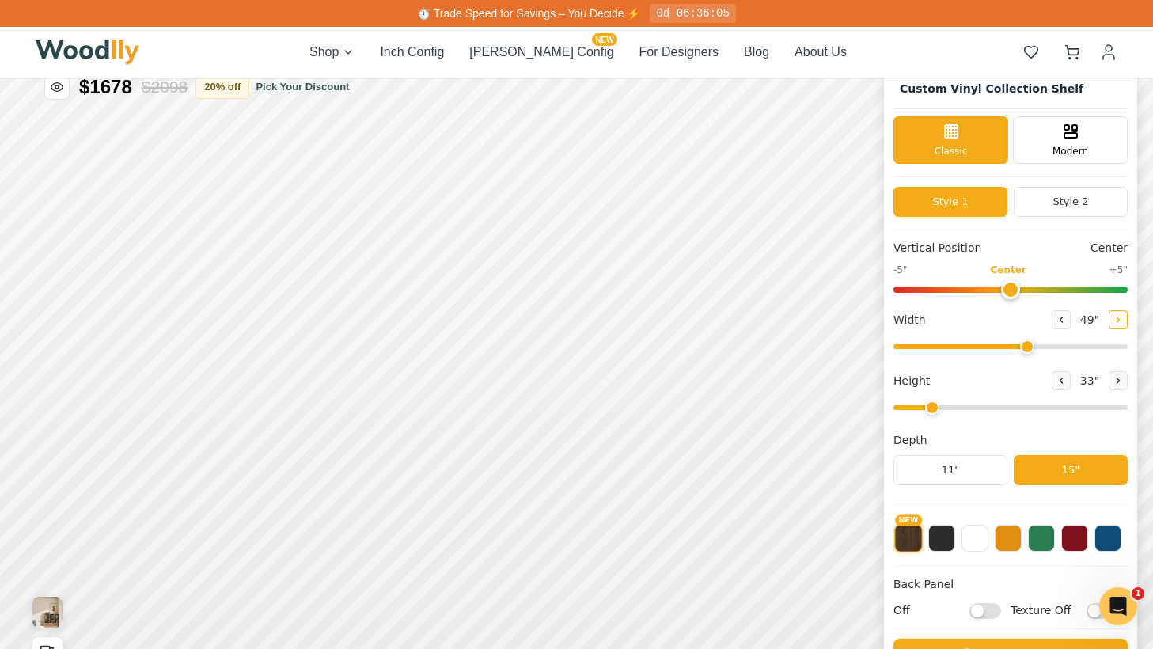
click at [1113, 317] on icon at bounding box center [1117, 319] width 9 height 9
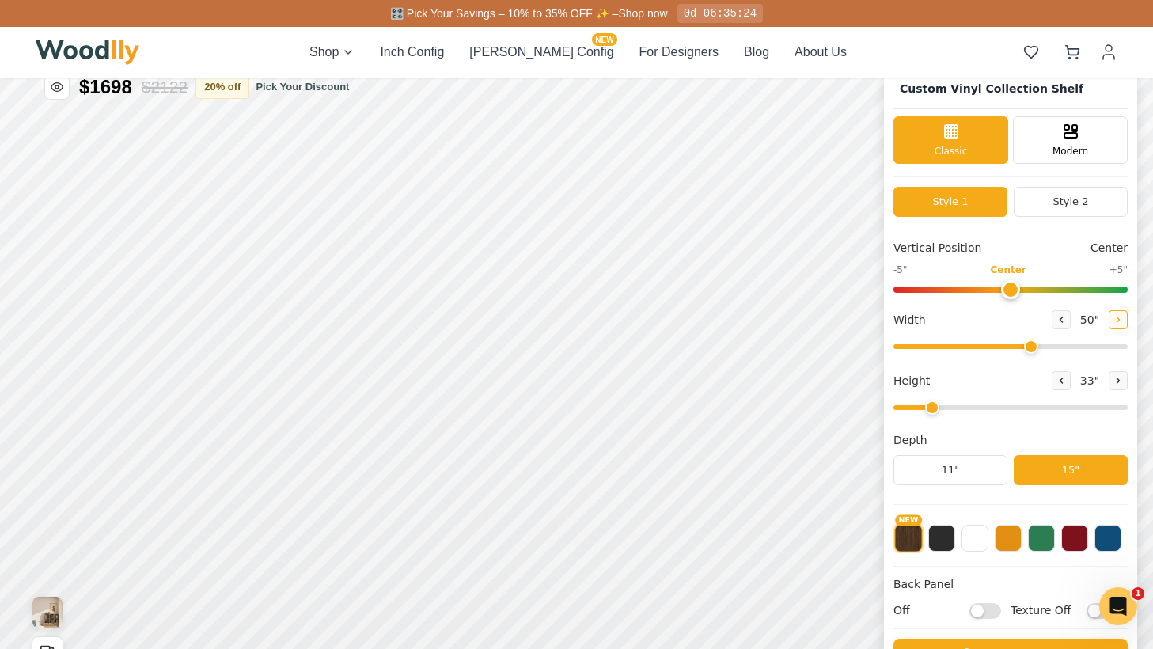
click at [1118, 320] on button at bounding box center [1117, 319] width 19 height 19
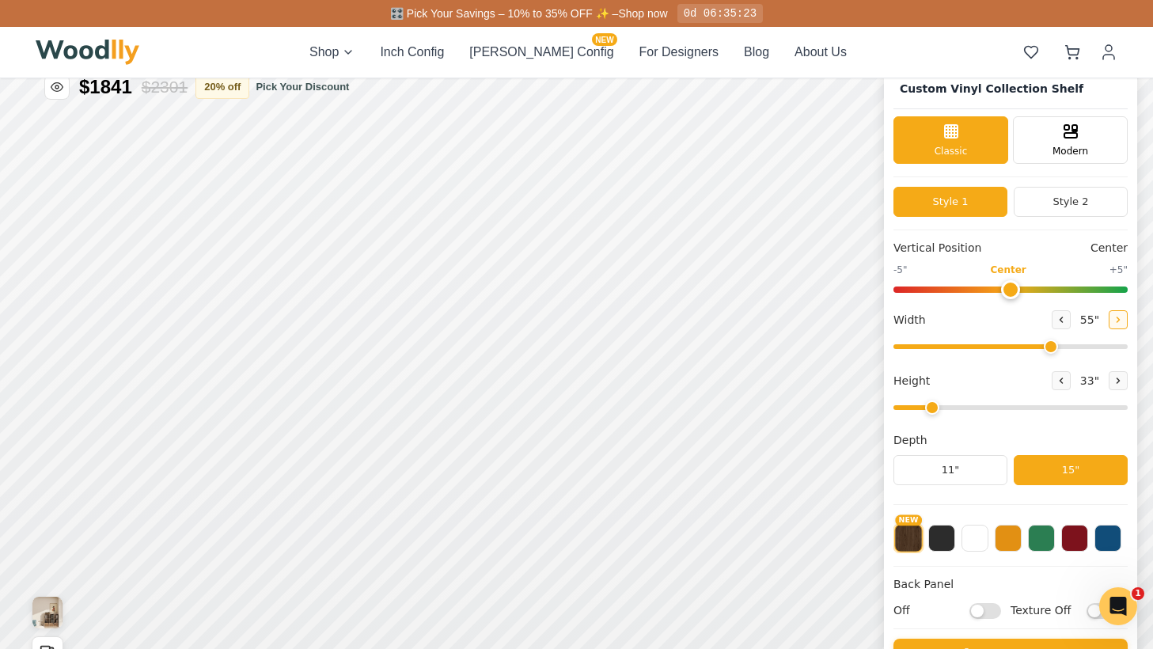
click at [1118, 320] on button at bounding box center [1117, 319] width 19 height 19
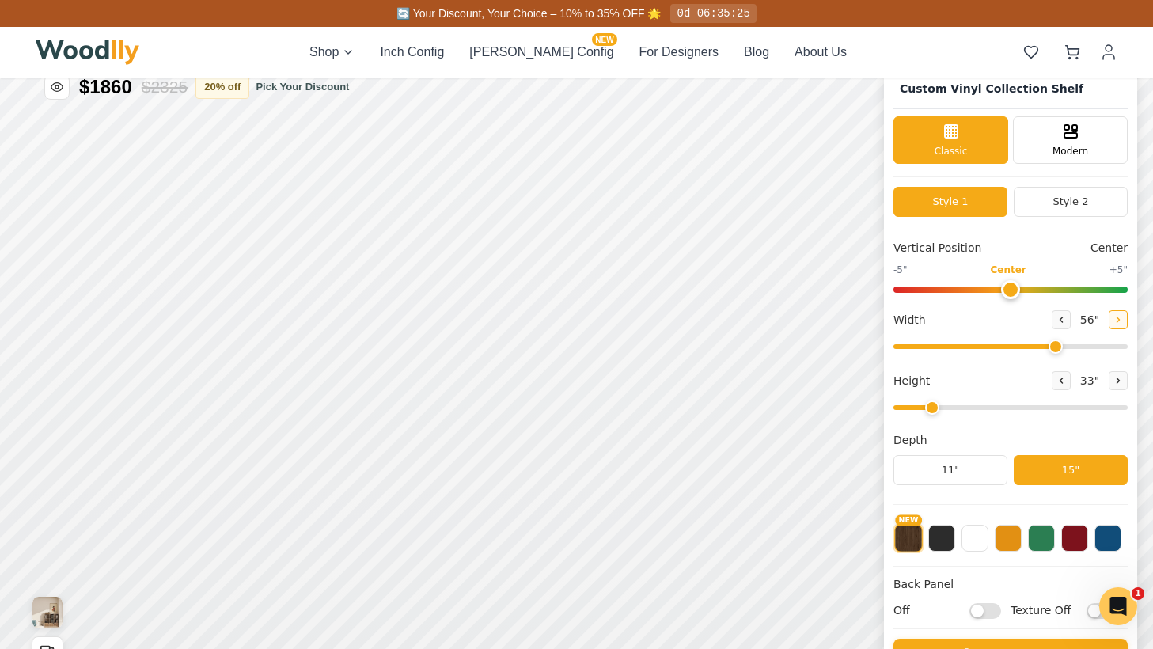
click at [1118, 320] on button at bounding box center [1117, 319] width 19 height 19
type input "60"
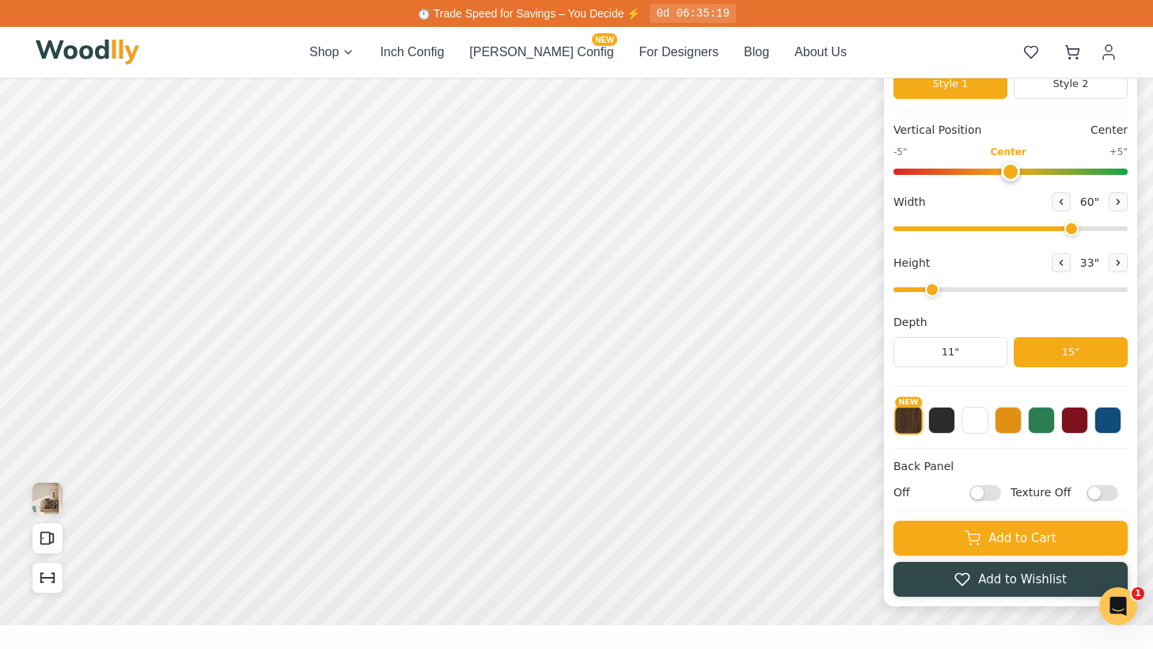
scroll to position [142, 0]
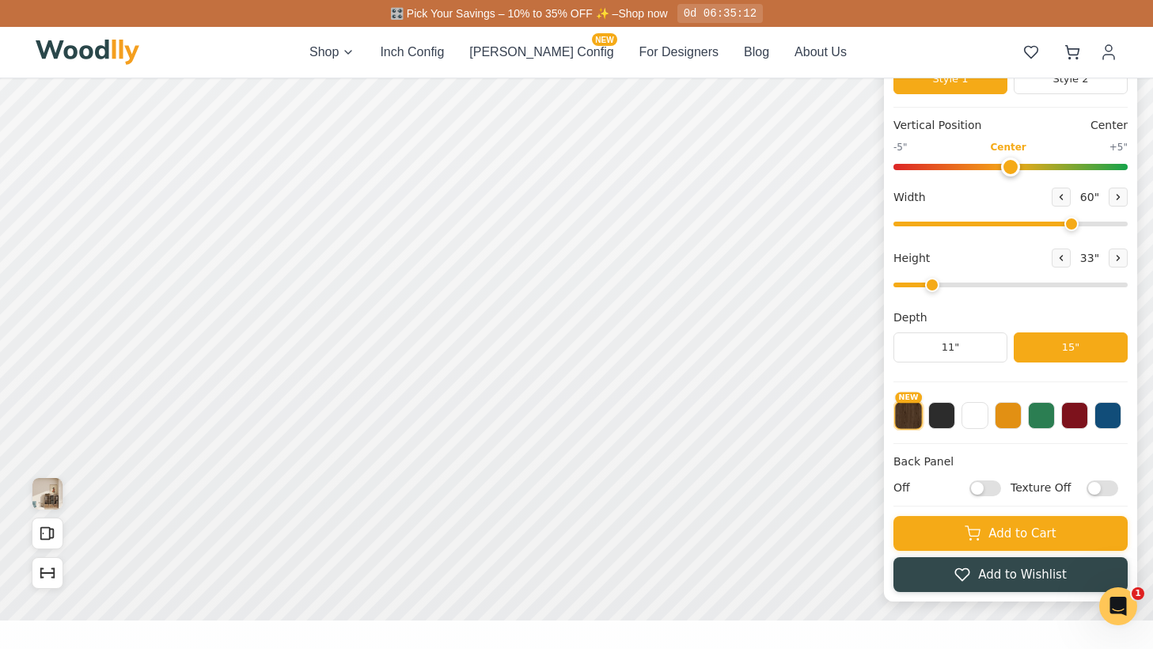
click at [1098, 490] on input "Texture Off" at bounding box center [1102, 488] width 32 height 16
click at [1098, 490] on input "Texture On" at bounding box center [1102, 488] width 32 height 16
click at [1098, 490] on input "Texture Off" at bounding box center [1102, 488] width 32 height 16
click at [1098, 490] on input "Texture On" at bounding box center [1102, 488] width 32 height 16
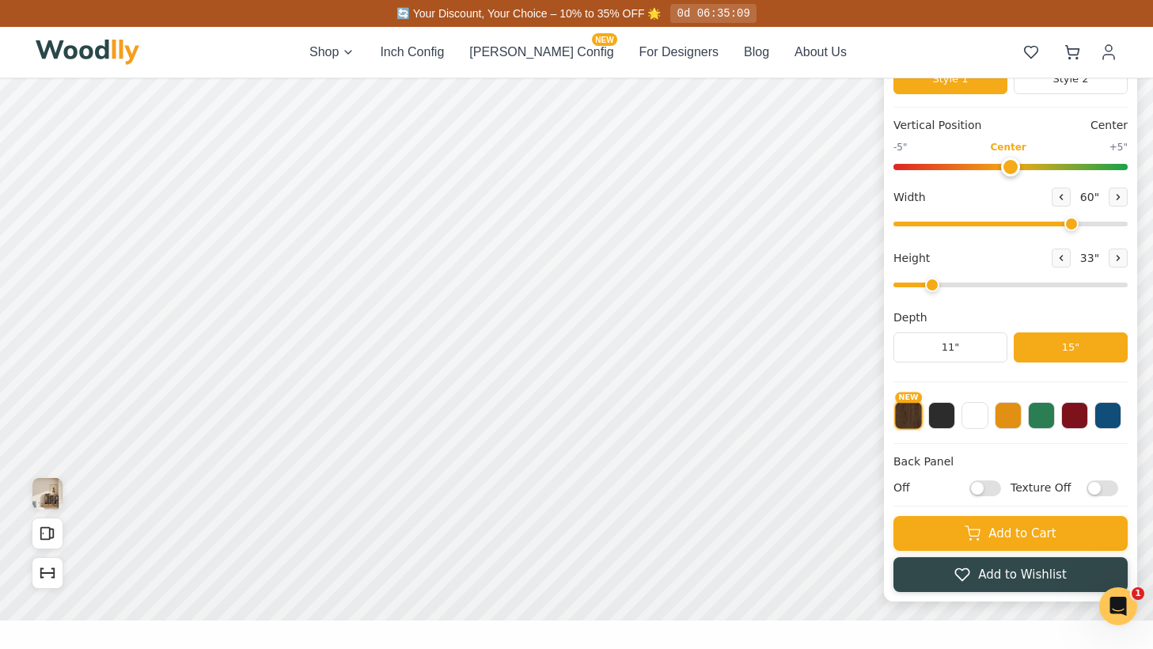
click at [1098, 490] on input "Texture Off" at bounding box center [1102, 488] width 32 height 16
click at [1098, 490] on input "Texture On" at bounding box center [1102, 488] width 32 height 16
click at [1098, 490] on input "Texture Off" at bounding box center [1102, 488] width 32 height 16
click at [1098, 490] on input "Texture On" at bounding box center [1102, 488] width 32 height 16
checkbox input "false"
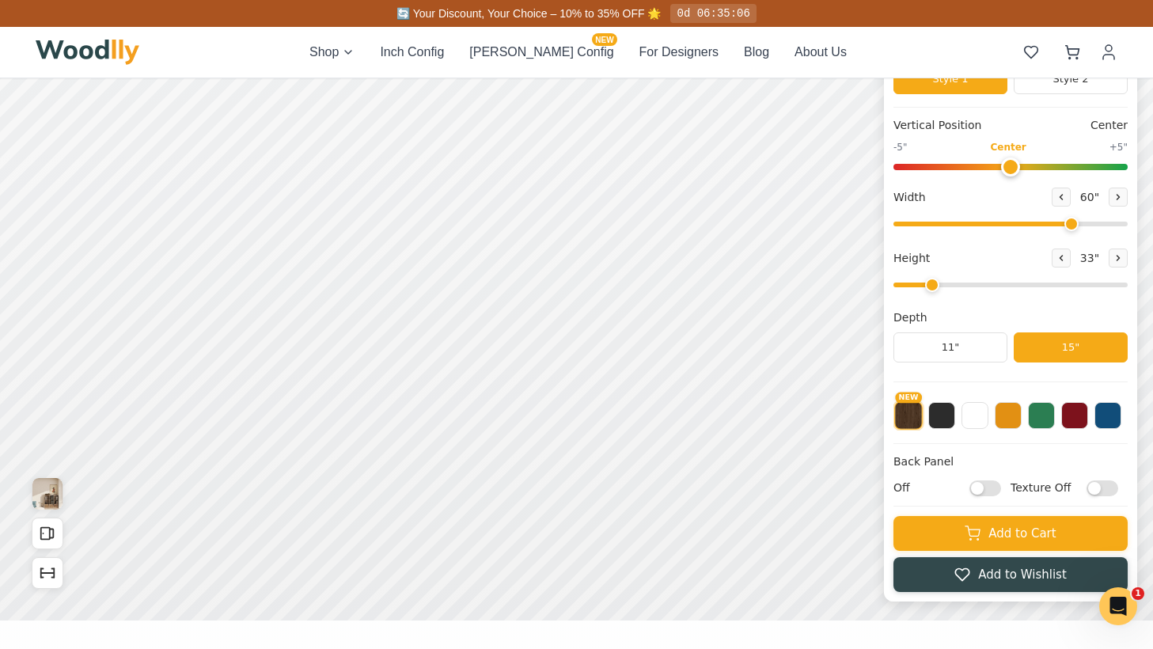
click at [982, 486] on input "Off" at bounding box center [985, 488] width 32 height 16
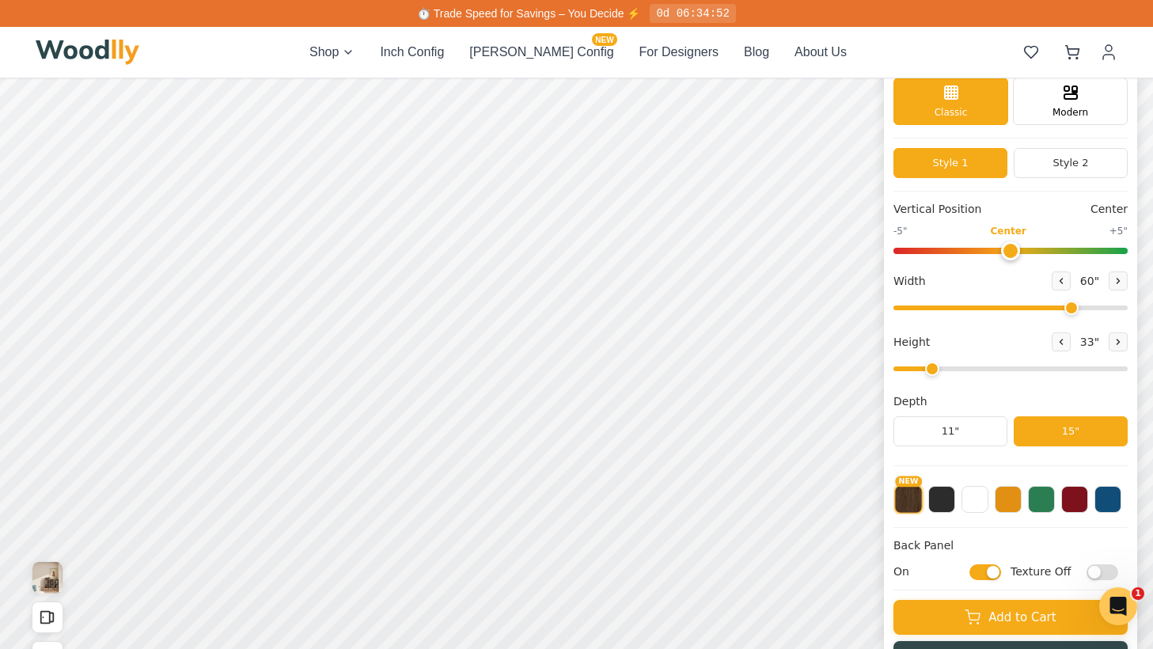
scroll to position [50, 0]
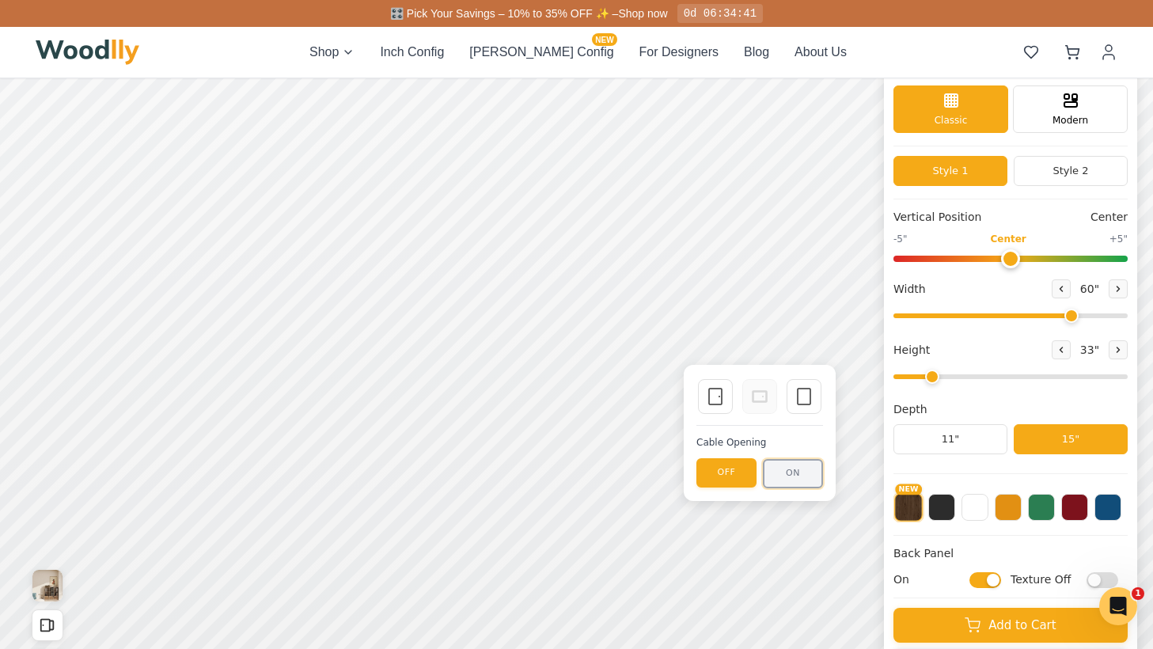
click at [810, 474] on button "ON" at bounding box center [793, 473] width 60 height 29
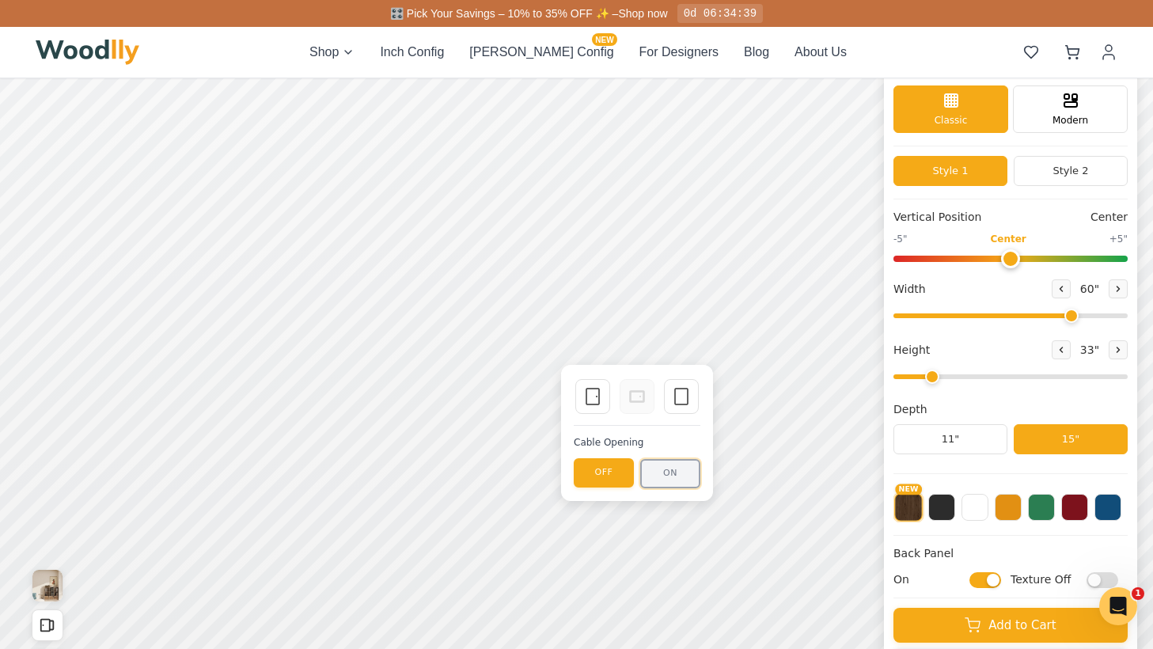
click at [668, 476] on button "ON" at bounding box center [670, 473] width 60 height 29
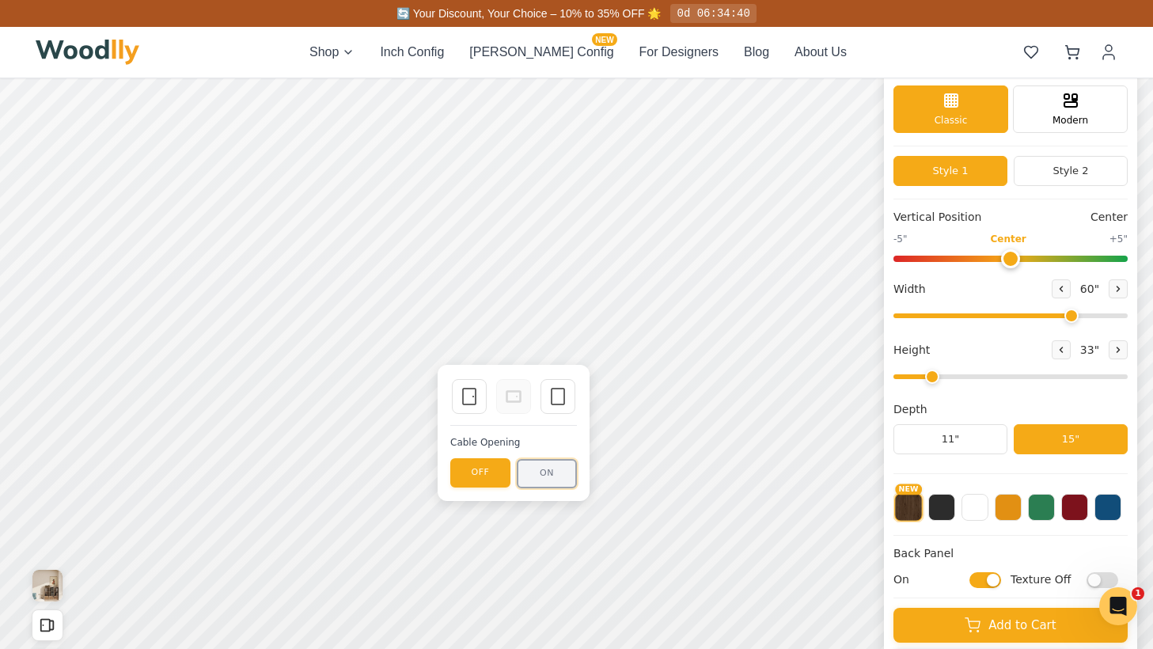
click at [553, 483] on button "ON" at bounding box center [547, 473] width 60 height 29
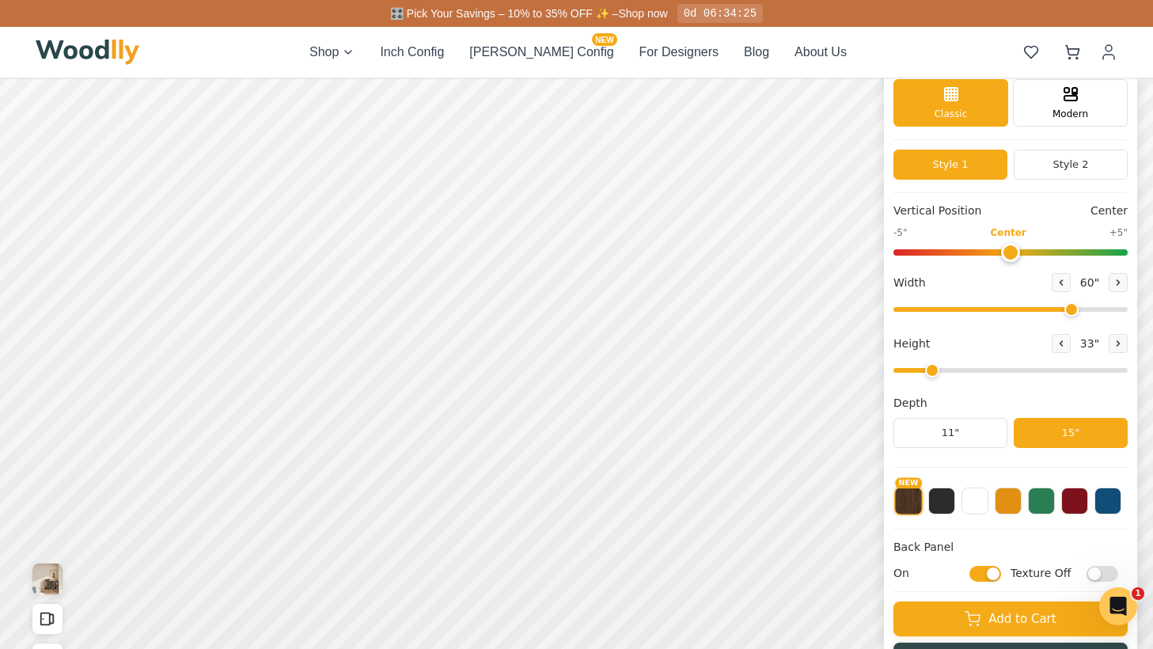
scroll to position [59, 0]
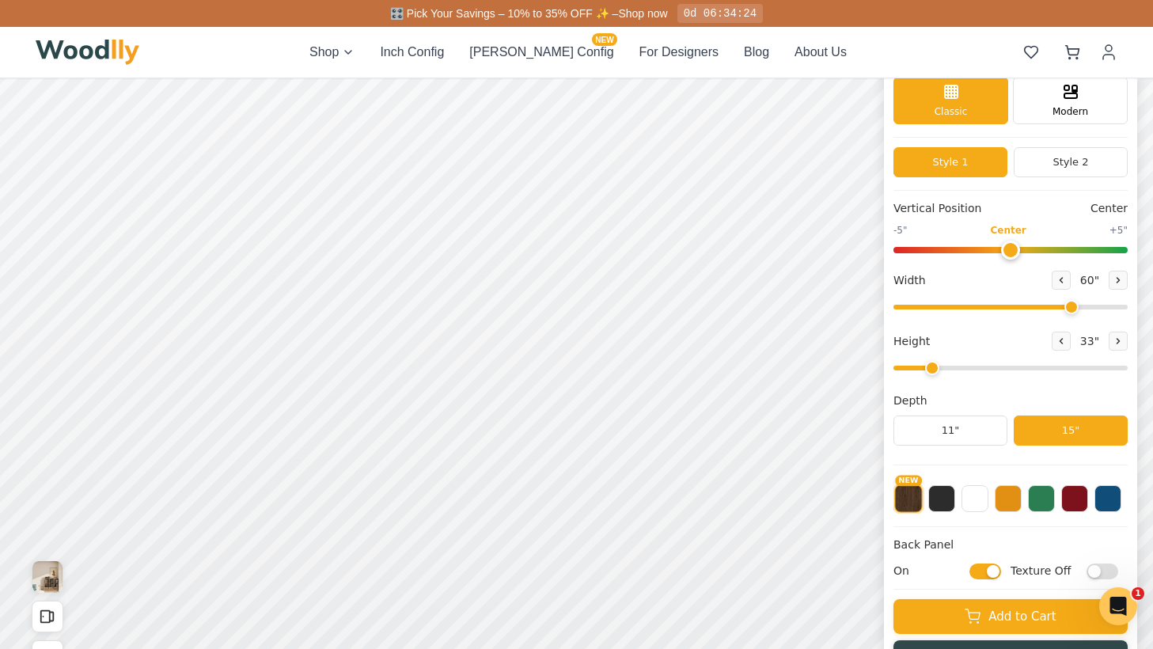
click at [989, 568] on input "On" at bounding box center [985, 571] width 32 height 16
click at [989, 568] on input "Off" at bounding box center [985, 571] width 32 height 16
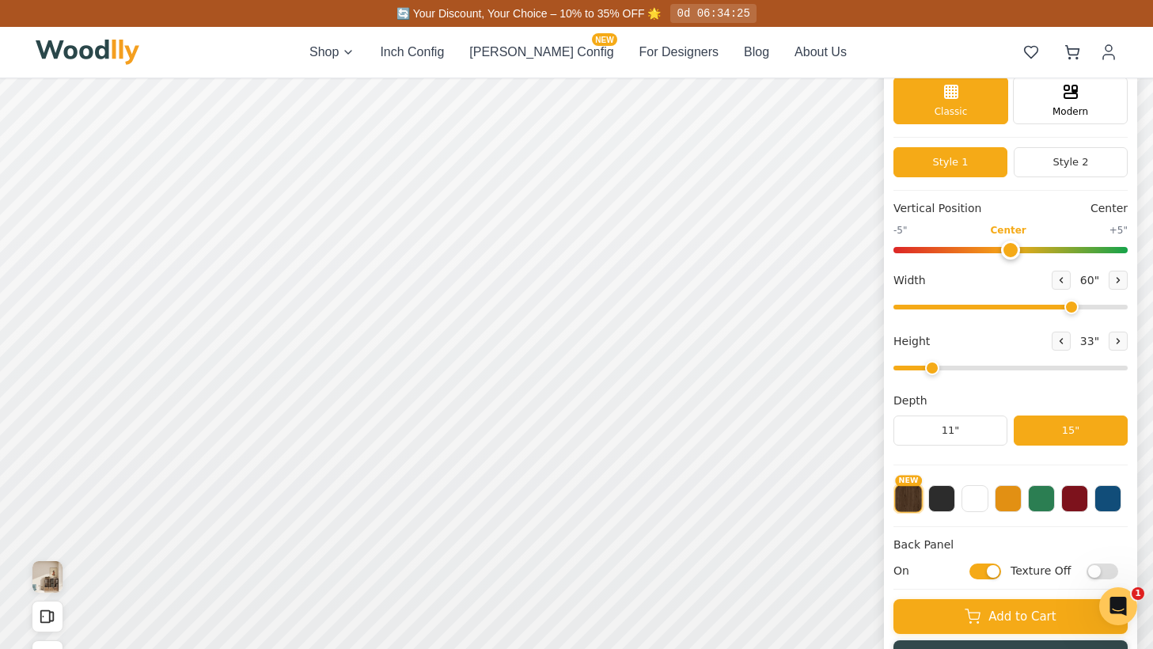
click at [989, 568] on input "On" at bounding box center [985, 571] width 32 height 16
click at [989, 568] on input "Off" at bounding box center [985, 571] width 32 height 16
click at [989, 568] on input "On" at bounding box center [985, 571] width 32 height 16
click at [989, 568] on input "Off" at bounding box center [985, 571] width 32 height 16
click at [989, 568] on input "On" at bounding box center [985, 571] width 32 height 16
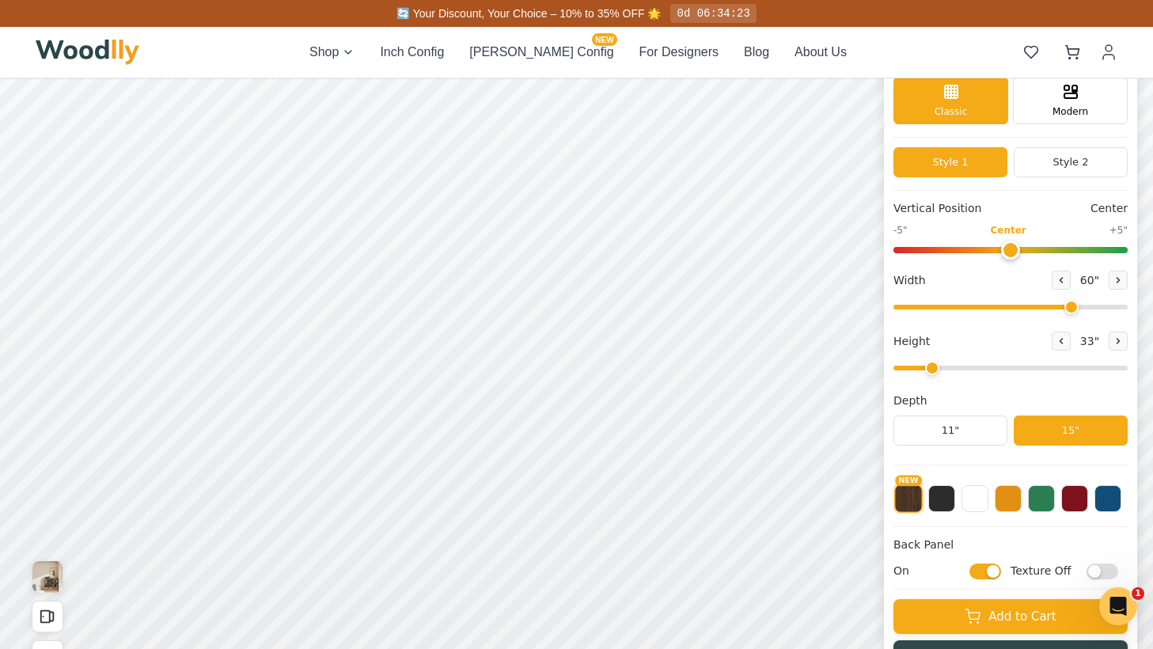
checkbox input "false"
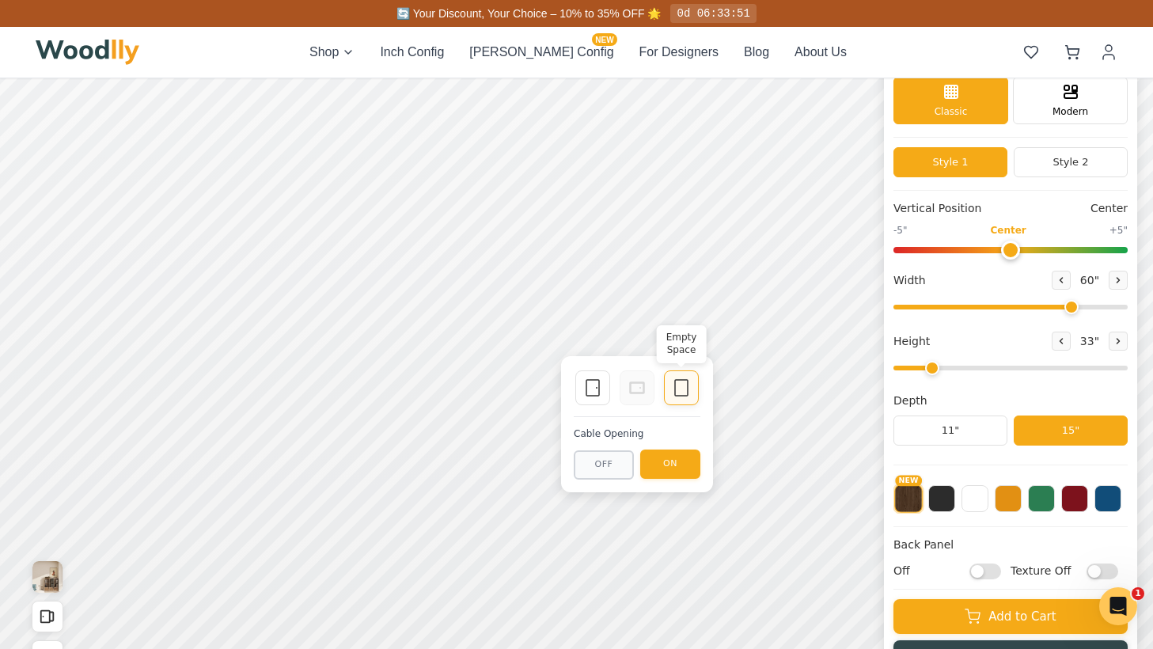
click at [672, 388] on icon at bounding box center [681, 387] width 19 height 19
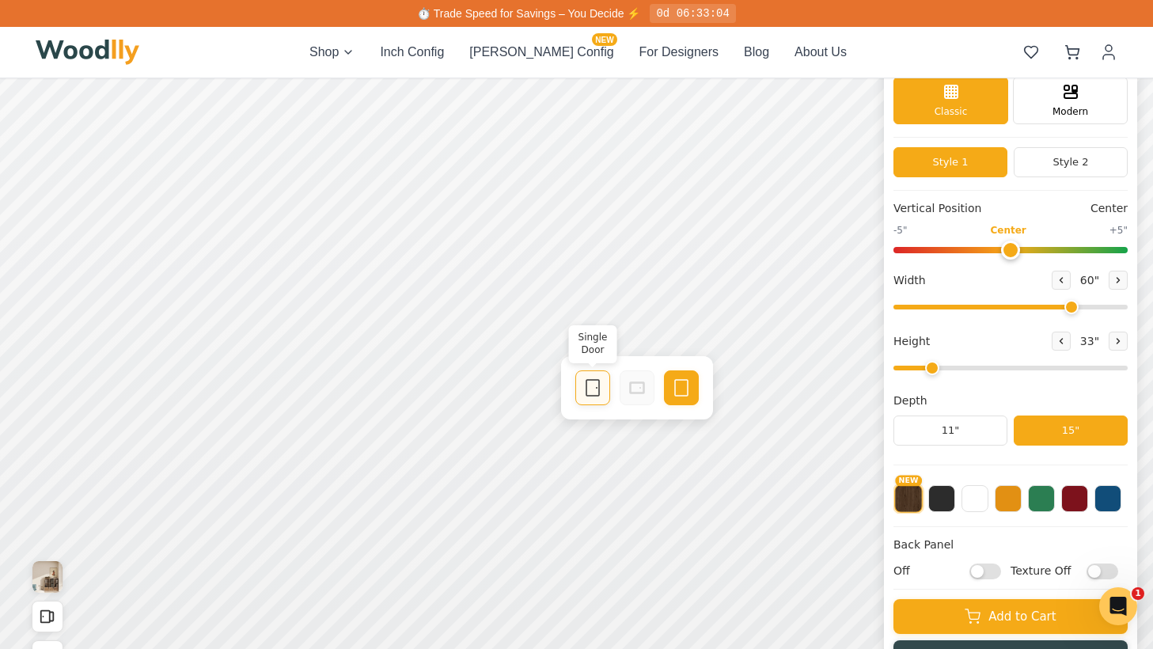
click at [584, 387] on icon at bounding box center [592, 387] width 19 height 19
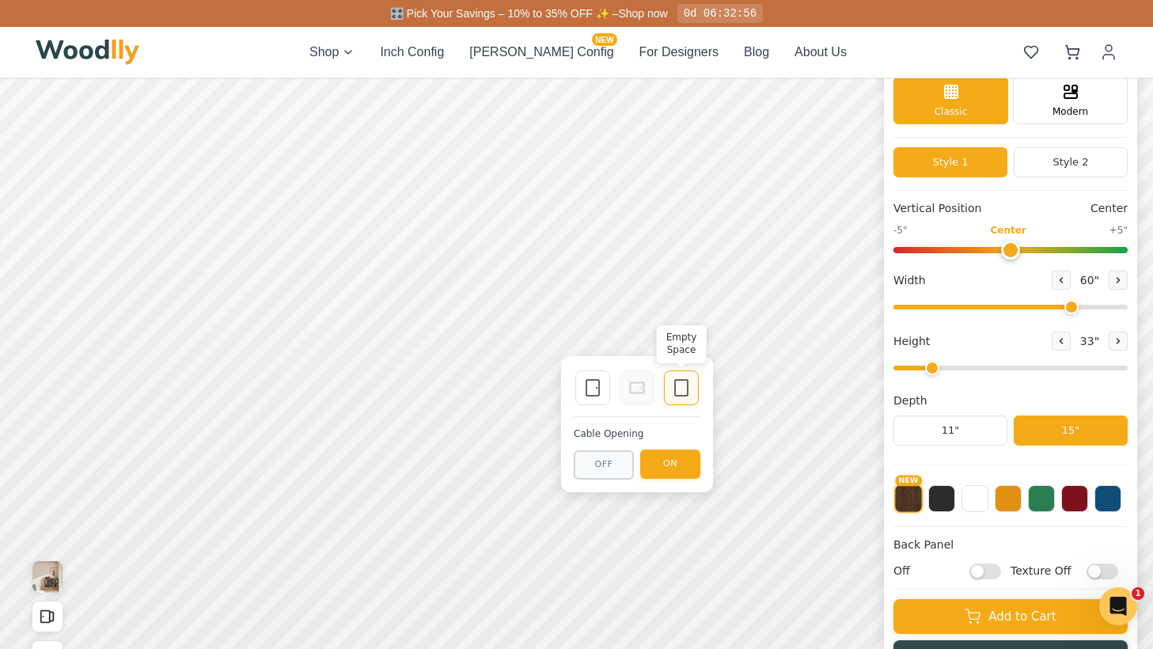
click at [679, 396] on icon at bounding box center [681, 387] width 19 height 19
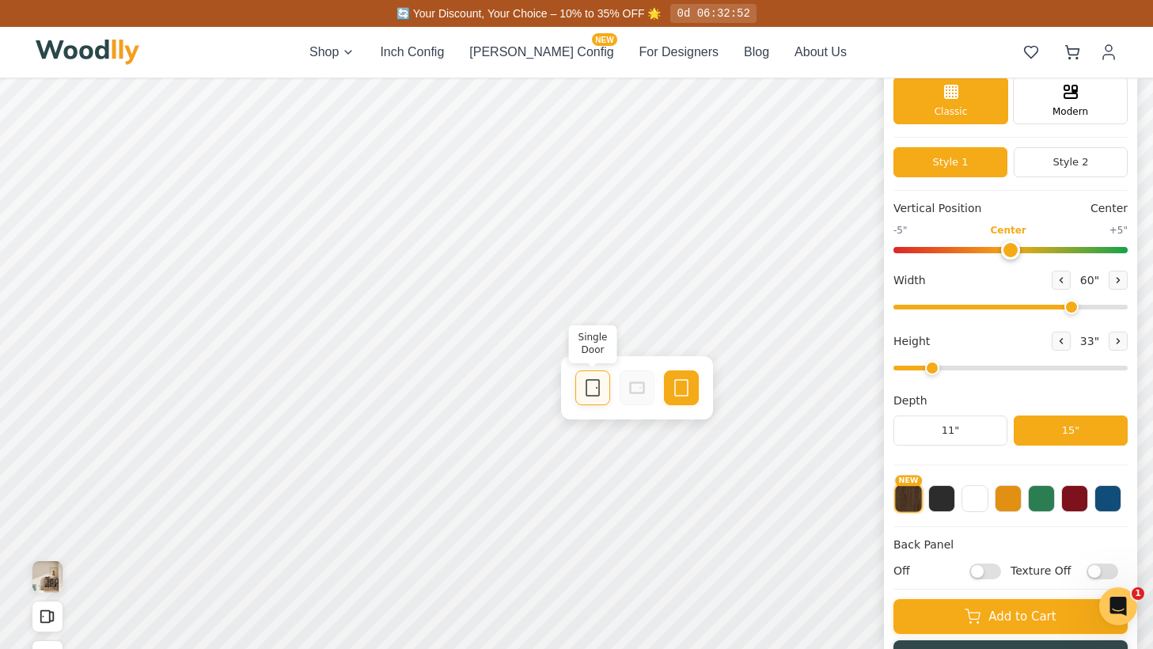
click at [588, 390] on icon at bounding box center [592, 387] width 19 height 19
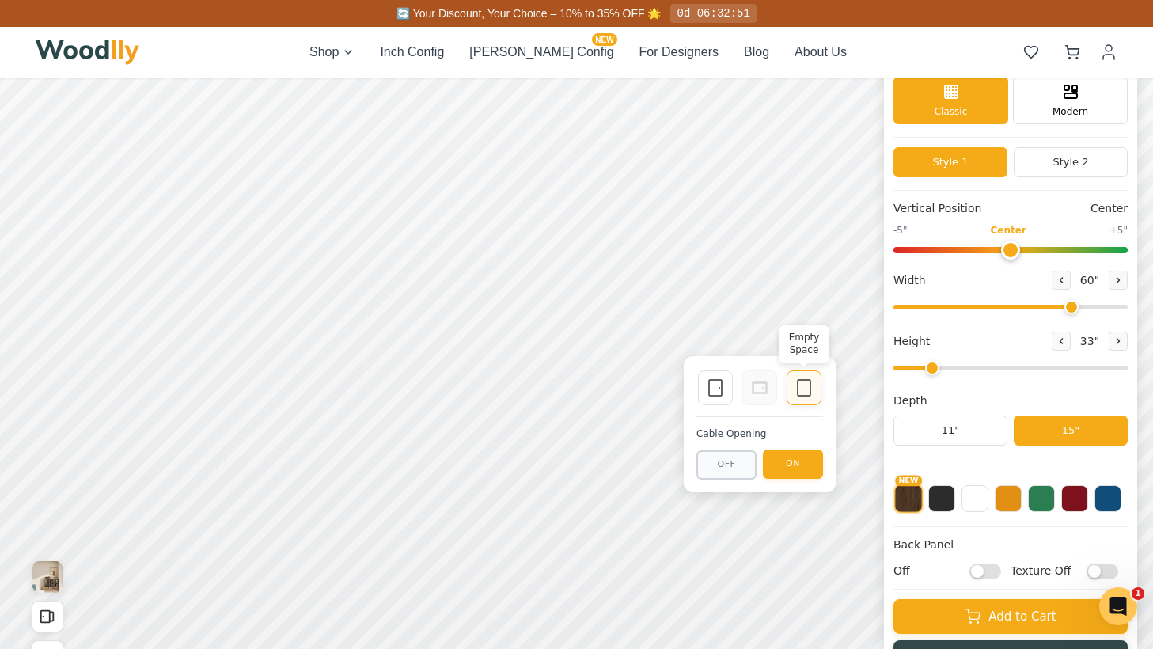
click at [798, 388] on icon at bounding box center [803, 387] width 19 height 19
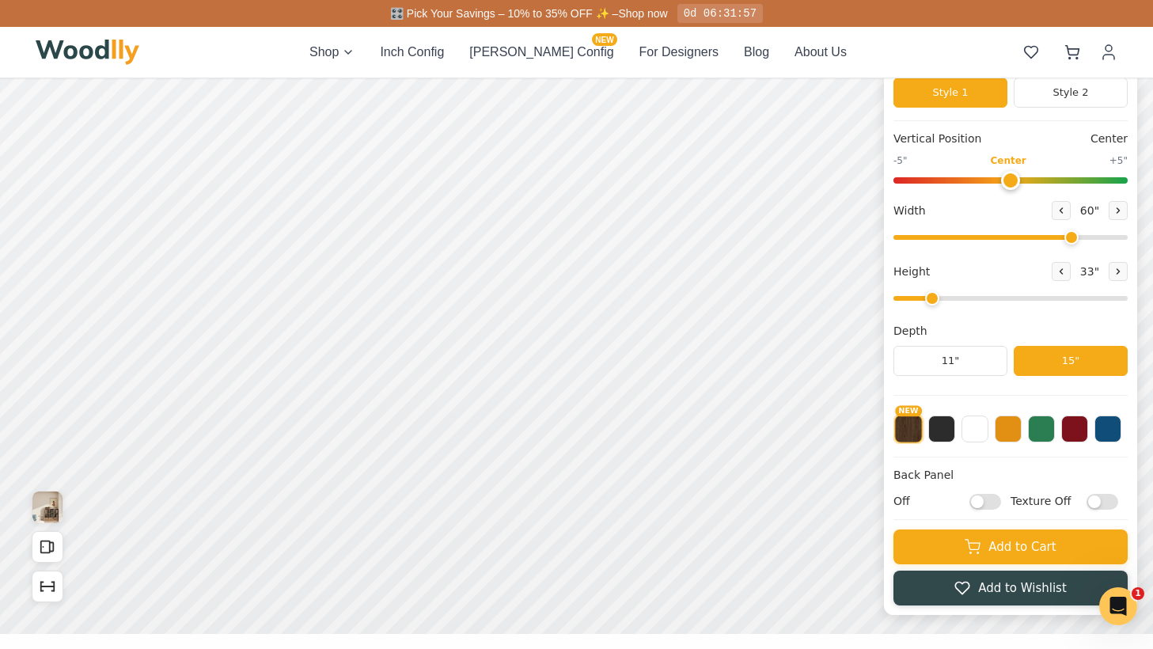
scroll to position [142, 0]
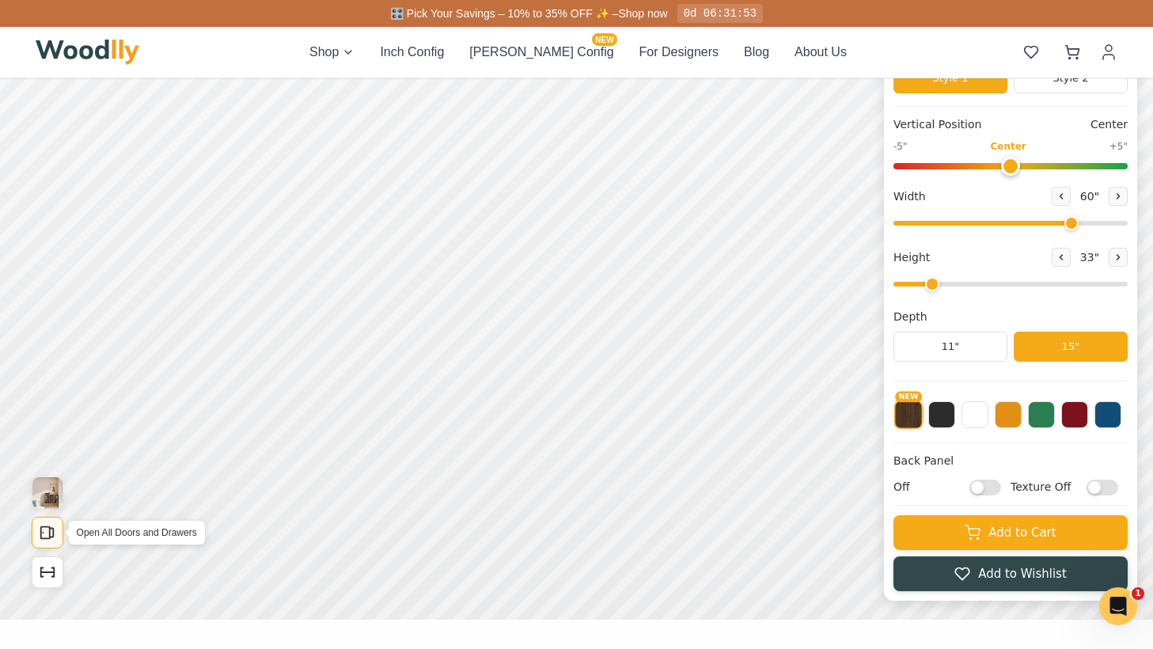
click at [50, 528] on icon "Open All Doors and Drawers" at bounding box center [52, 532] width 4 height 9
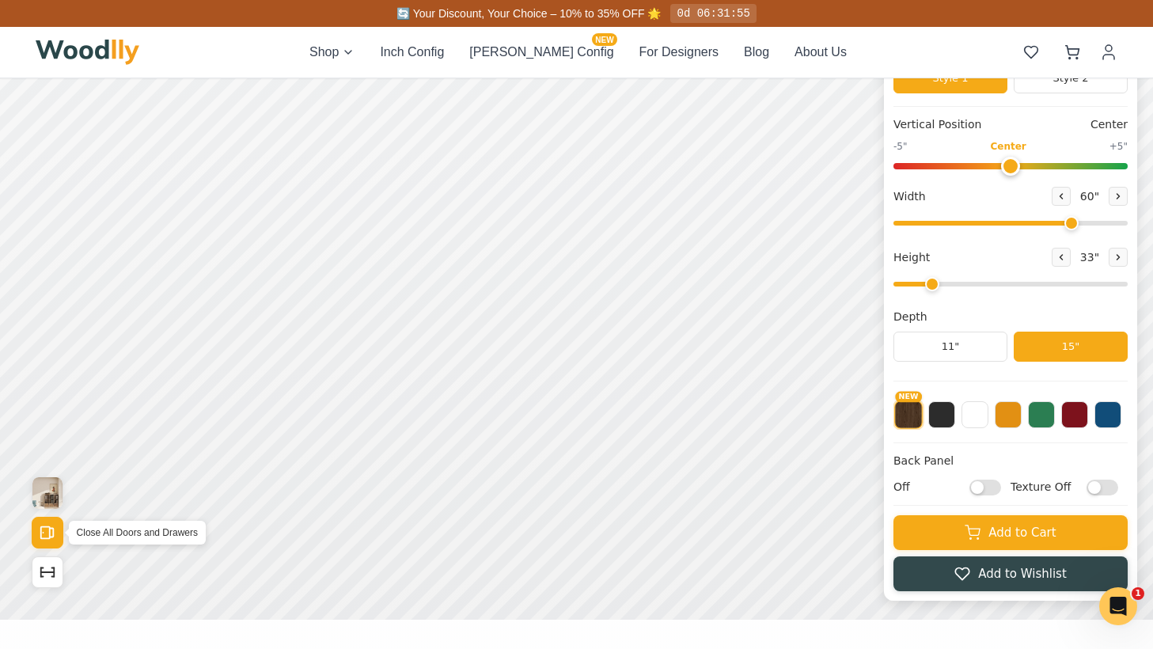
click at [50, 528] on icon "Open All Doors and Drawers" at bounding box center [52, 532] width 4 height 9
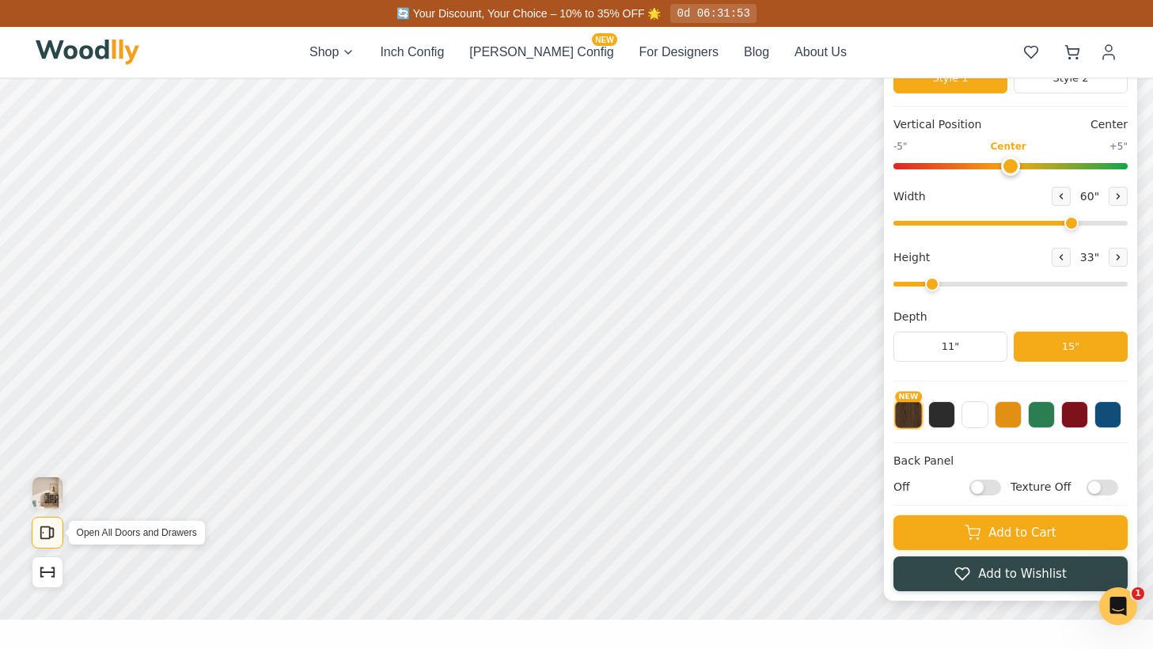
click at [50, 528] on icon "Open All Doors and Drawers" at bounding box center [52, 532] width 4 height 9
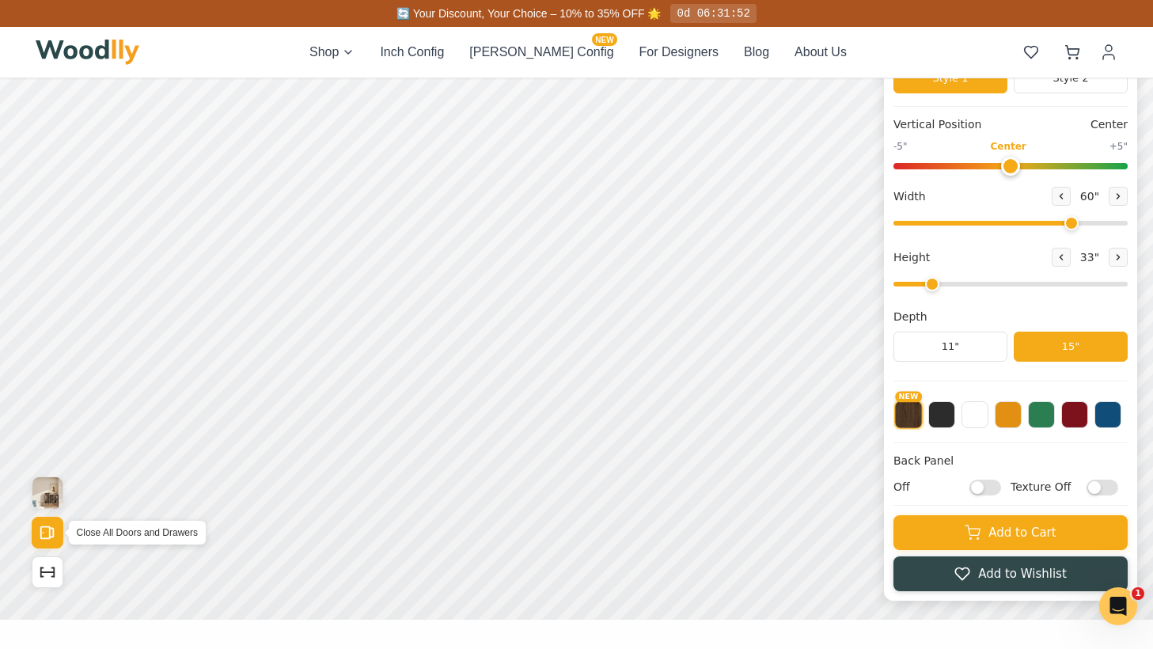
click at [50, 528] on icon "Open All Doors and Drawers" at bounding box center [52, 532] width 4 height 9
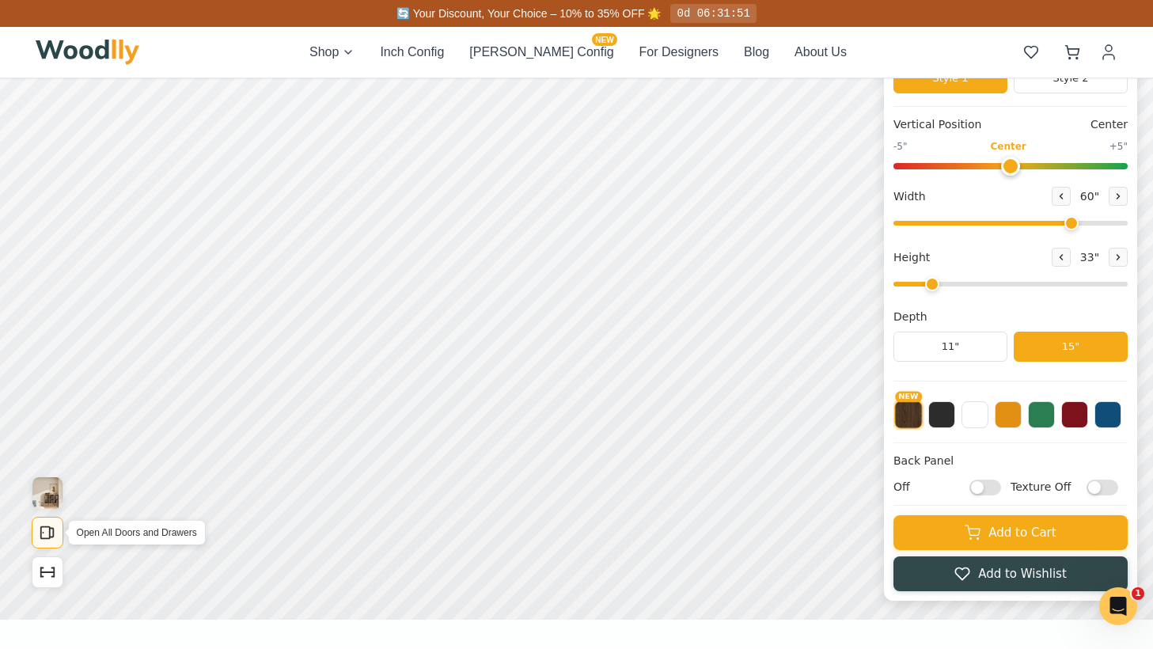
click at [50, 528] on icon "Open All Doors and Drawers" at bounding box center [52, 532] width 4 height 9
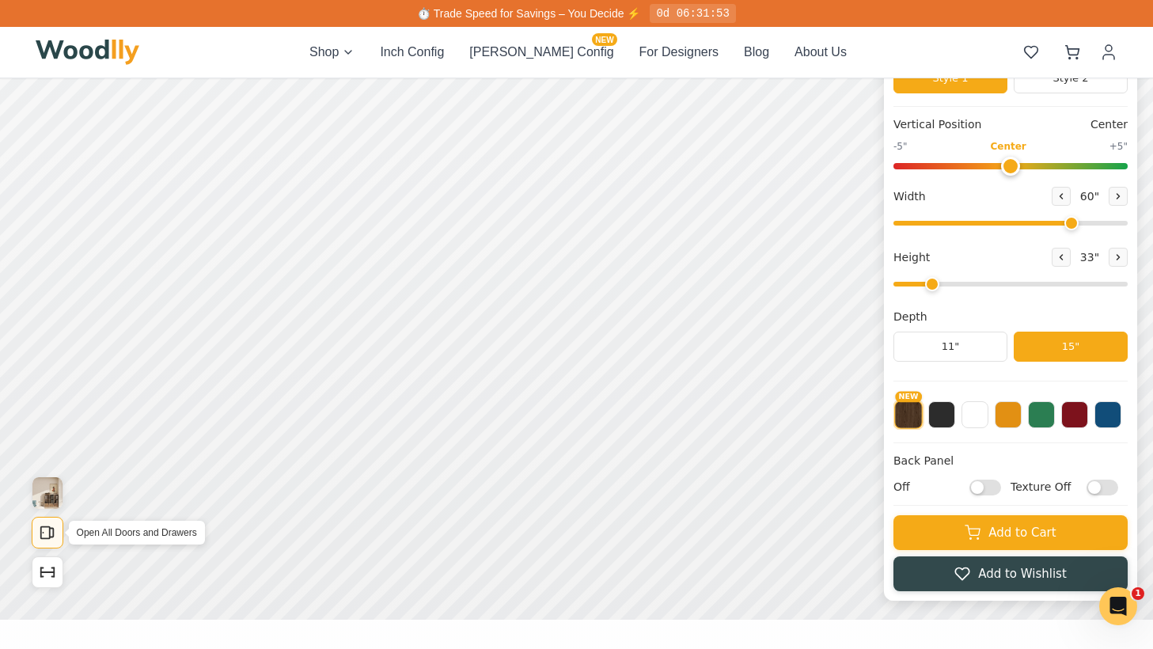
click at [50, 528] on icon "Open All Doors and Drawers" at bounding box center [52, 532] width 4 height 9
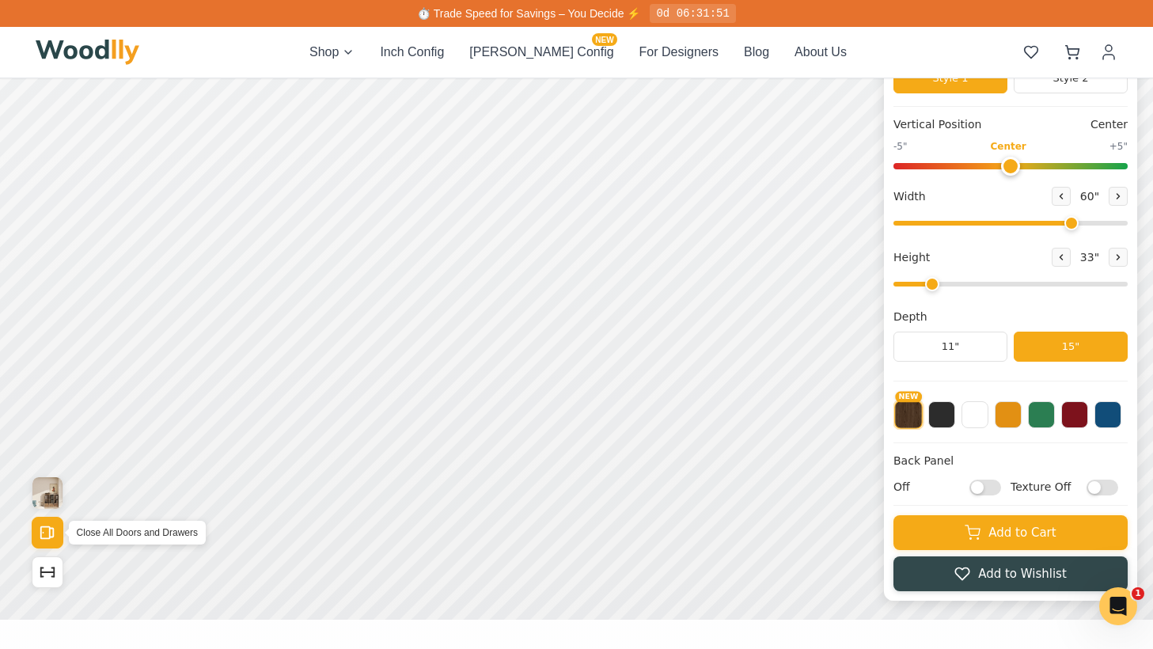
click at [50, 528] on icon "Open All Doors and Drawers" at bounding box center [52, 532] width 4 height 9
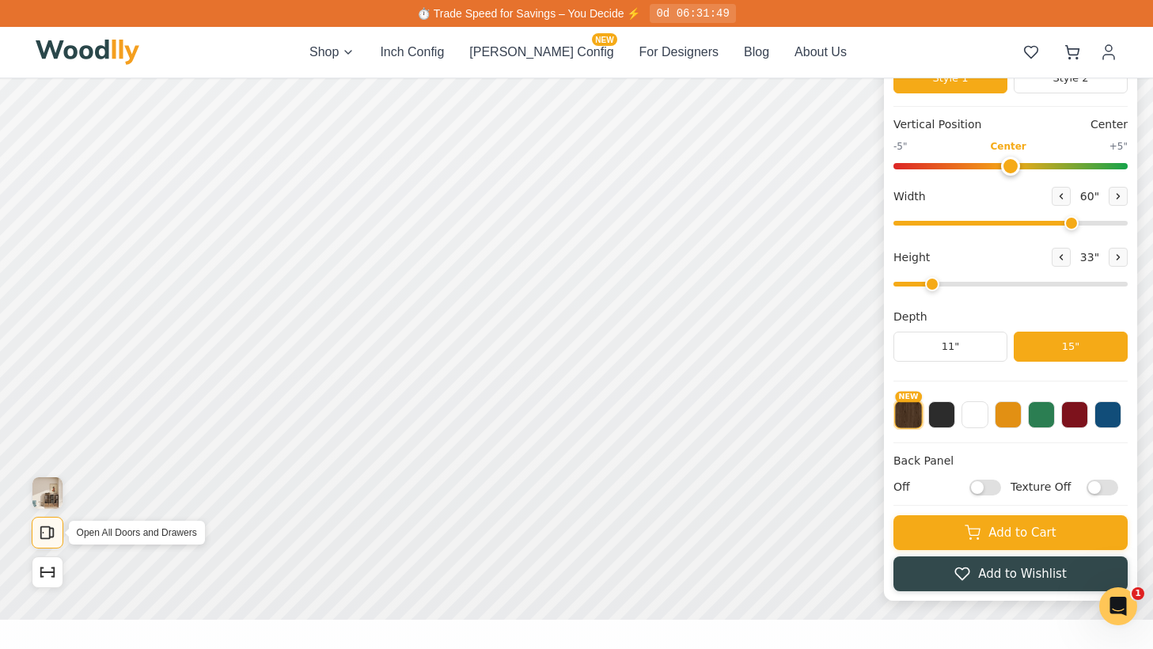
click at [50, 528] on icon "Open All Doors and Drawers" at bounding box center [52, 532] width 4 height 9
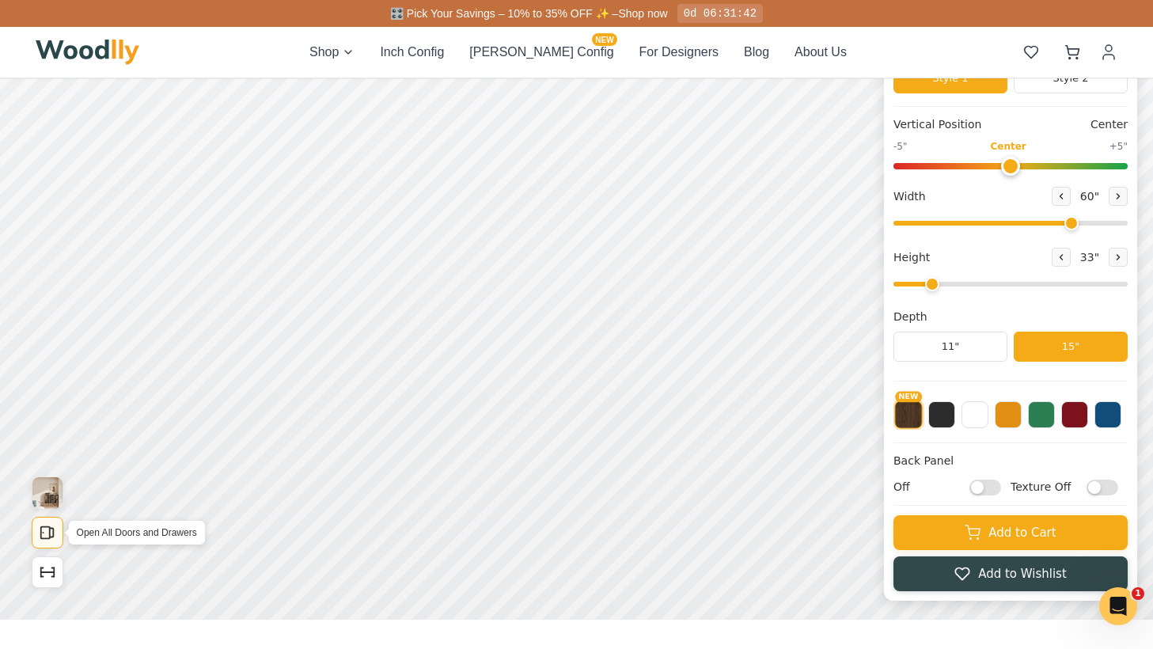
click at [50, 528] on icon "Open All Doors and Drawers" at bounding box center [52, 532] width 4 height 9
click at [52, 569] on icon "Show Dimensions" at bounding box center [47, 571] width 17 height 17
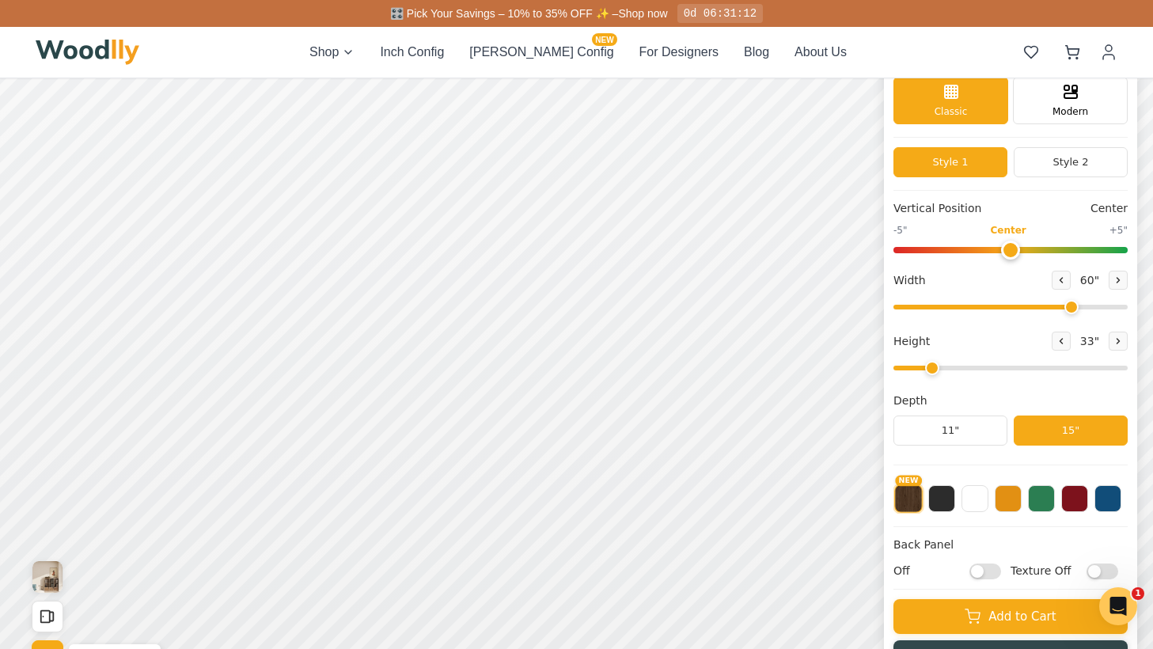
scroll to position [51, 0]
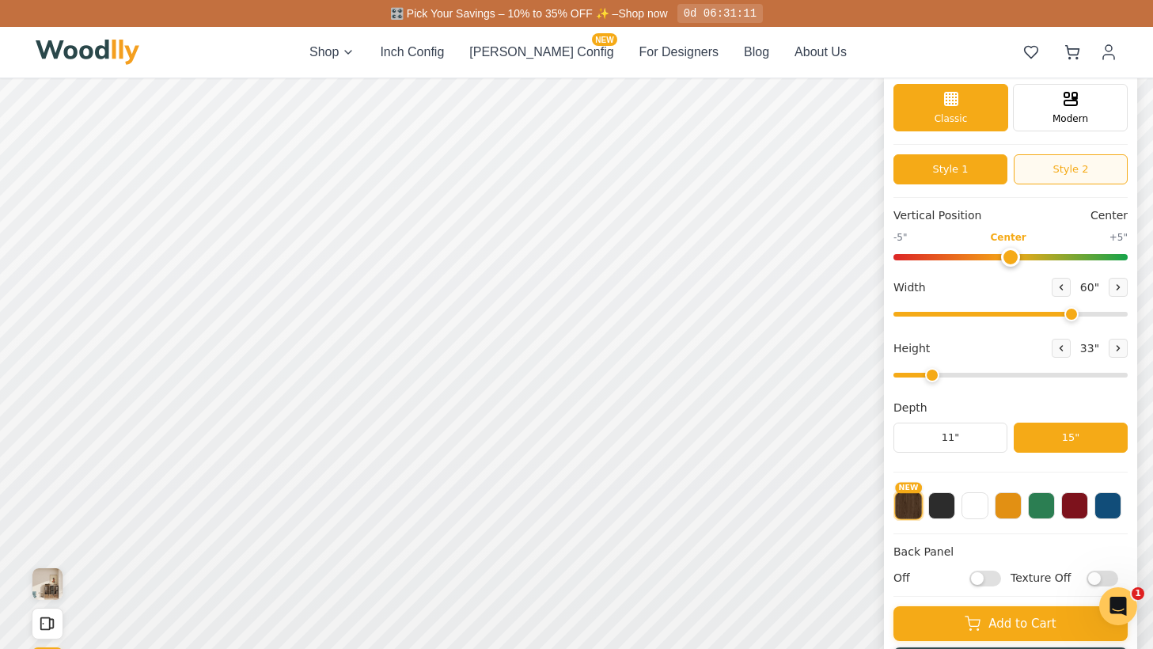
click at [1059, 166] on button "Style 2" at bounding box center [1070, 169] width 114 height 30
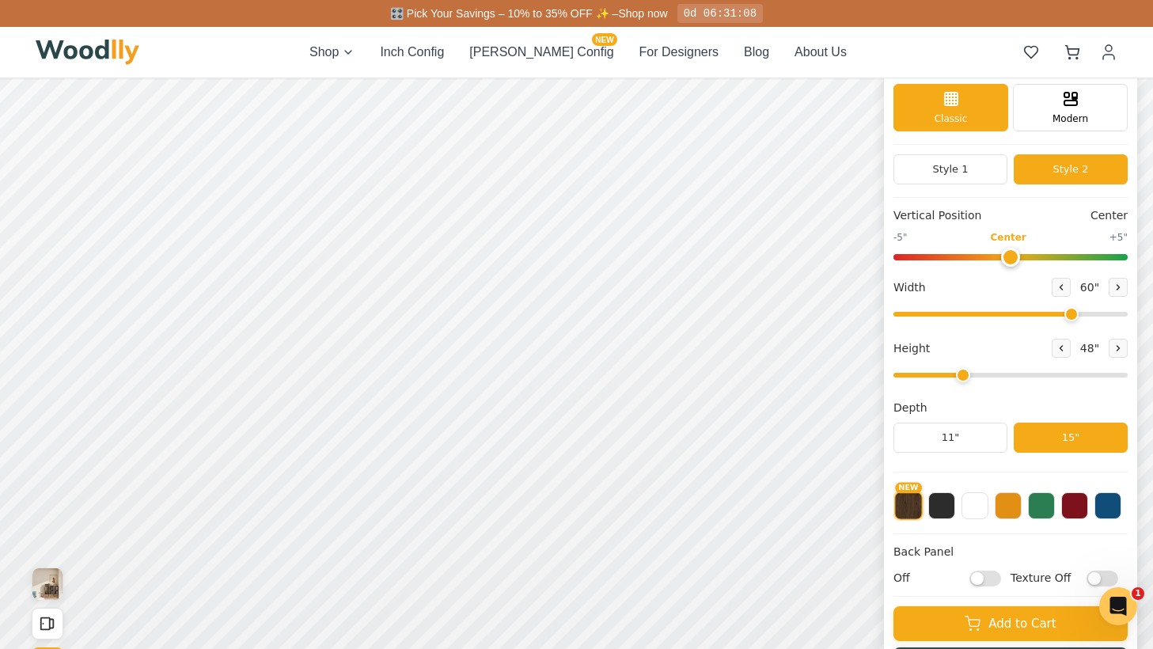
type input "2"
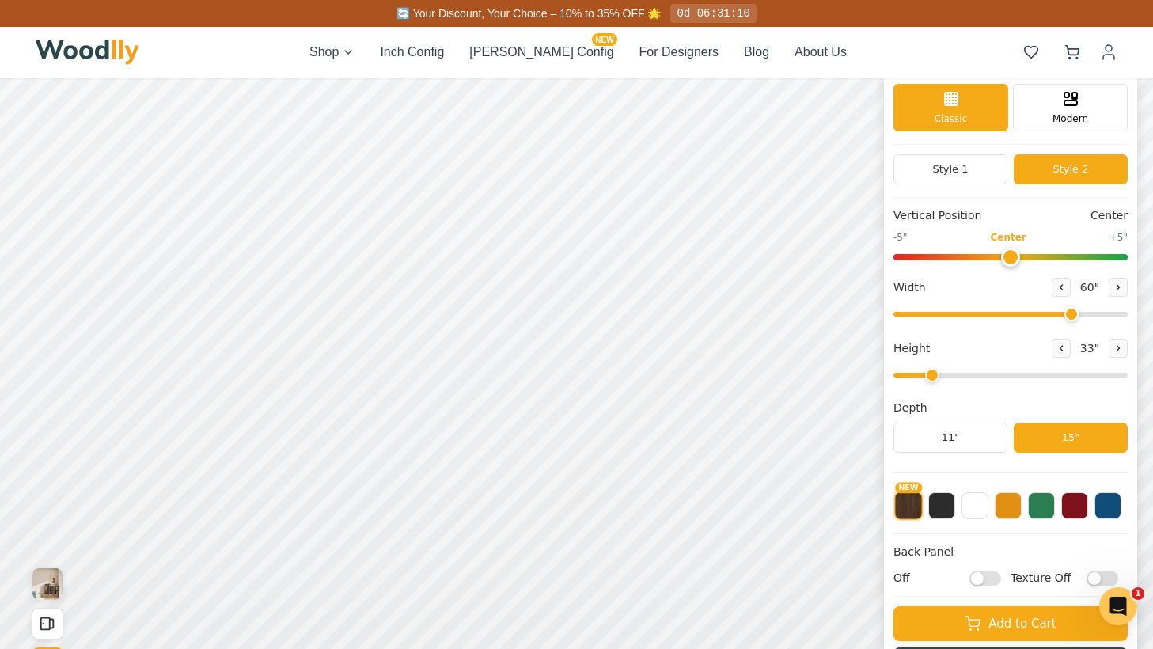
click at [938, 377] on input "range" at bounding box center [1010, 375] width 234 height 5
drag, startPoint x: 1073, startPoint y: 318, endPoint x: 1155, endPoint y: 331, distance: 83.2
click at [1127, 316] on input "range" at bounding box center [1010, 314] width 234 height 5
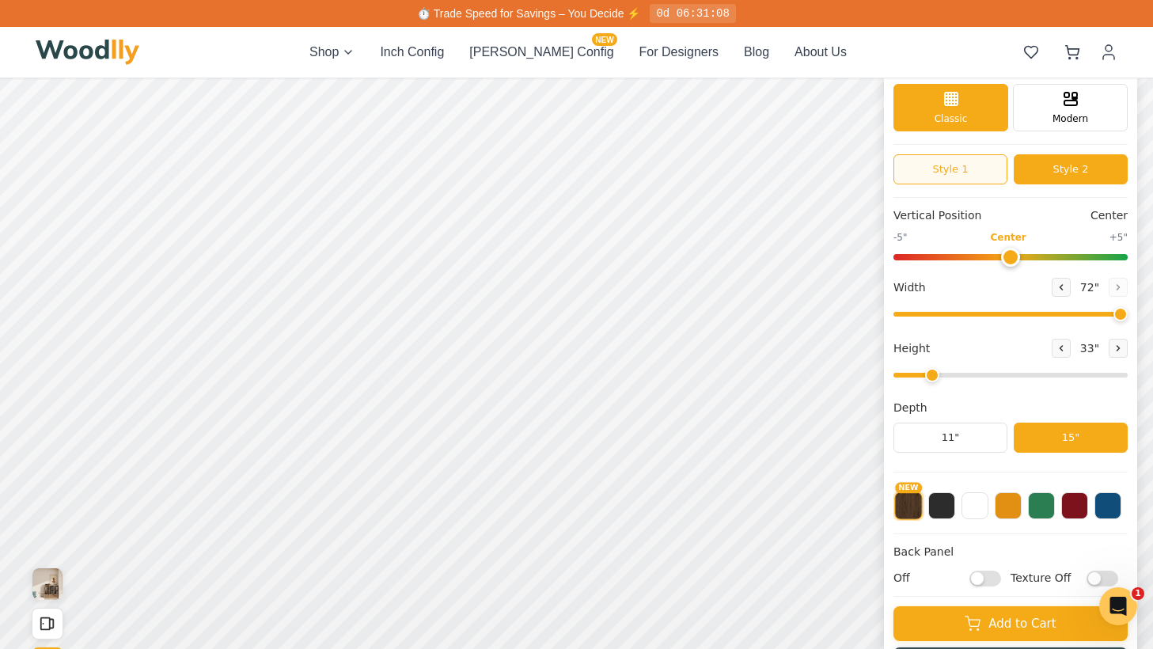
click at [958, 169] on button "Style 1" at bounding box center [950, 169] width 114 height 30
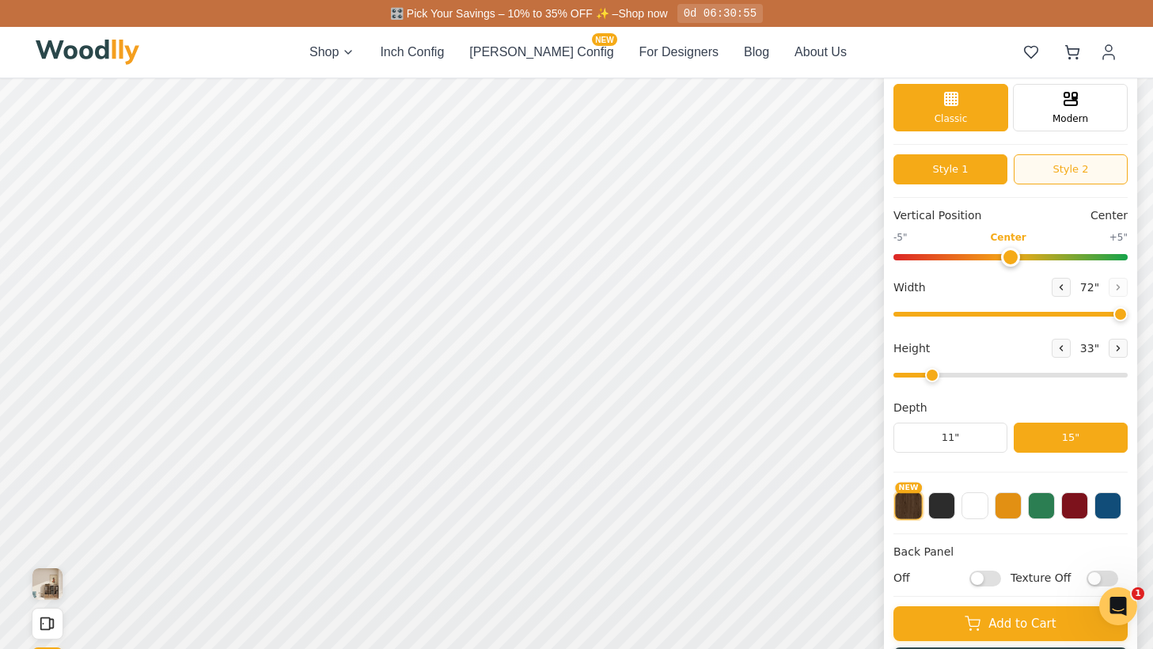
click at [1056, 172] on button "Style 2" at bounding box center [1070, 169] width 114 height 30
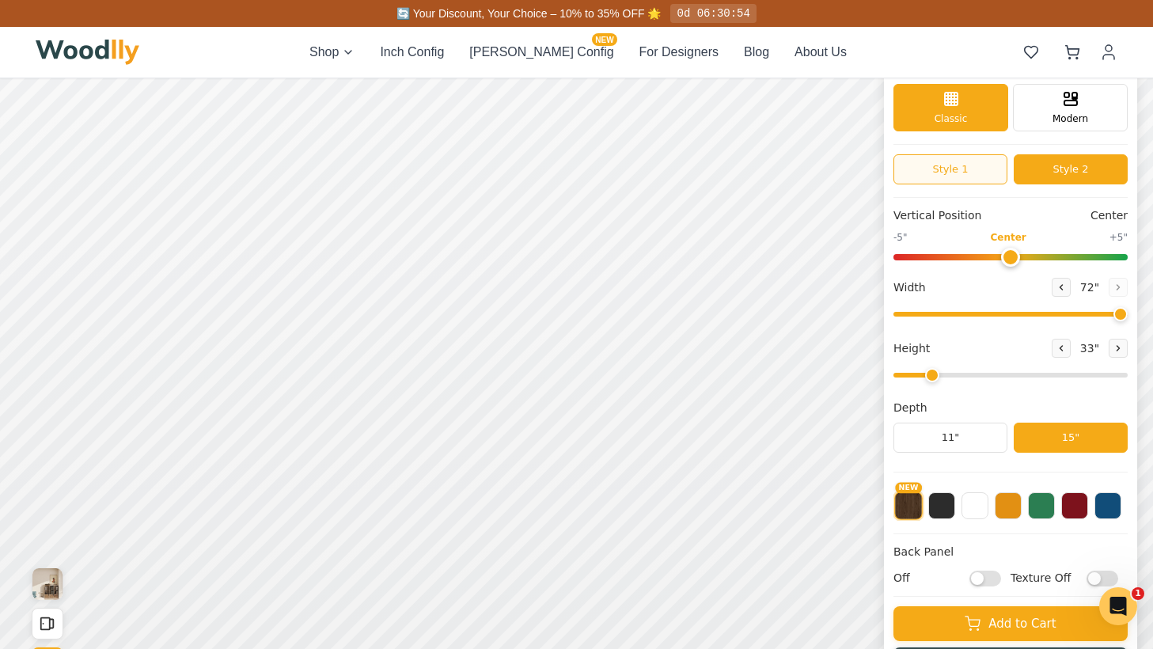
click at [978, 161] on button "Style 1" at bounding box center [950, 169] width 114 height 30
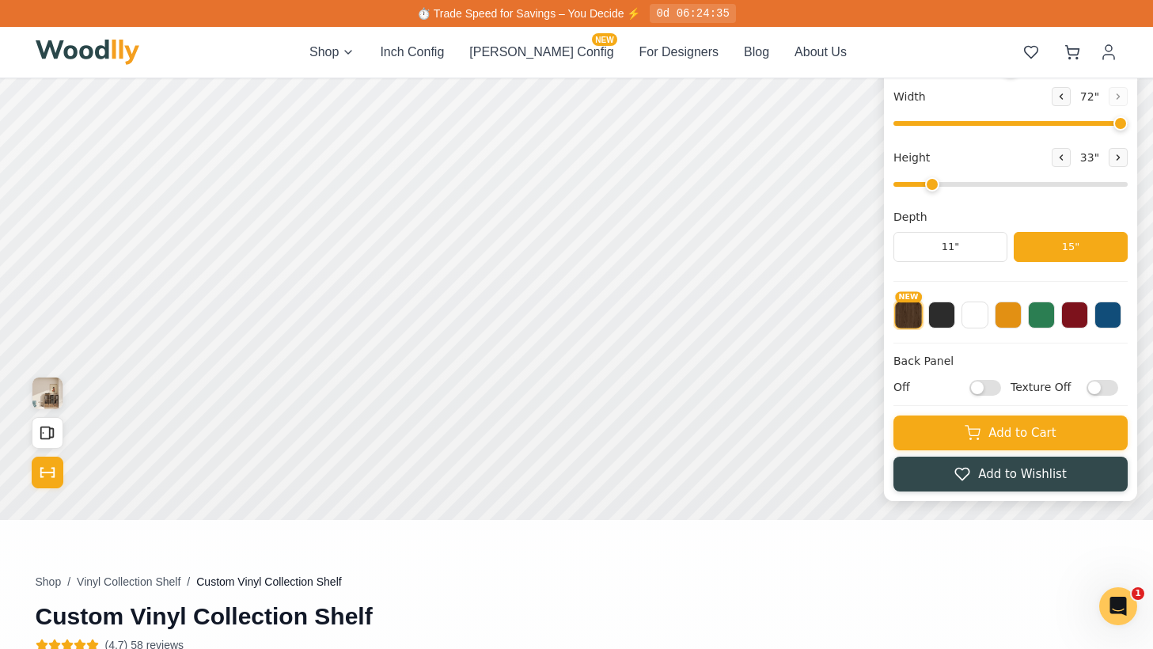
scroll to position [0, 0]
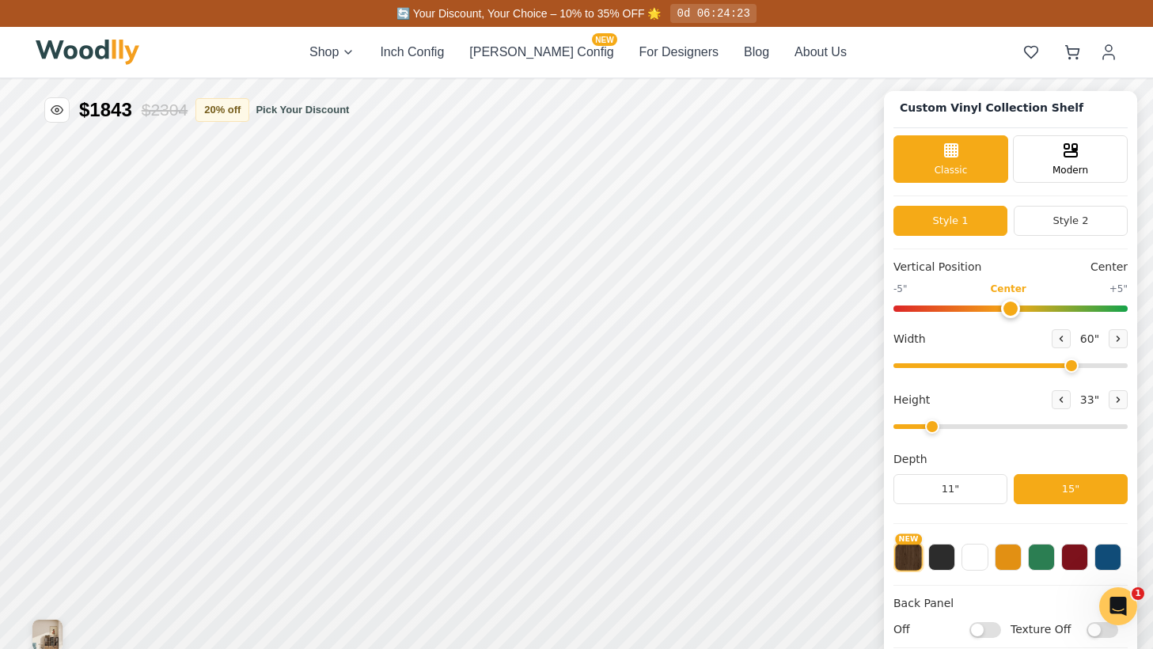
drag, startPoint x: 1113, startPoint y: 364, endPoint x: 1065, endPoint y: 367, distance: 47.6
type input "60"
click at [1065, 367] on input "range" at bounding box center [1010, 365] width 234 height 5
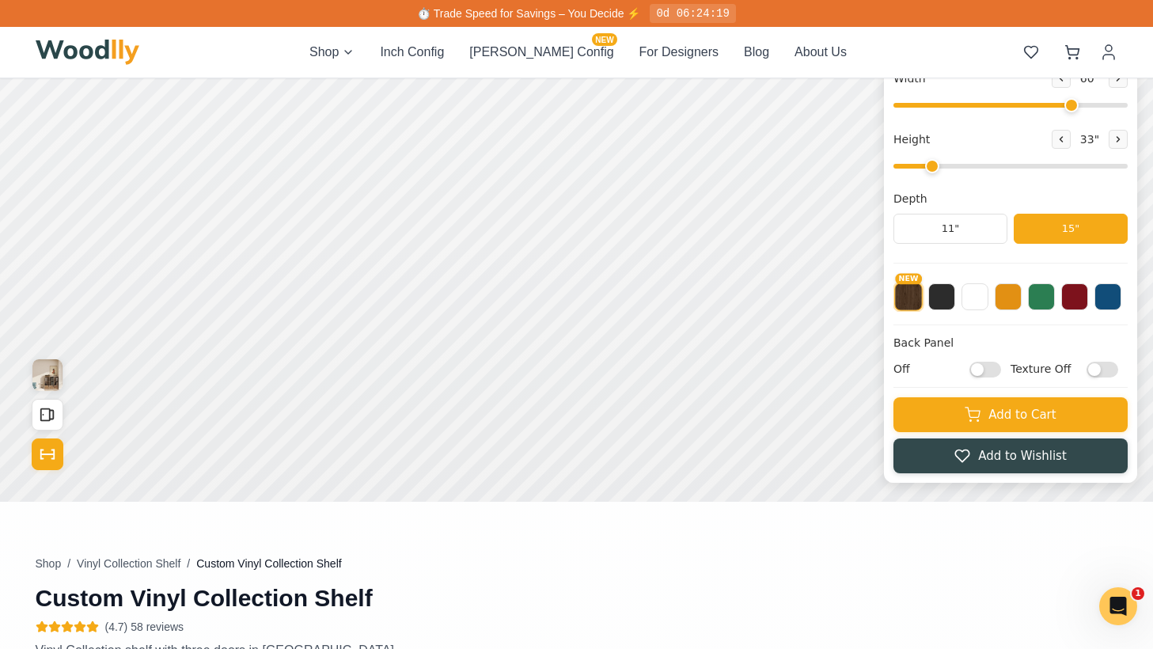
scroll to position [262, 0]
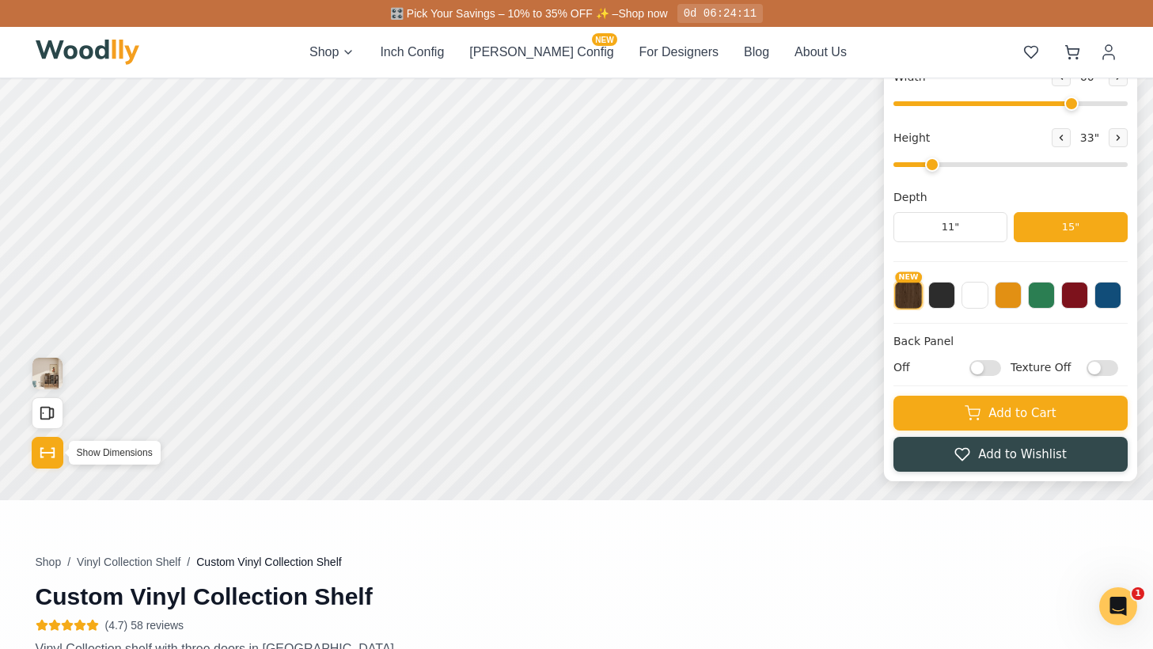
click at [40, 441] on button "Show Dimensions" at bounding box center [48, 453] width 32 height 32
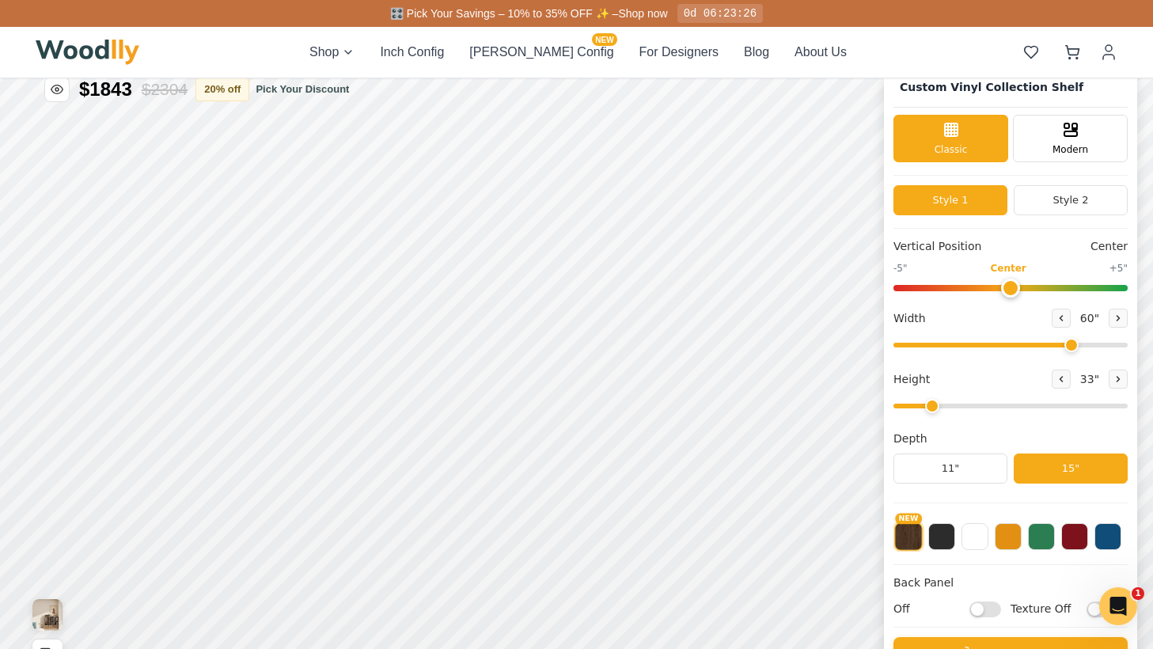
scroll to position [0, 0]
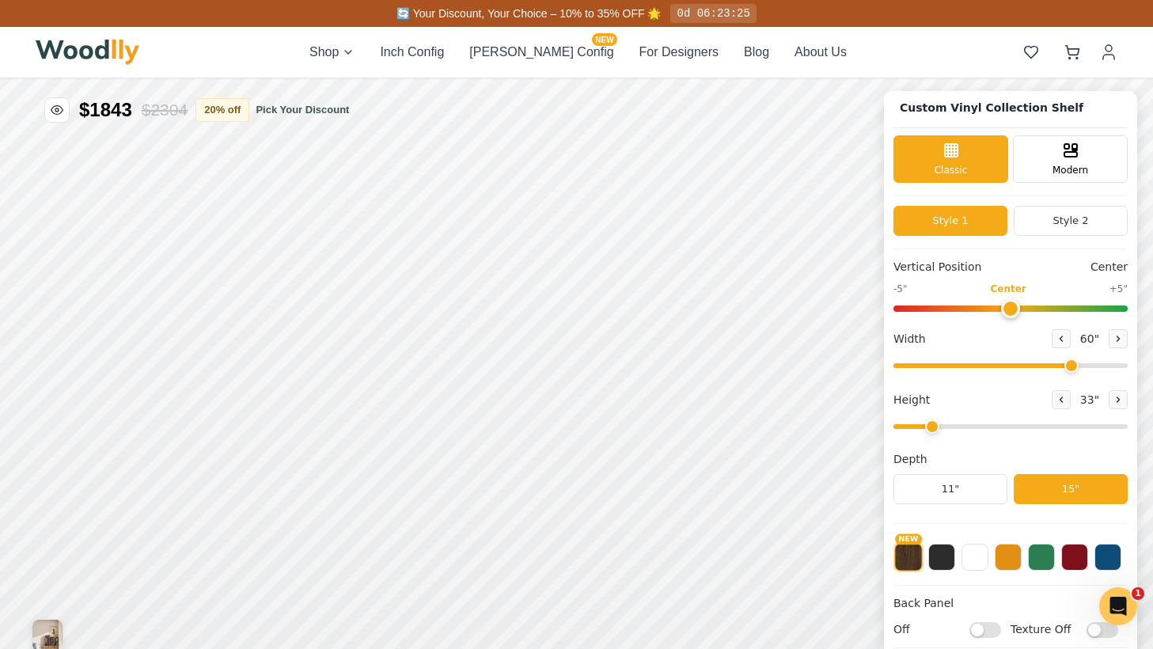
click at [986, 632] on input "Off" at bounding box center [985, 630] width 32 height 16
click at [986, 632] on input "On" at bounding box center [985, 630] width 32 height 16
click at [986, 632] on input "Off" at bounding box center [985, 630] width 32 height 16
click at [986, 632] on input "On" at bounding box center [985, 630] width 32 height 16
click at [986, 632] on input "Off" at bounding box center [985, 630] width 32 height 16
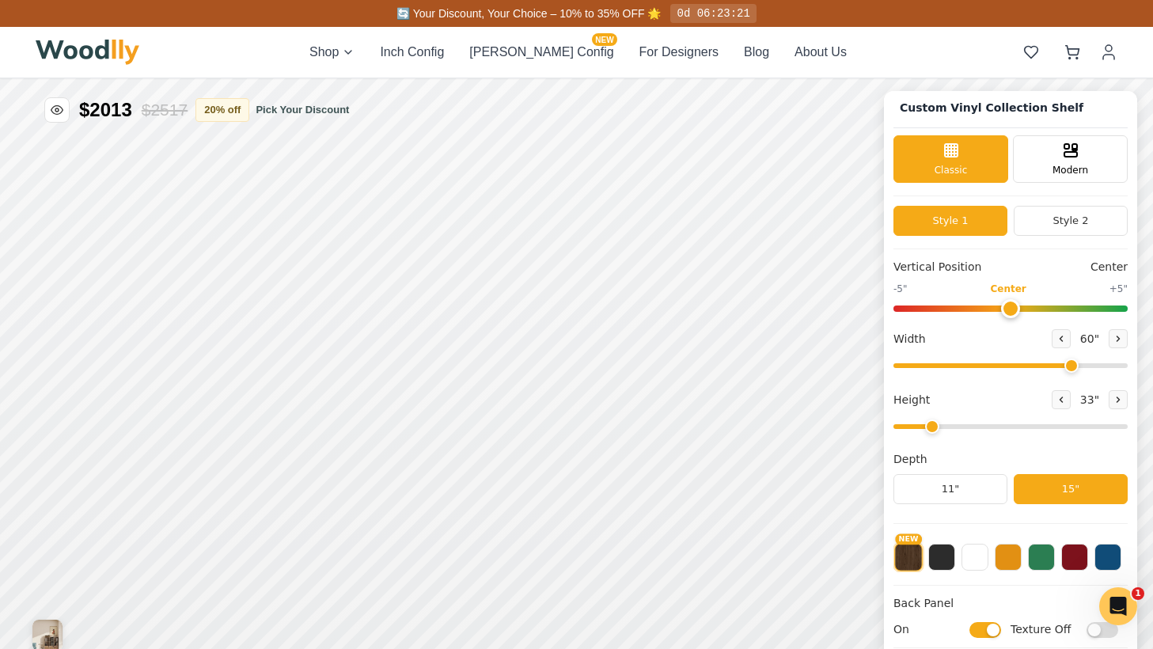
click at [986, 632] on input "On" at bounding box center [985, 630] width 32 height 16
click at [986, 632] on input "Off" at bounding box center [985, 630] width 32 height 16
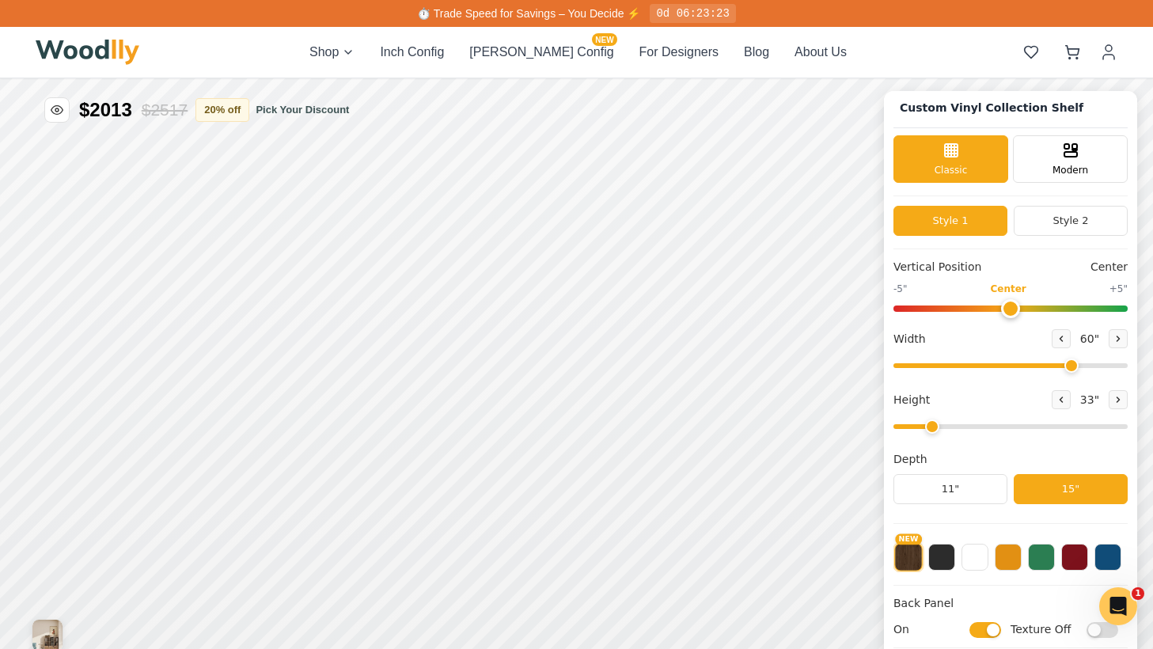
click at [986, 632] on input "On" at bounding box center [985, 630] width 32 height 16
click at [986, 632] on input "Off" at bounding box center [985, 630] width 32 height 16
click at [986, 632] on input "On" at bounding box center [985, 630] width 32 height 16
click at [986, 632] on input "Off" at bounding box center [985, 630] width 32 height 16
click at [986, 632] on input "On" at bounding box center [985, 630] width 32 height 16
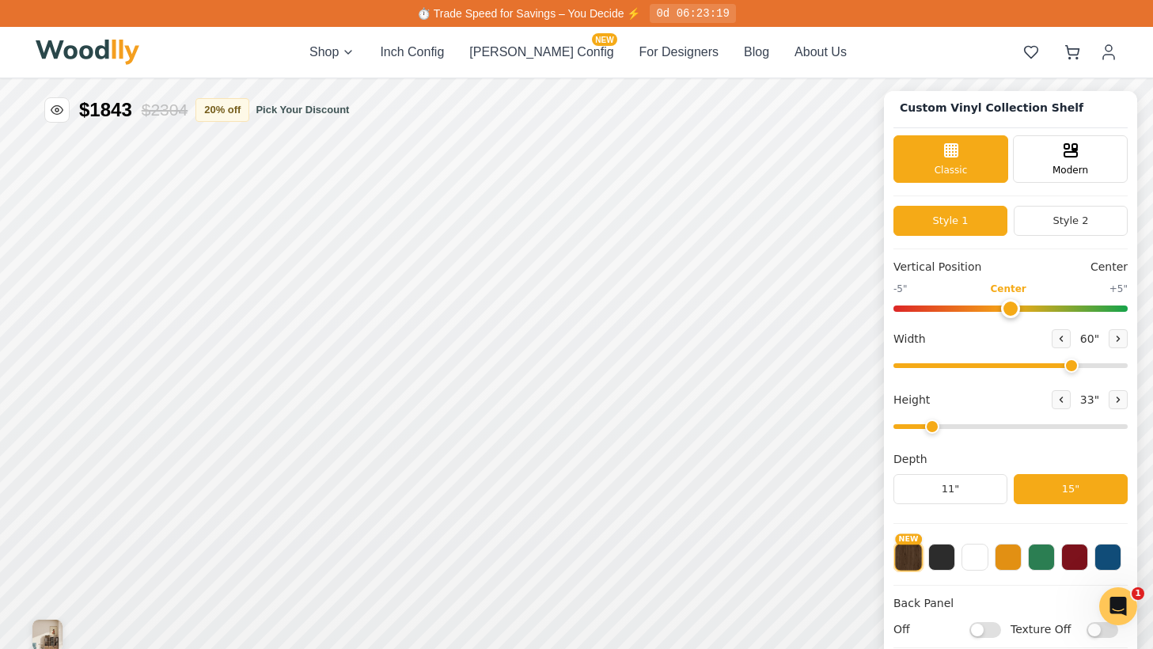
click at [986, 632] on input "Off" at bounding box center [985, 630] width 32 height 16
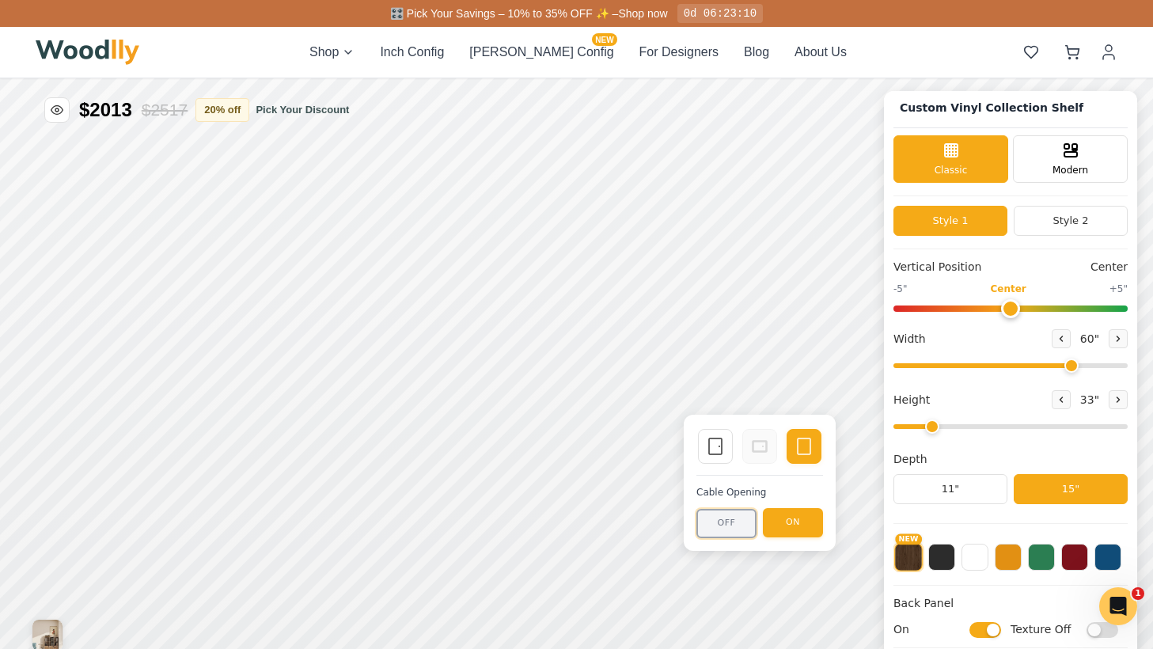
click at [743, 524] on button "OFF" at bounding box center [726, 523] width 60 height 29
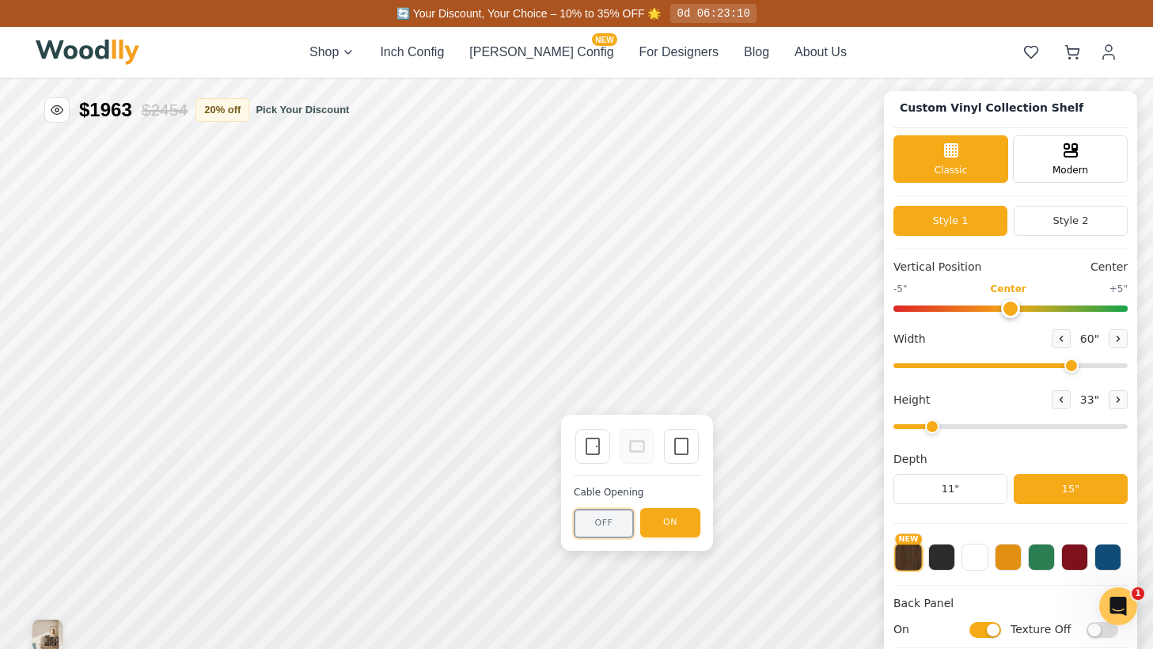
click at [608, 516] on button "OFF" at bounding box center [603, 523] width 60 height 29
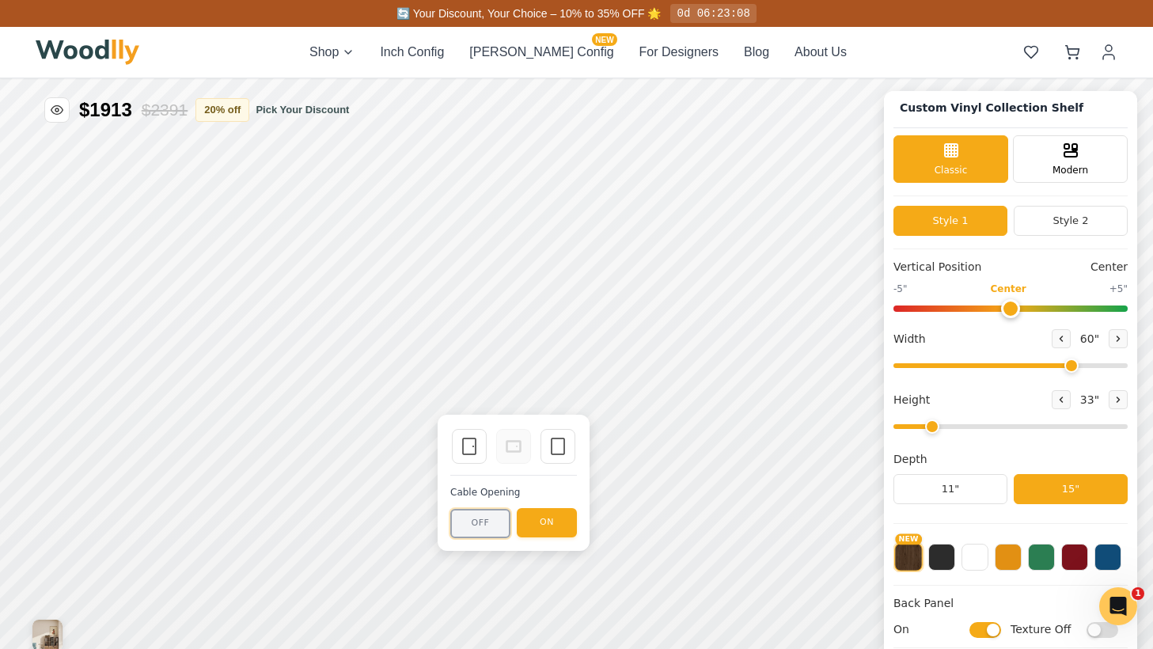
click at [491, 519] on button "OFF" at bounding box center [480, 523] width 60 height 29
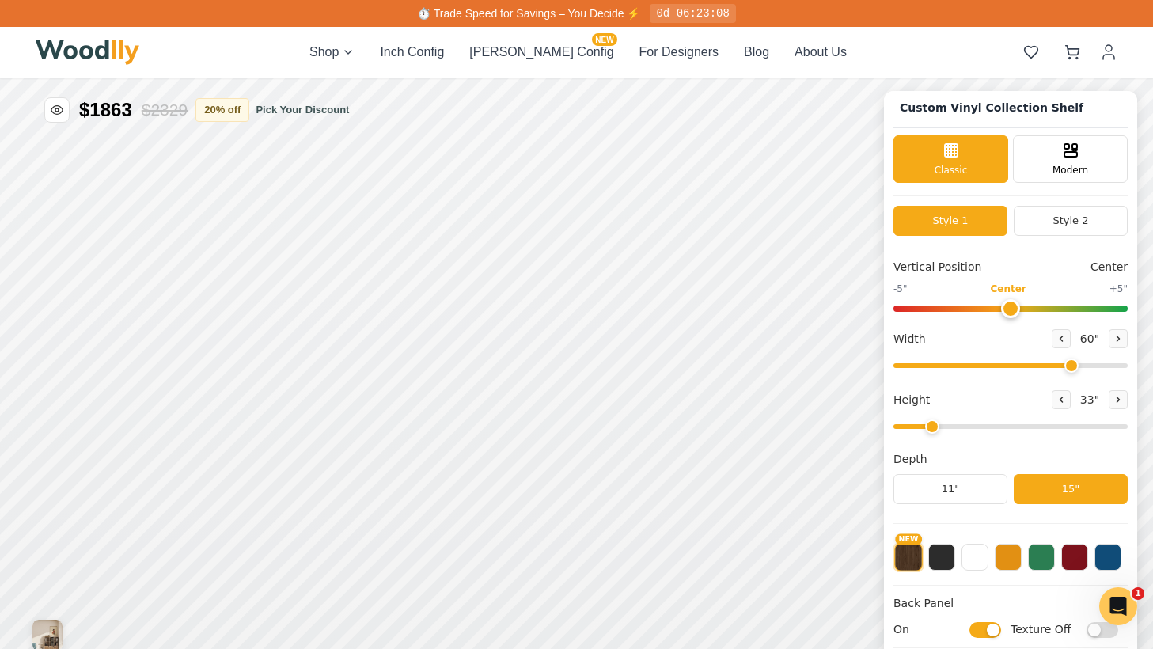
scroll to position [13, 0]
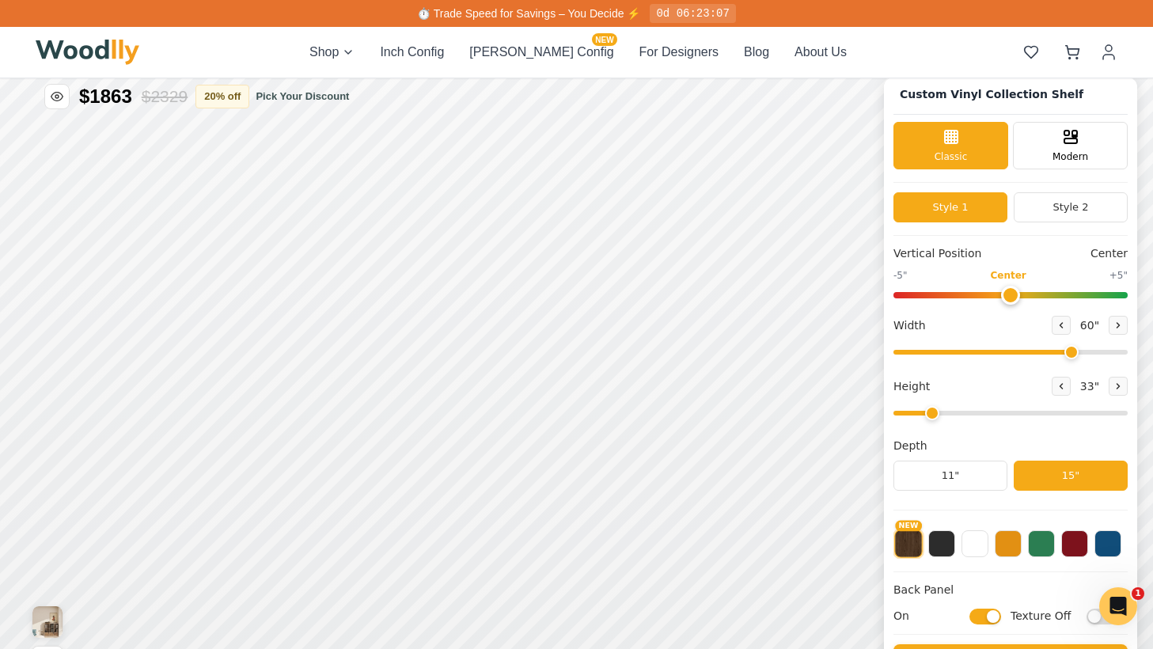
click at [990, 613] on input "On" at bounding box center [985, 616] width 32 height 16
click at [990, 613] on input "Off" at bounding box center [985, 616] width 32 height 16
click at [990, 613] on input "On" at bounding box center [985, 616] width 32 height 16
click at [990, 613] on input "Off" at bounding box center [985, 616] width 32 height 16
click at [990, 613] on input "On" at bounding box center [985, 616] width 32 height 16
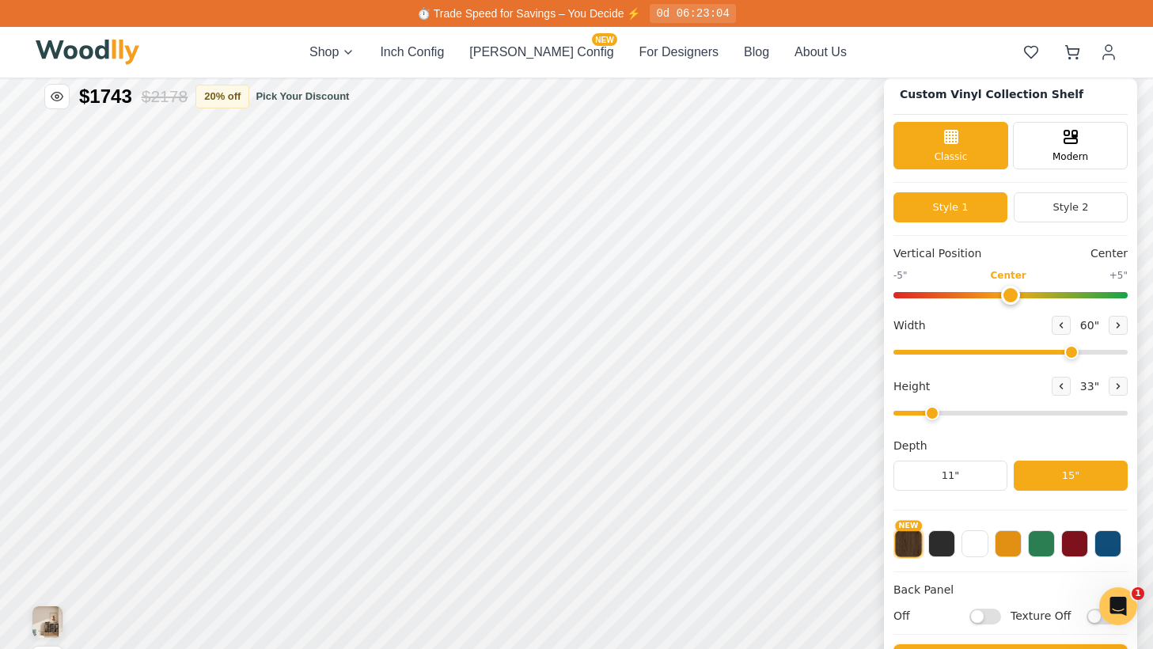
click at [990, 613] on input "Off" at bounding box center [985, 616] width 32 height 16
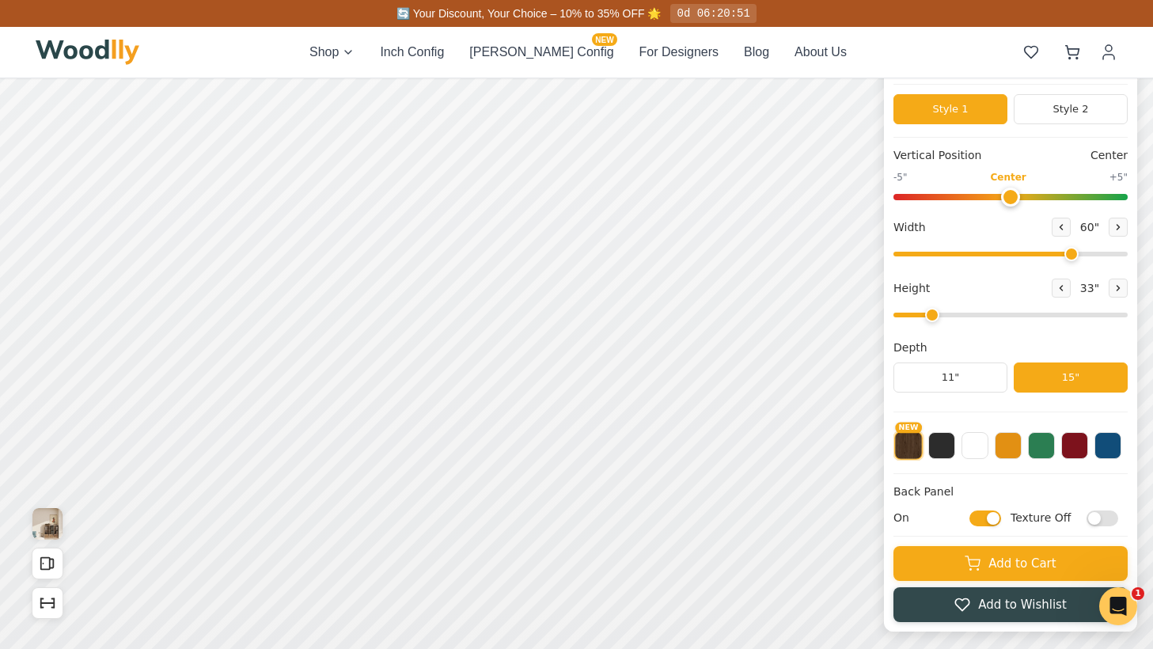
scroll to position [122, 0]
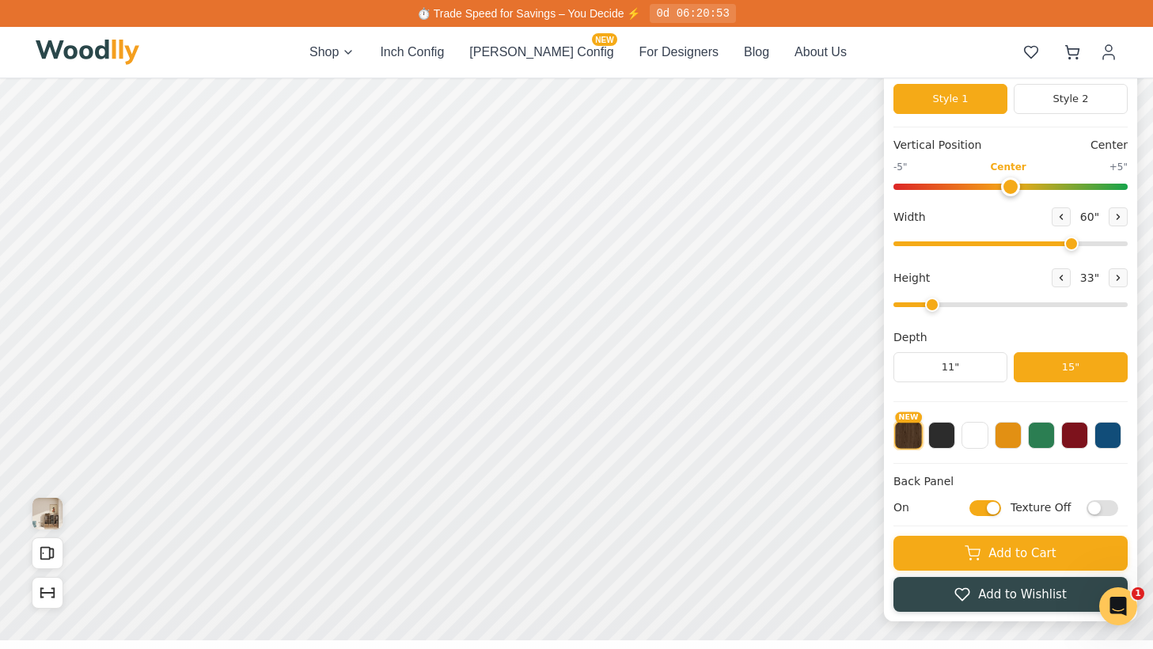
click at [997, 507] on input "On" at bounding box center [985, 508] width 32 height 16
checkbox input "false"
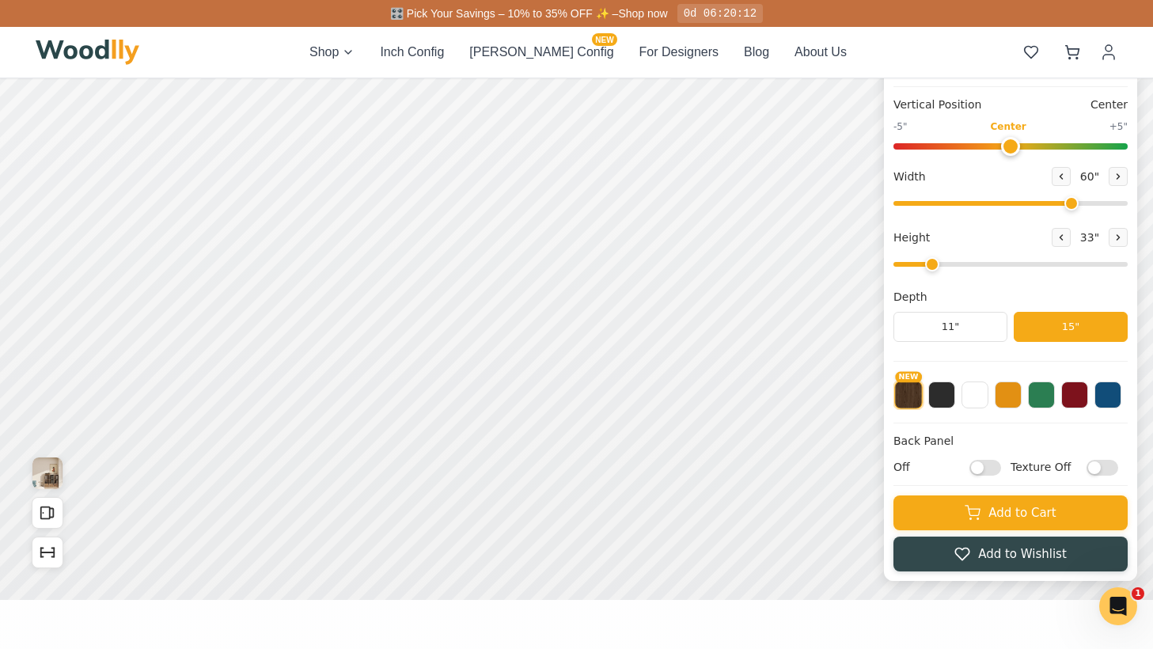
scroll to position [172, 0]
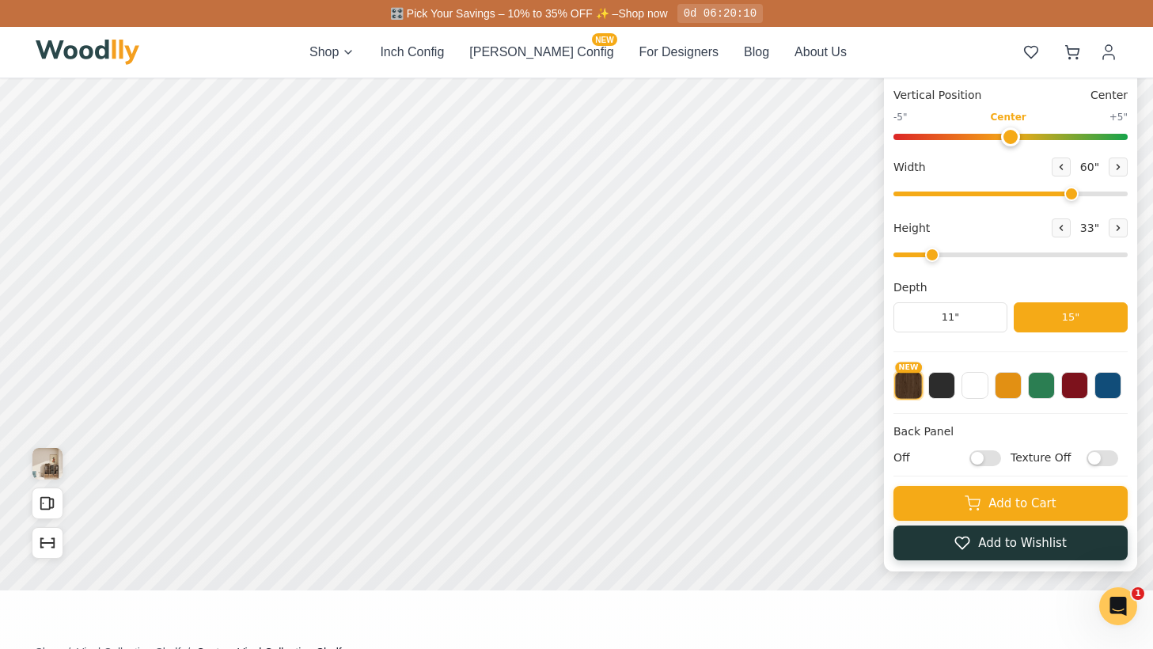
click at [974, 547] on button "Add to Wishlist" at bounding box center [1010, 542] width 234 height 35
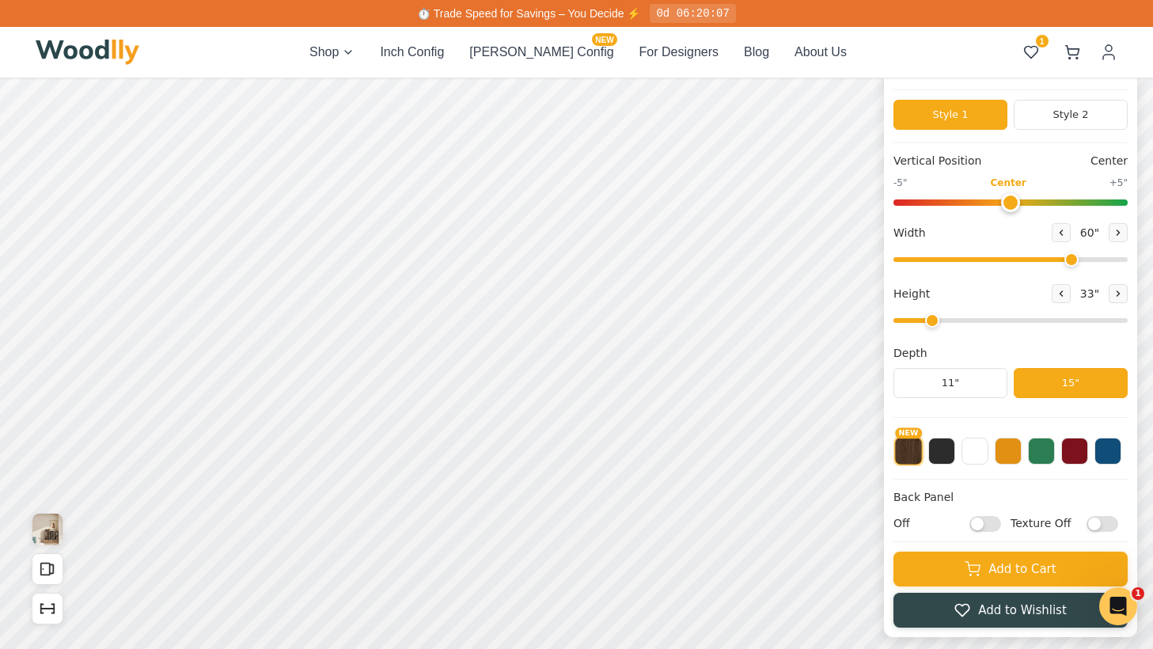
scroll to position [100, 0]
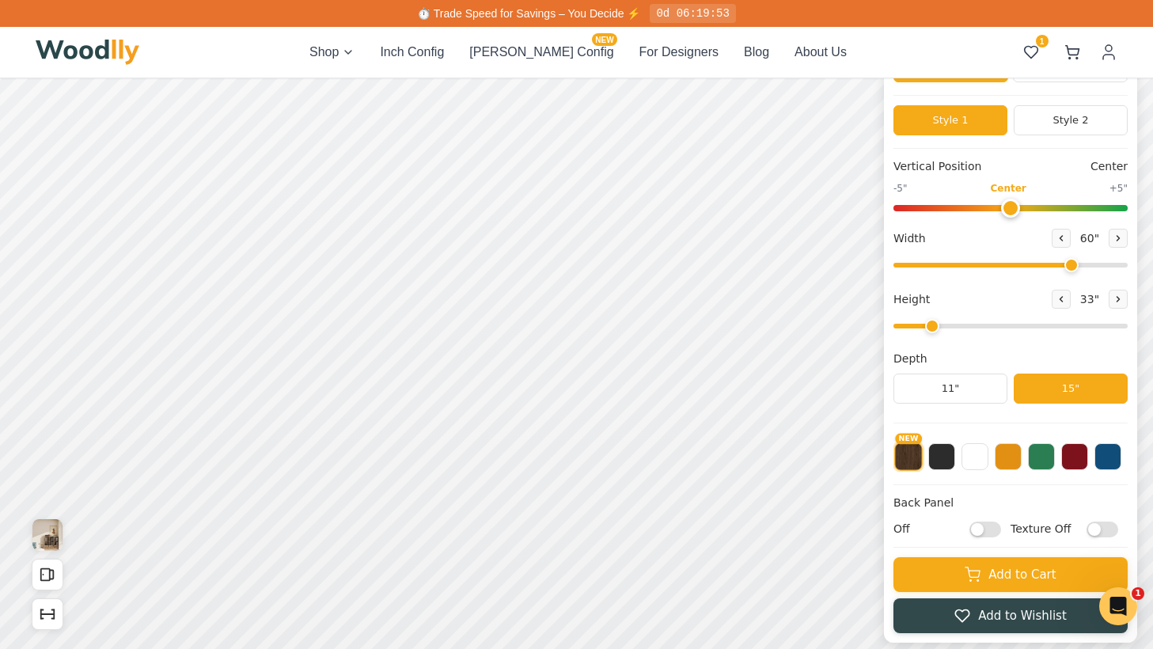
click at [1068, 264] on input "range" at bounding box center [1010, 265] width 234 height 5
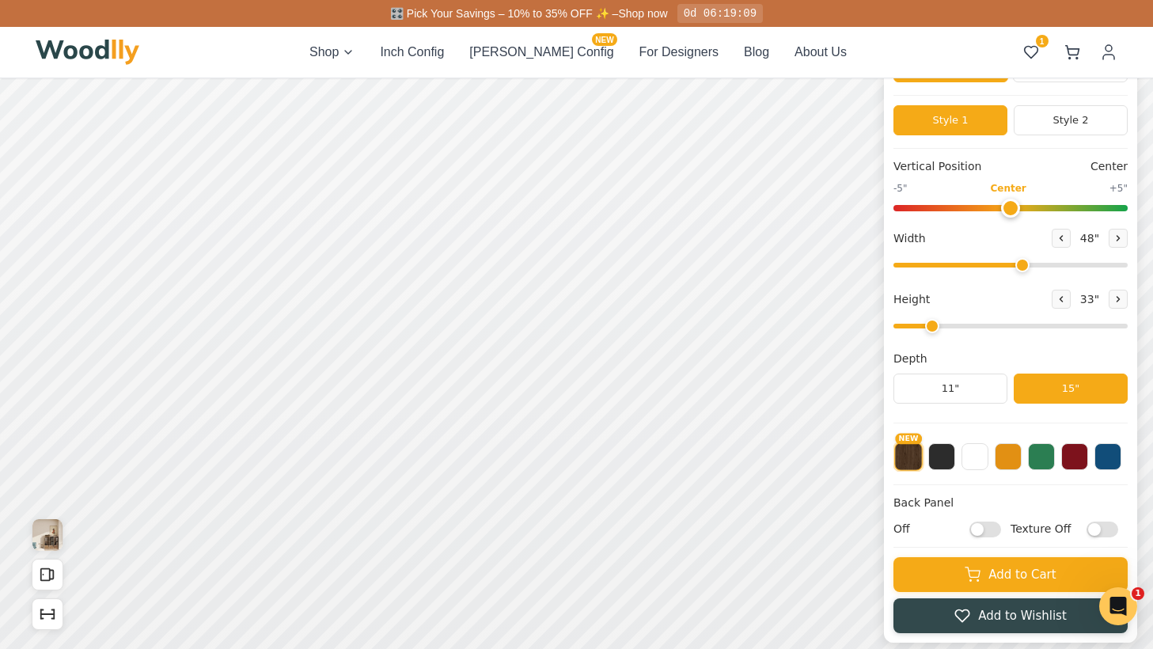
drag, startPoint x: 1072, startPoint y: 263, endPoint x: 1020, endPoint y: 261, distance: 52.3
click at [1020, 263] on input "range" at bounding box center [1010, 265] width 234 height 5
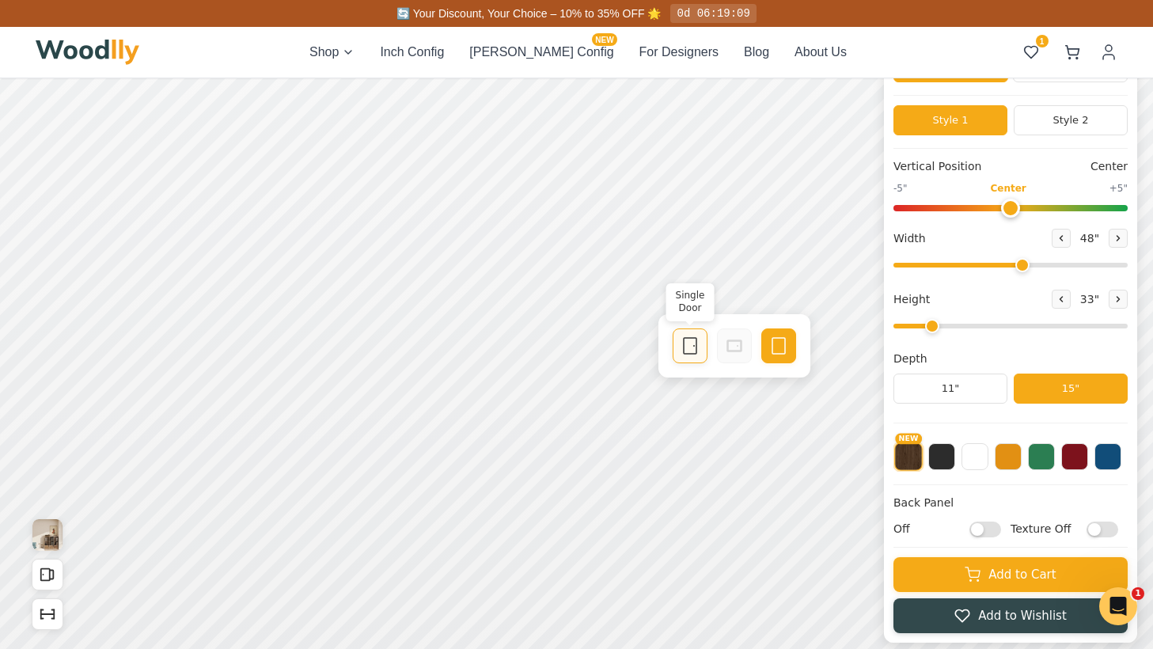
click at [692, 347] on icon at bounding box center [689, 345] width 19 height 19
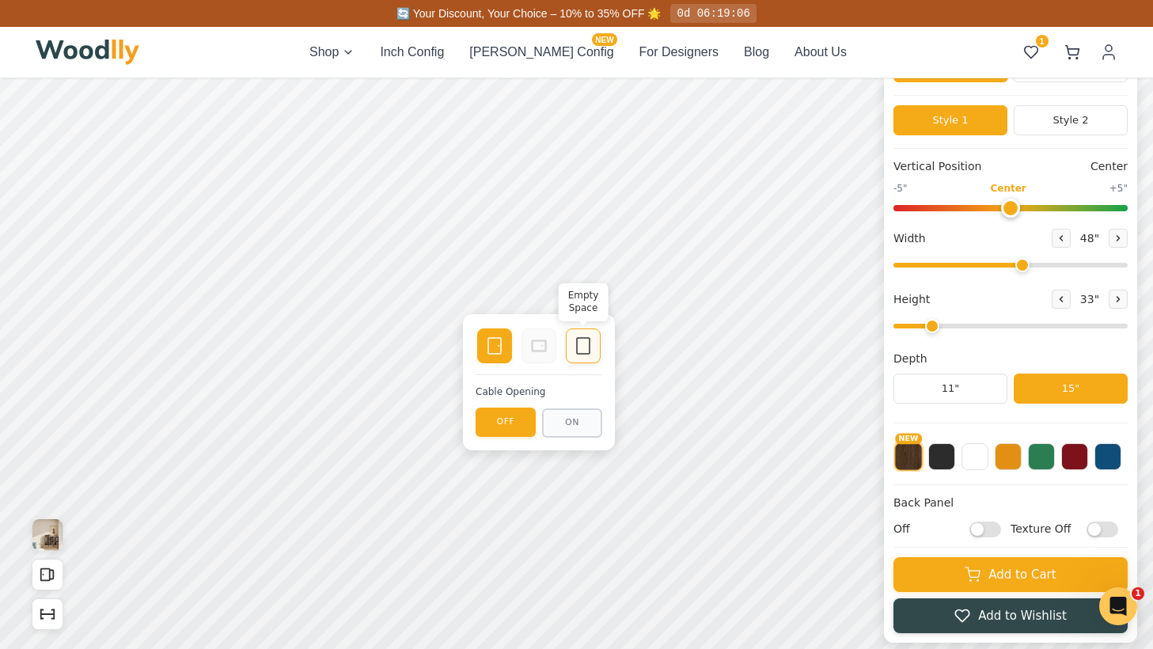
click at [582, 350] on icon at bounding box center [582, 345] width 19 height 19
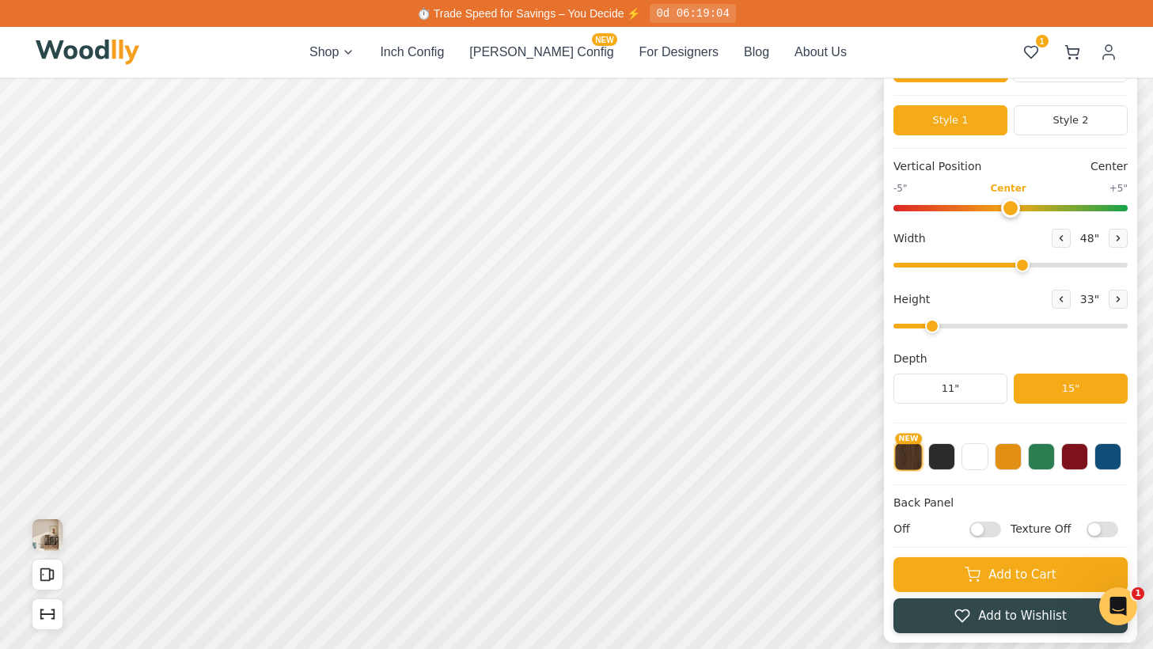
scroll to position [134, 0]
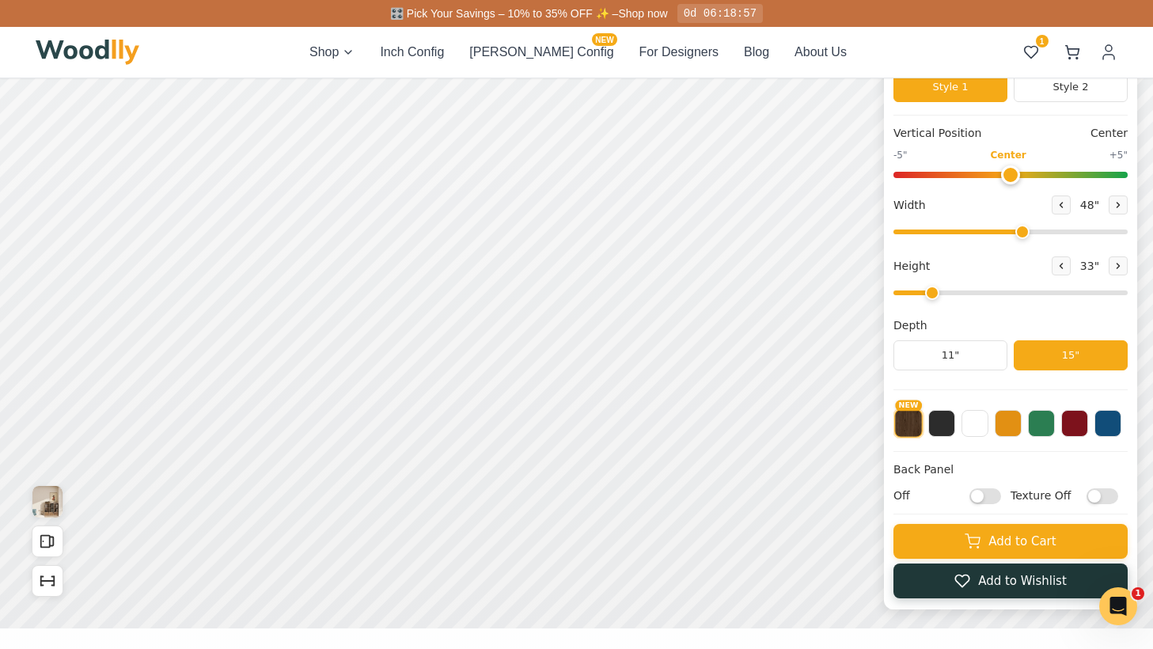
click at [991, 575] on button "Add to Wishlist" at bounding box center [1010, 580] width 234 height 35
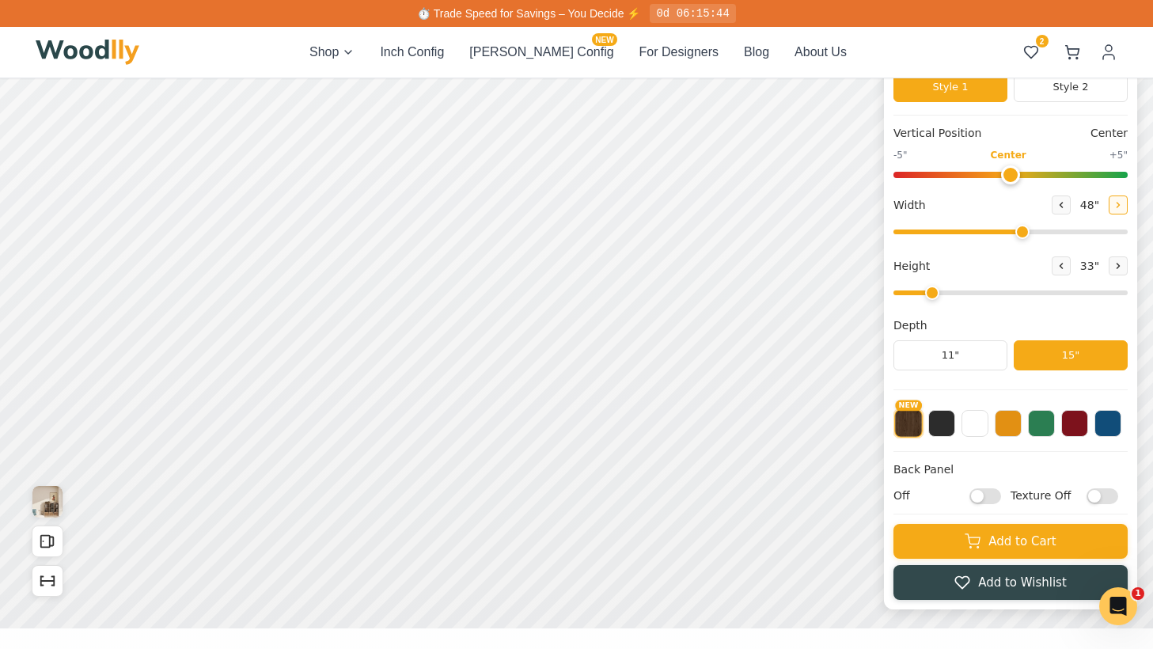
click at [1115, 210] on button at bounding box center [1117, 204] width 19 height 19
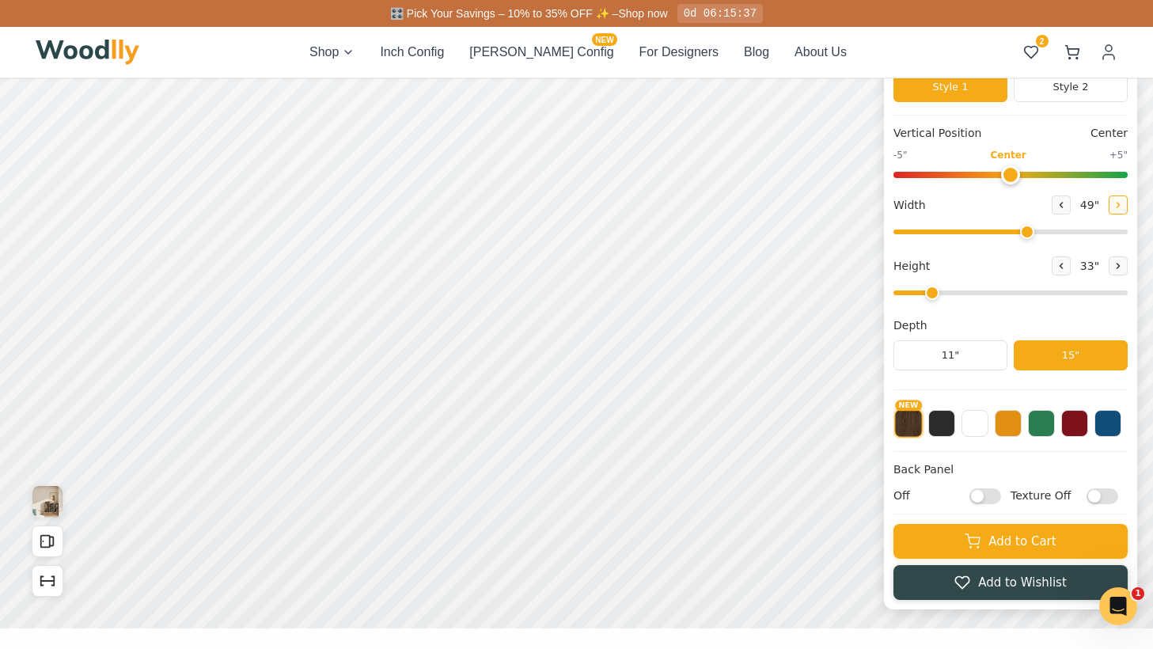
click at [1115, 210] on button at bounding box center [1117, 204] width 19 height 19
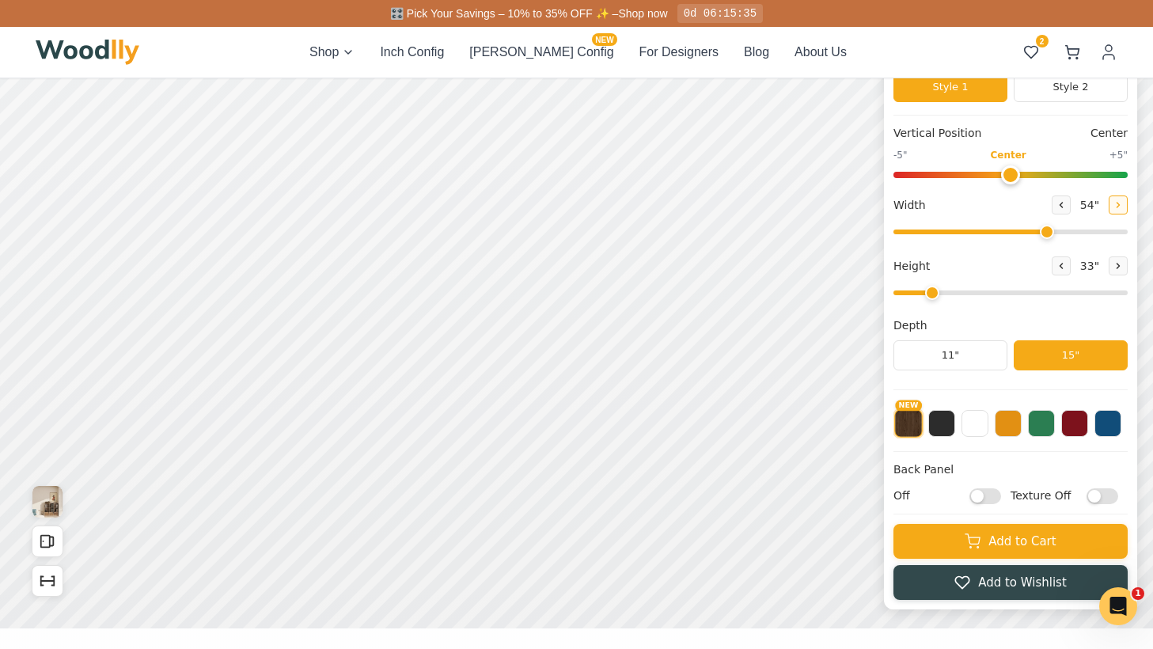
click at [1115, 210] on button at bounding box center [1117, 204] width 19 height 19
click at [1051, 206] on button at bounding box center [1060, 204] width 19 height 19
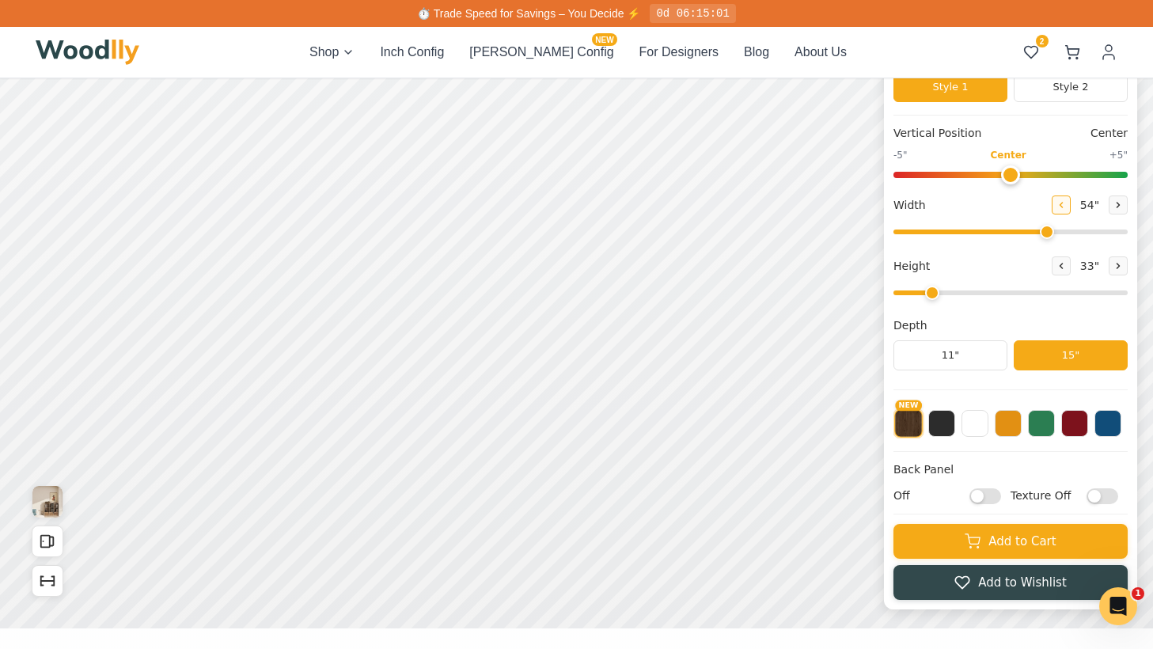
click at [1051, 199] on button at bounding box center [1060, 204] width 19 height 19
click at [1056, 200] on icon at bounding box center [1060, 204] width 9 height 9
type input "50"
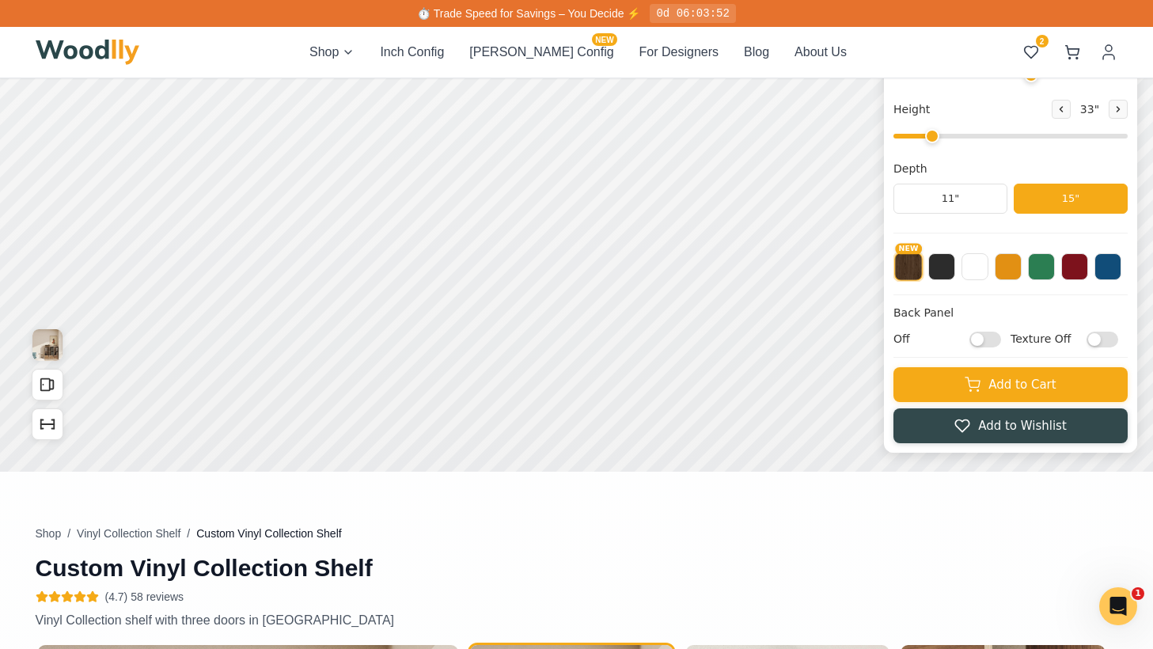
scroll to position [289, 0]
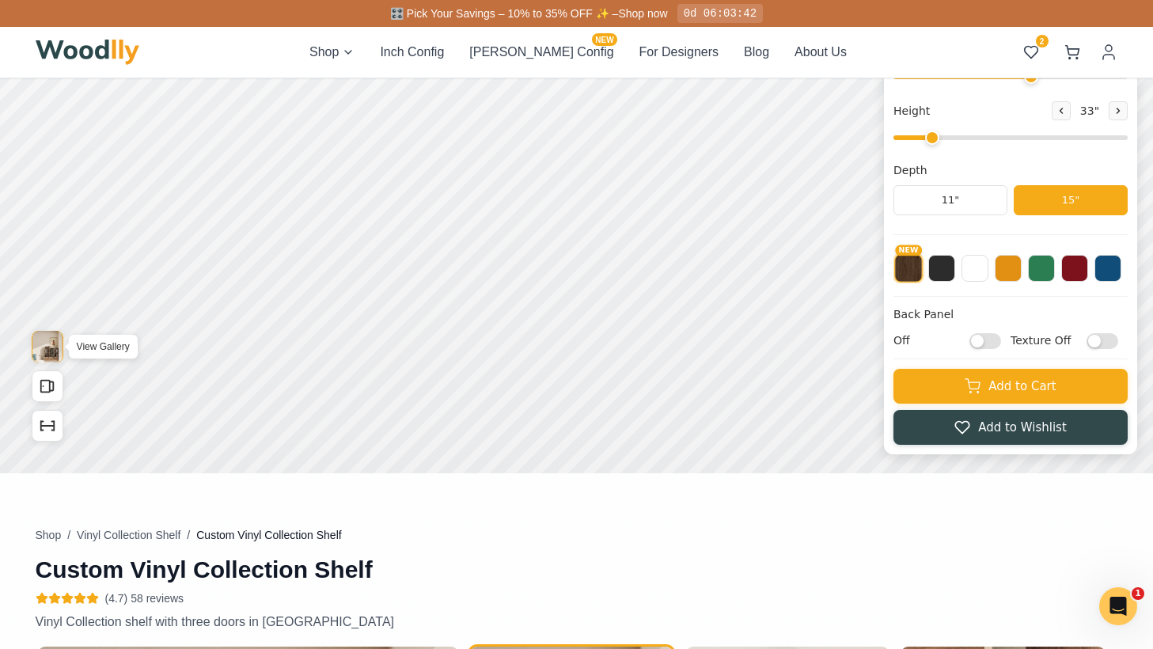
click at [45, 351] on img "View Gallery" at bounding box center [47, 347] width 30 height 32
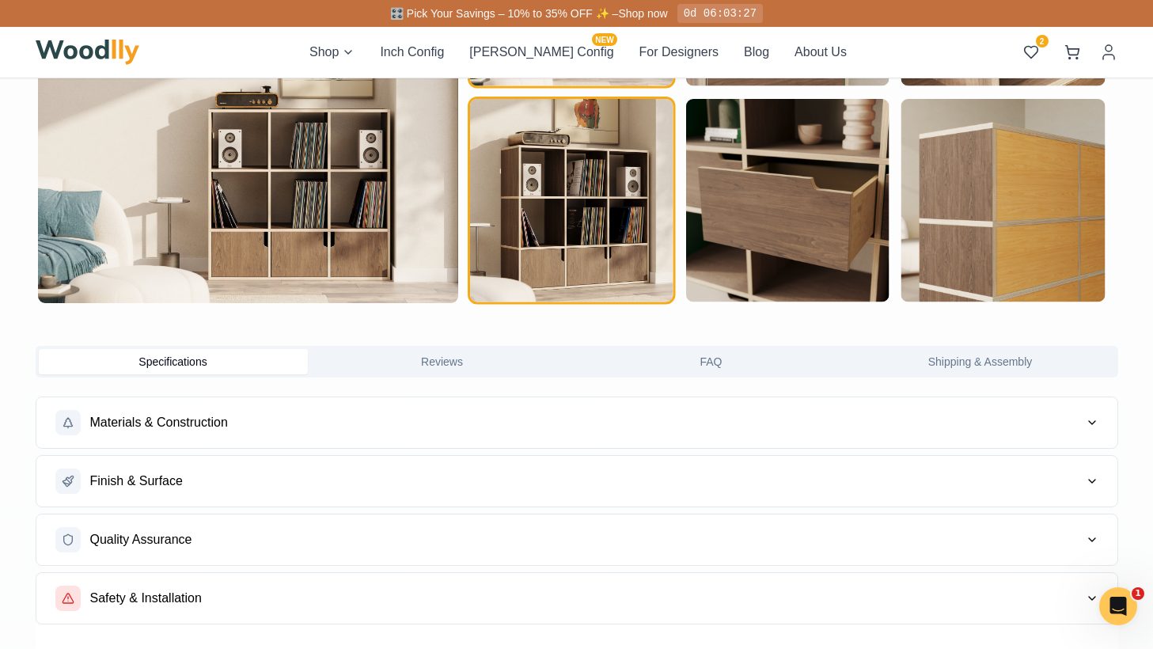
scroll to position [1076, 0]
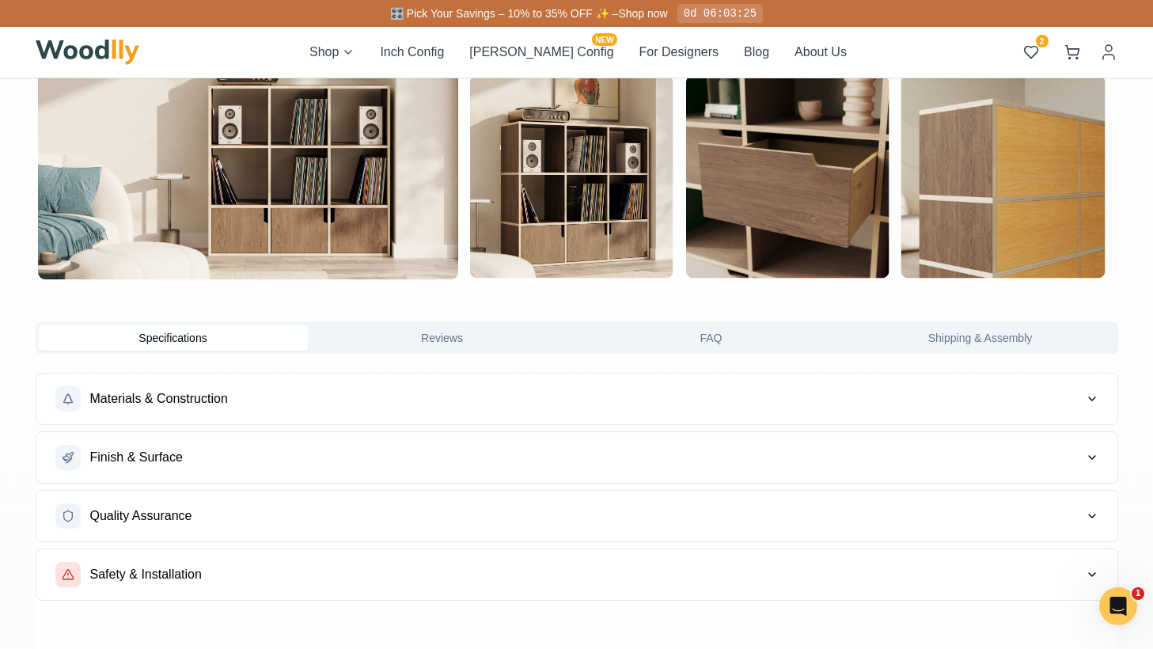
click at [321, 399] on button "Materials & Construction" at bounding box center [576, 398] width 1081 height 51
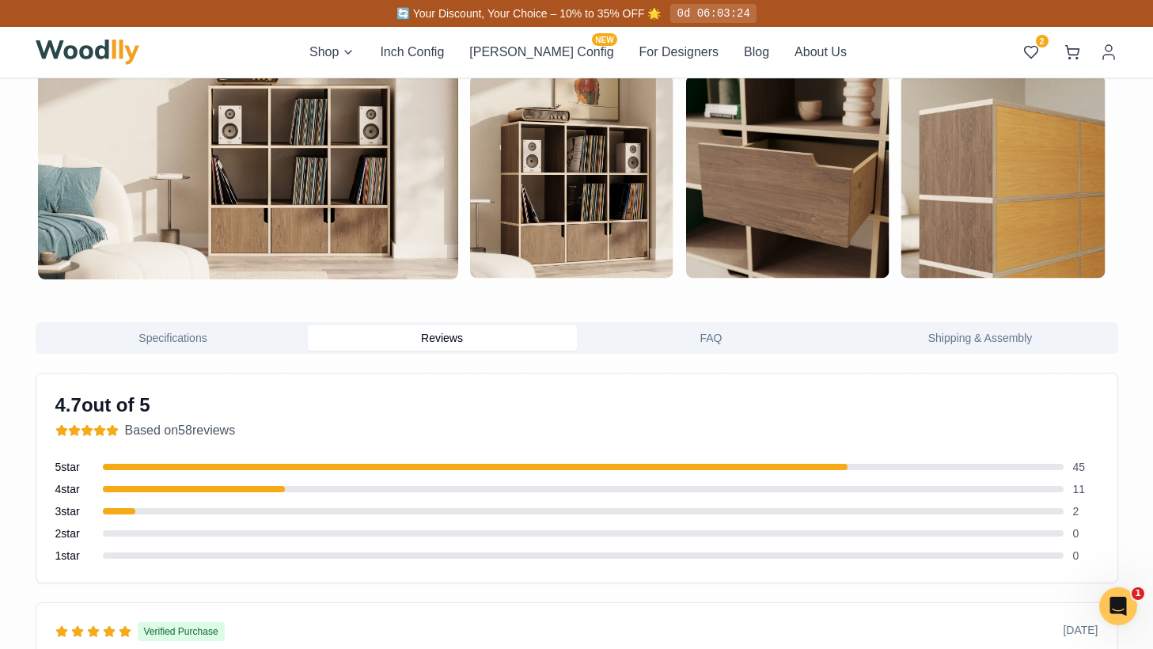
click at [468, 332] on button "Reviews" at bounding box center [442, 337] width 269 height 25
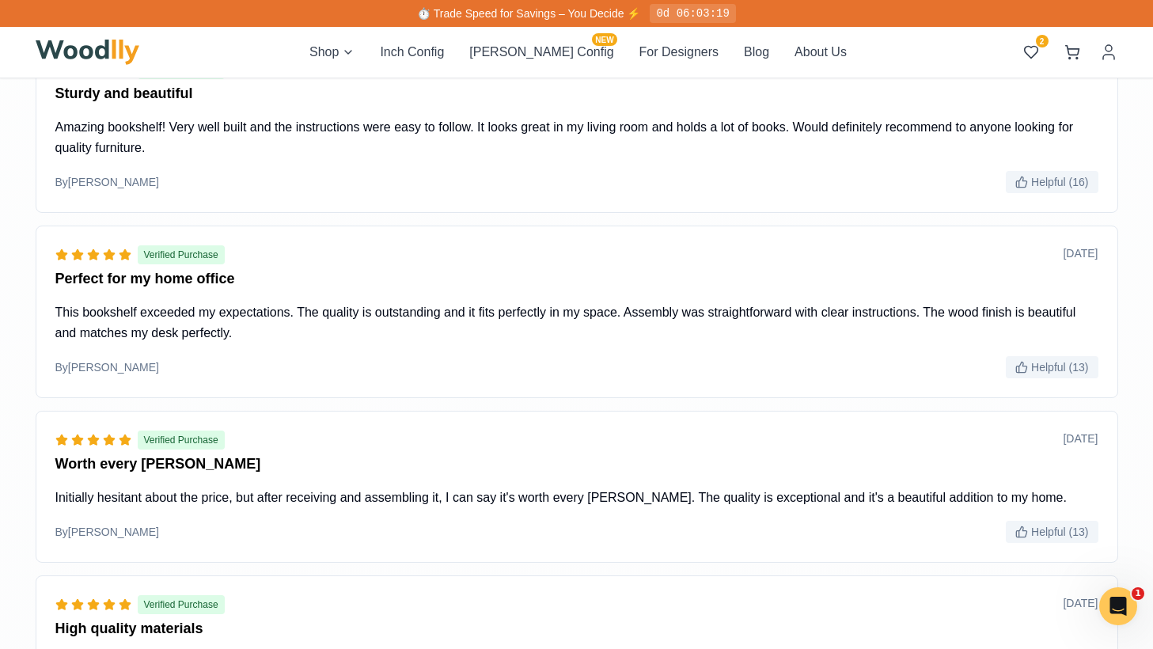
scroll to position [1347, 0]
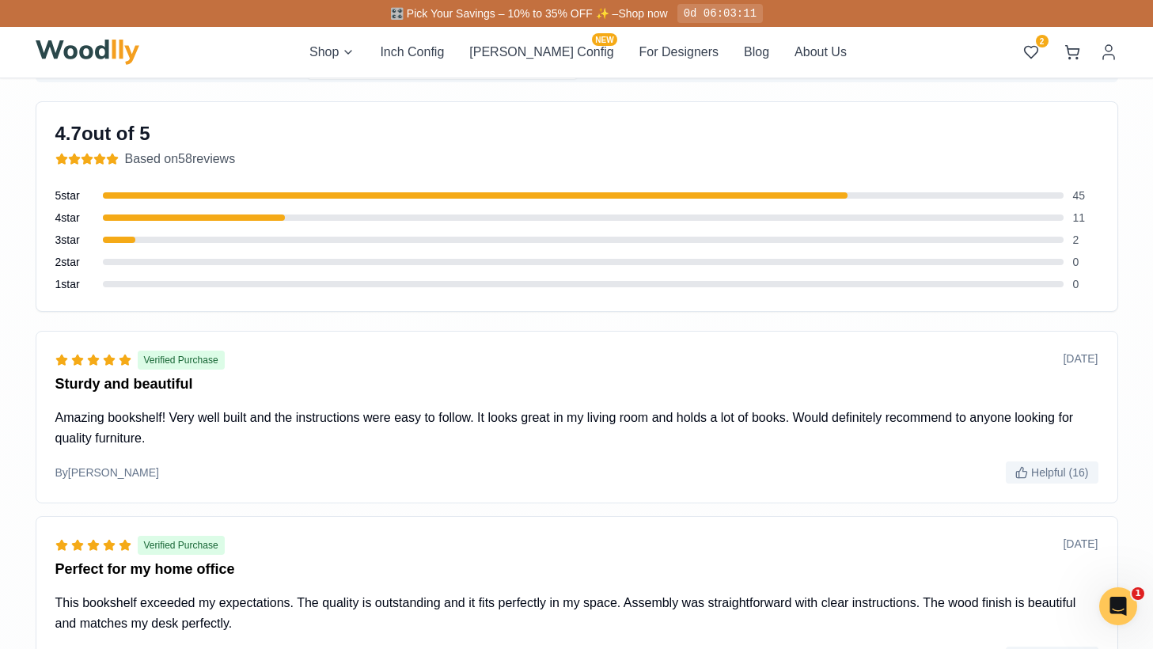
click at [115, 241] on div at bounding box center [119, 240] width 33 height 6
click at [68, 244] on span "3 star" at bounding box center [74, 240] width 38 height 16
click at [118, 233] on div "3 star 2" at bounding box center [576, 240] width 1043 height 16
click at [1071, 239] on div "3 star 2" at bounding box center [576, 240] width 1043 height 16
click at [1067, 239] on div "3 star 2" at bounding box center [576, 240] width 1043 height 16
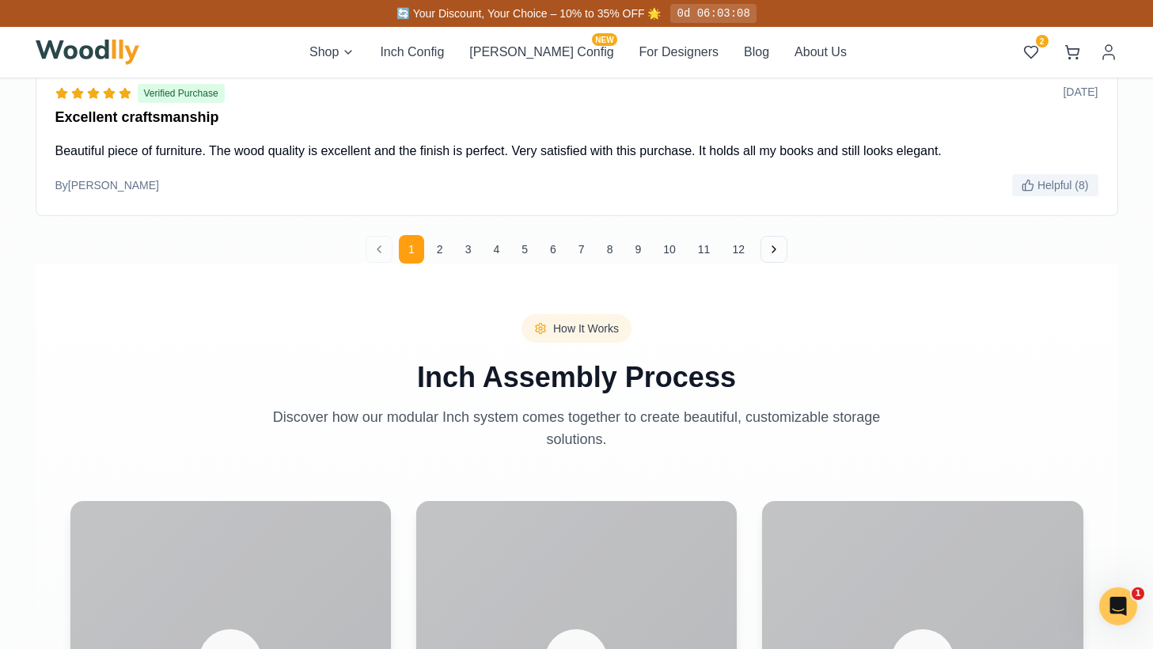
scroll to position [2322, 0]
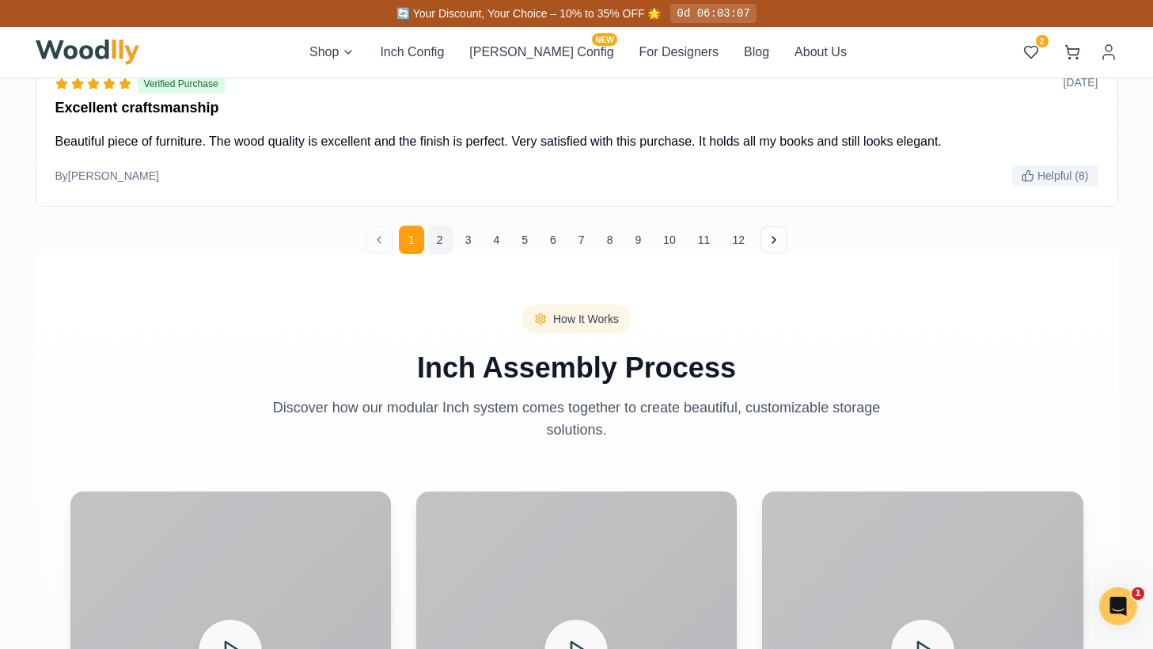
click at [449, 239] on button "2" at bounding box center [439, 239] width 25 height 28
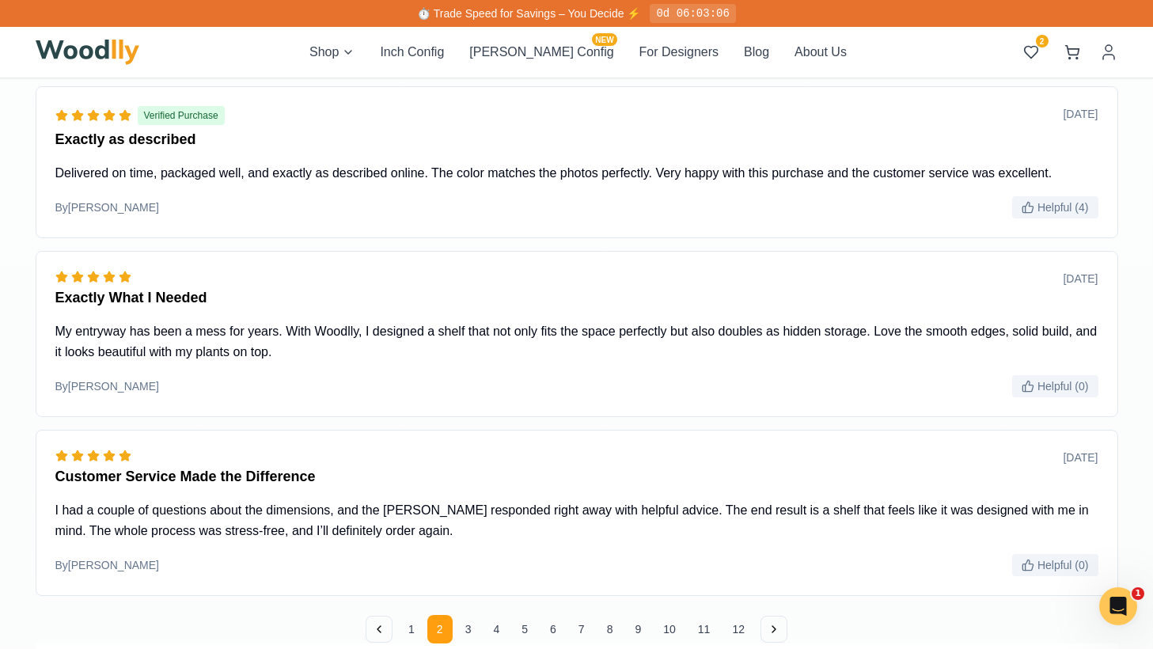
scroll to position [1932, 0]
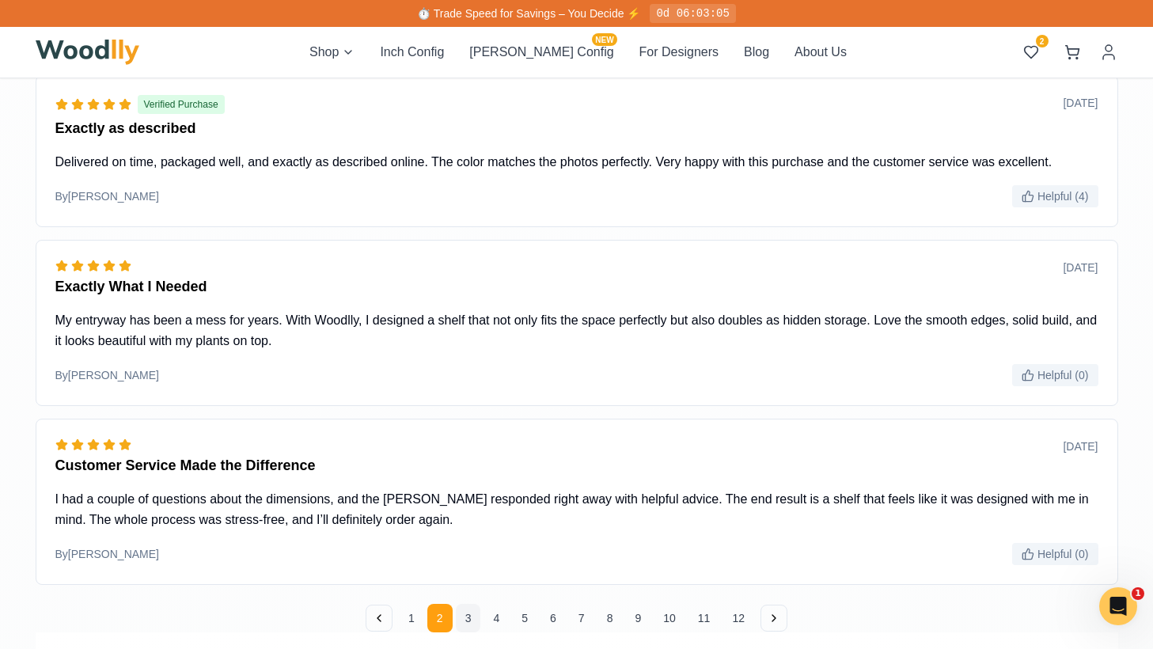
click at [471, 623] on button "3" at bounding box center [468, 618] width 25 height 28
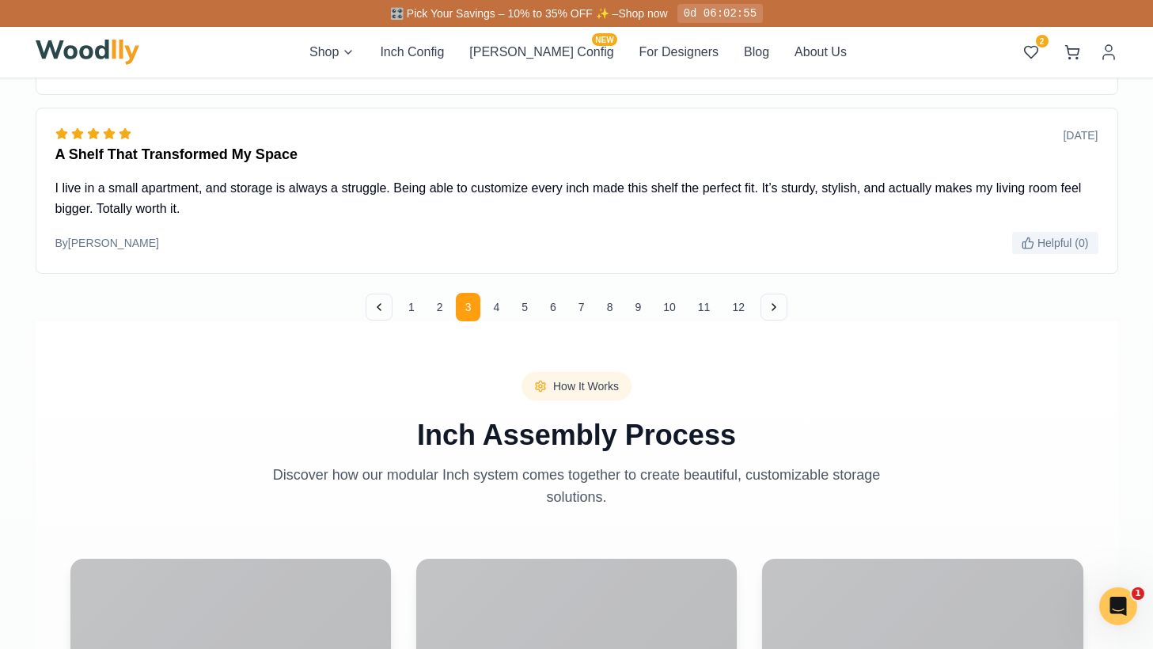
scroll to position [2410, 0]
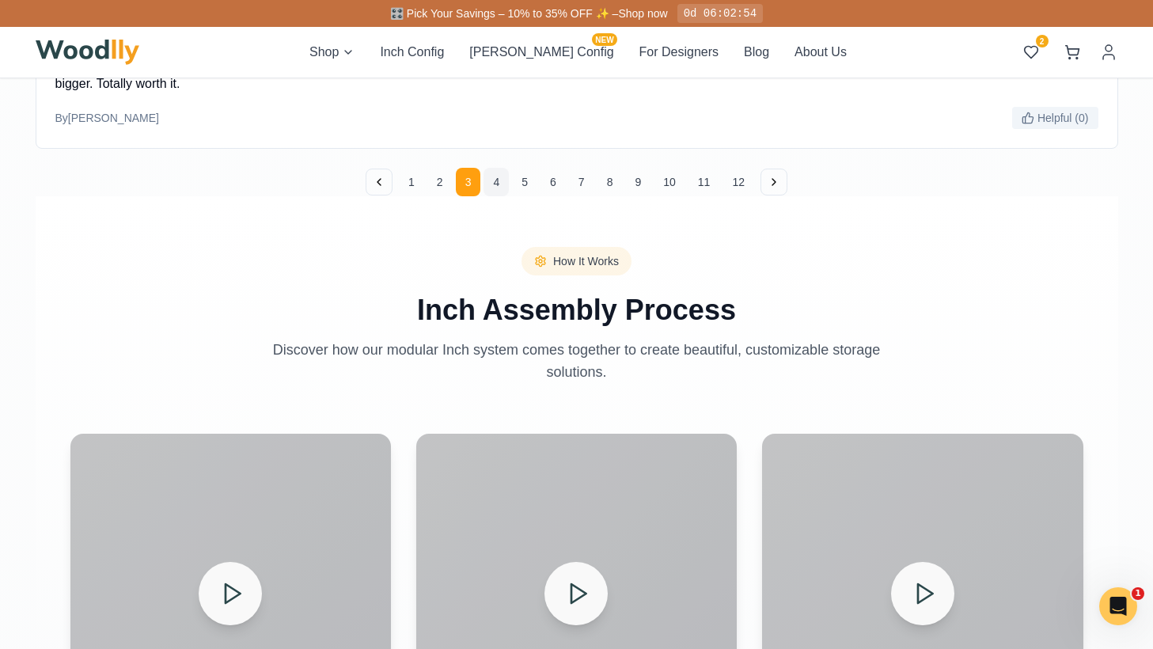
click at [488, 177] on button "4" at bounding box center [495, 182] width 25 height 28
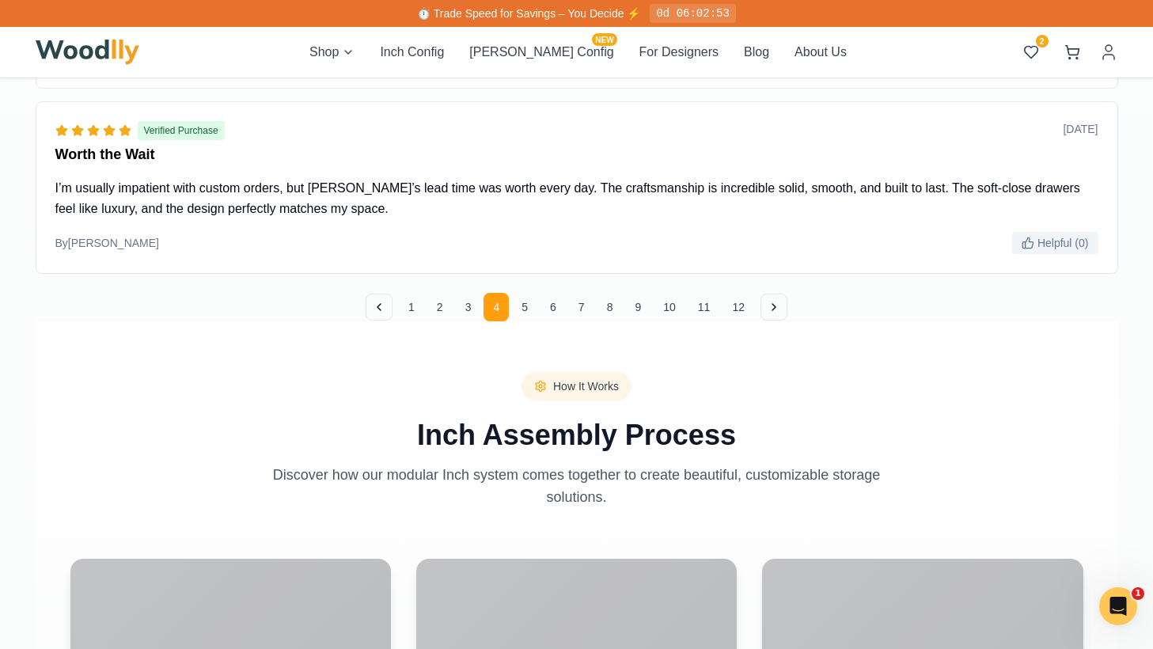
scroll to position [2295, 0]
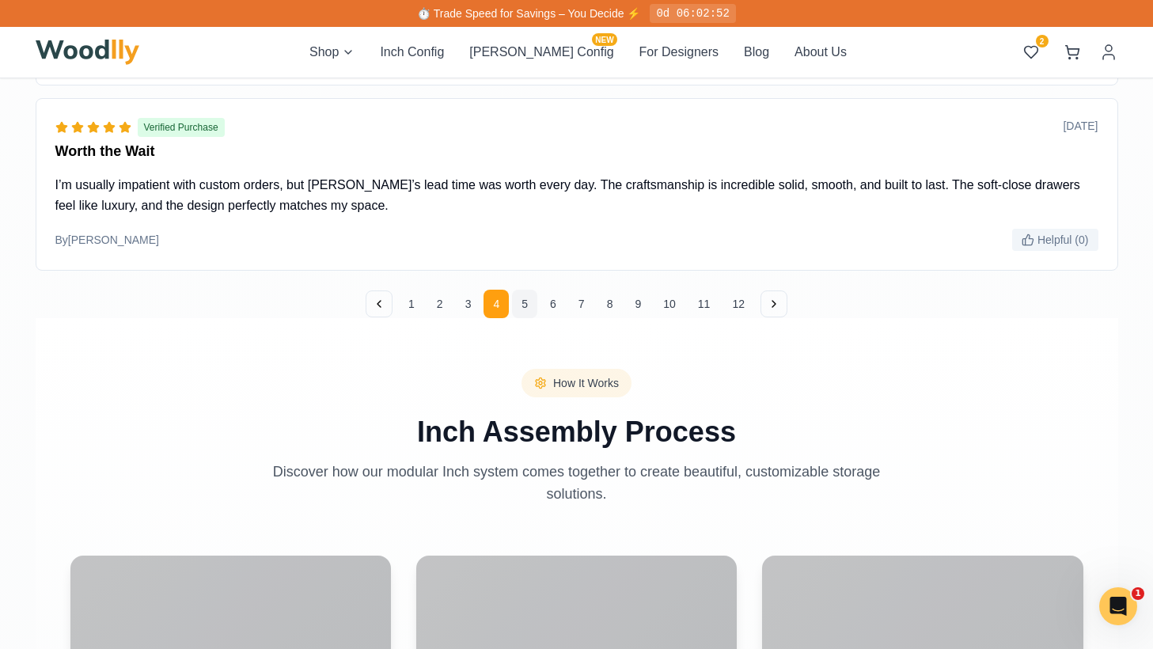
click at [523, 305] on button "5" at bounding box center [524, 304] width 25 height 28
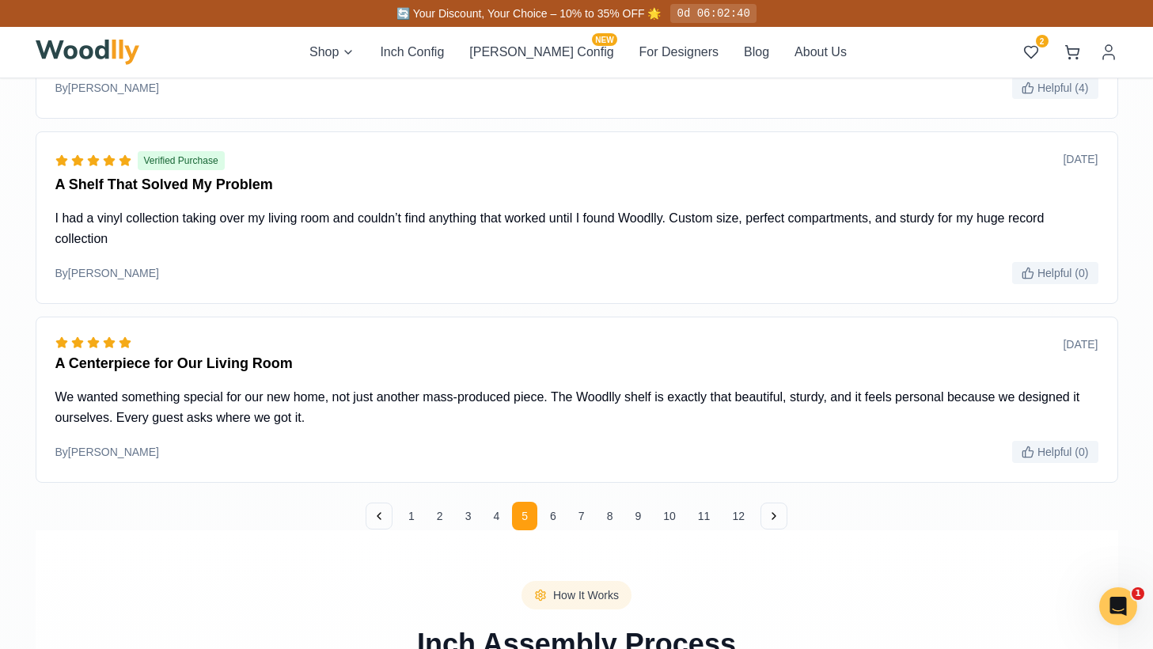
scroll to position [2110, 0]
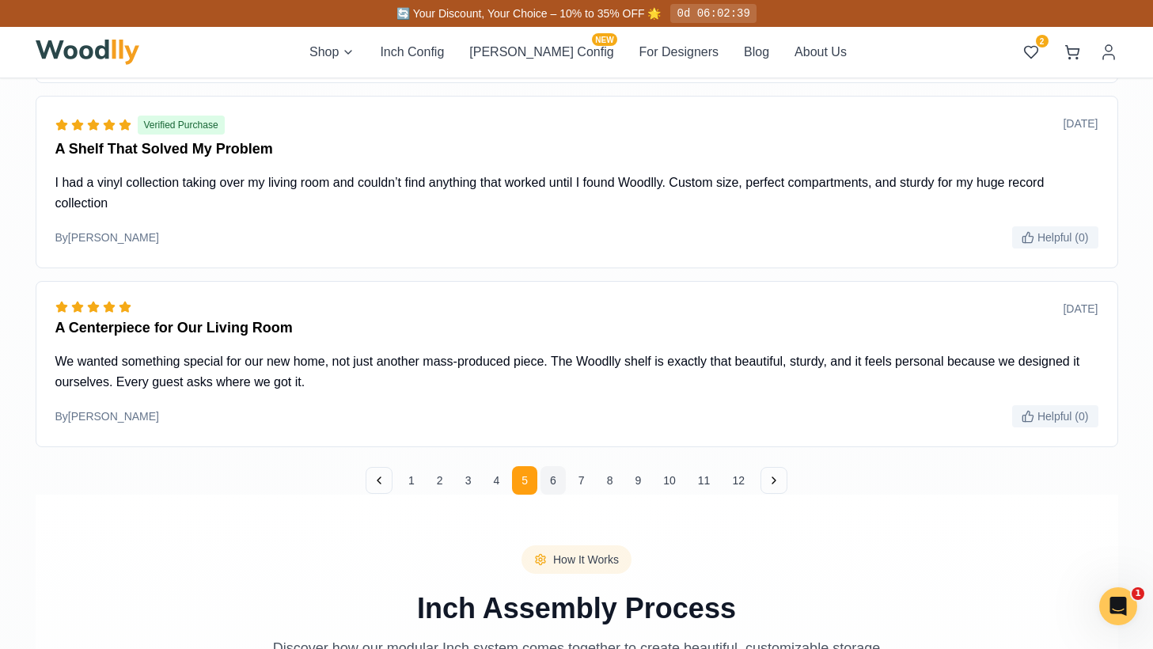
click at [563, 481] on button "6" at bounding box center [552, 480] width 25 height 28
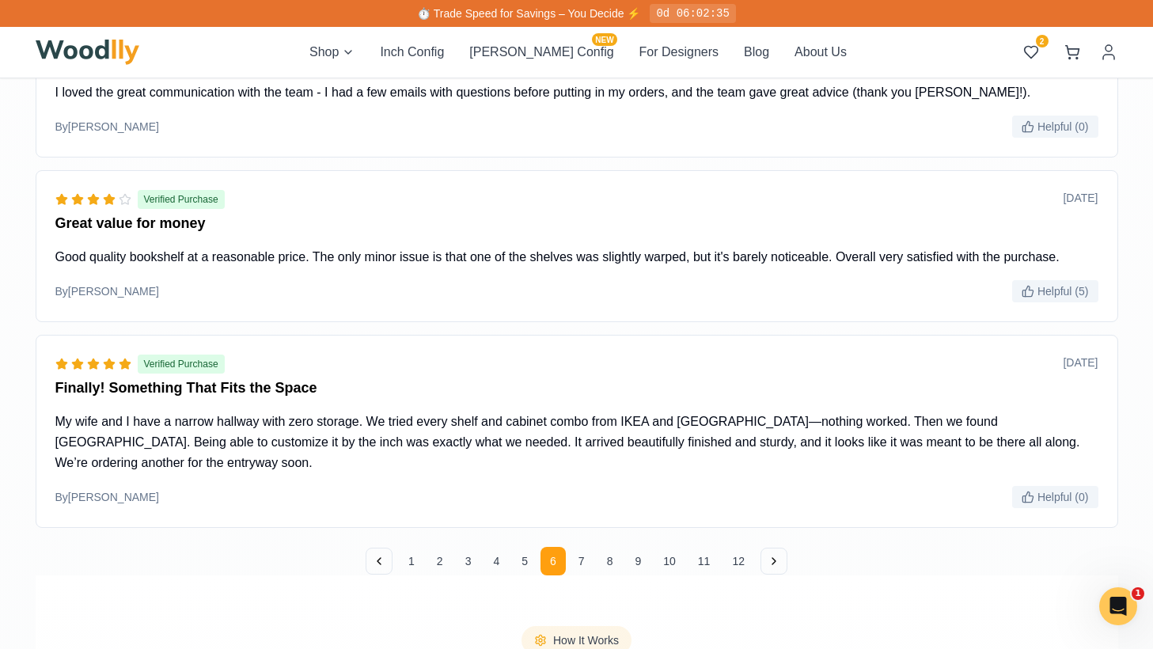
scroll to position [2068, 0]
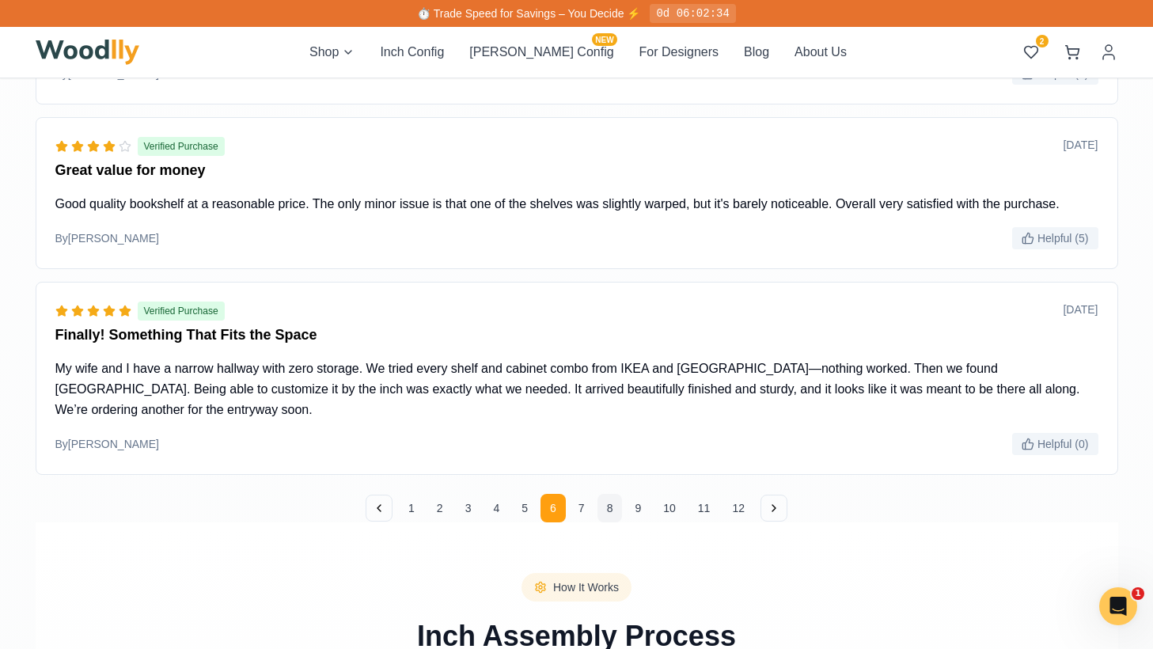
click at [599, 509] on button "8" at bounding box center [609, 508] width 25 height 28
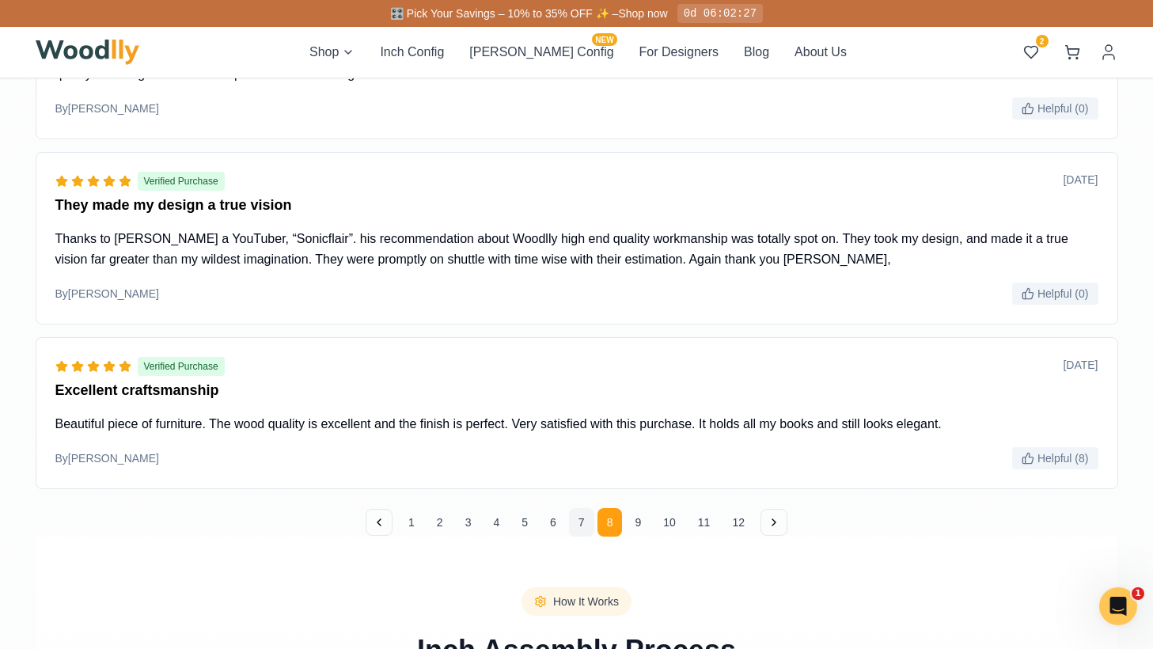
click at [584, 518] on button "7" at bounding box center [581, 522] width 25 height 28
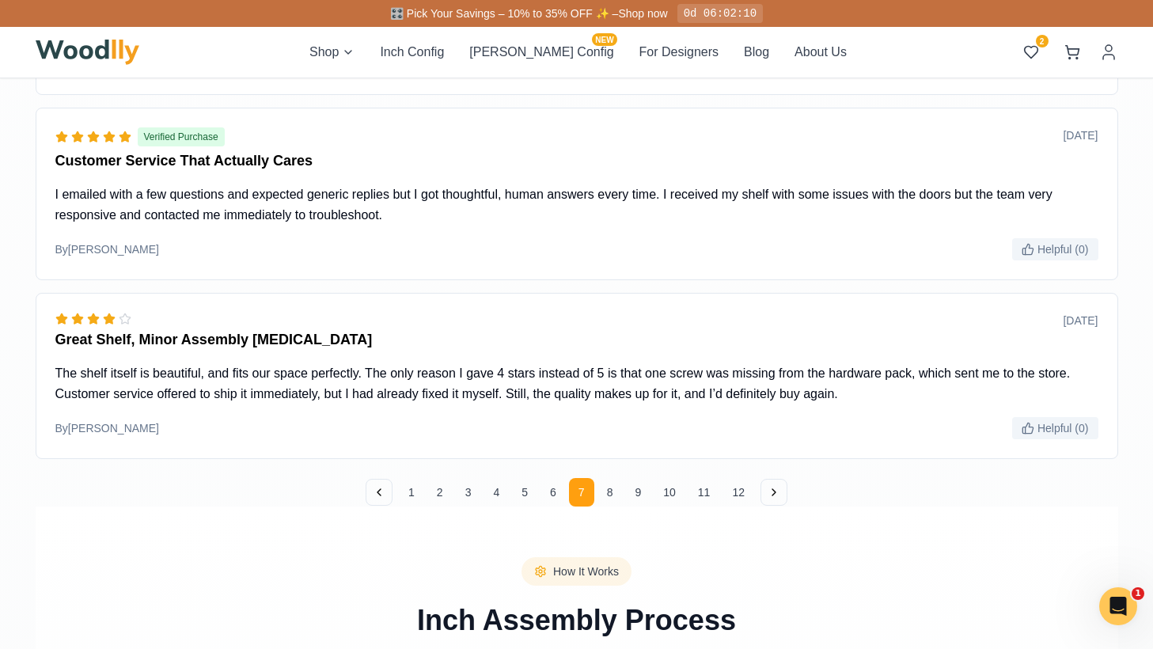
scroll to position [2147, 0]
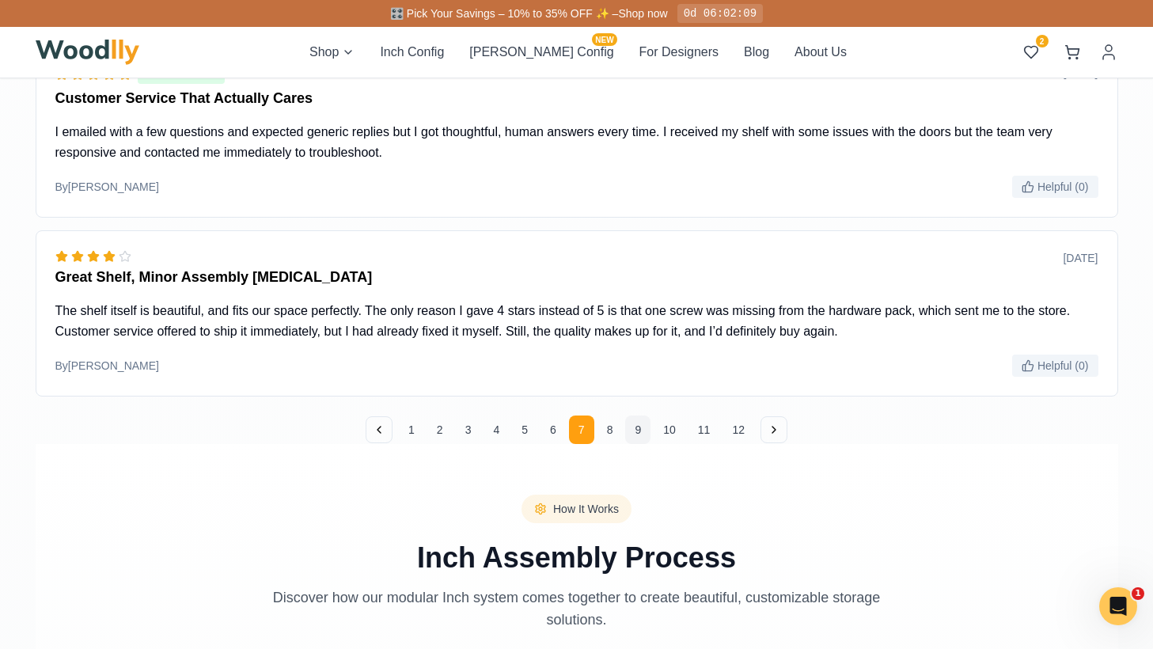
click at [637, 433] on button "9" at bounding box center [637, 429] width 25 height 28
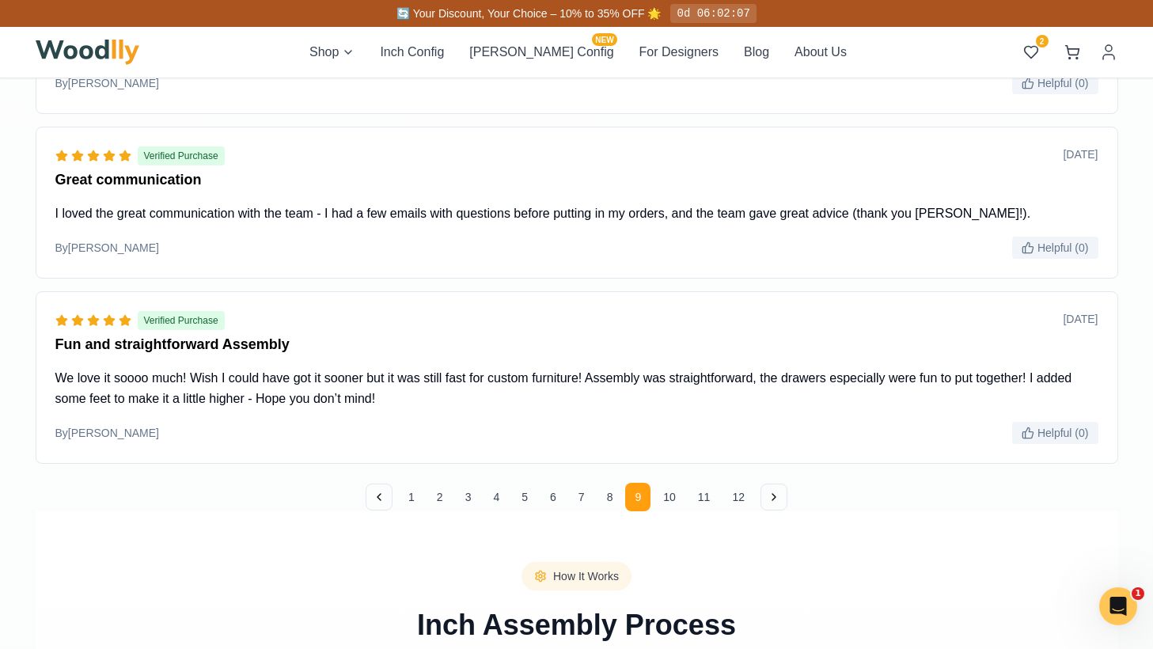
scroll to position [2084, 0]
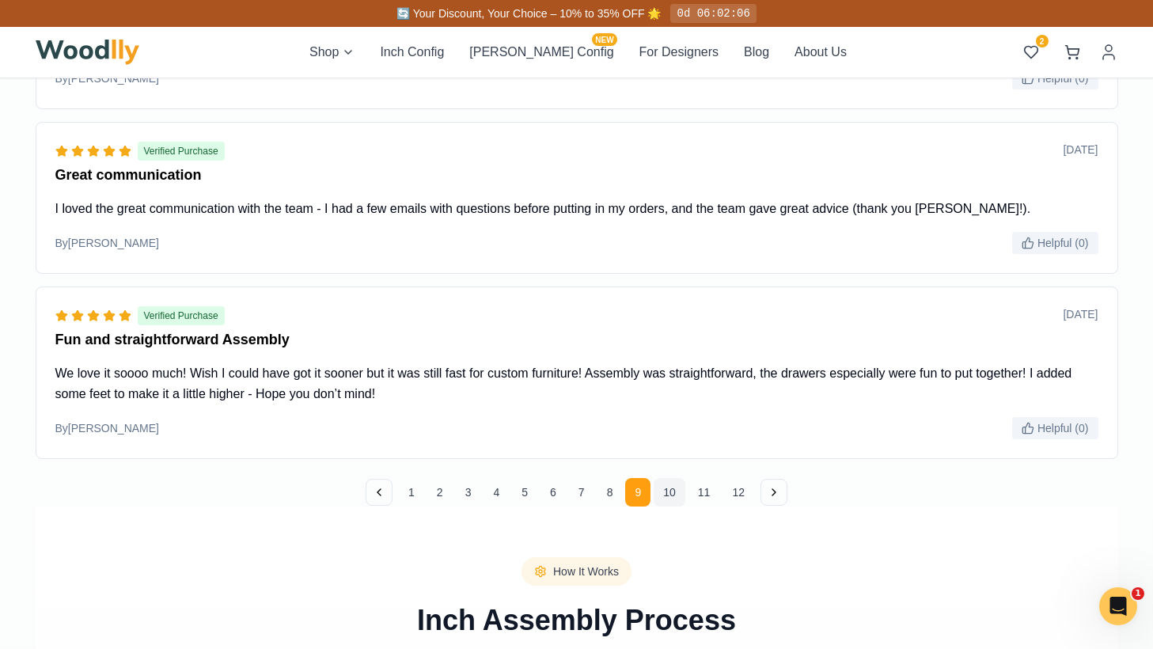
click at [660, 500] on button "10" at bounding box center [669, 492] width 32 height 28
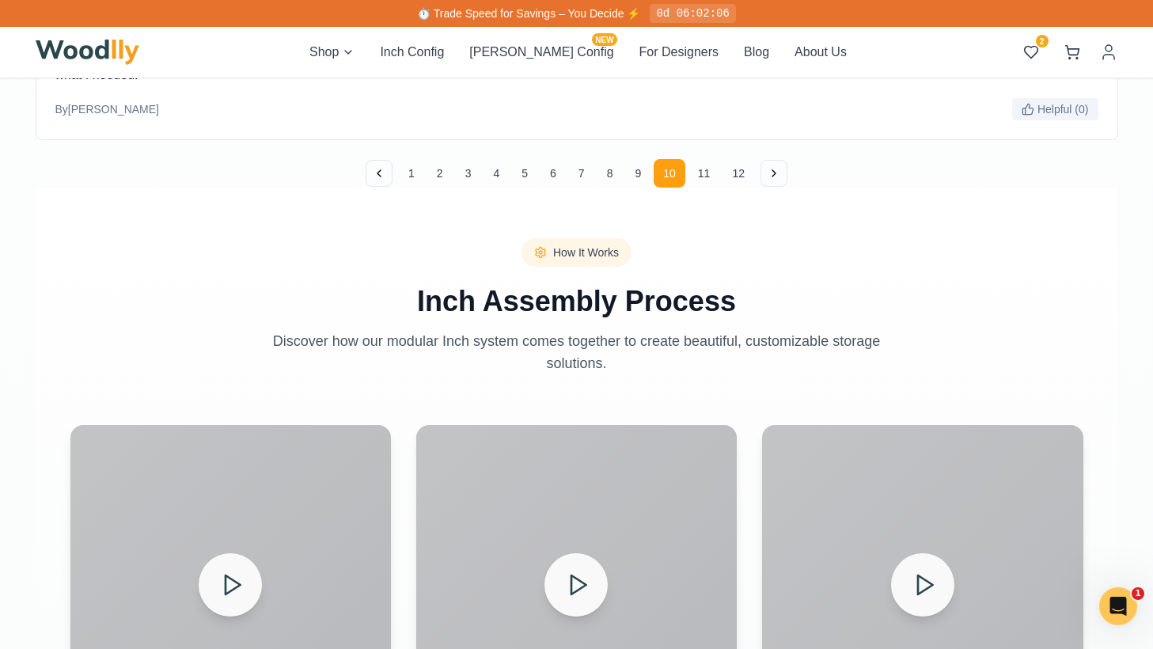
scroll to position [2435, 0]
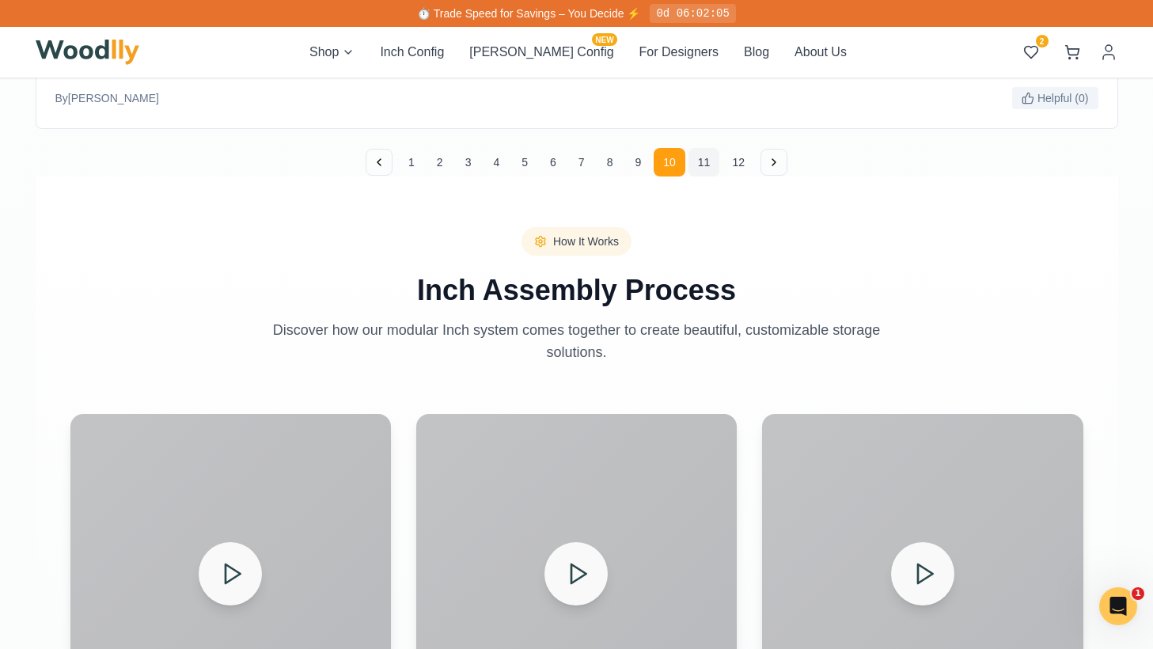
click at [705, 157] on button "11" at bounding box center [704, 162] width 32 height 28
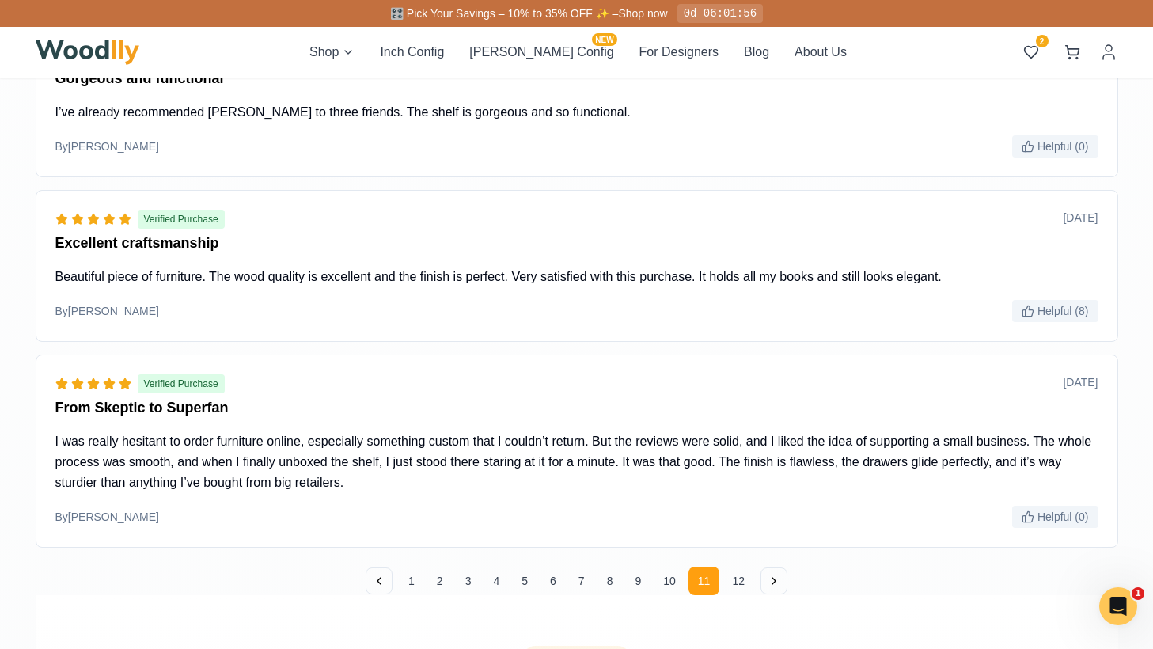
scroll to position [2021, 0]
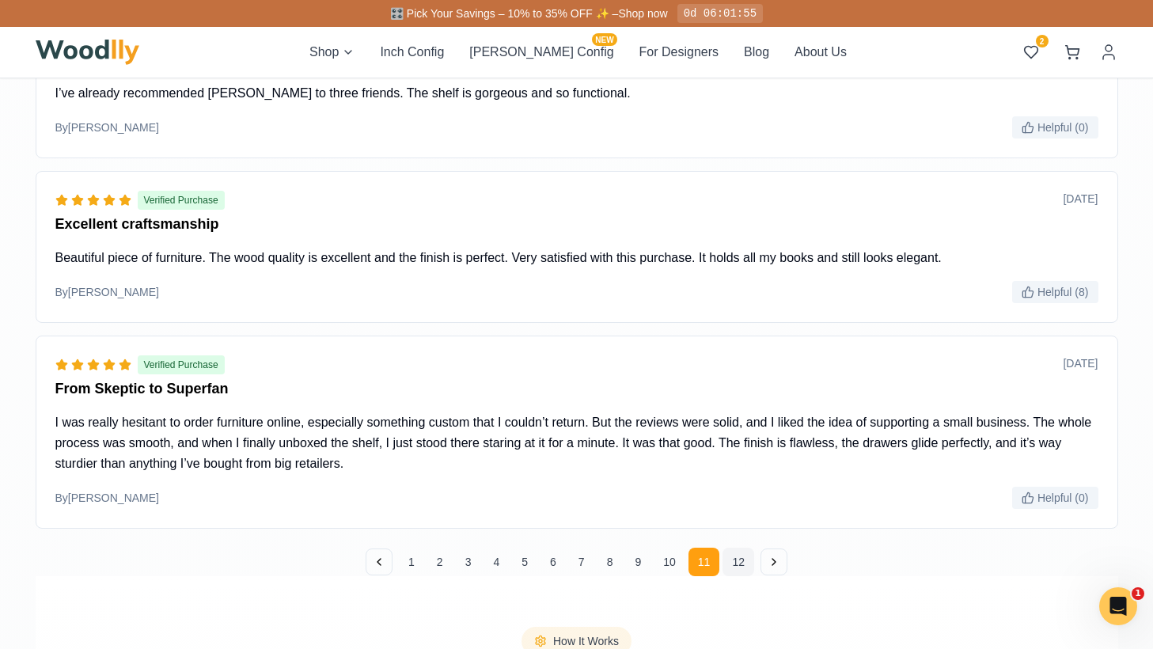
click at [733, 562] on button "12" at bounding box center [738, 561] width 32 height 28
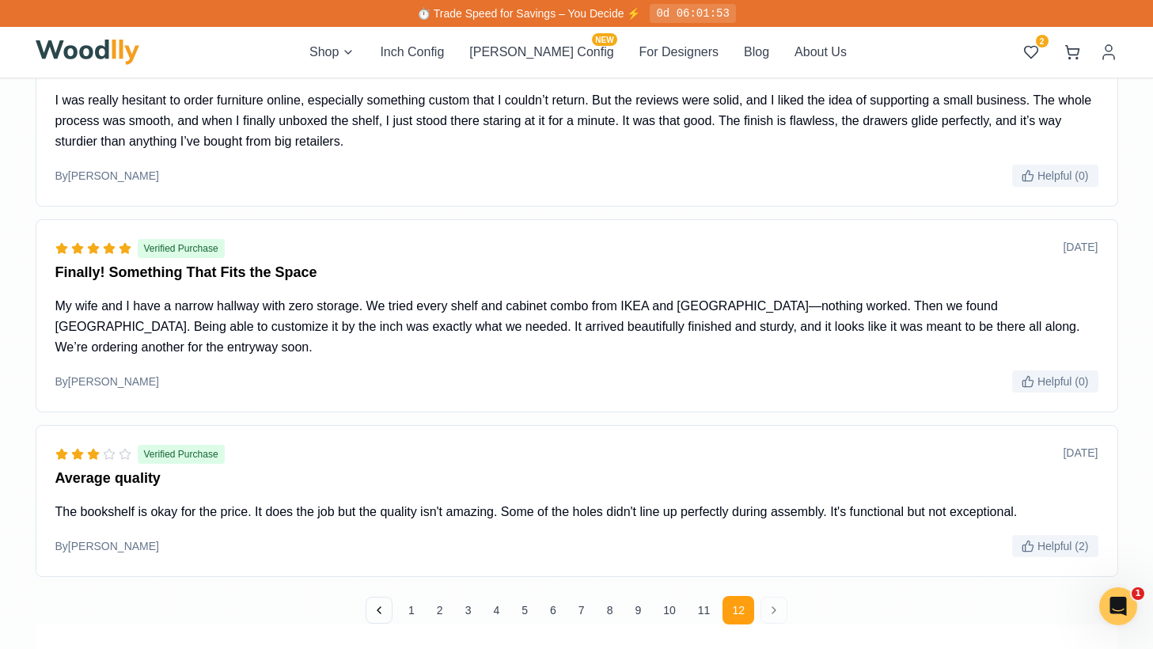
scroll to position [1683, 0]
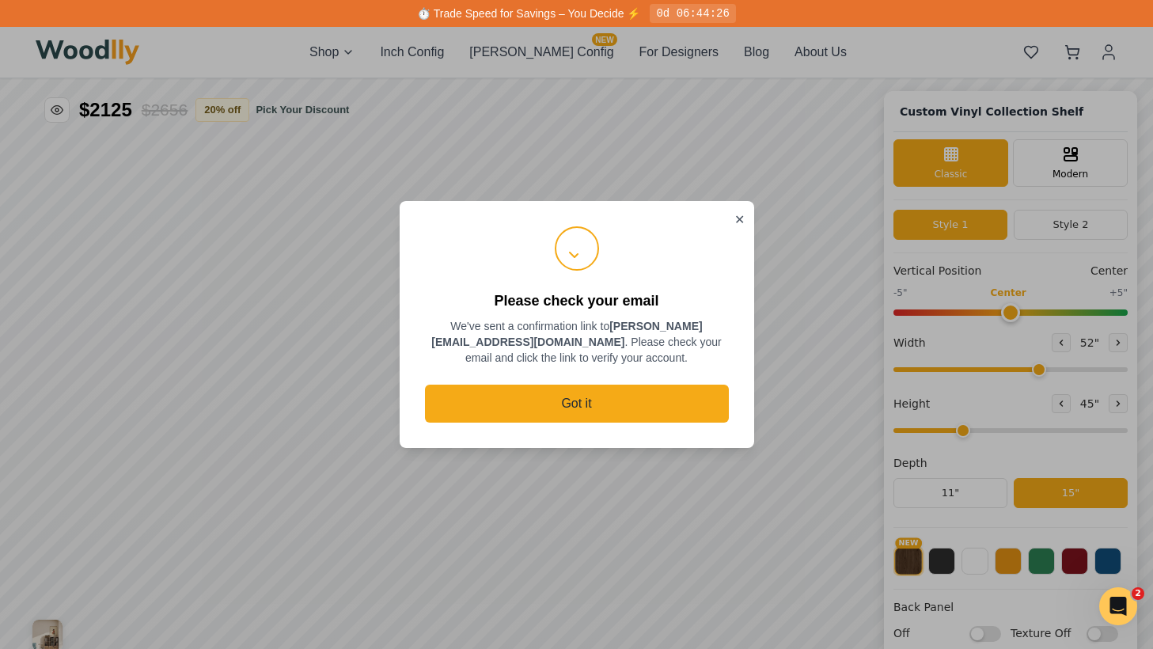
click at [737, 218] on button "✕" at bounding box center [739, 219] width 10 height 19
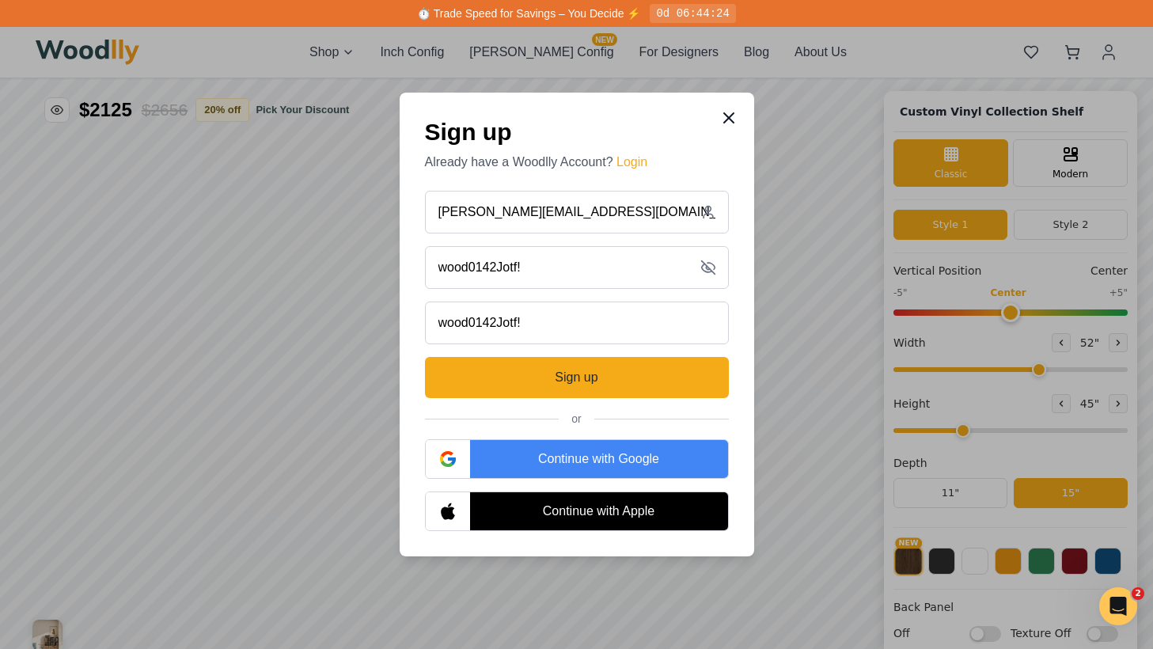
click at [732, 118] on icon at bounding box center [728, 117] width 19 height 19
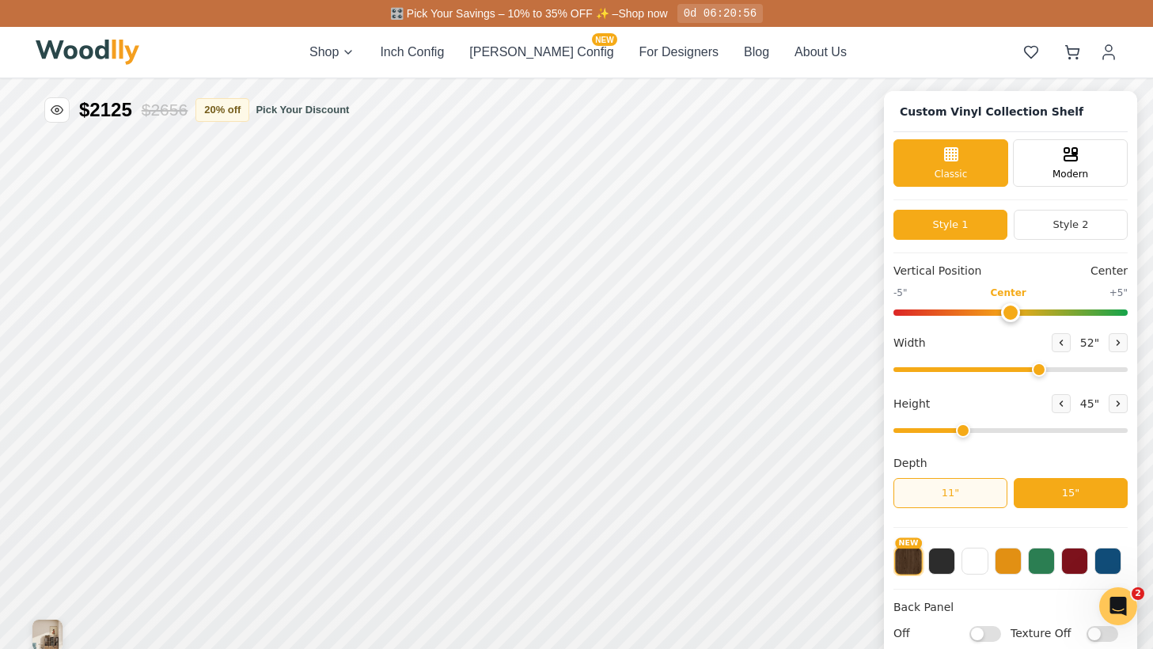
scroll to position [6, 0]
